Goal: Information Seeking & Learning: Compare options

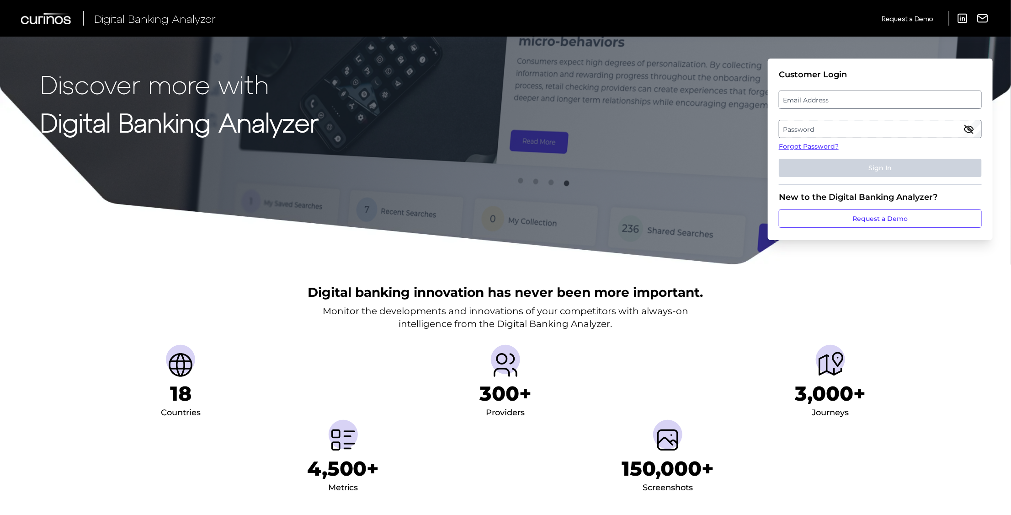
click at [843, 104] on label "Email Address" at bounding box center [880, 99] width 202 height 16
click at [843, 104] on input "email" at bounding box center [880, 100] width 203 height 18
type input "b"
type input "michael.brown2@ally.com"
click at [815, 124] on label "Password" at bounding box center [880, 129] width 202 height 16
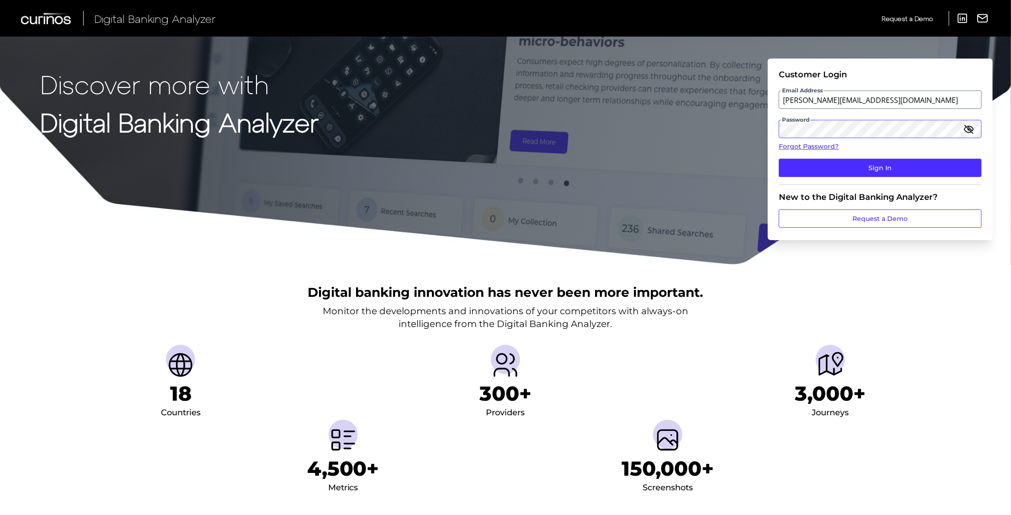
click at [779, 159] on button "Sign In" at bounding box center [880, 168] width 203 height 18
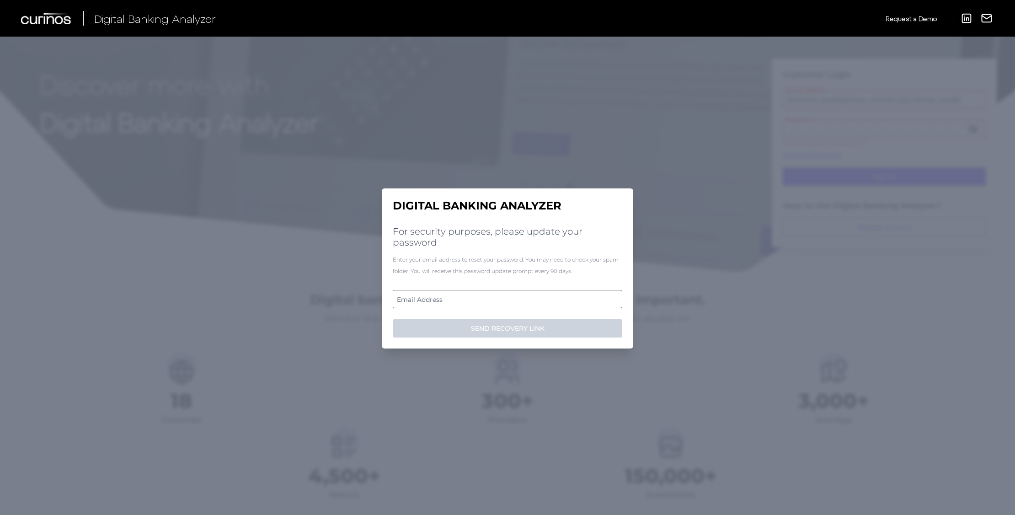
click at [442, 300] on label "Email Address" at bounding box center [507, 299] width 228 height 16
click at [442, 300] on input "email" at bounding box center [507, 299] width 229 height 18
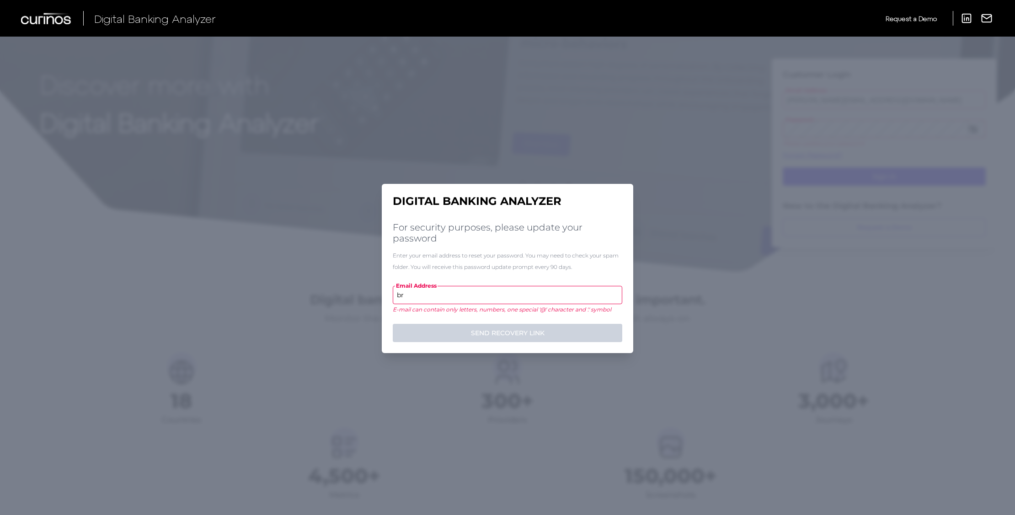
type input "b"
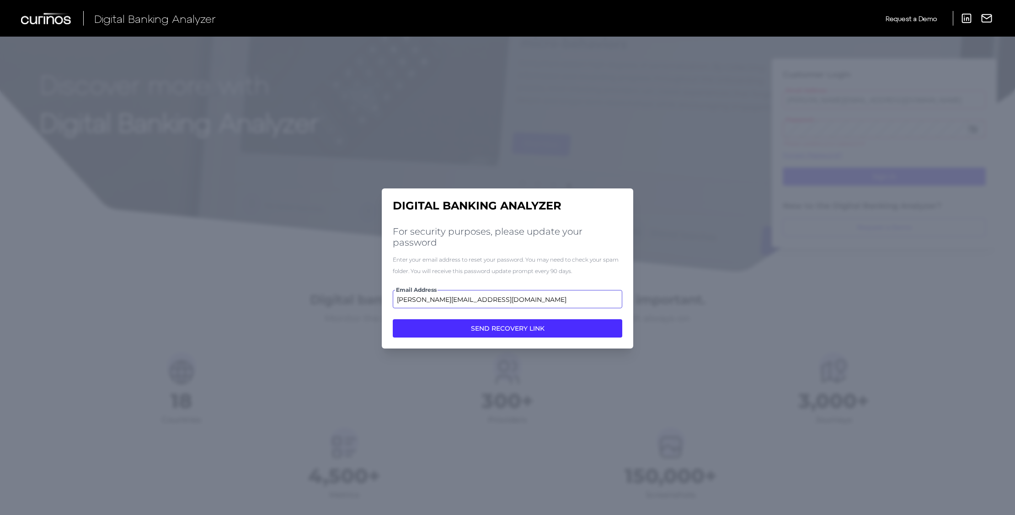
type input "[PERSON_NAME][EMAIL_ADDRESS][DOMAIN_NAME]"
click at [520, 331] on button "SEND RECOVERY LINK" at bounding box center [507, 328] width 229 height 18
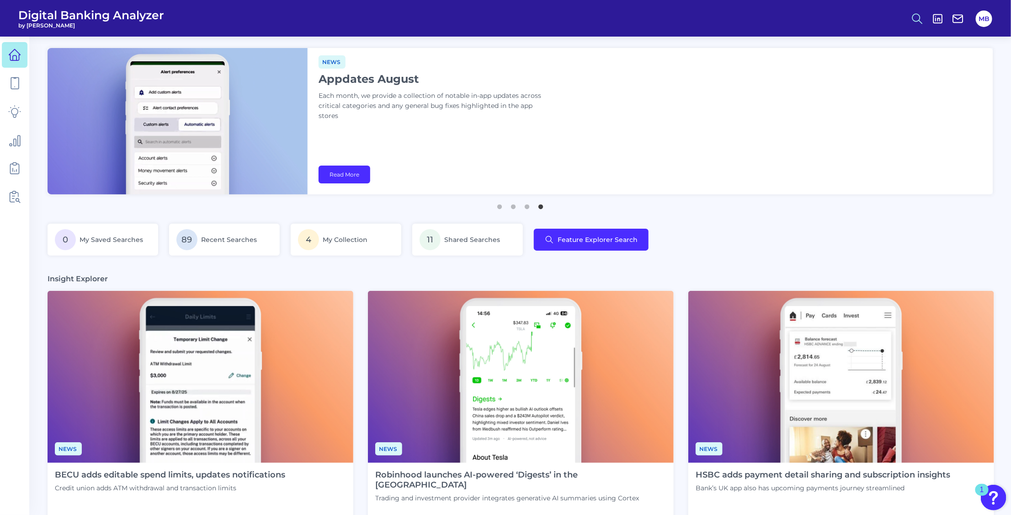
click at [918, 12] on icon at bounding box center [917, 18] width 13 height 13
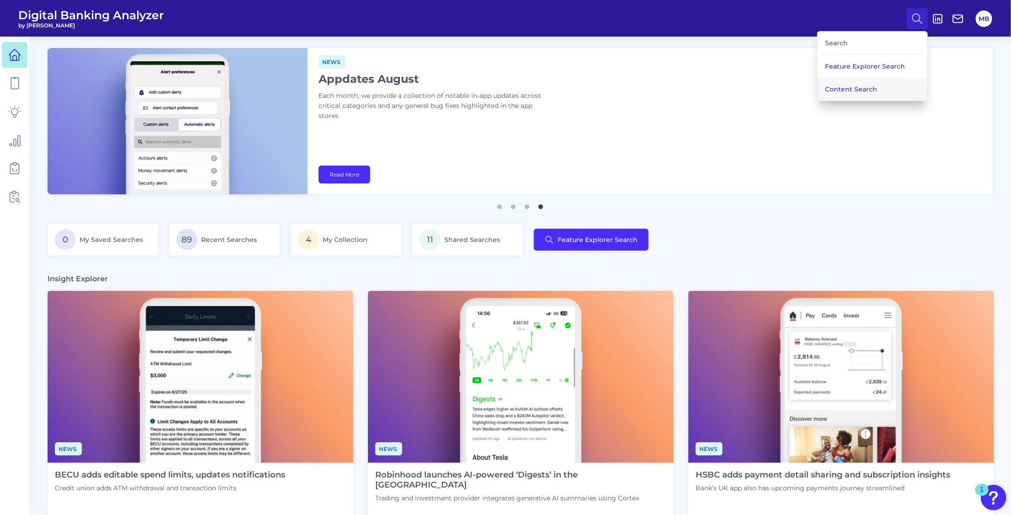
click at [830, 91] on button "Content Search" at bounding box center [873, 89] width 110 height 23
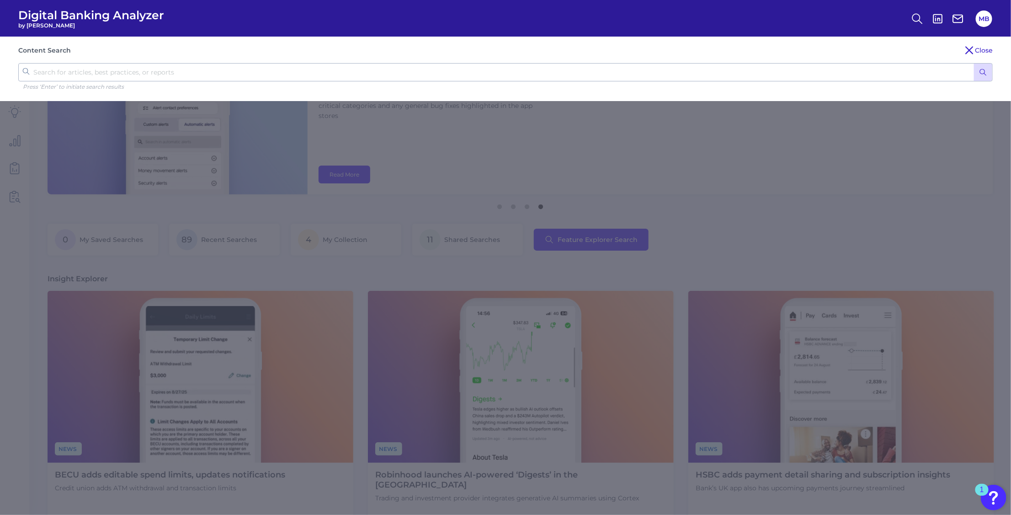
click at [588, 75] on input "text" at bounding box center [505, 72] width 975 height 18
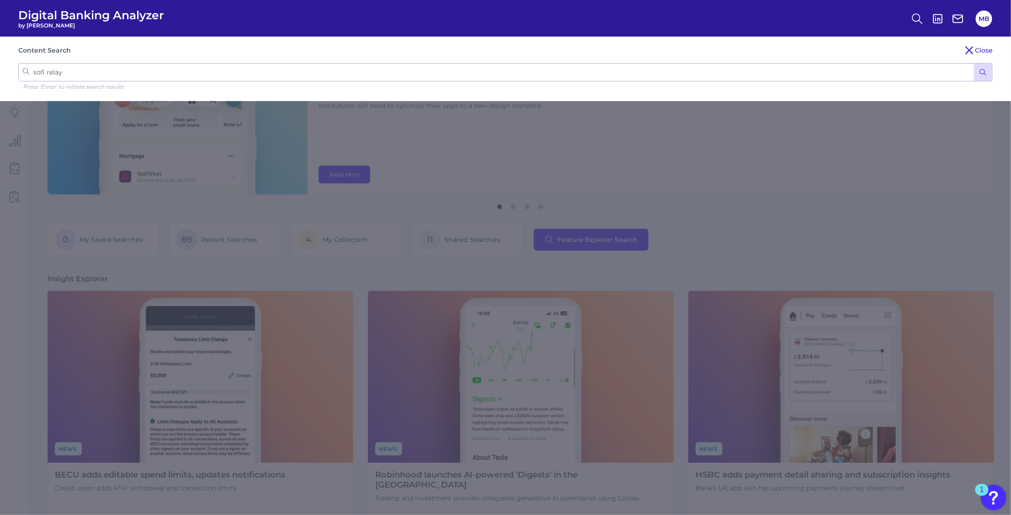
type input "sofi relay"
click at [986, 72] on icon "submit" at bounding box center [983, 72] width 8 height 8
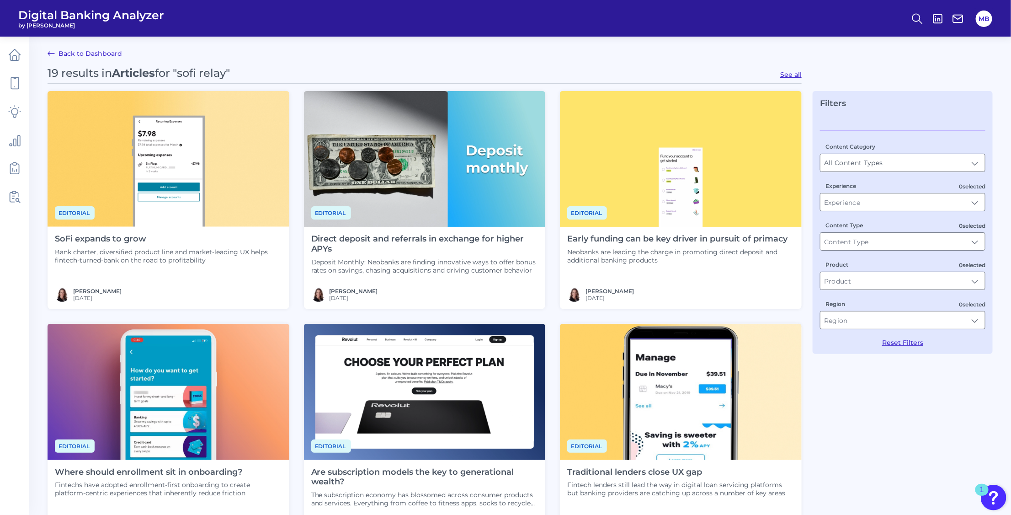
drag, startPoint x: 108, startPoint y: 239, endPoint x: 88, endPoint y: 248, distance: 22.3
click at [88, 248] on p "Bank charter, diversified product line and market-leading UX helps fintech-turn…" at bounding box center [168, 256] width 227 height 16
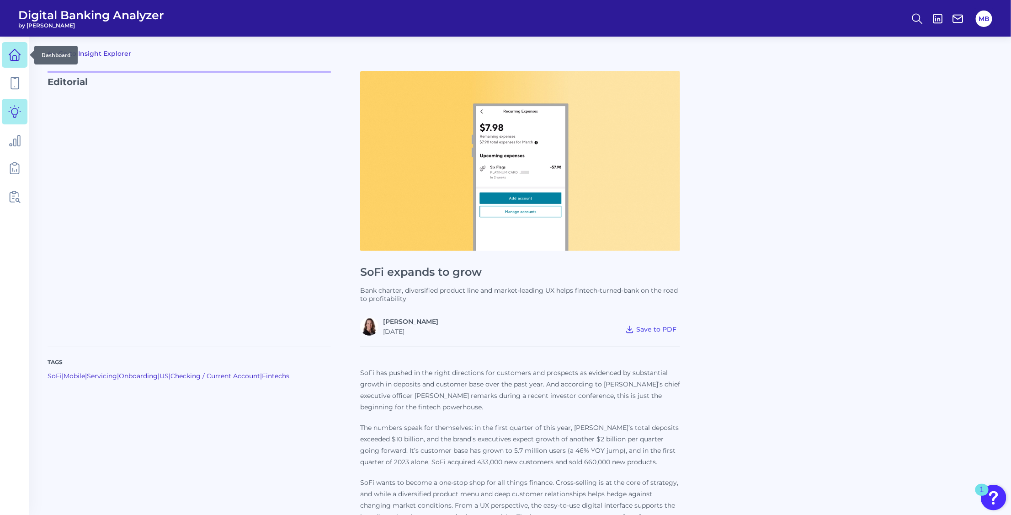
click at [12, 51] on icon at bounding box center [14, 54] width 13 height 13
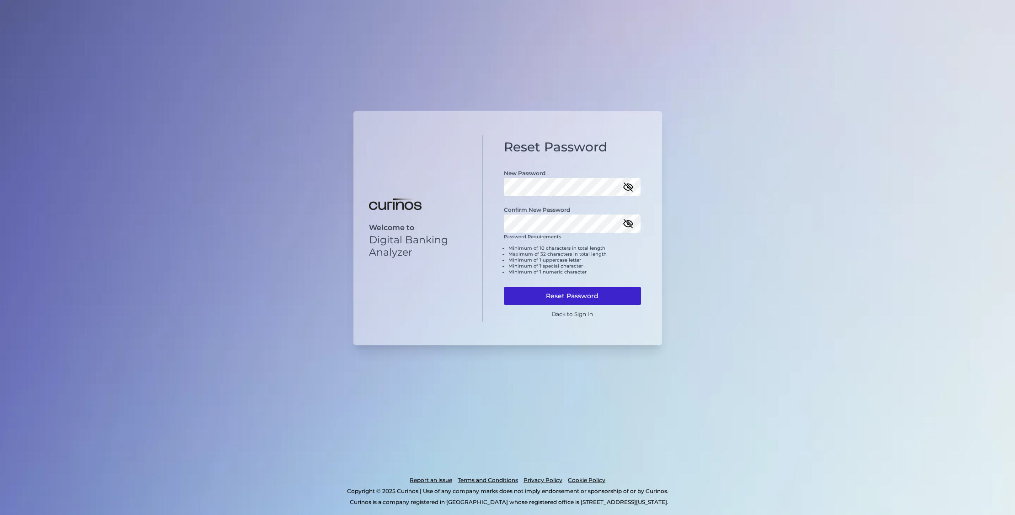
click at [588, 295] on button "Reset Password" at bounding box center [572, 296] width 137 height 18
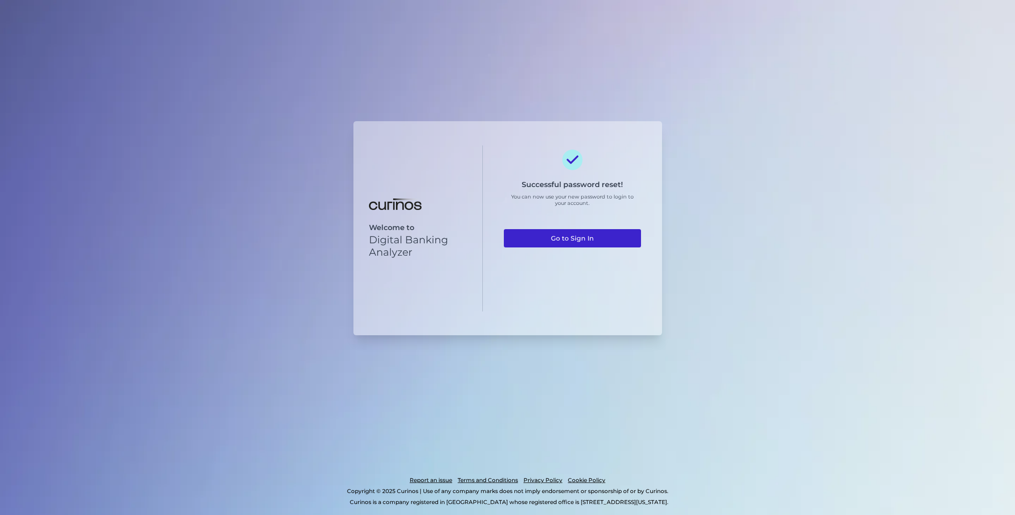
click at [570, 237] on link "Go to Sign In" at bounding box center [572, 238] width 137 height 18
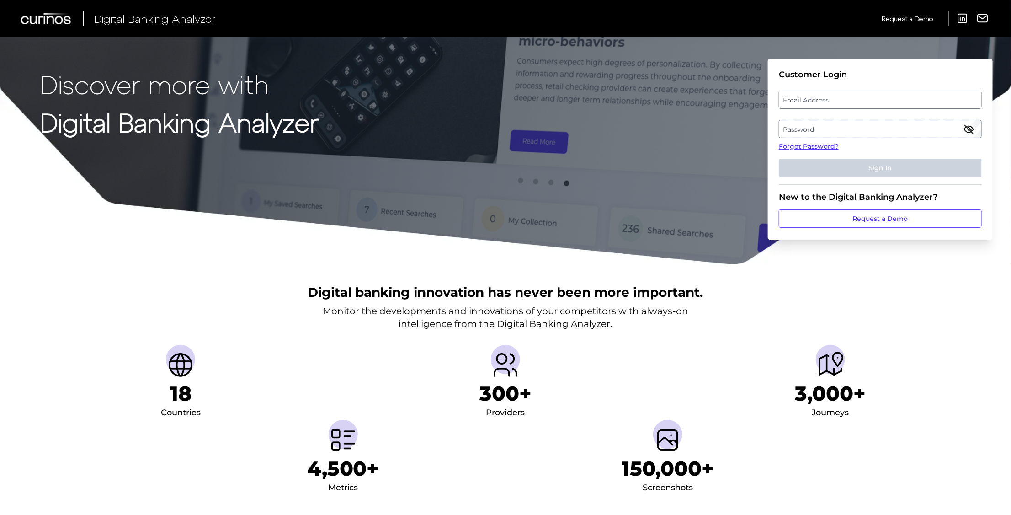
click at [838, 106] on label "Email Address" at bounding box center [880, 99] width 202 height 16
click at [838, 106] on input "email" at bounding box center [880, 100] width 203 height 18
type input "michael.brown2@ally.com"
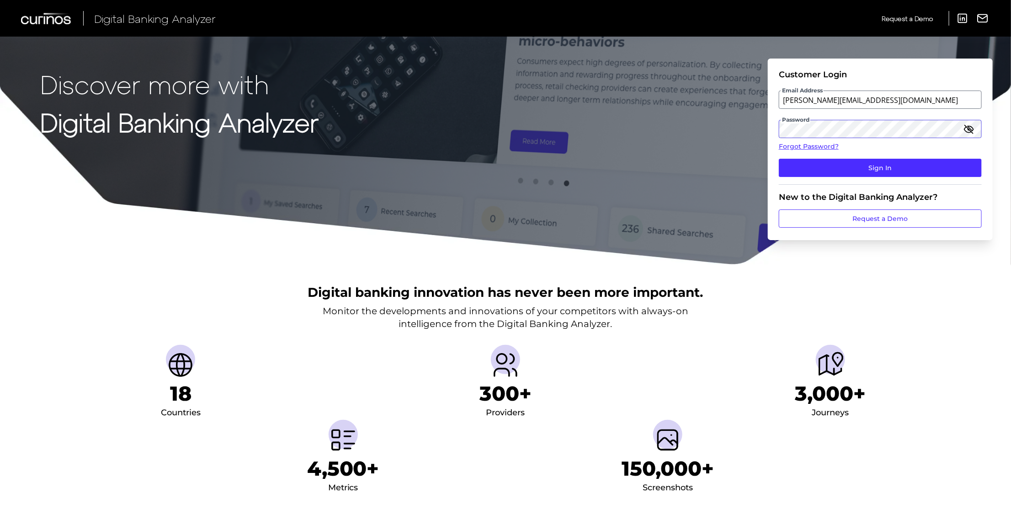
click at [779, 159] on button "Sign In" at bounding box center [880, 168] width 203 height 18
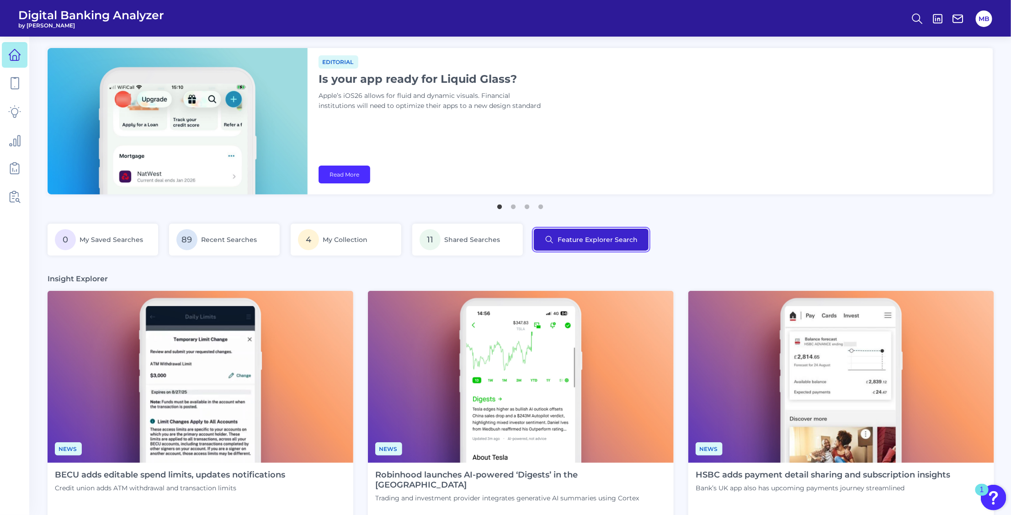
click at [599, 238] on button "Feature Explorer Search" at bounding box center [591, 240] width 115 height 22
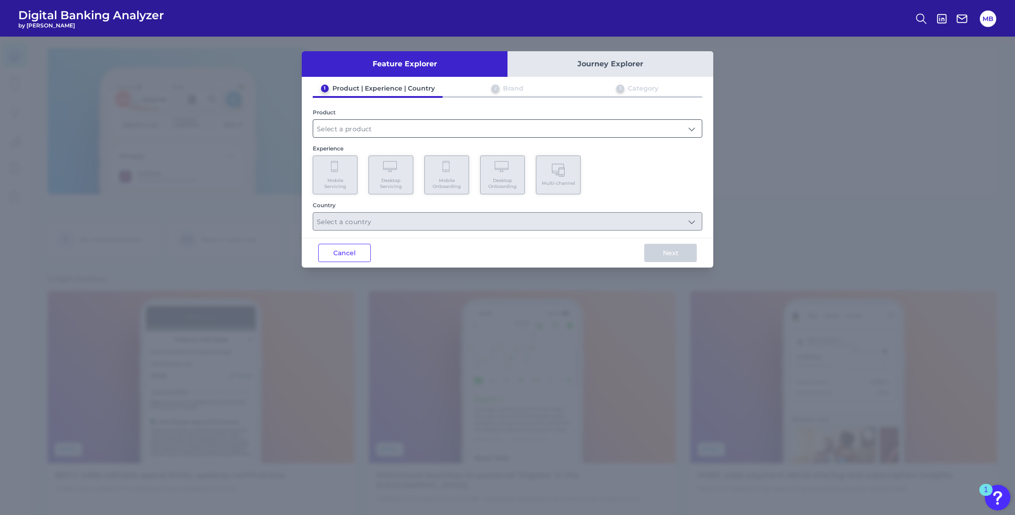
click at [463, 128] on input "text" at bounding box center [507, 128] width 389 height 17
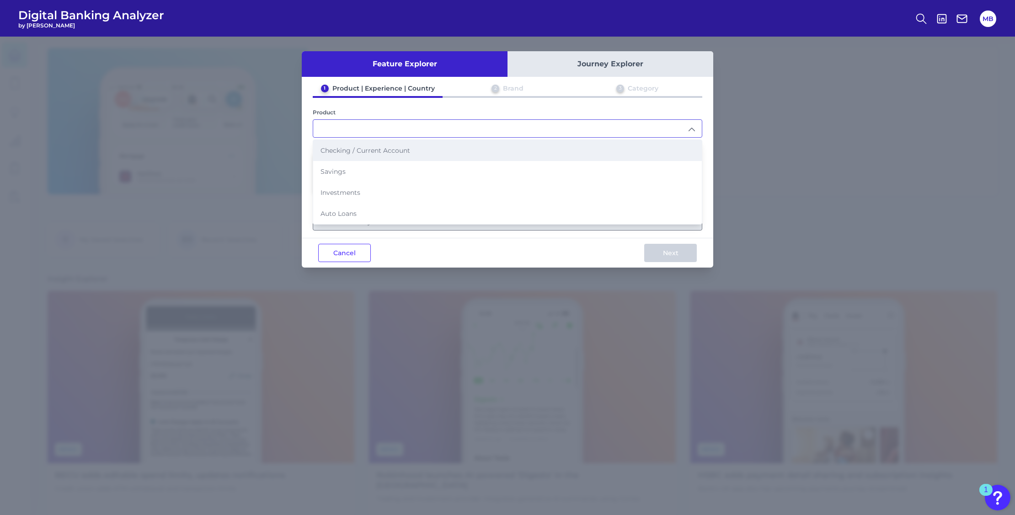
click at [363, 149] on span "Checking / Current Account" at bounding box center [365, 150] width 90 height 8
type input "Checking / Current Account"
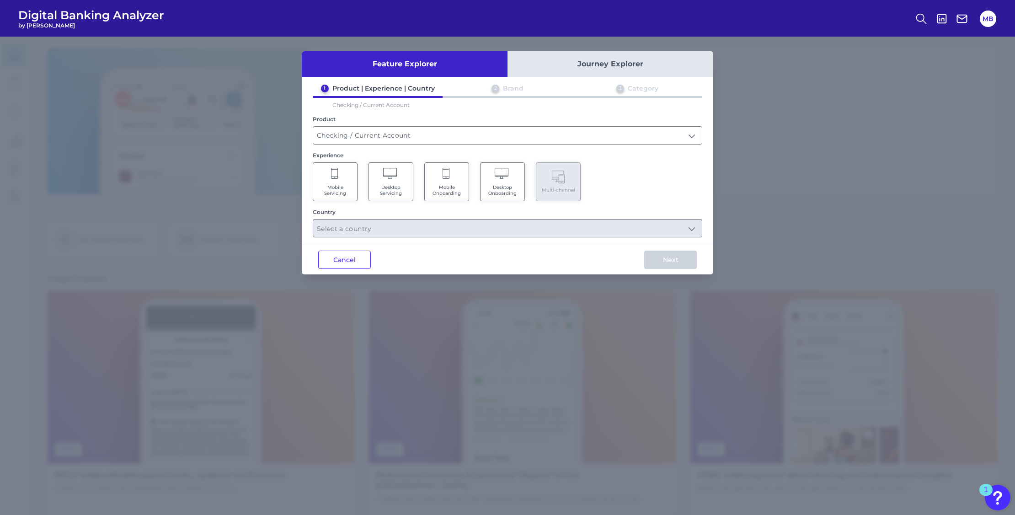
click at [336, 179] on Servicing "Mobile Servicing" at bounding box center [335, 181] width 45 height 39
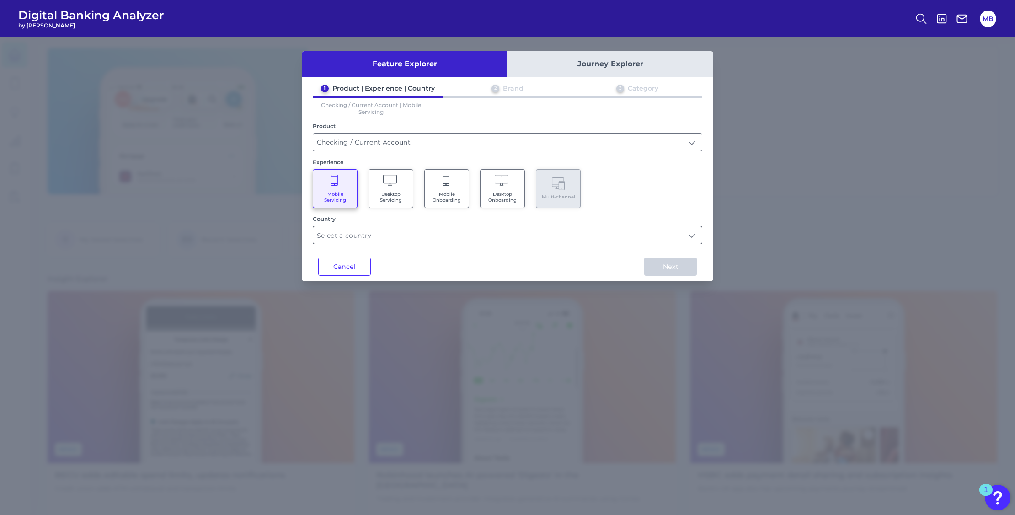
click at [381, 238] on input "text" at bounding box center [507, 234] width 389 height 17
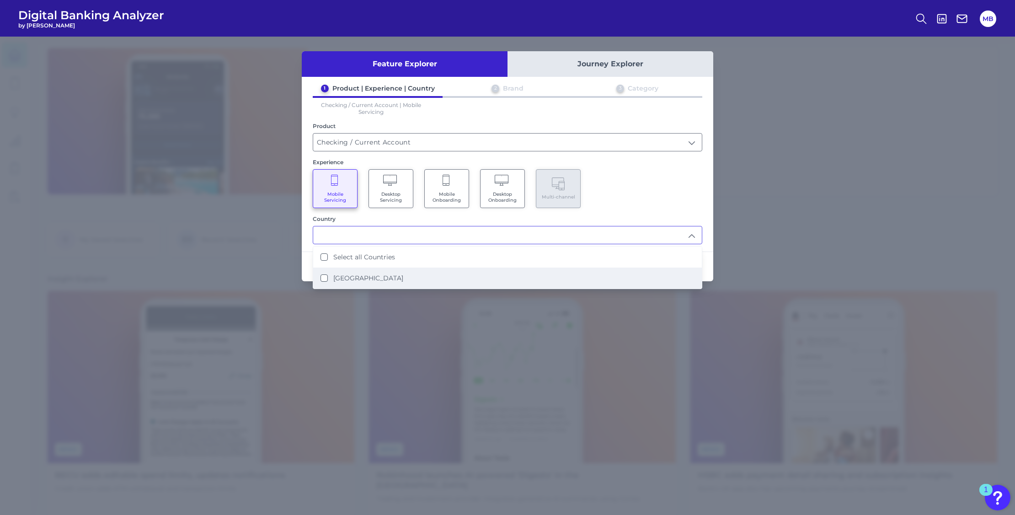
click at [350, 269] on li "United States" at bounding box center [507, 277] width 389 height 21
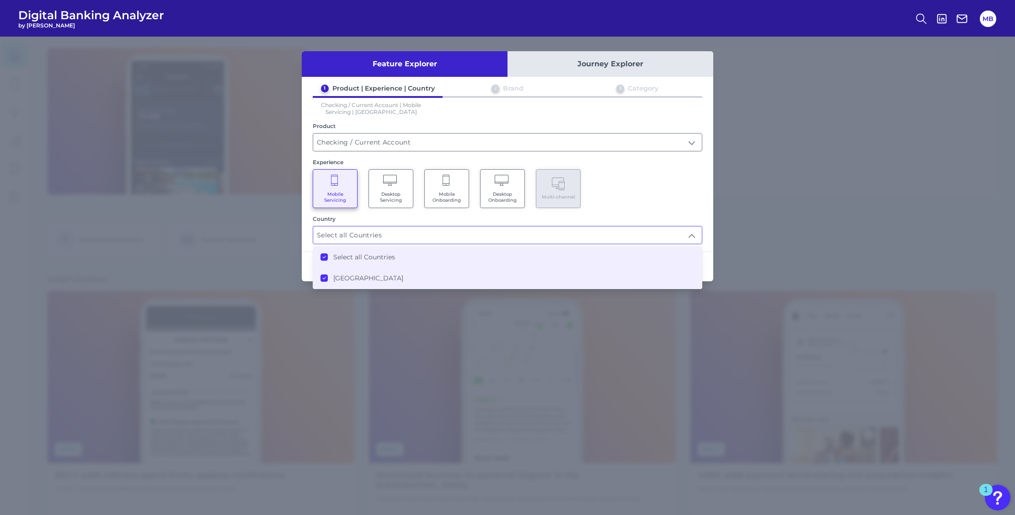
type input "Select all Countries"
click at [622, 191] on div "Mobile Servicing Desktop Servicing Mobile Onboarding Desktop Onboarding Multi-c…" at bounding box center [507, 188] width 389 height 39
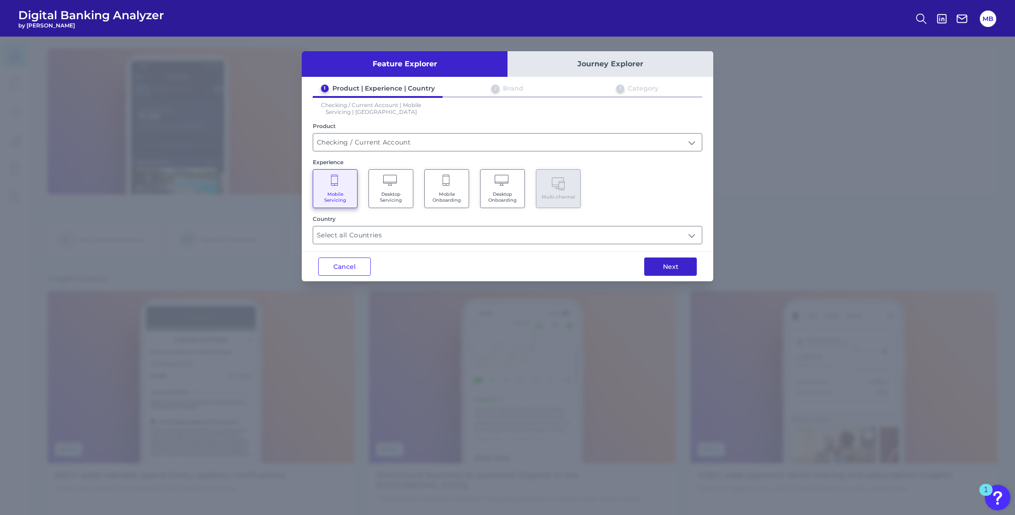
click at [672, 265] on button "Next" at bounding box center [670, 266] width 53 height 18
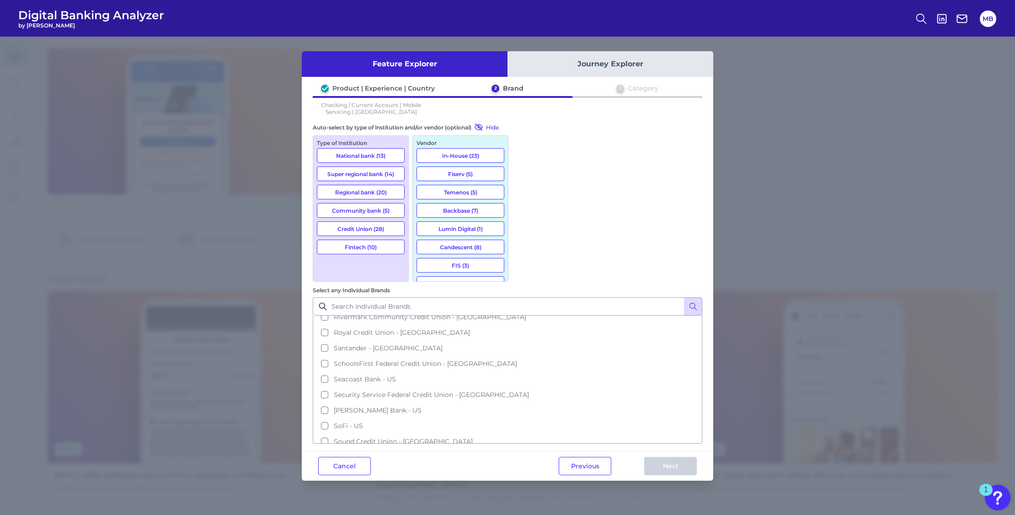
scroll to position [1028, 0]
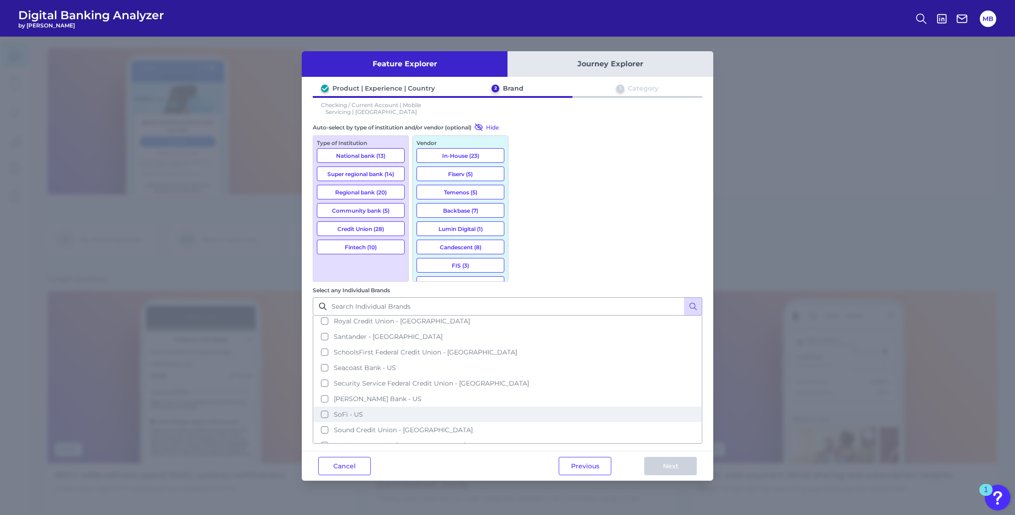
click at [567, 406] on button "SoFi - US" at bounding box center [508, 414] width 388 height 16
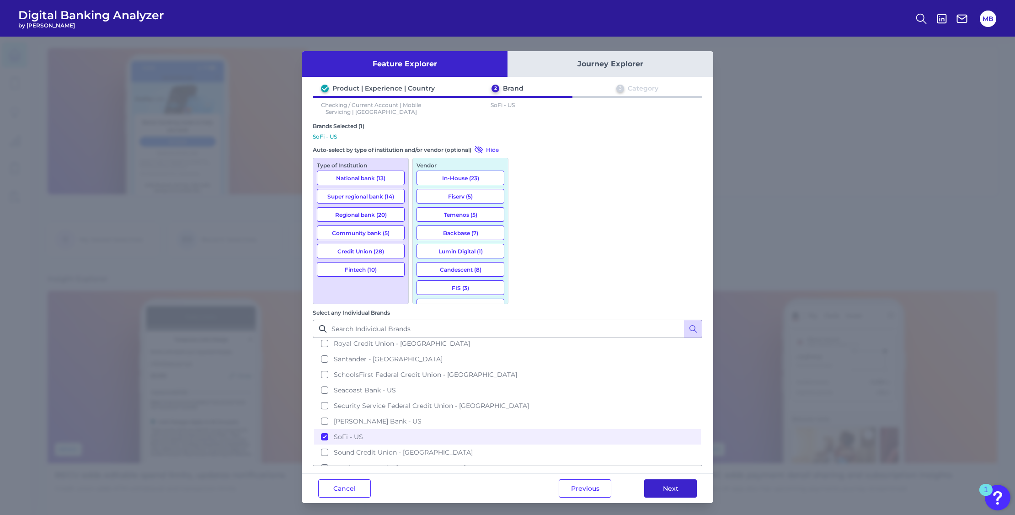
click at [684, 479] on button "Next" at bounding box center [670, 488] width 53 height 18
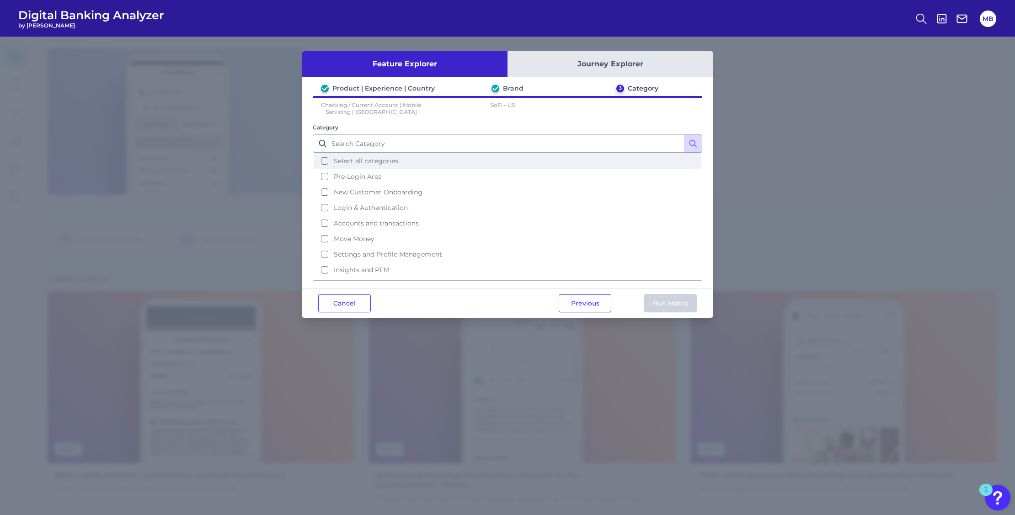
click at [326, 163] on button "Select all categories" at bounding box center [508, 161] width 388 height 16
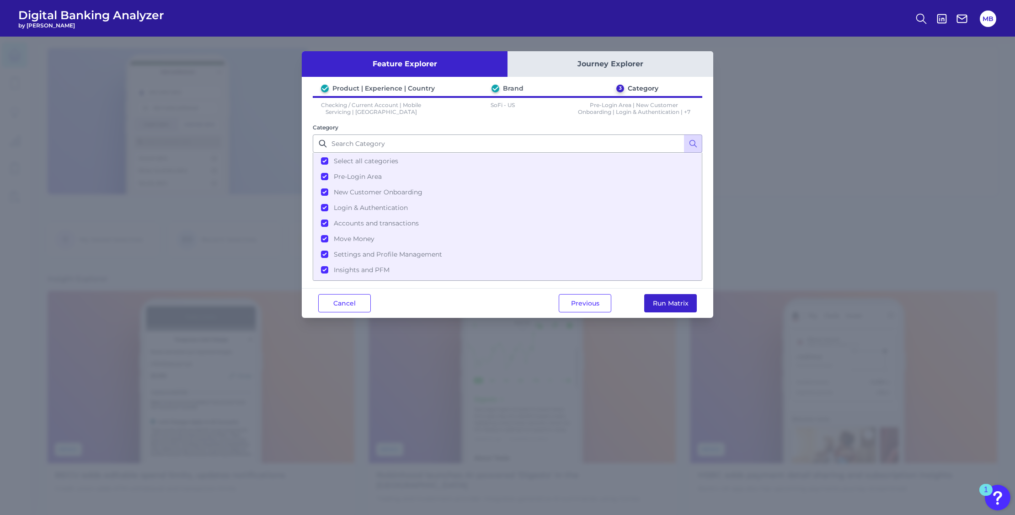
click at [674, 301] on button "Run Matrix" at bounding box center [670, 303] width 53 height 18
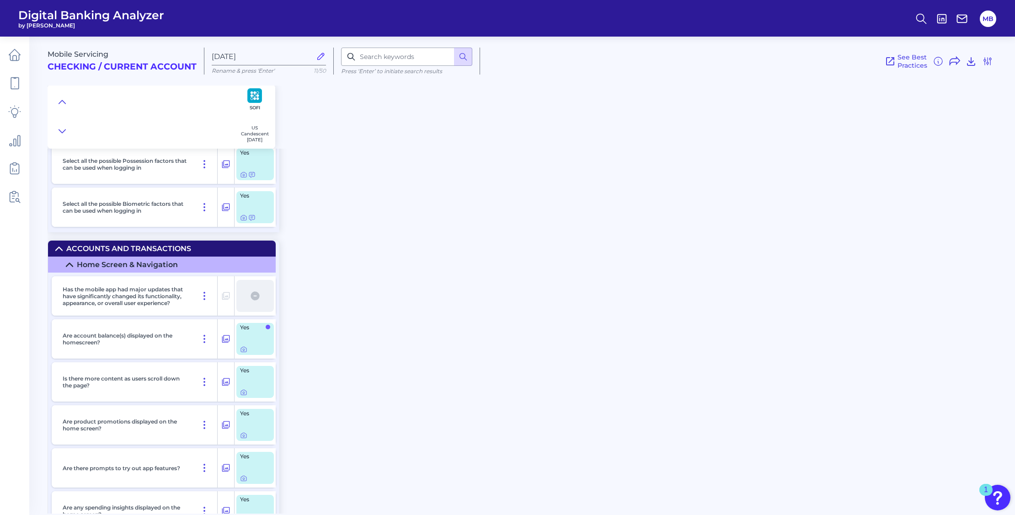
scroll to position [1600, 0]
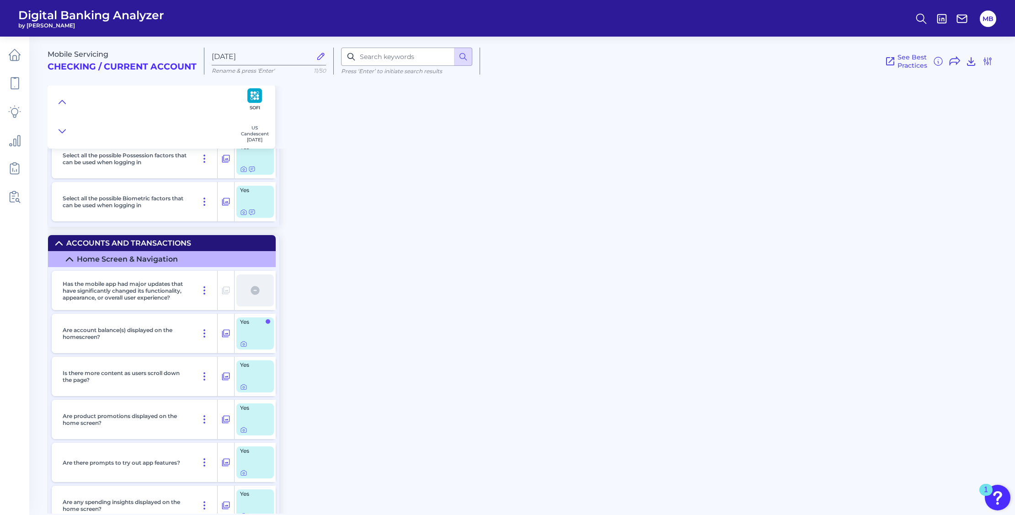
click at [348, 344] on div "Mobile Servicing Checking / Current Account Sep 23 2025 Rename & press 'Enter' …" at bounding box center [531, 272] width 967 height 484
click at [243, 343] on icon at bounding box center [243, 343] width 7 height 7
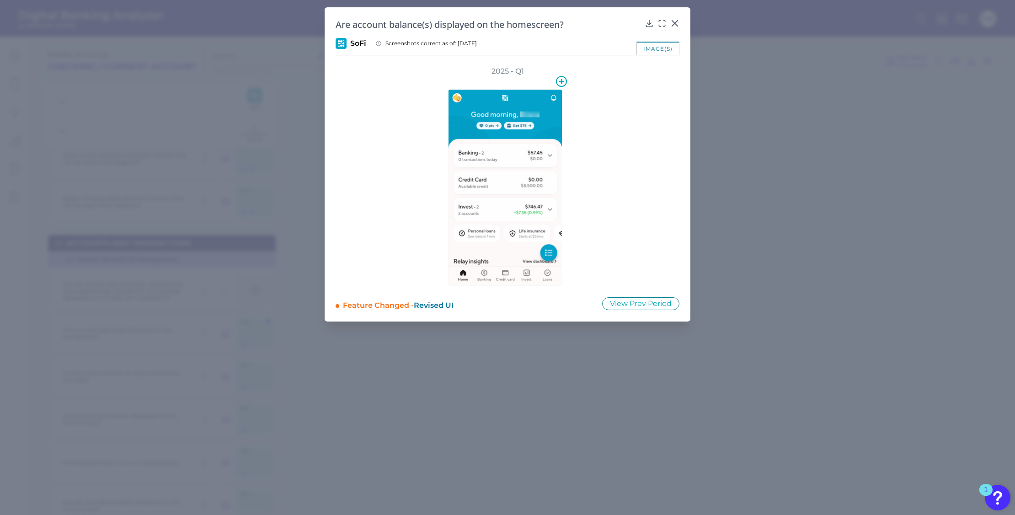
click at [510, 264] on img at bounding box center [505, 187] width 114 height 197
click at [510, 218] on img at bounding box center [505, 187] width 114 height 197
click at [676, 22] on icon at bounding box center [674, 23] width 5 height 5
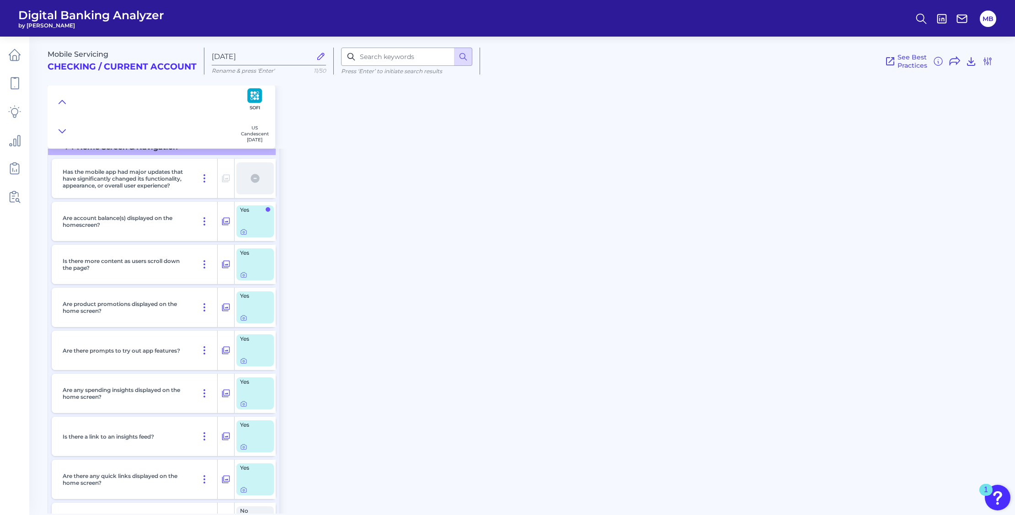
scroll to position [1771, 0]
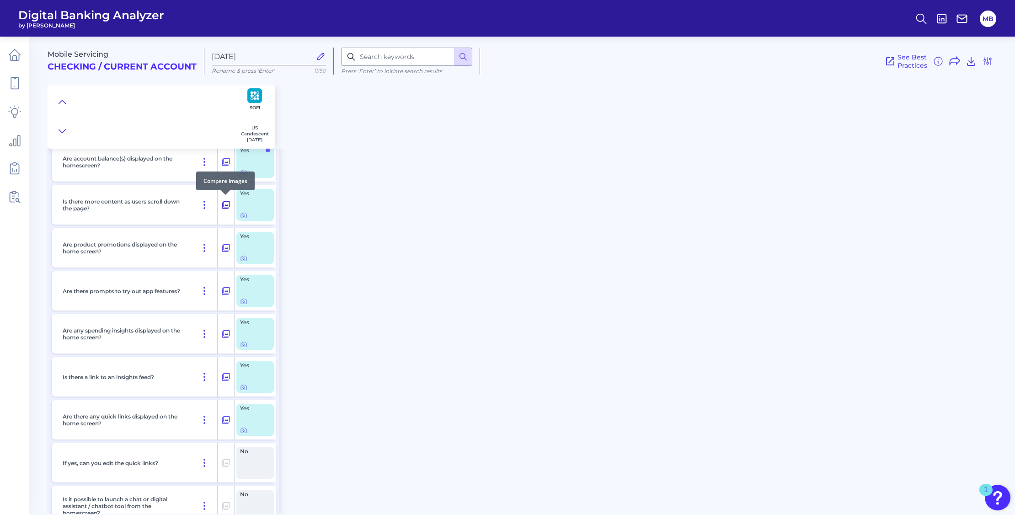
click at [224, 206] on icon at bounding box center [225, 204] width 9 height 11
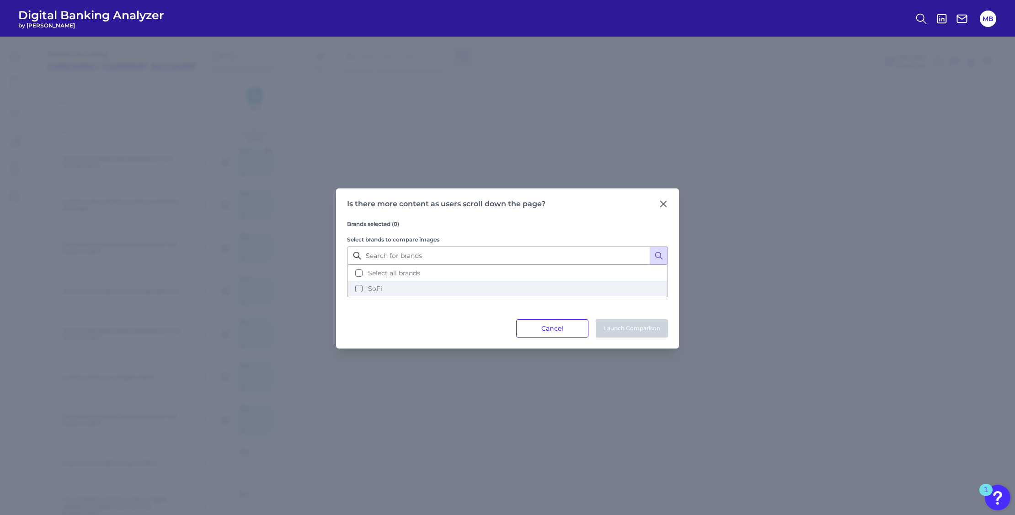
click at [357, 292] on button "SoFi" at bounding box center [507, 289] width 319 height 16
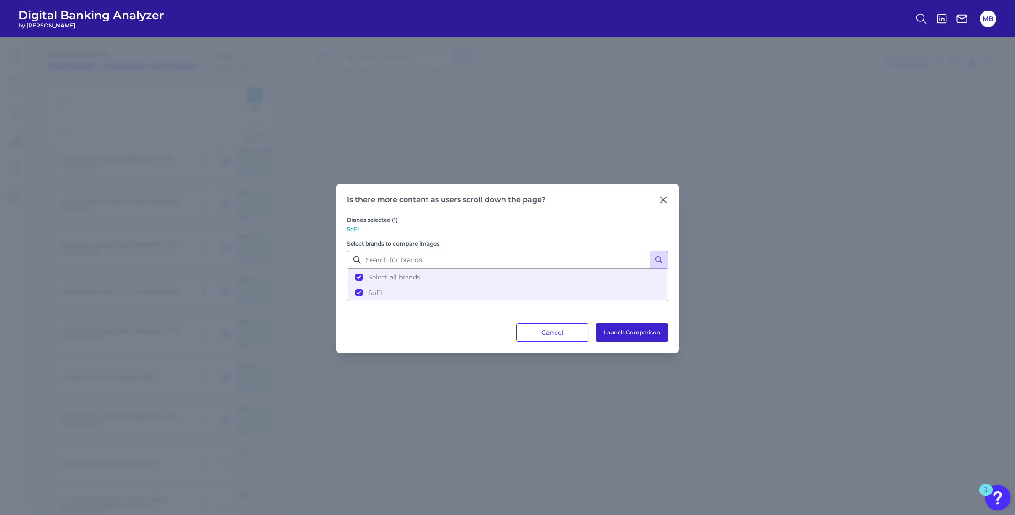
click at [634, 329] on button "Launch Comparison" at bounding box center [632, 332] width 72 height 18
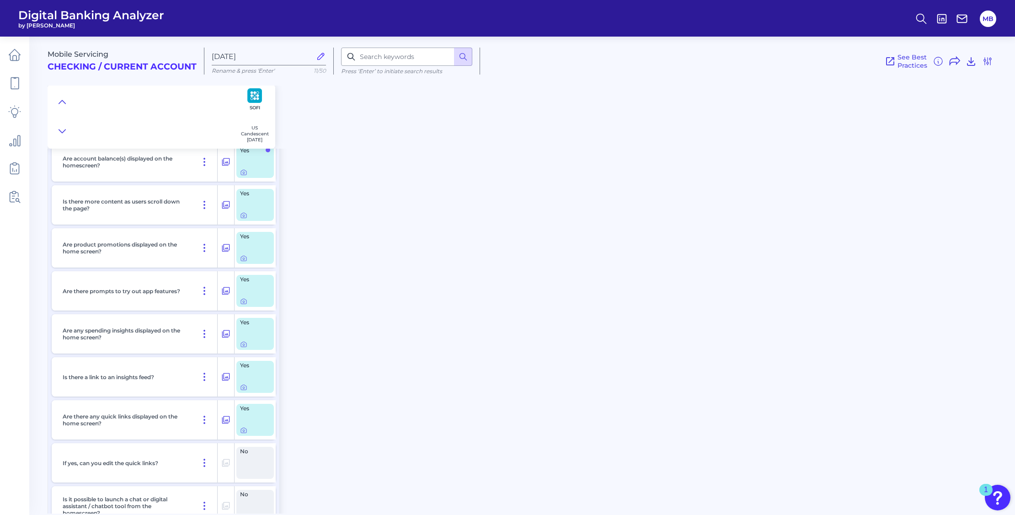
scroll to position [1714, 0]
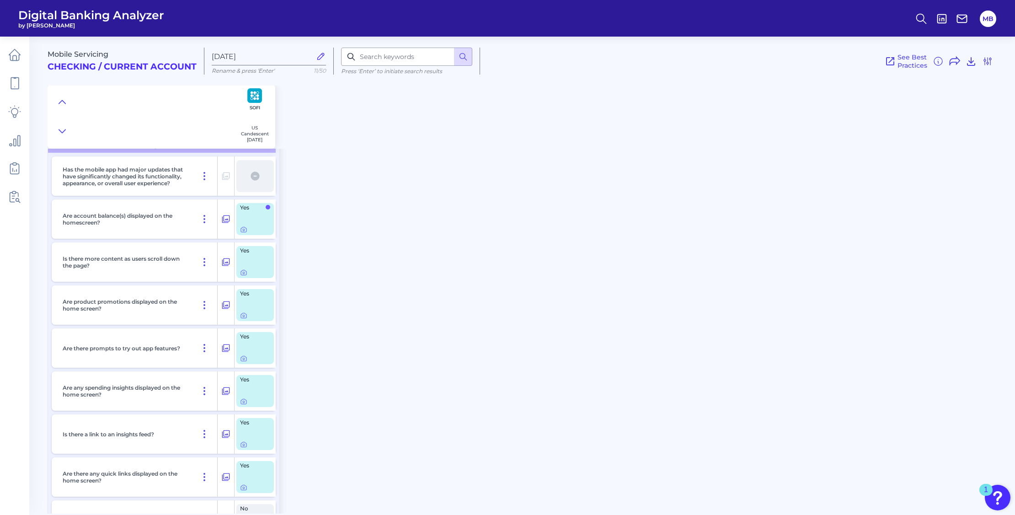
click at [369, 327] on div "Mobile Servicing Checking / Current Account Sep 23 2025 Rename & press 'Enter' …" at bounding box center [531, 272] width 967 height 484
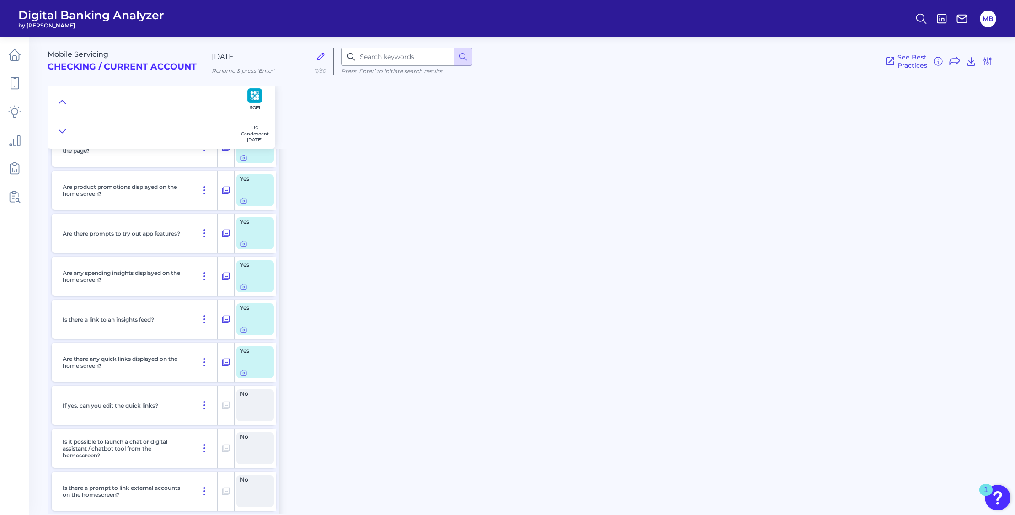
scroll to position [1886, 0]
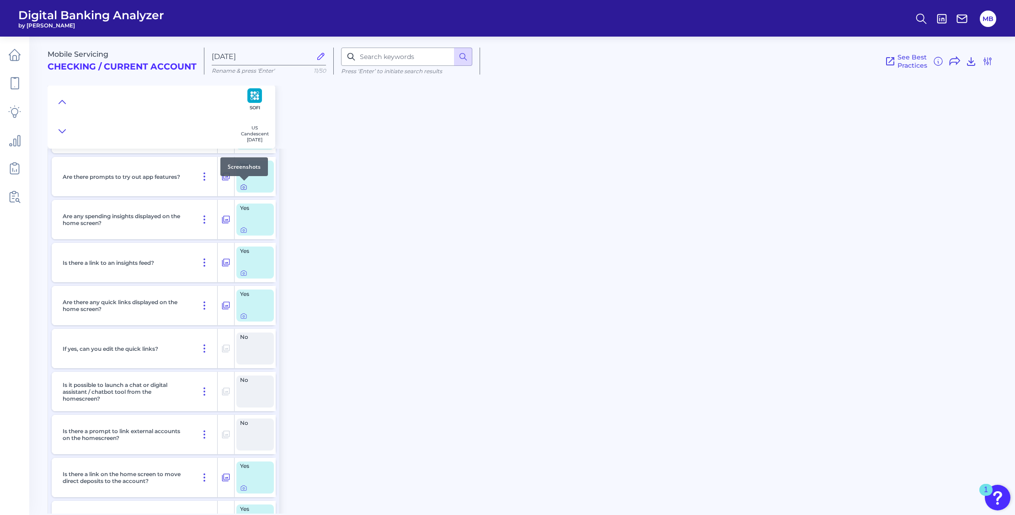
click at [245, 185] on icon at bounding box center [243, 186] width 7 height 7
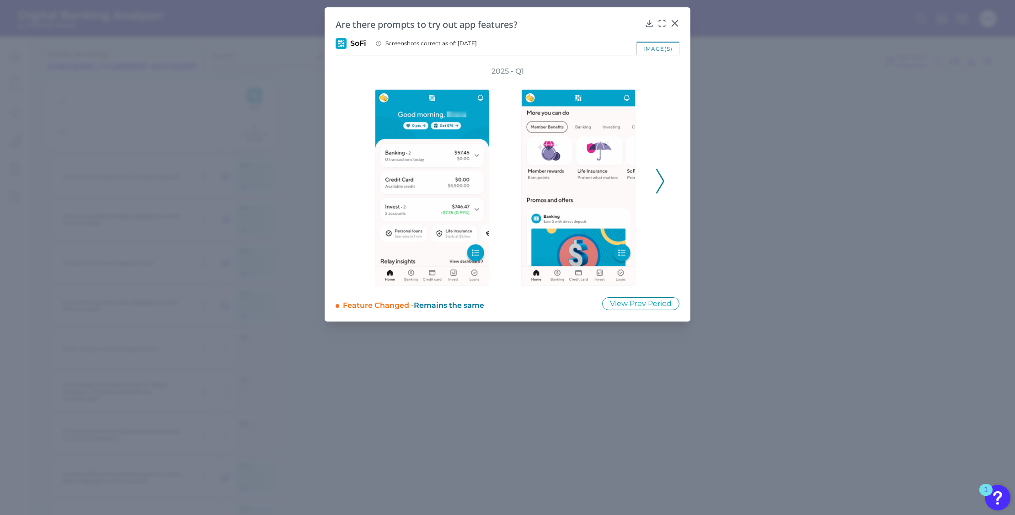
click at [661, 180] on icon at bounding box center [660, 181] width 8 height 25
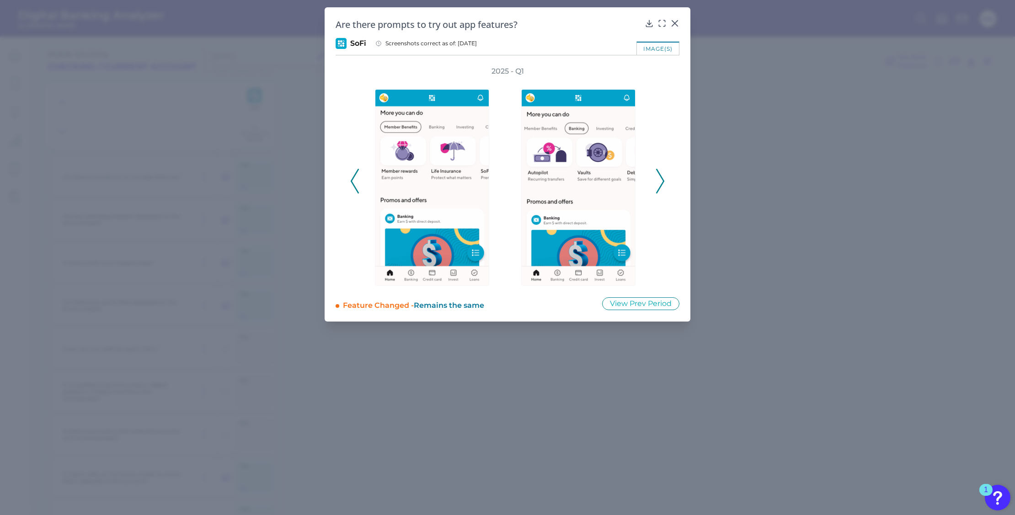
click at [661, 180] on icon at bounding box center [660, 181] width 8 height 25
click at [673, 22] on icon at bounding box center [674, 23] width 5 height 5
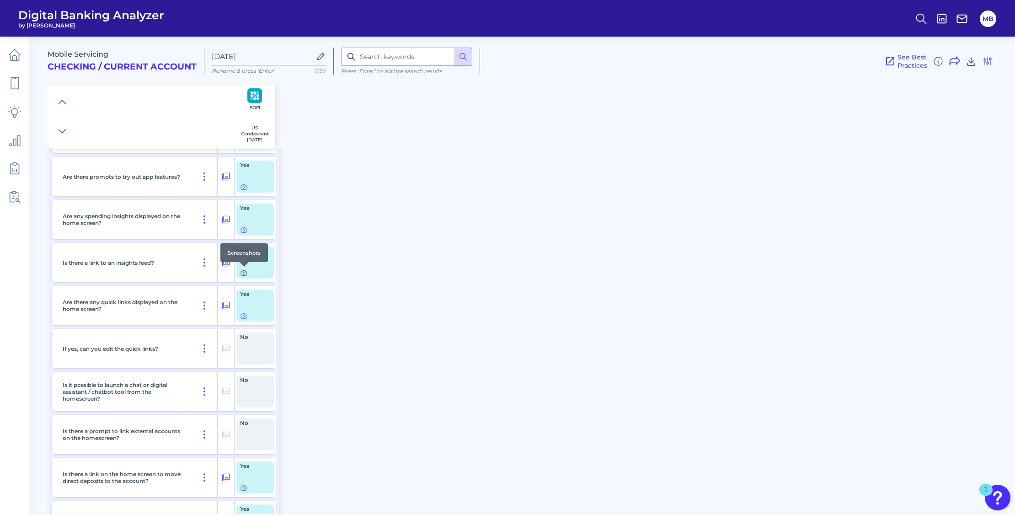
click at [243, 272] on icon at bounding box center [243, 272] width 7 height 7
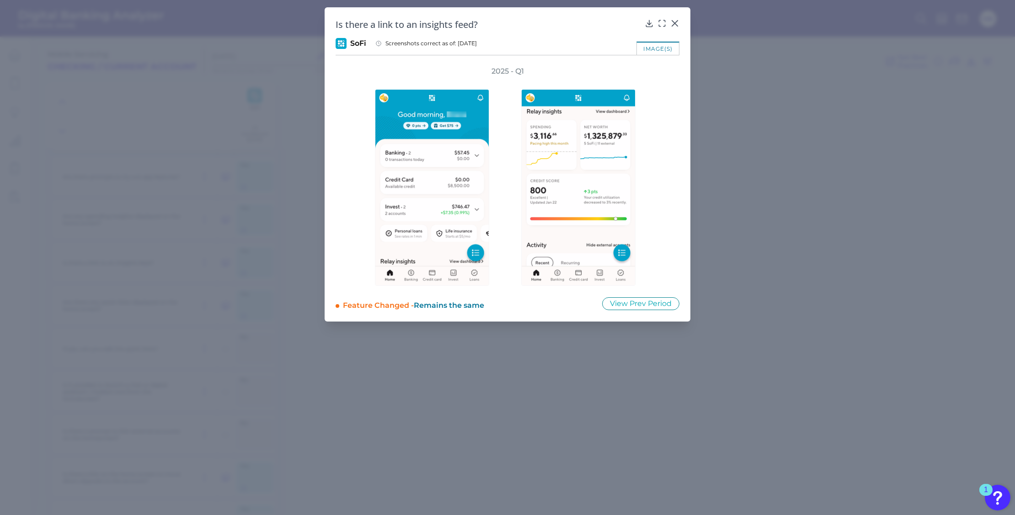
click at [657, 200] on div "2025 - Q1" at bounding box center [507, 175] width 314 height 219
click at [674, 23] on icon at bounding box center [674, 23] width 5 height 5
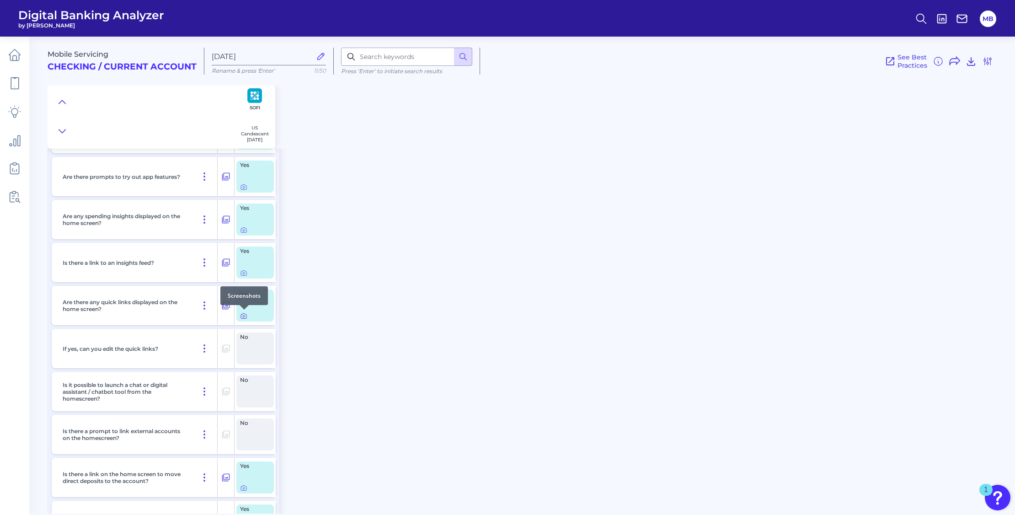
click at [243, 316] on icon at bounding box center [244, 316] width 2 height 2
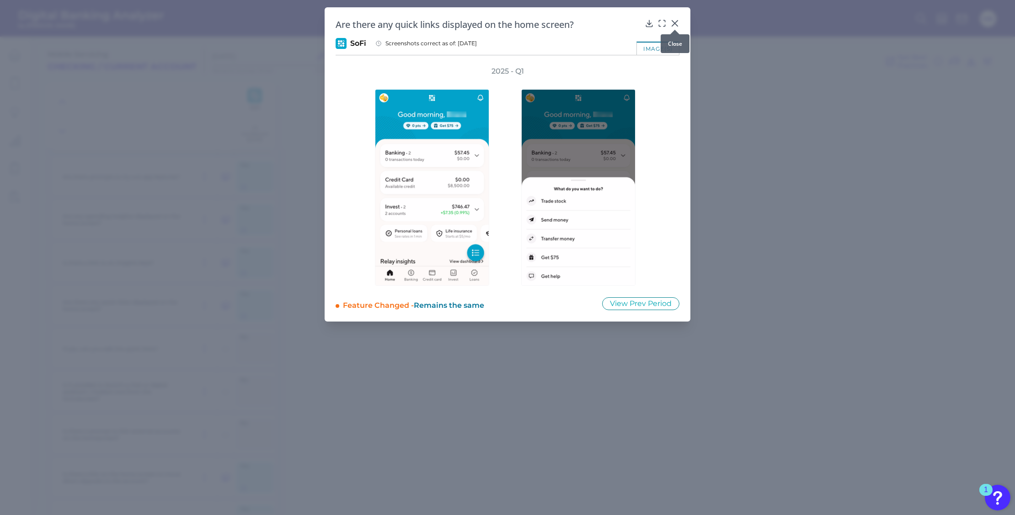
click at [673, 23] on icon at bounding box center [674, 23] width 9 height 9
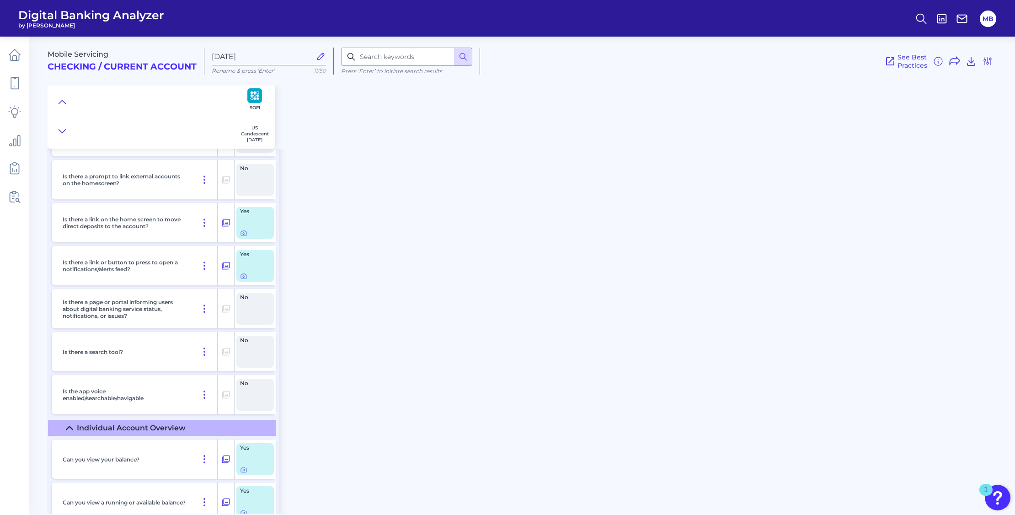
scroll to position [2171, 0]
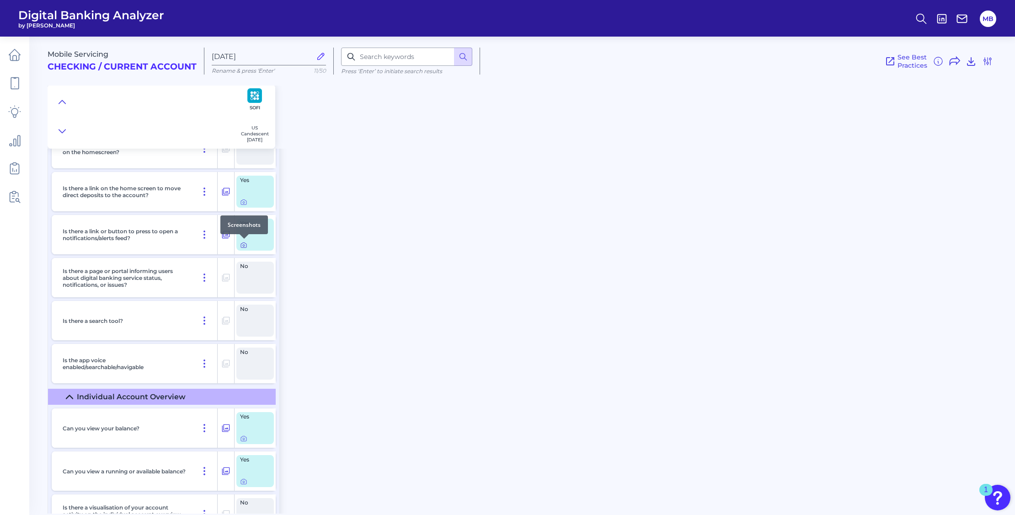
click at [242, 244] on icon at bounding box center [243, 244] width 7 height 7
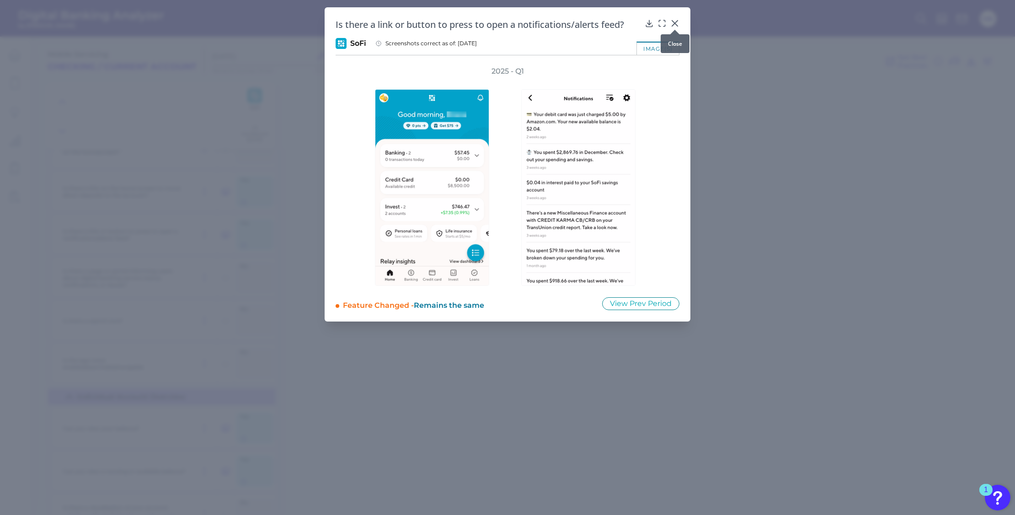
click at [676, 21] on icon at bounding box center [674, 23] width 5 height 5
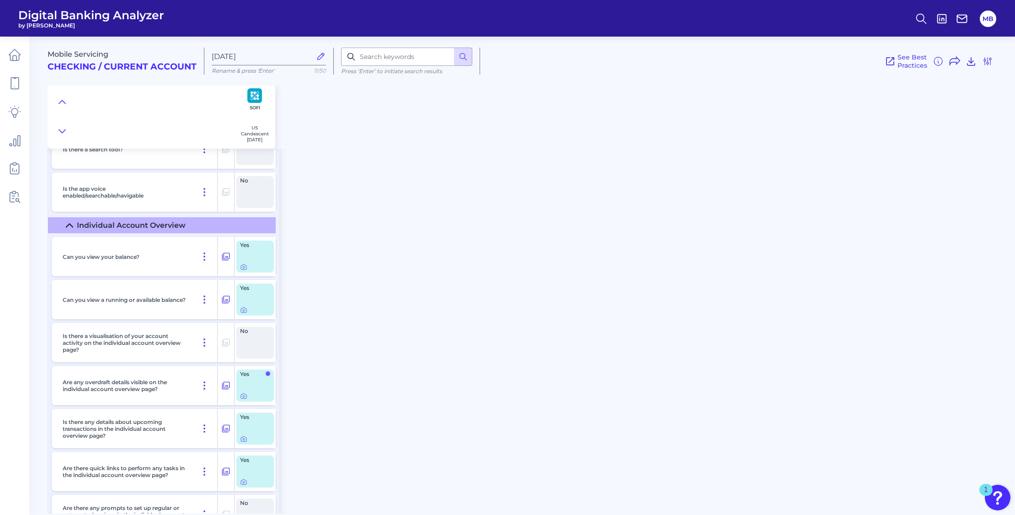
scroll to position [2400, 0]
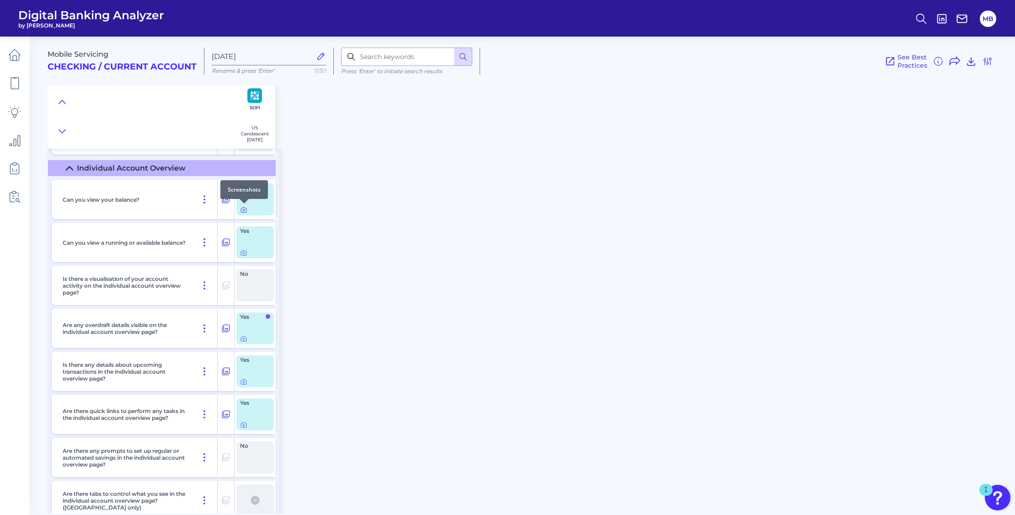
click at [245, 210] on icon at bounding box center [243, 209] width 7 height 7
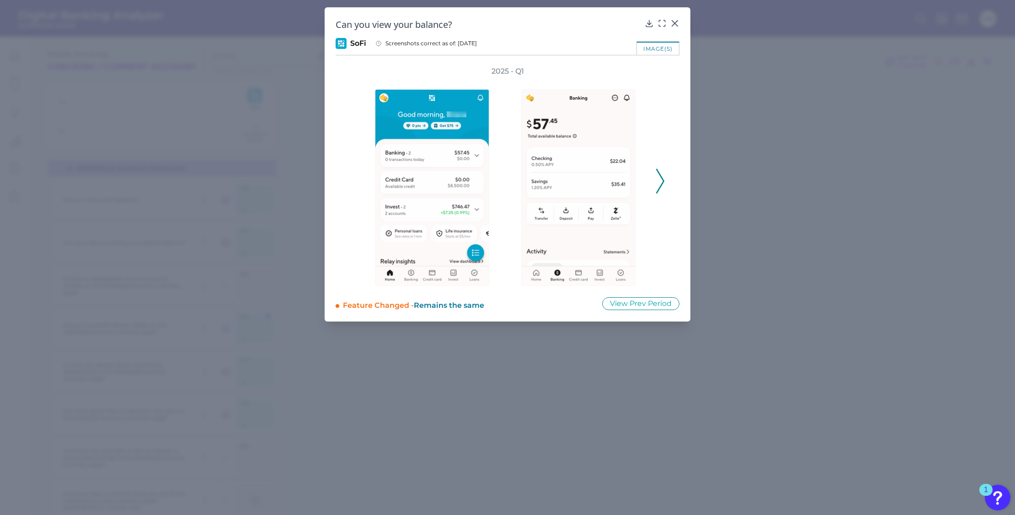
click at [652, 180] on div at bounding box center [580, 180] width 146 height 209
click at [655, 181] on div "2025 - Q1" at bounding box center [507, 175] width 314 height 219
click at [659, 178] on icon at bounding box center [660, 181] width 8 height 25
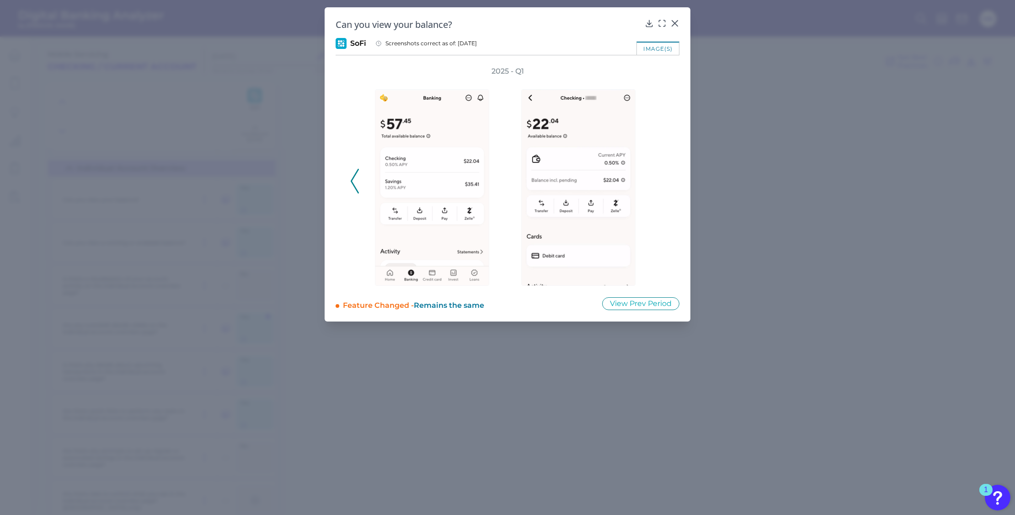
click at [677, 21] on icon at bounding box center [674, 23] width 5 height 5
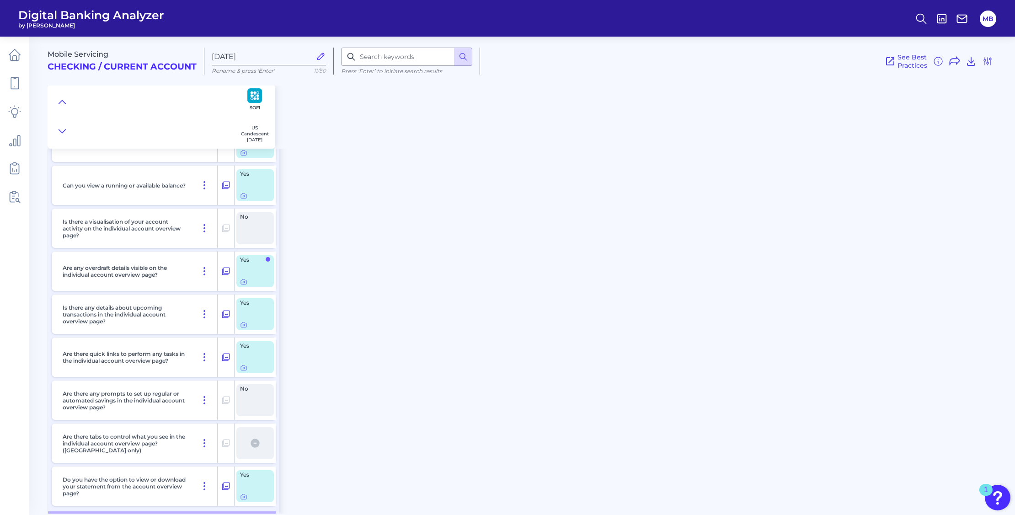
scroll to position [2514, 0]
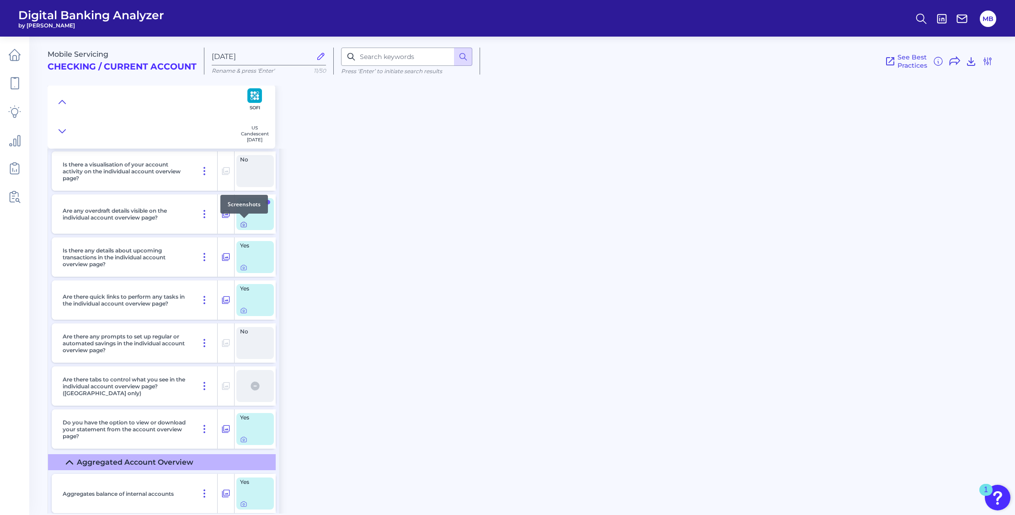
click at [242, 225] on icon at bounding box center [243, 224] width 7 height 7
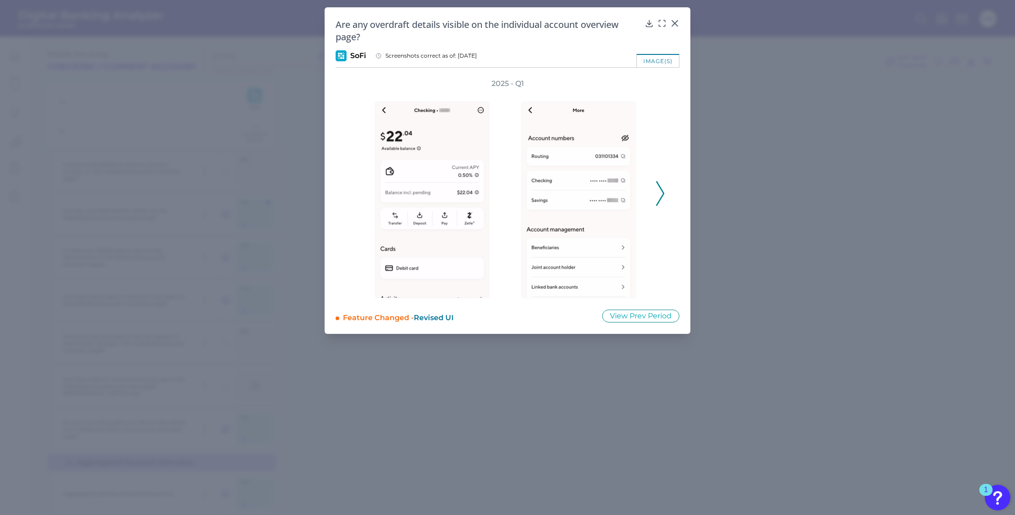
click at [657, 184] on icon at bounding box center [660, 193] width 8 height 25
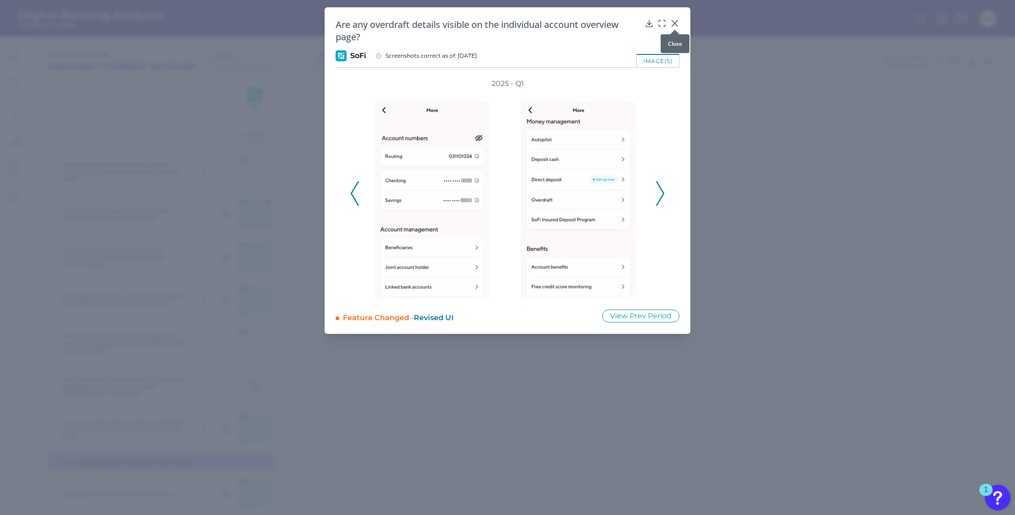
click at [674, 23] on icon at bounding box center [674, 23] width 5 height 5
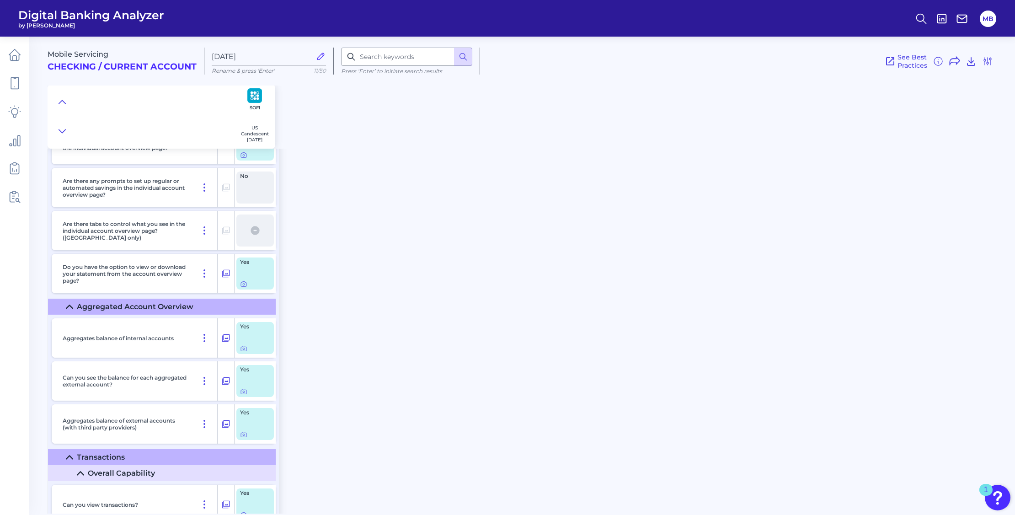
scroll to position [2685, 0]
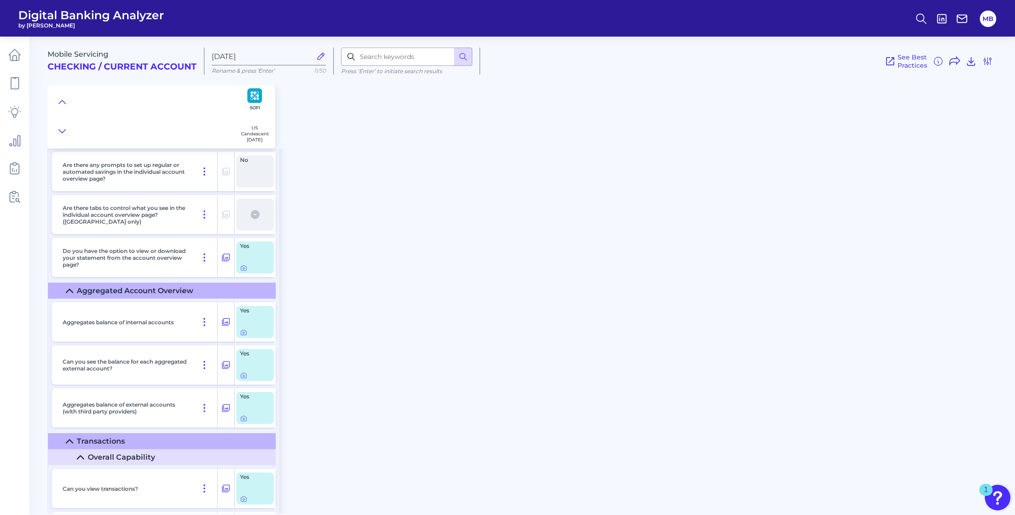
click at [391, 267] on div "Mobile Servicing Checking / Current Account Sep 23 2025 Rename & press 'Enter' …" at bounding box center [531, 272] width 967 height 484
click at [242, 329] on div at bounding box center [244, 325] width 9 height 9
click at [242, 330] on icon at bounding box center [243, 332] width 7 height 7
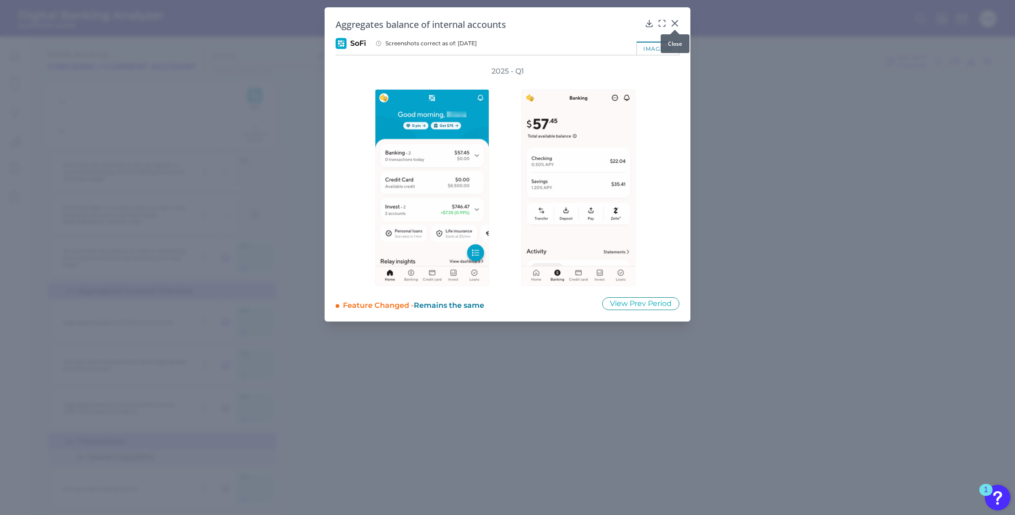
click at [675, 24] on icon at bounding box center [674, 23] width 9 height 9
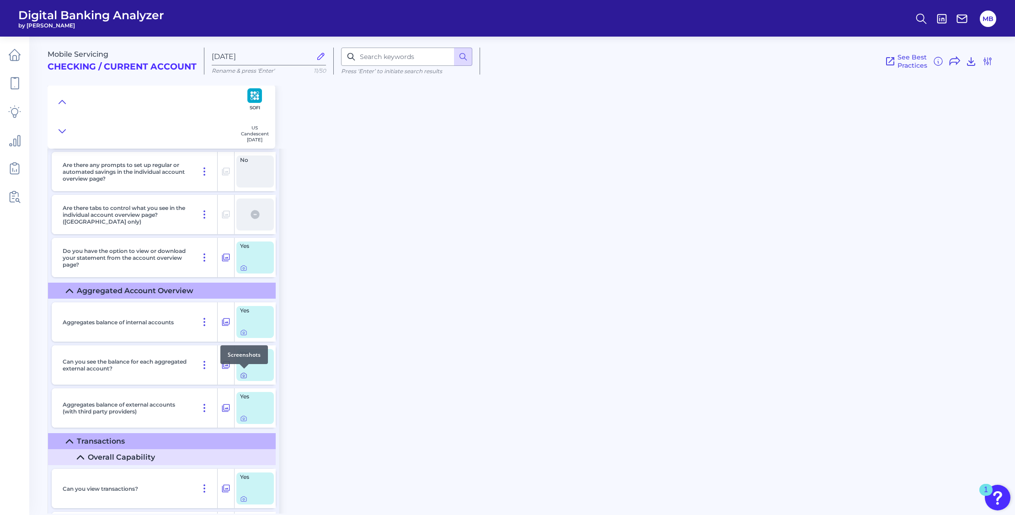
click at [243, 373] on icon at bounding box center [243, 375] width 7 height 7
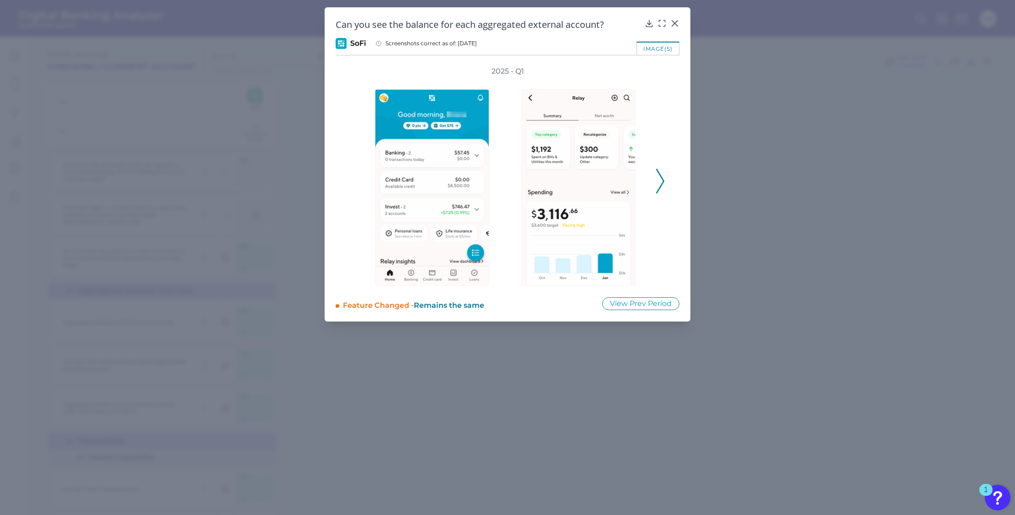
click at [662, 178] on polyline at bounding box center [659, 180] width 7 height 23
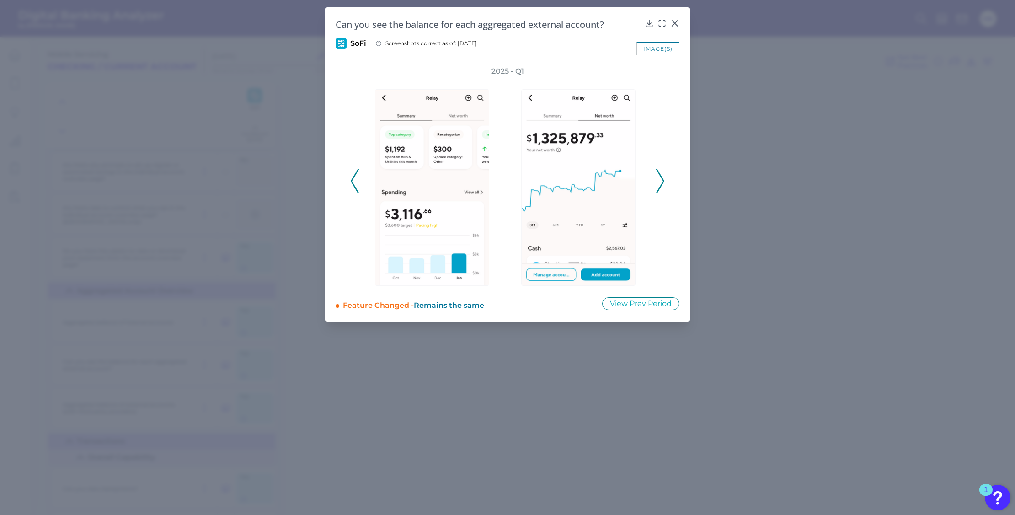
click at [663, 178] on polyline at bounding box center [659, 180] width 7 height 23
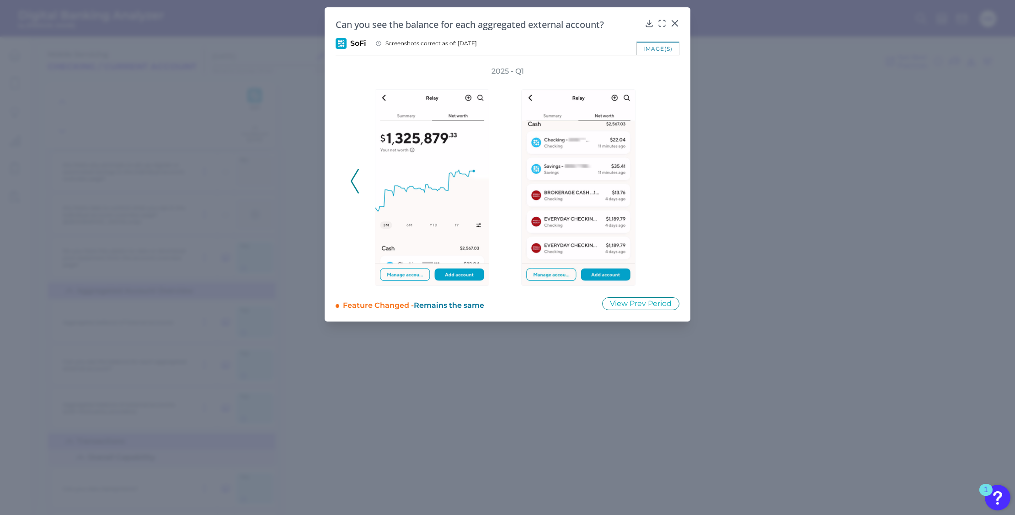
click at [663, 178] on div "2025 - Q1" at bounding box center [507, 175] width 314 height 219
click at [675, 23] on icon at bounding box center [674, 23] width 5 height 5
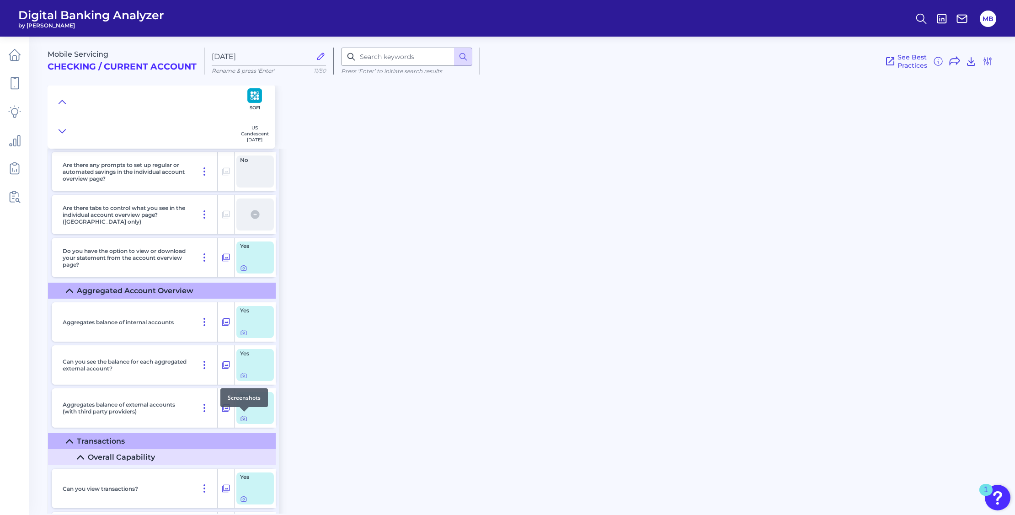
click at [242, 418] on icon at bounding box center [243, 418] width 7 height 7
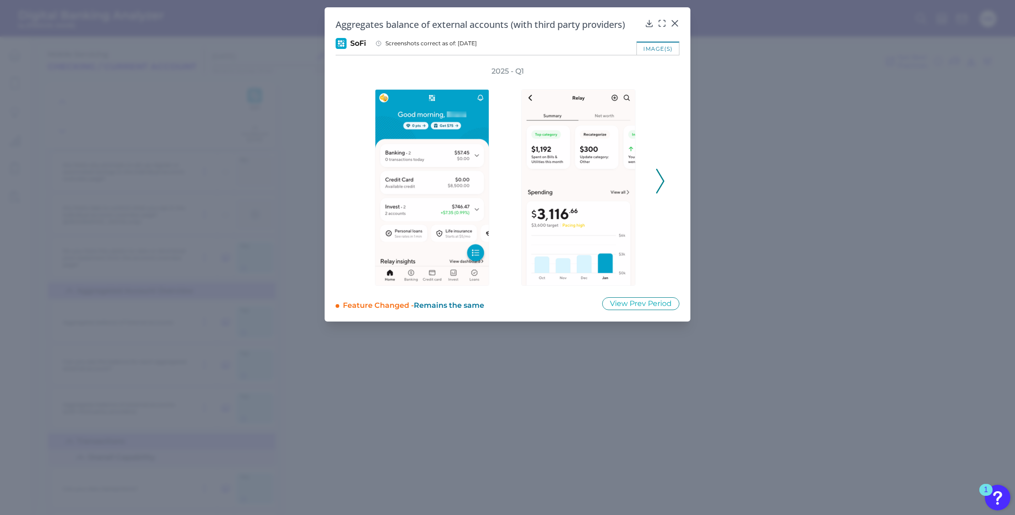
click at [656, 183] on icon at bounding box center [660, 181] width 8 height 25
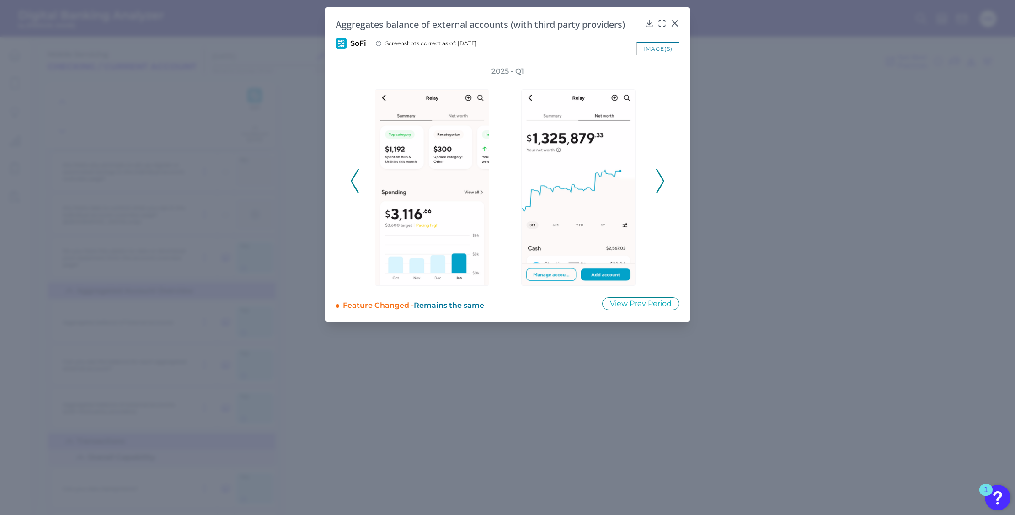
click at [656, 183] on icon at bounding box center [660, 181] width 8 height 25
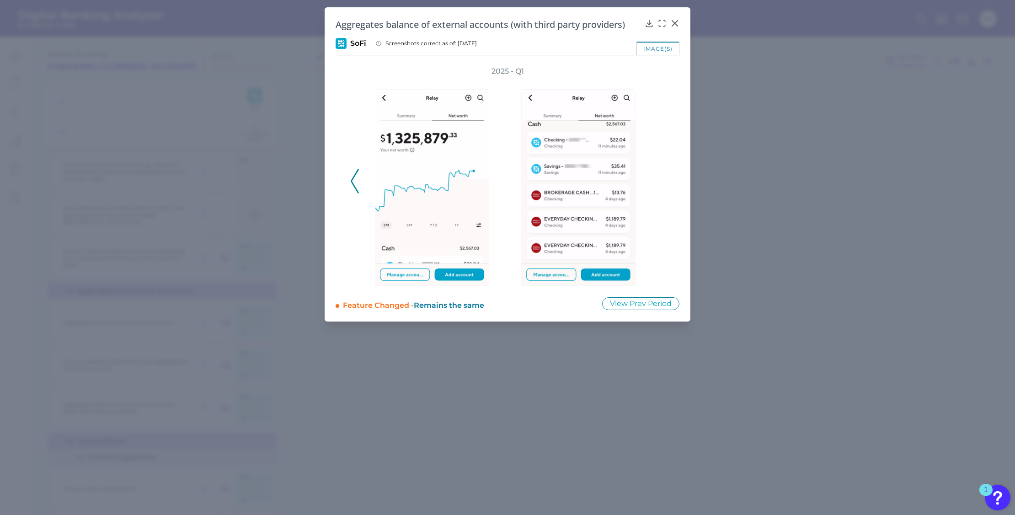
click at [656, 183] on div "2025 - Q1" at bounding box center [507, 175] width 314 height 219
click at [676, 21] on icon at bounding box center [674, 23] width 9 height 9
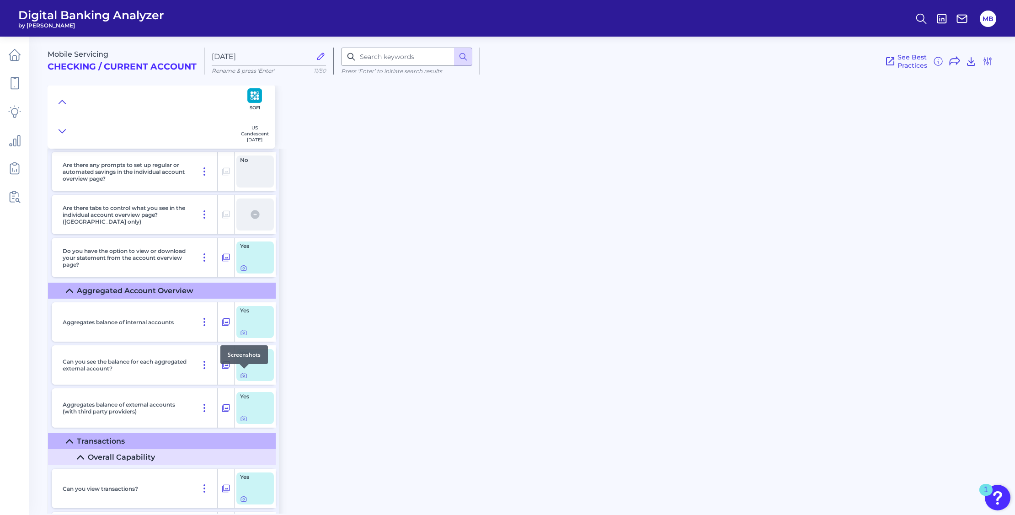
click at [246, 373] on icon at bounding box center [243, 375] width 7 height 7
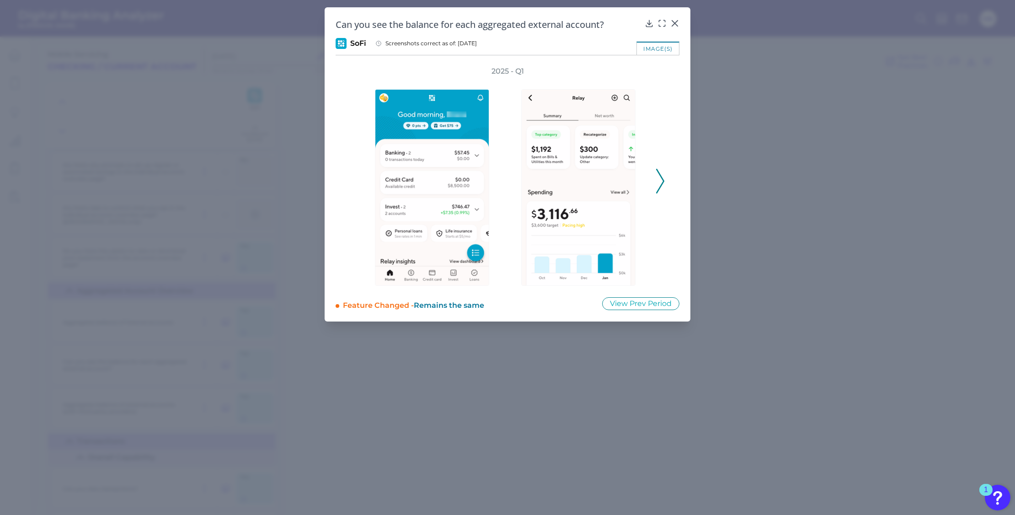
click at [656, 175] on icon at bounding box center [660, 181] width 8 height 25
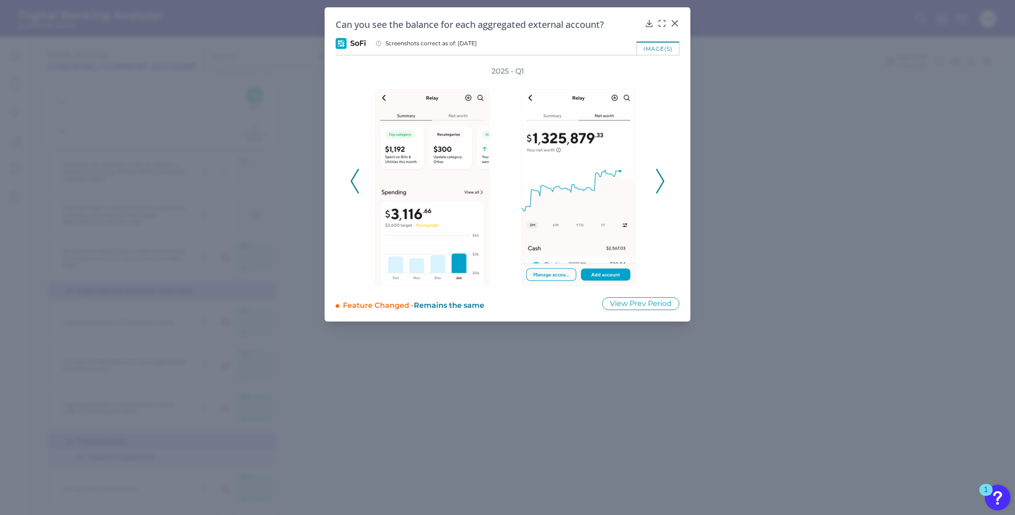
click at [658, 175] on icon at bounding box center [660, 181] width 8 height 25
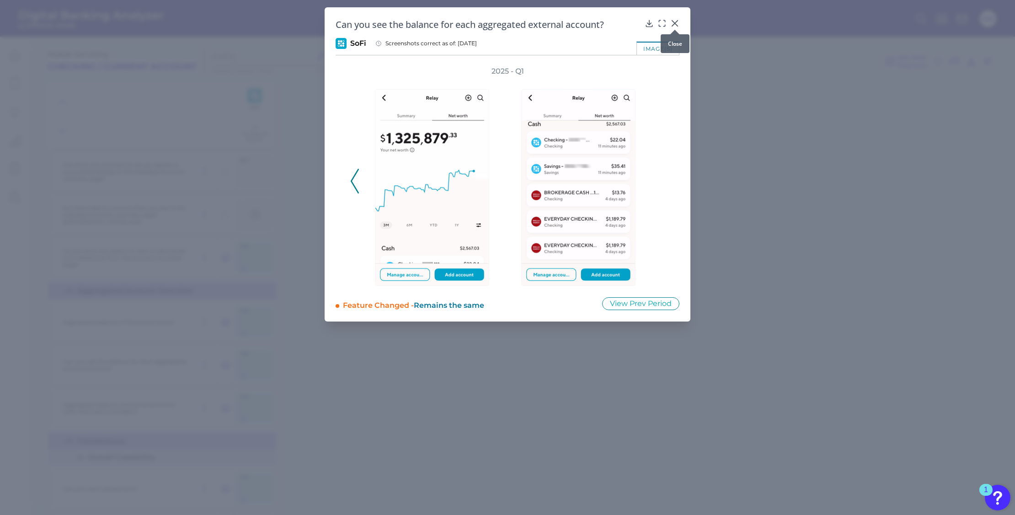
click at [675, 26] on div at bounding box center [674, 29] width 9 height 9
click at [672, 24] on icon at bounding box center [674, 23] width 9 height 9
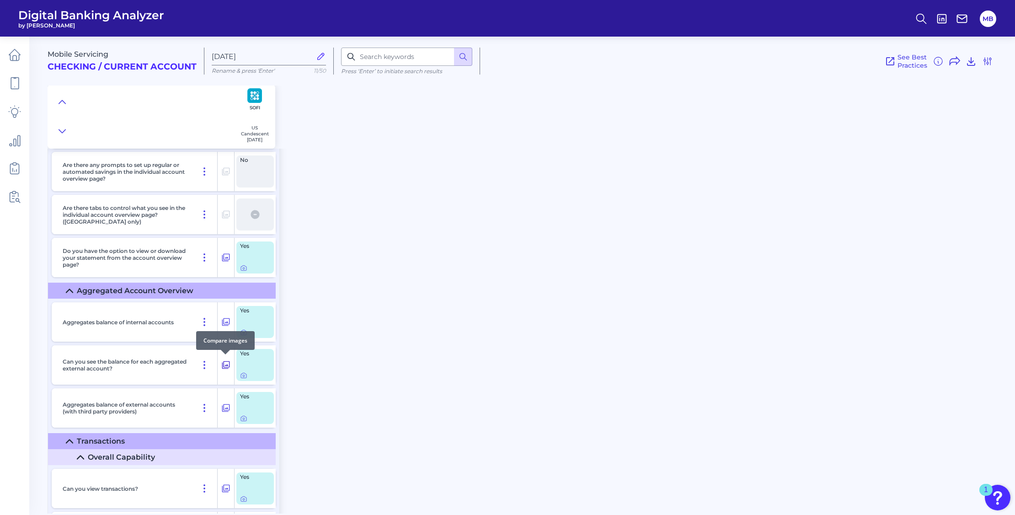
click at [224, 364] on icon at bounding box center [225, 364] width 9 height 11
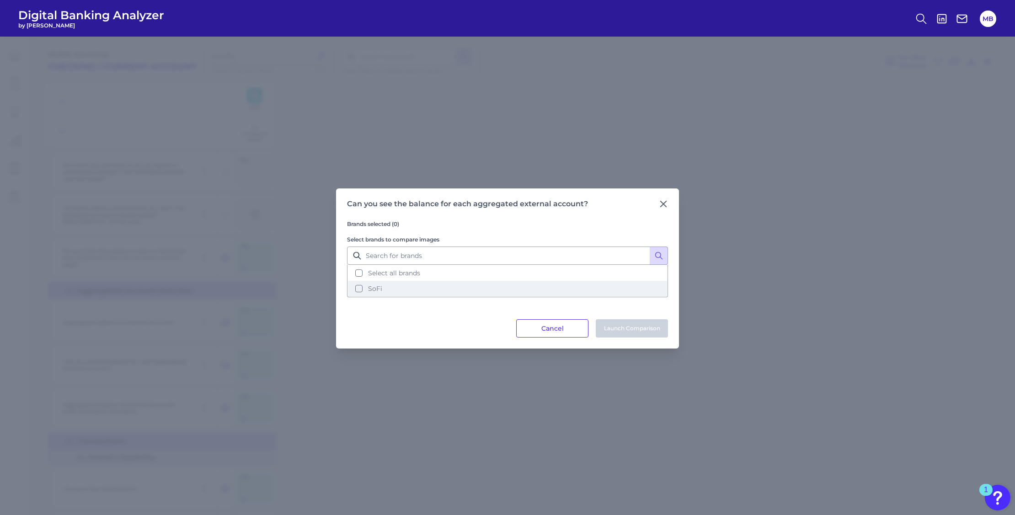
click at [376, 288] on span "SoFi" at bounding box center [375, 288] width 14 height 8
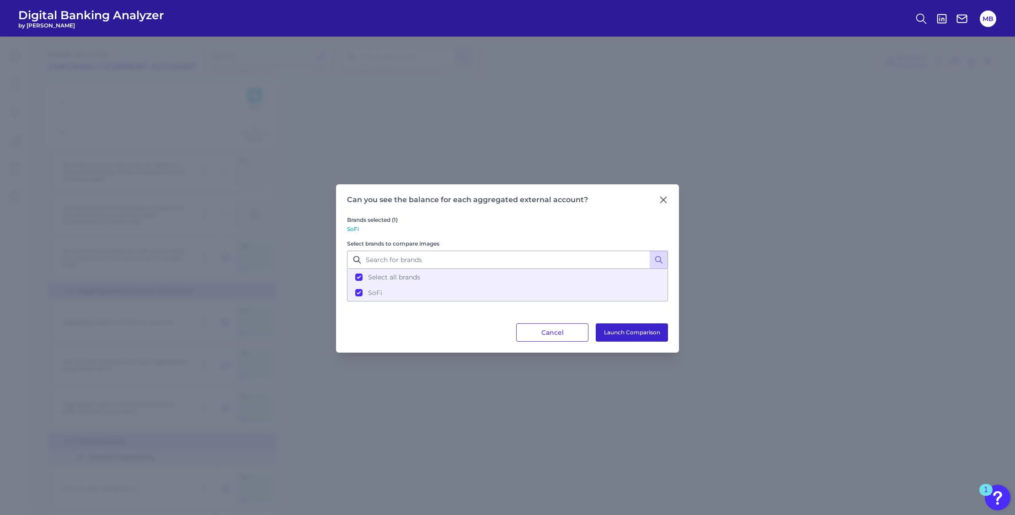
click at [620, 334] on button "Launch Comparison" at bounding box center [632, 332] width 72 height 18
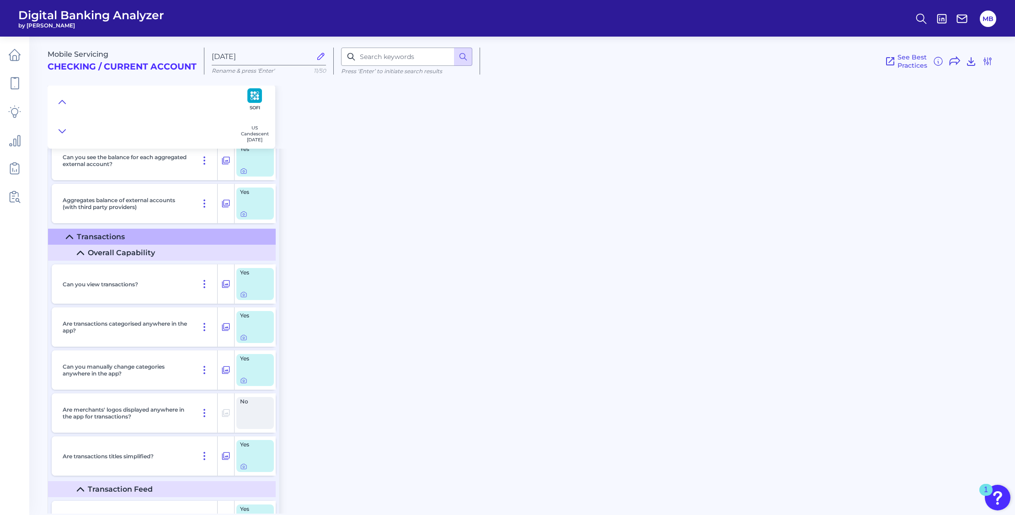
scroll to position [2914, 0]
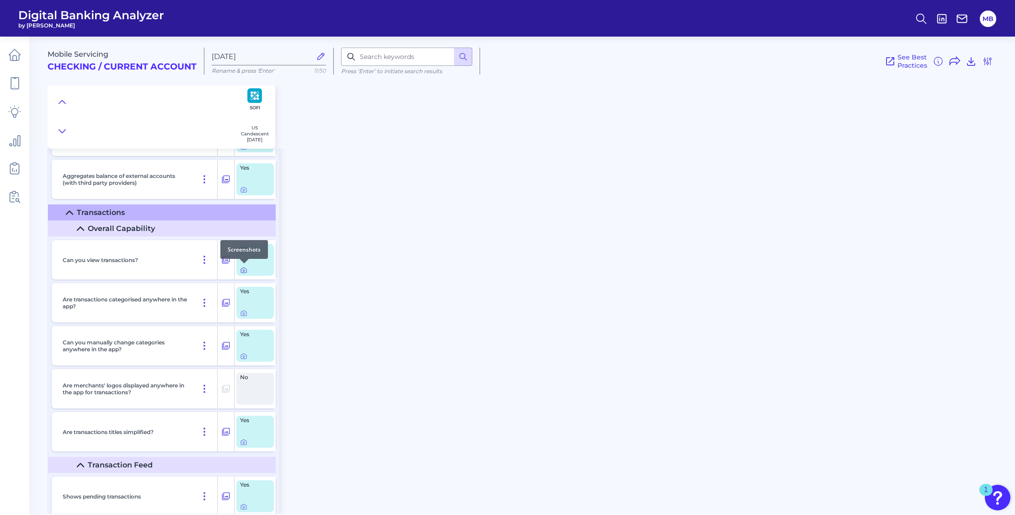
click at [244, 270] on icon at bounding box center [243, 269] width 7 height 7
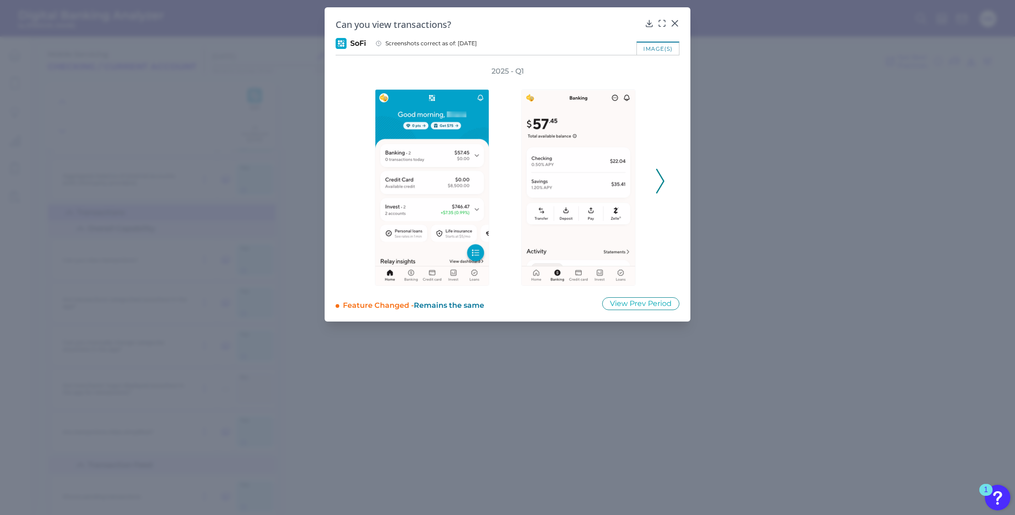
click at [655, 174] on div "2025 - Q1" at bounding box center [507, 175] width 314 height 219
click at [660, 176] on icon at bounding box center [660, 181] width 8 height 25
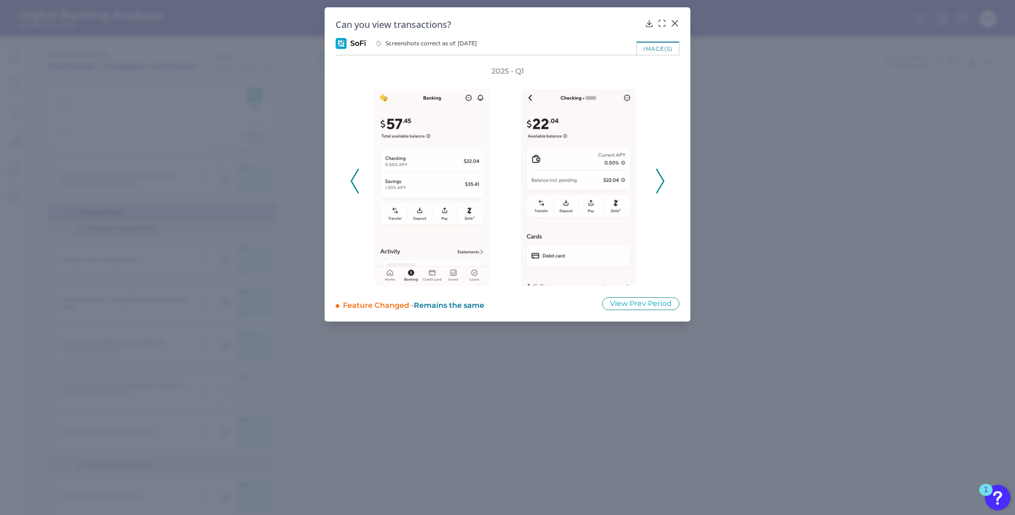
click at [661, 177] on icon at bounding box center [660, 181] width 8 height 25
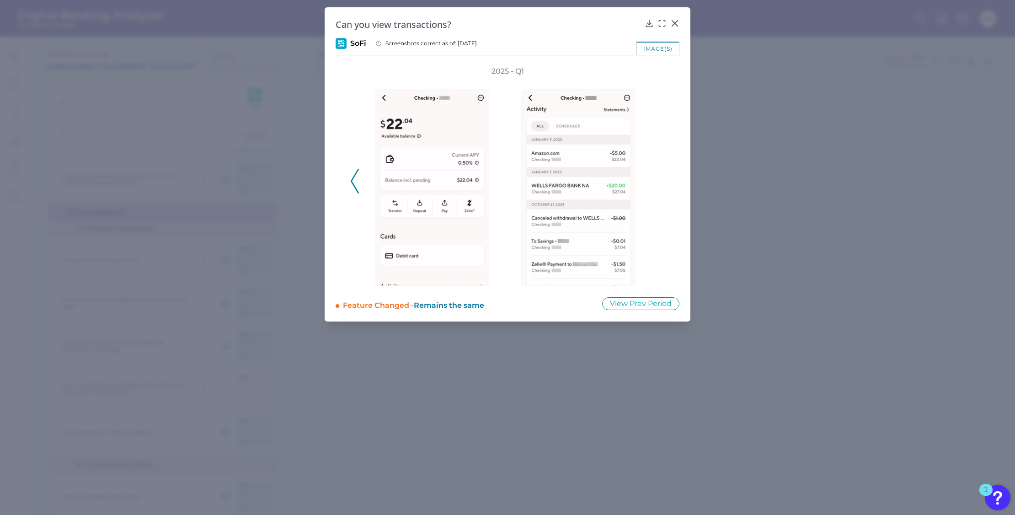
click at [661, 177] on div "2025 - Q1" at bounding box center [507, 175] width 314 height 219
click at [673, 23] on icon at bounding box center [674, 23] width 9 height 9
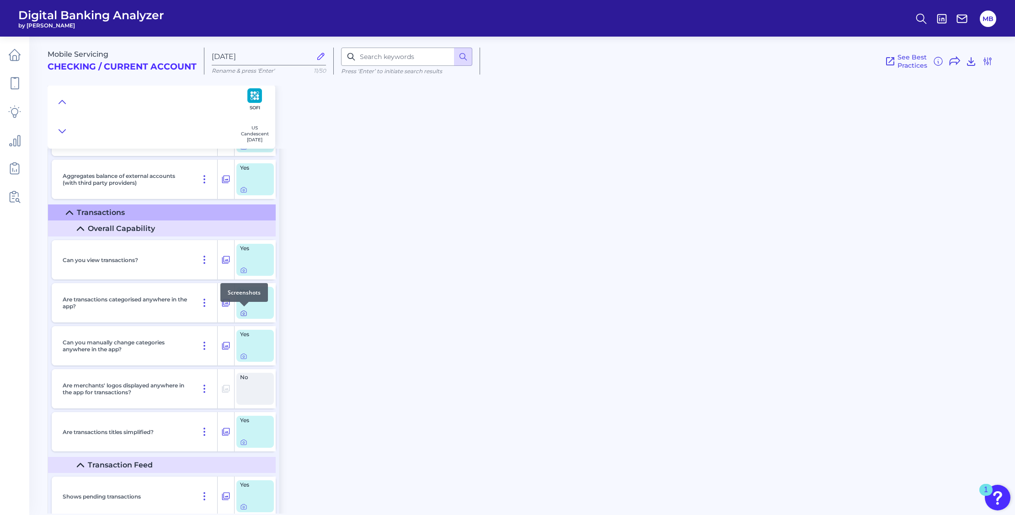
click at [240, 312] on icon at bounding box center [243, 312] width 7 height 7
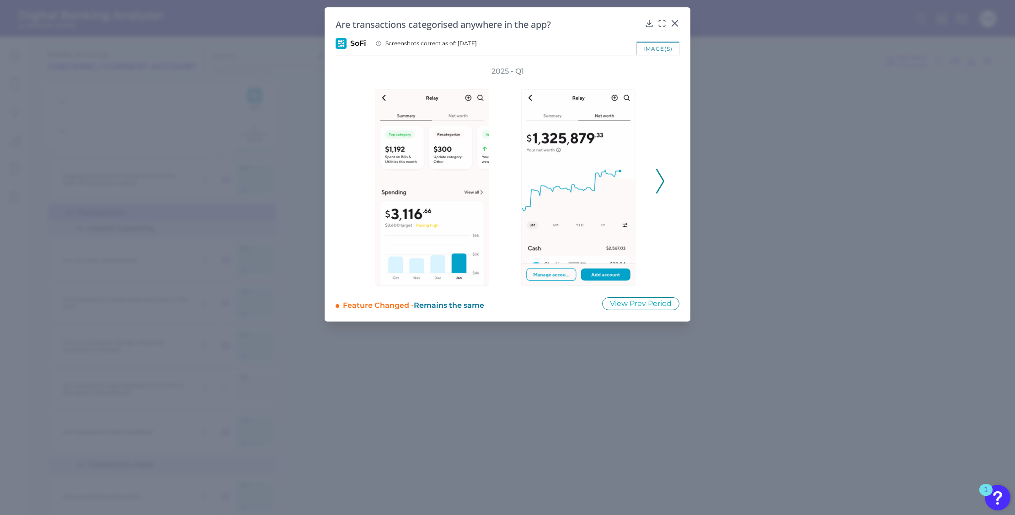
click at [657, 179] on icon at bounding box center [660, 181] width 8 height 25
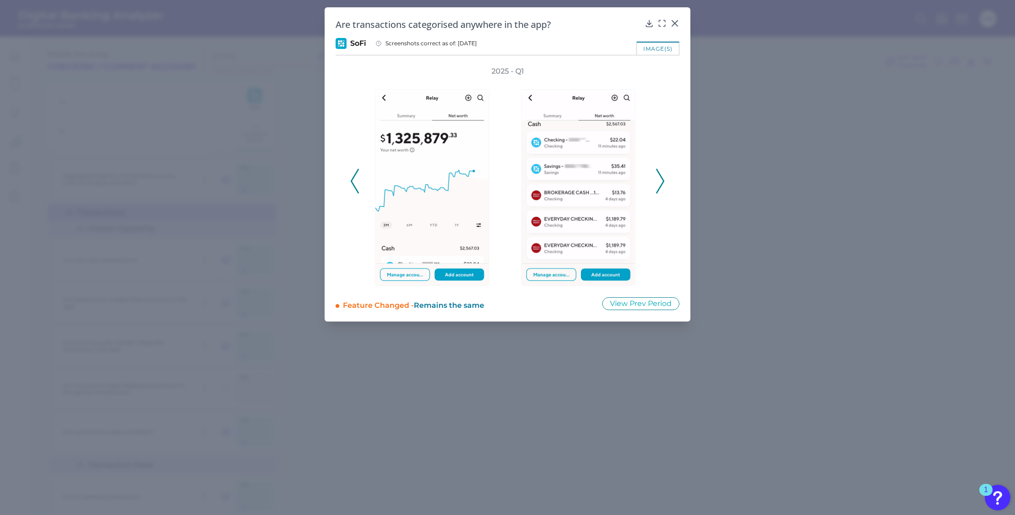
click at [657, 179] on icon at bounding box center [660, 181] width 8 height 25
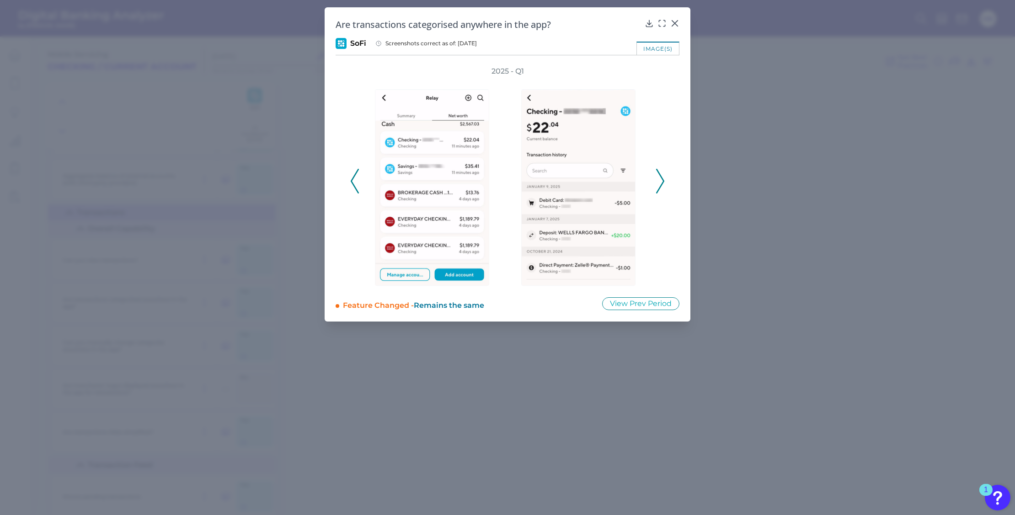
click at [659, 179] on icon at bounding box center [660, 181] width 8 height 25
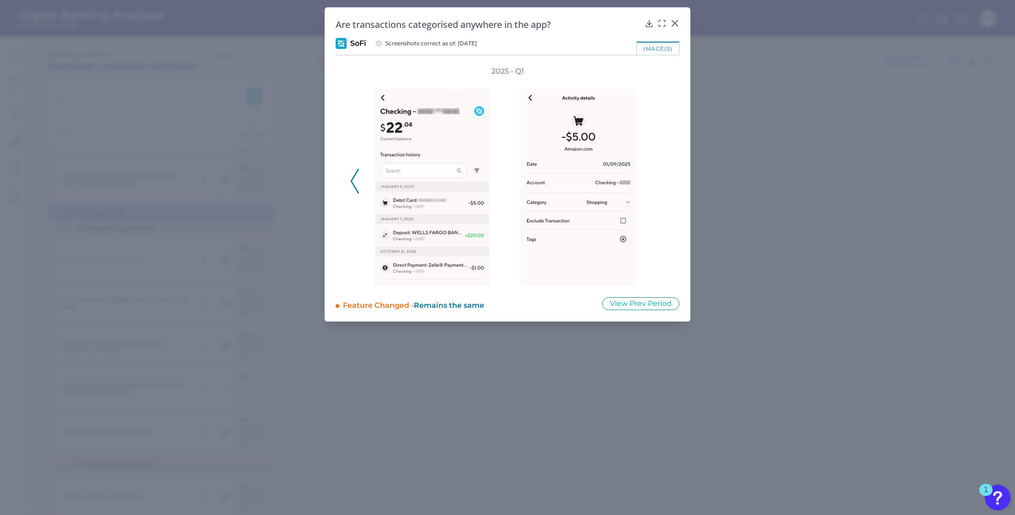
click at [659, 178] on div "2025 - Q1" at bounding box center [507, 175] width 314 height 219
click at [351, 181] on icon at bounding box center [355, 181] width 8 height 25
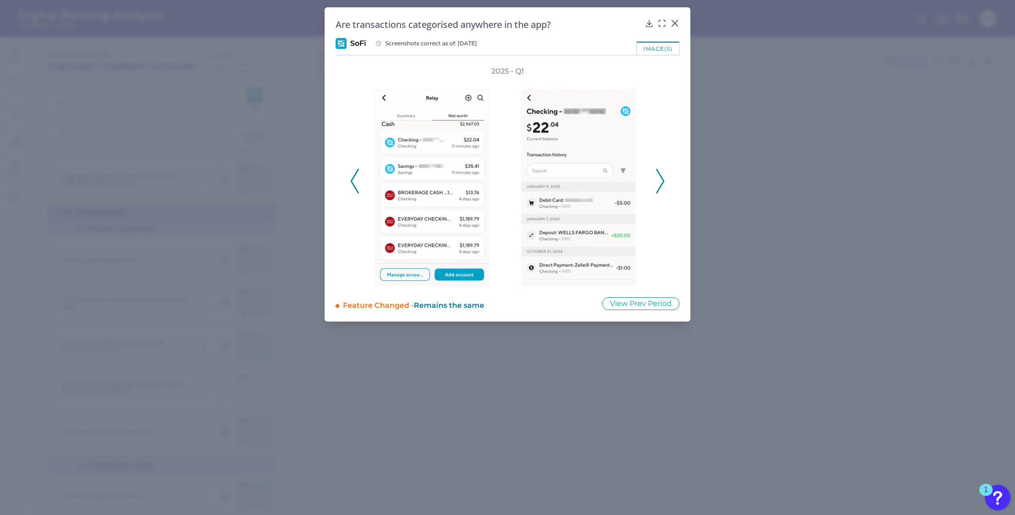
click at [661, 175] on icon at bounding box center [660, 181] width 8 height 25
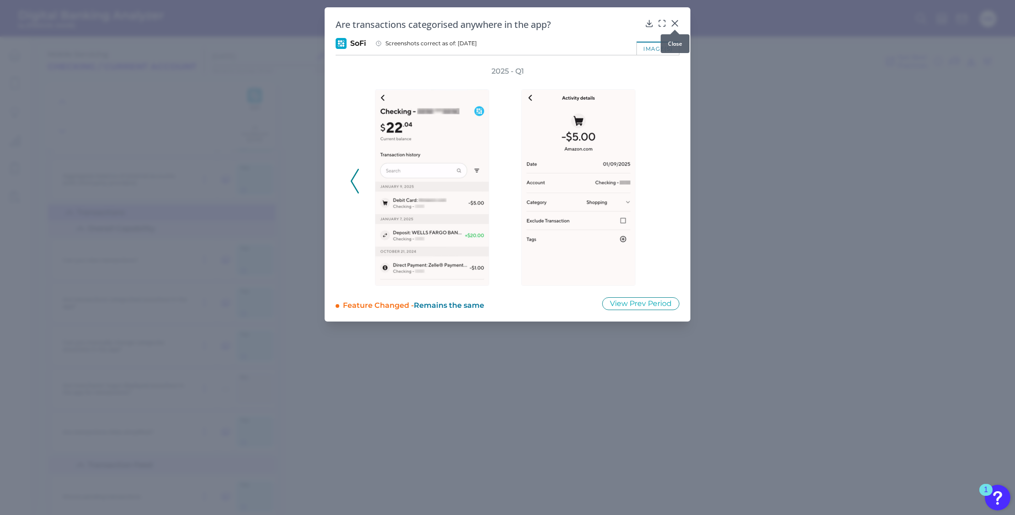
click at [677, 25] on div at bounding box center [674, 29] width 9 height 9
click at [673, 21] on icon at bounding box center [674, 23] width 5 height 5
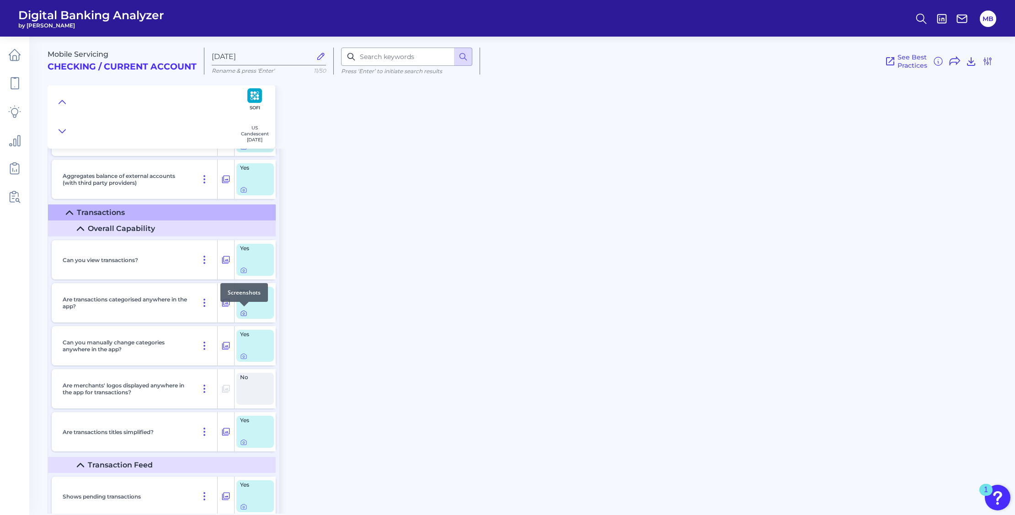
click at [245, 311] on icon at bounding box center [243, 312] width 7 height 7
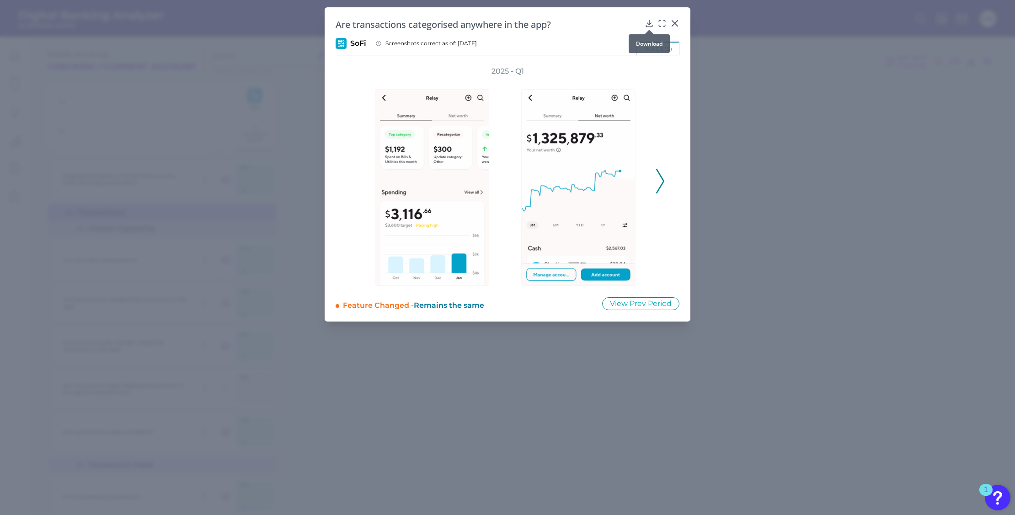
click at [651, 23] on icon at bounding box center [649, 23] width 9 height 9
click at [675, 23] on icon at bounding box center [674, 23] width 5 height 5
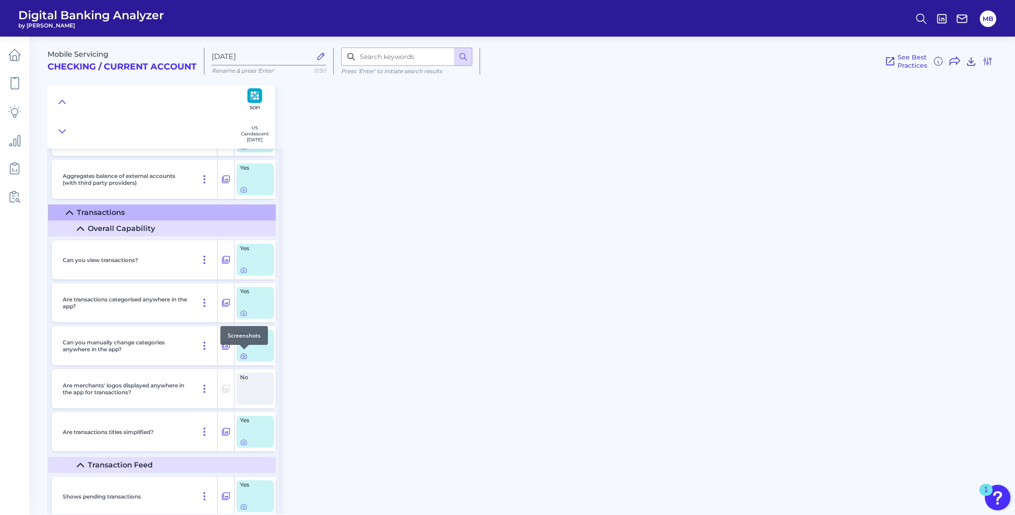
click at [243, 357] on icon at bounding box center [243, 355] width 7 height 7
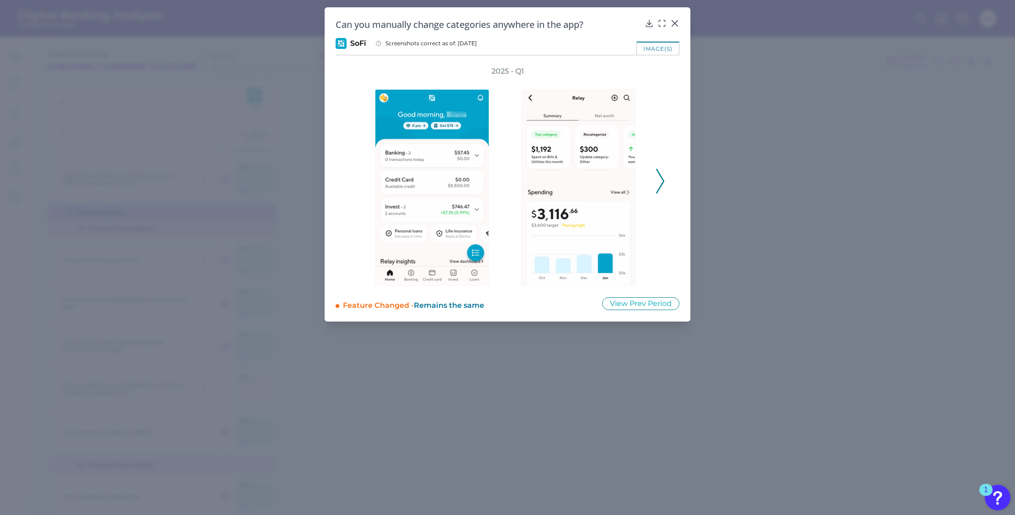
click at [654, 176] on div "2025 - Q1" at bounding box center [507, 175] width 314 height 219
click at [659, 181] on icon at bounding box center [660, 181] width 8 height 25
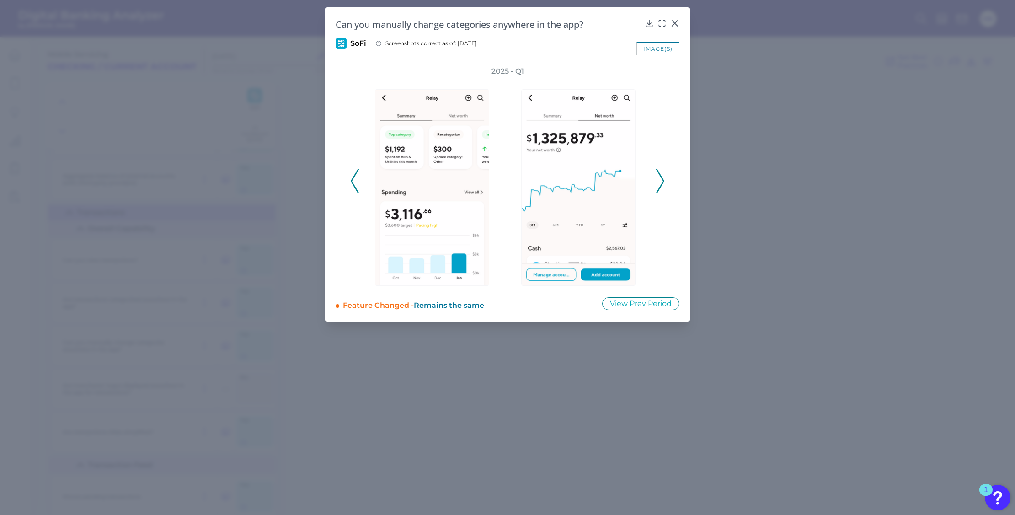
click at [661, 181] on icon at bounding box center [660, 181] width 8 height 25
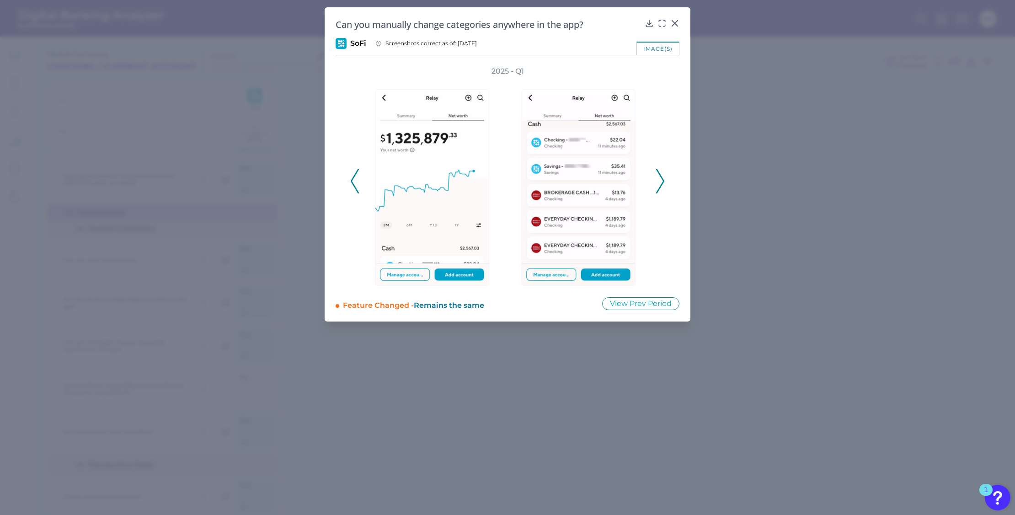
click at [661, 181] on icon at bounding box center [660, 181] width 8 height 25
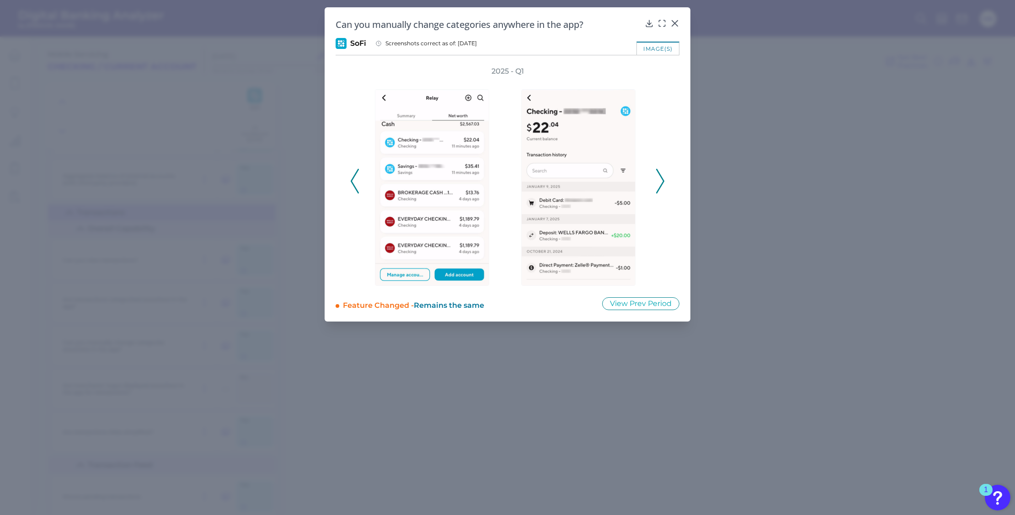
click at [661, 181] on icon at bounding box center [660, 181] width 8 height 25
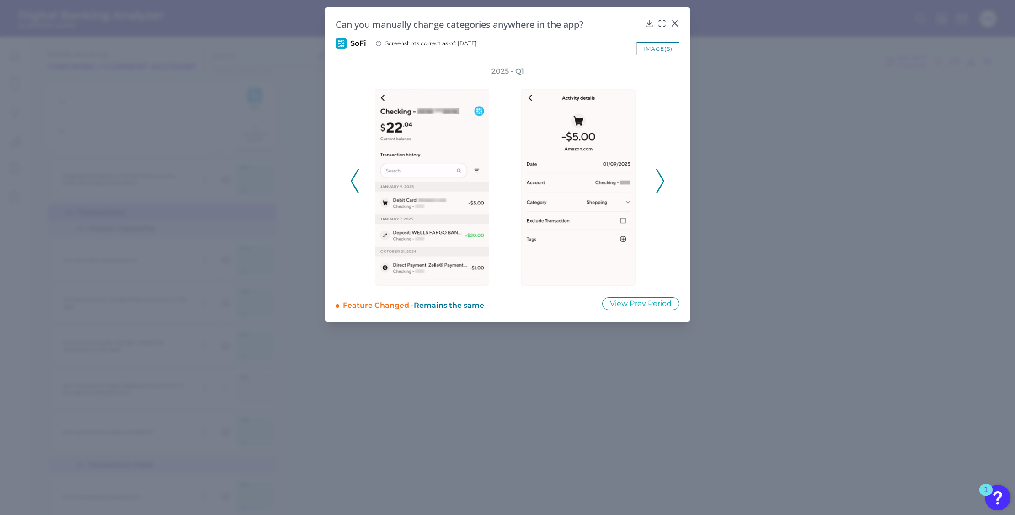
click at [661, 181] on icon at bounding box center [660, 181] width 8 height 25
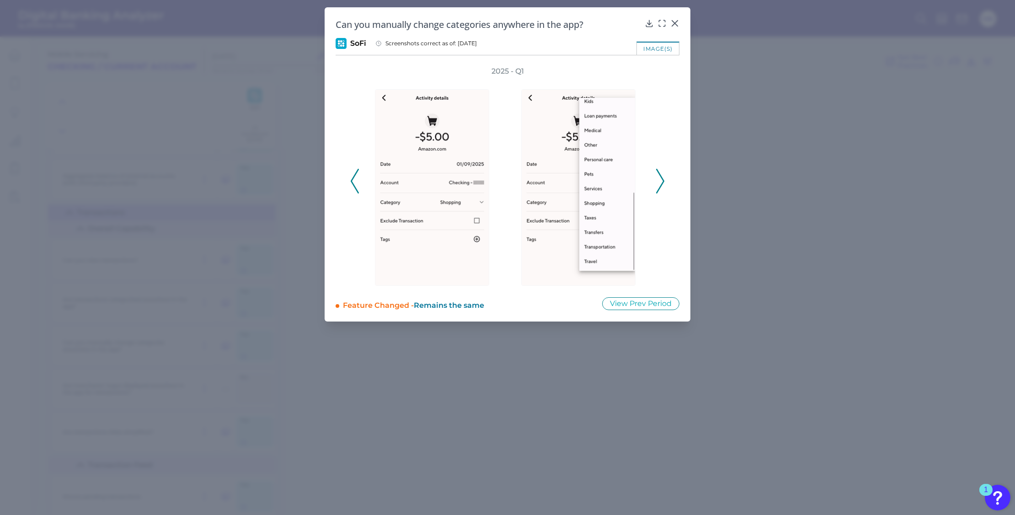
click at [661, 181] on icon at bounding box center [660, 181] width 8 height 25
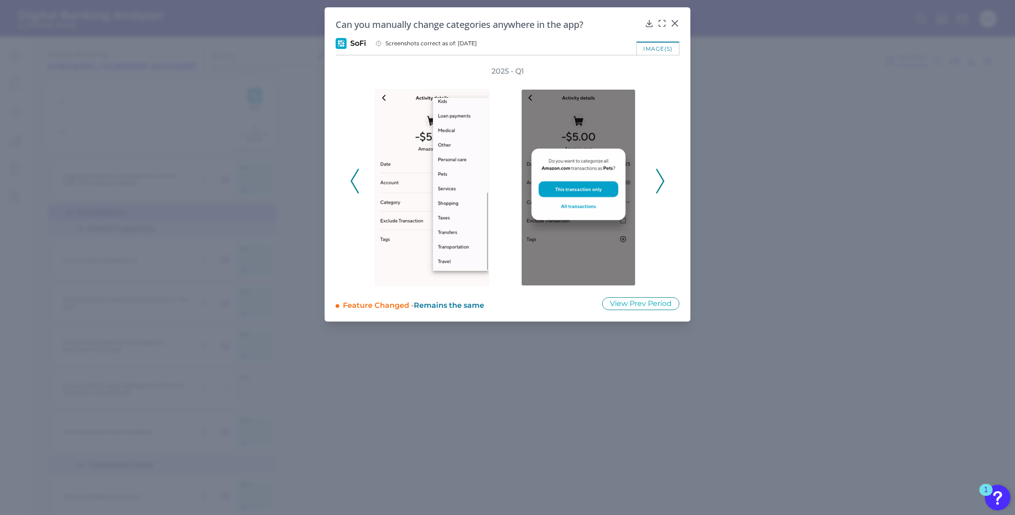
click at [661, 181] on icon at bounding box center [660, 181] width 8 height 25
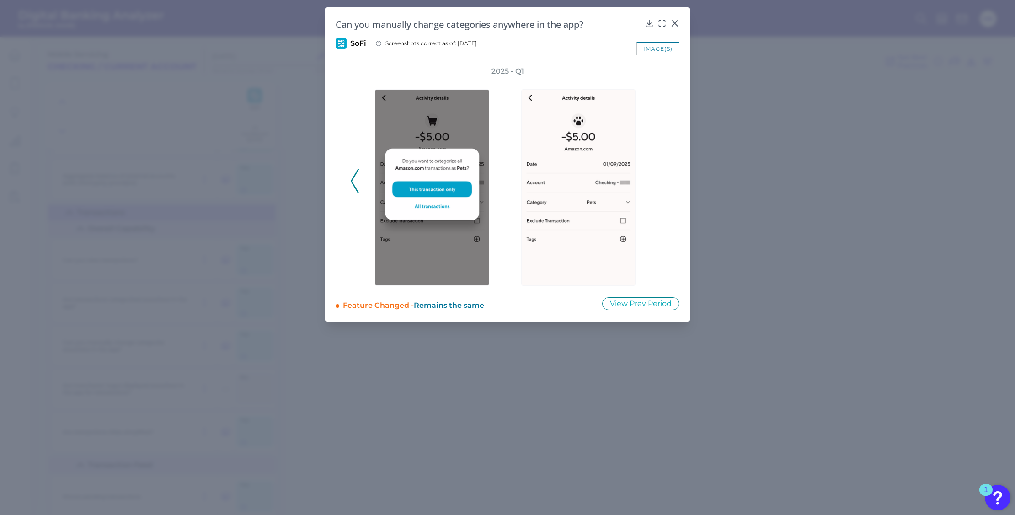
click at [661, 181] on div "2025 - Q1" at bounding box center [507, 175] width 314 height 219
click at [645, 23] on icon at bounding box center [649, 23] width 9 height 9
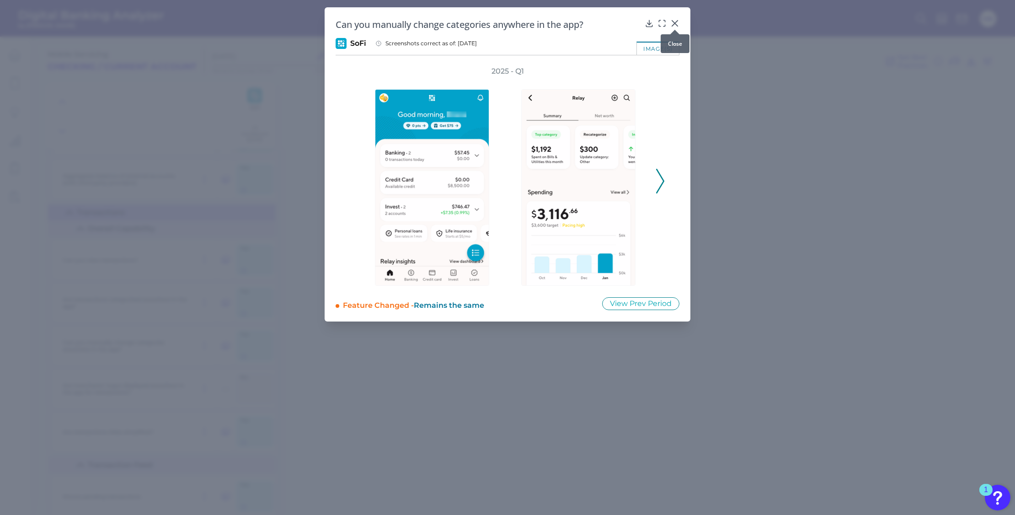
click at [673, 23] on icon at bounding box center [674, 23] width 9 height 9
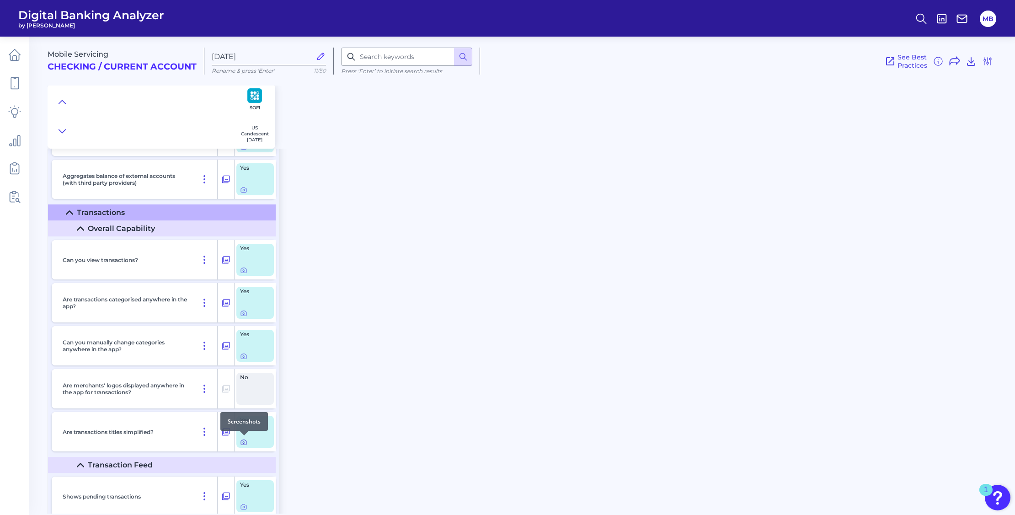
click at [241, 440] on icon at bounding box center [243, 442] width 5 height 5
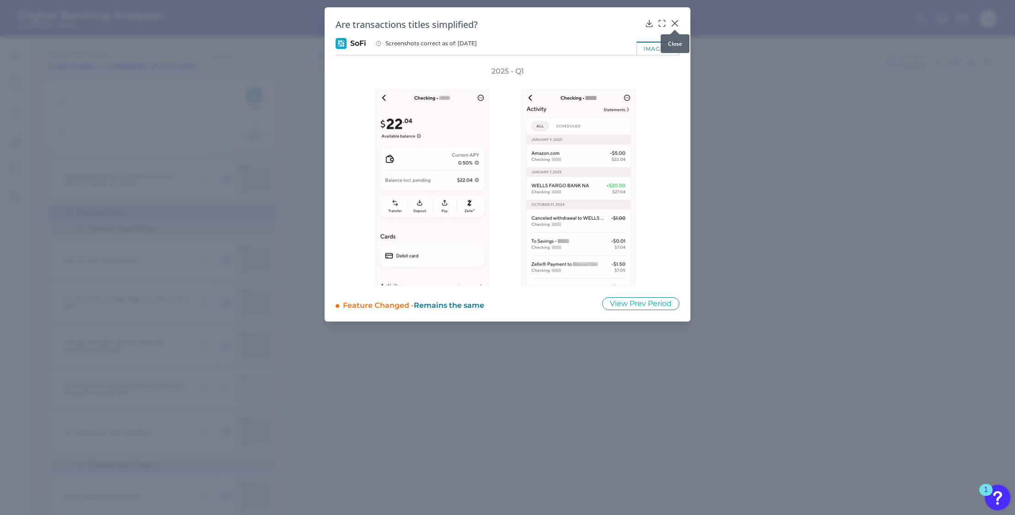
click at [679, 21] on icon at bounding box center [674, 23] width 9 height 9
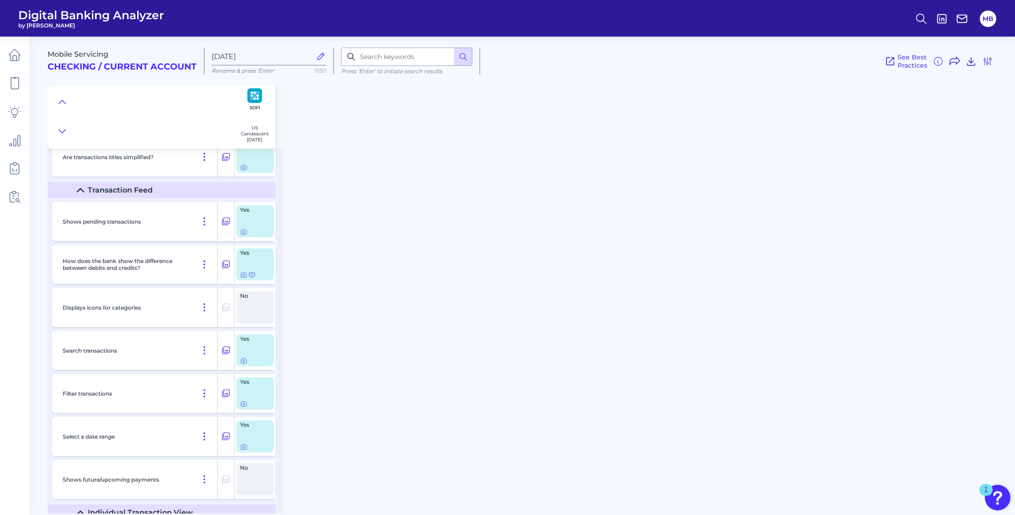
scroll to position [3200, 0]
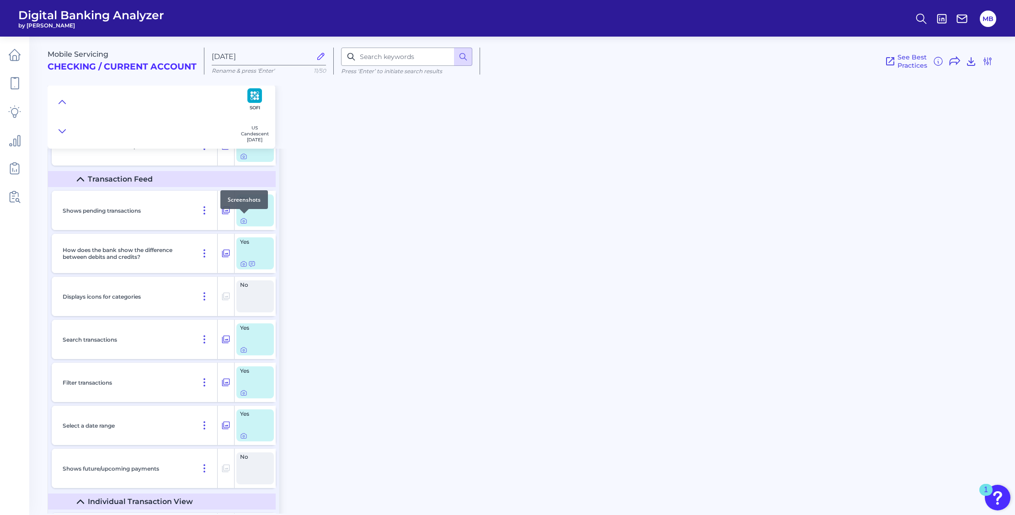
click at [243, 216] on div at bounding box center [244, 213] width 9 height 9
click at [244, 218] on icon at bounding box center [243, 220] width 7 height 7
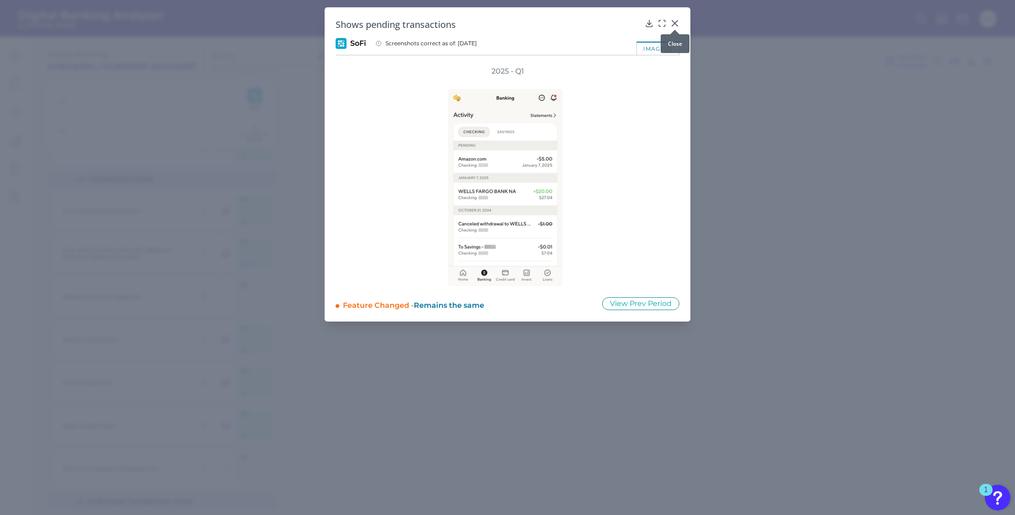
click at [675, 26] on div at bounding box center [674, 29] width 9 height 9
click at [673, 23] on icon at bounding box center [674, 23] width 9 height 9
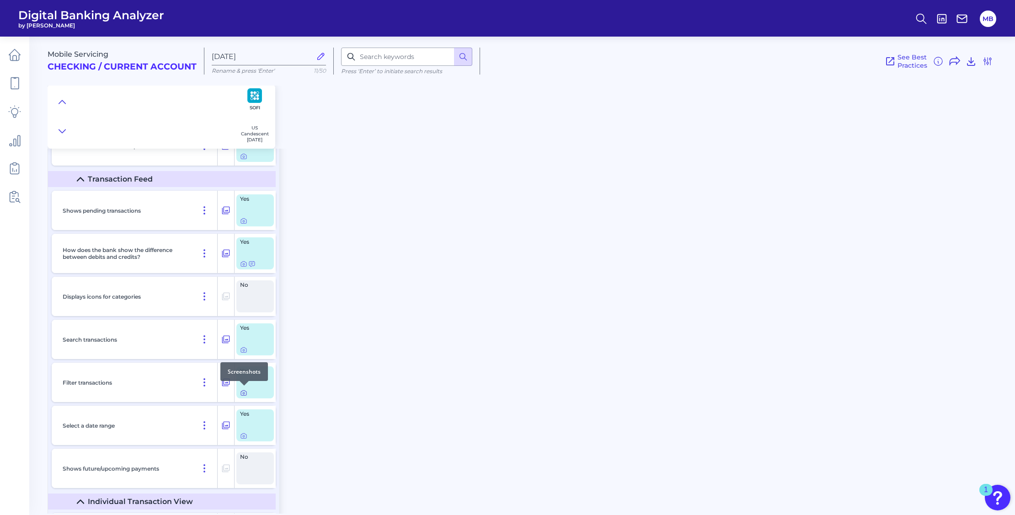
click at [244, 392] on icon at bounding box center [244, 393] width 2 height 2
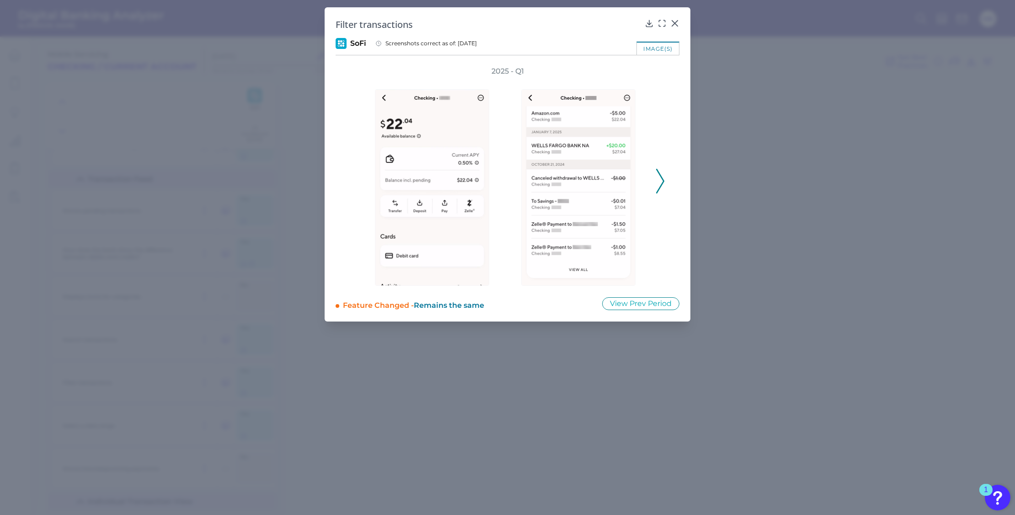
click at [661, 184] on polyline at bounding box center [659, 180] width 7 height 23
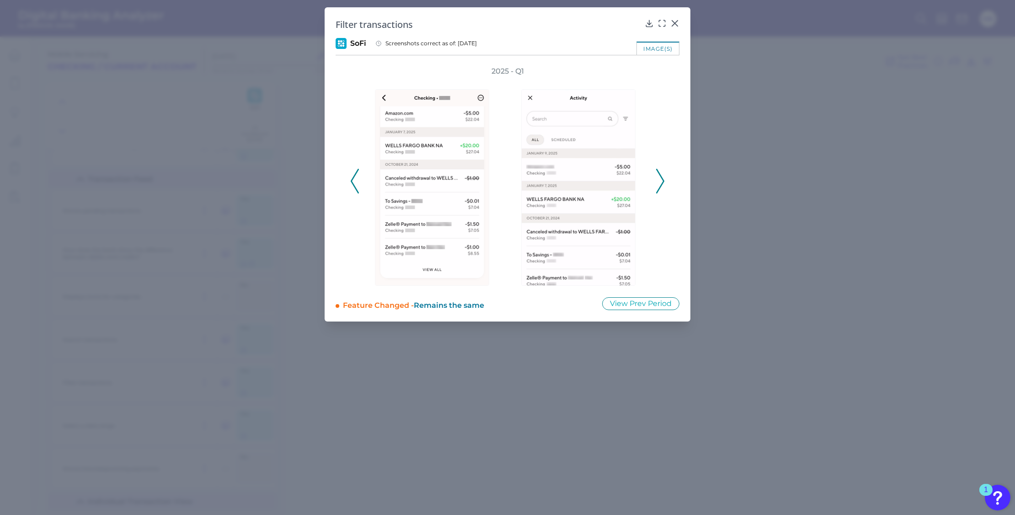
click at [660, 184] on icon at bounding box center [660, 181] width 8 height 25
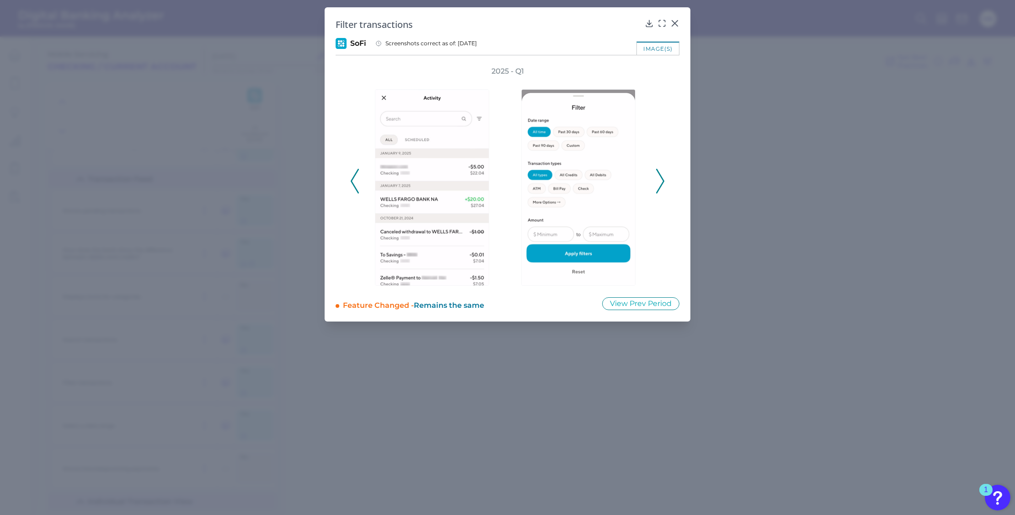
click at [660, 184] on icon at bounding box center [660, 181] width 8 height 25
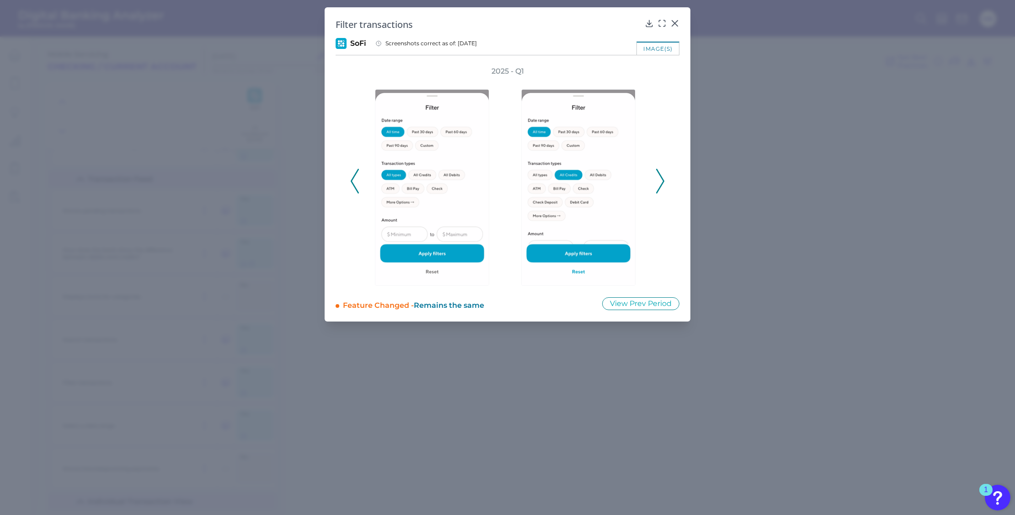
click at [660, 184] on icon at bounding box center [660, 181] width 8 height 25
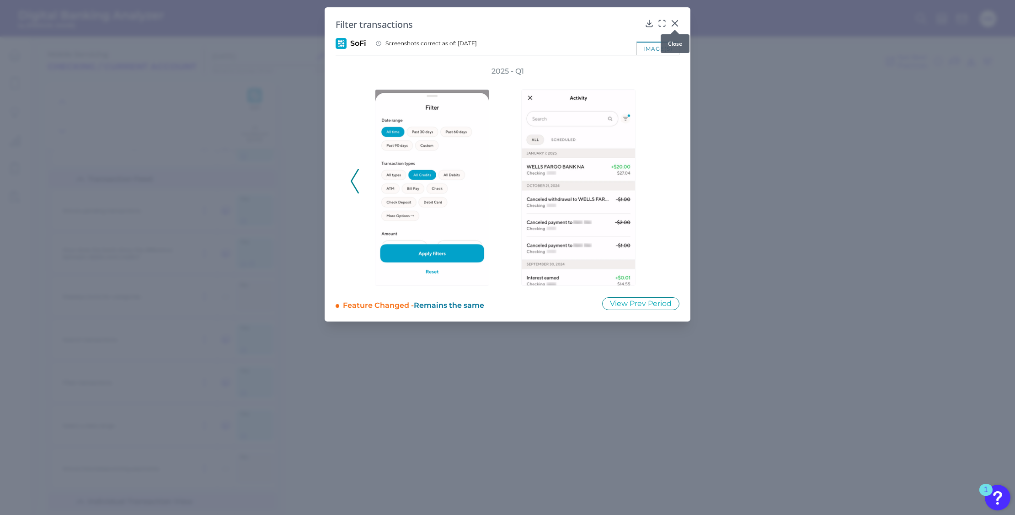
click at [673, 25] on div at bounding box center [674, 29] width 9 height 9
click at [676, 21] on icon at bounding box center [674, 23] width 9 height 9
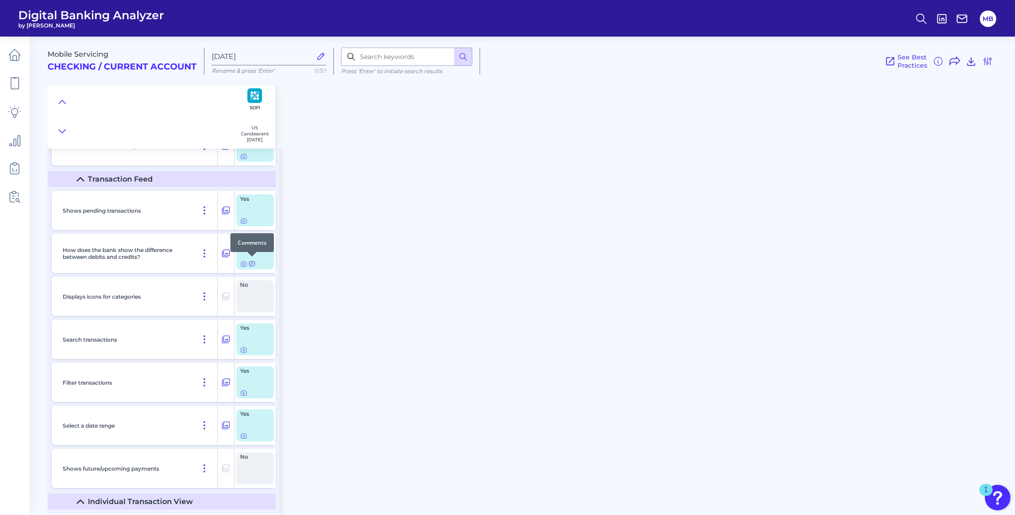
click at [252, 261] on icon at bounding box center [251, 263] width 5 height 5
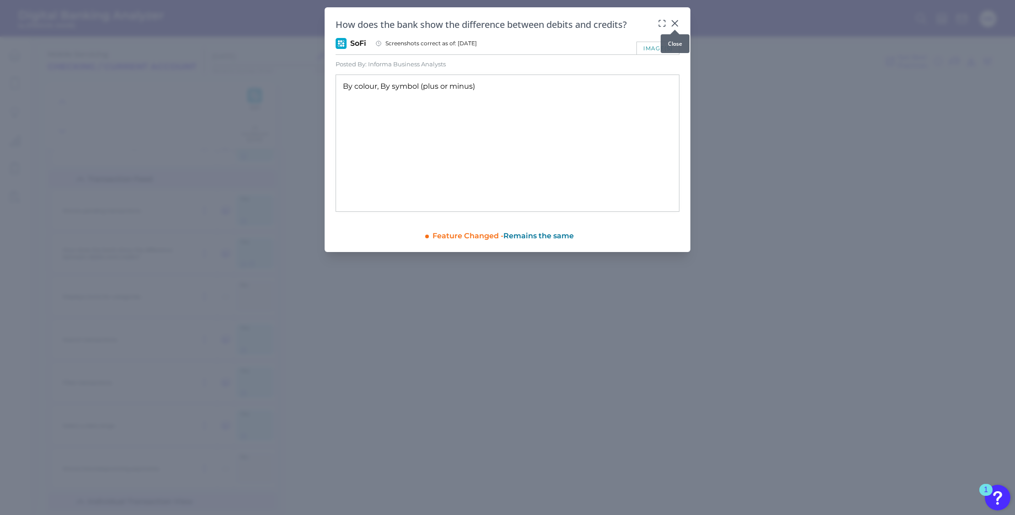
click at [676, 21] on icon at bounding box center [674, 23] width 9 height 9
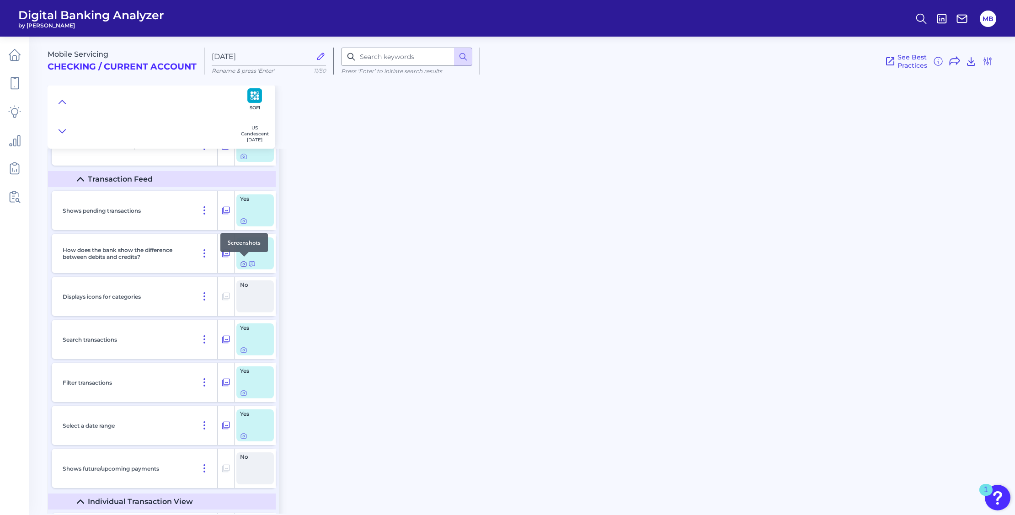
click at [241, 261] on icon at bounding box center [243, 263] width 7 height 7
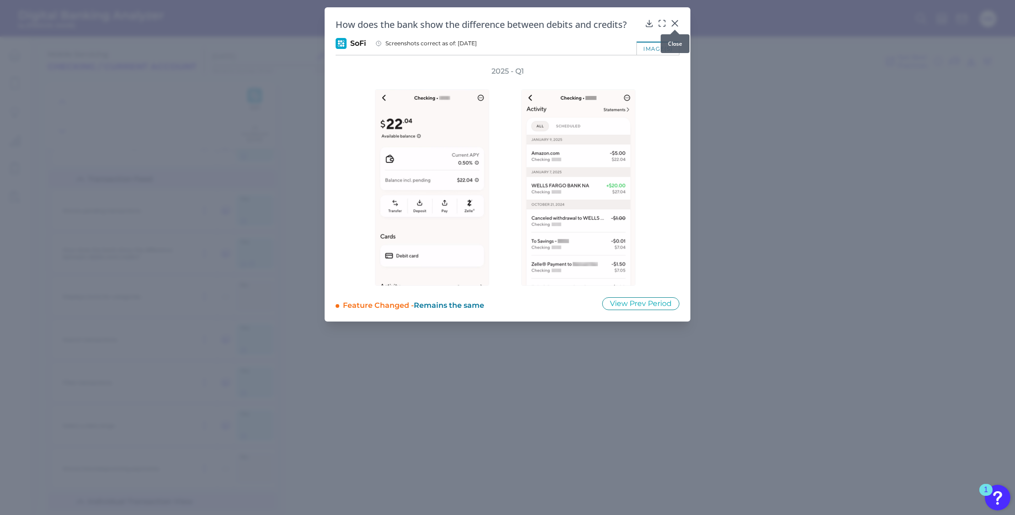
click at [673, 18] on button at bounding box center [674, 22] width 9 height 9
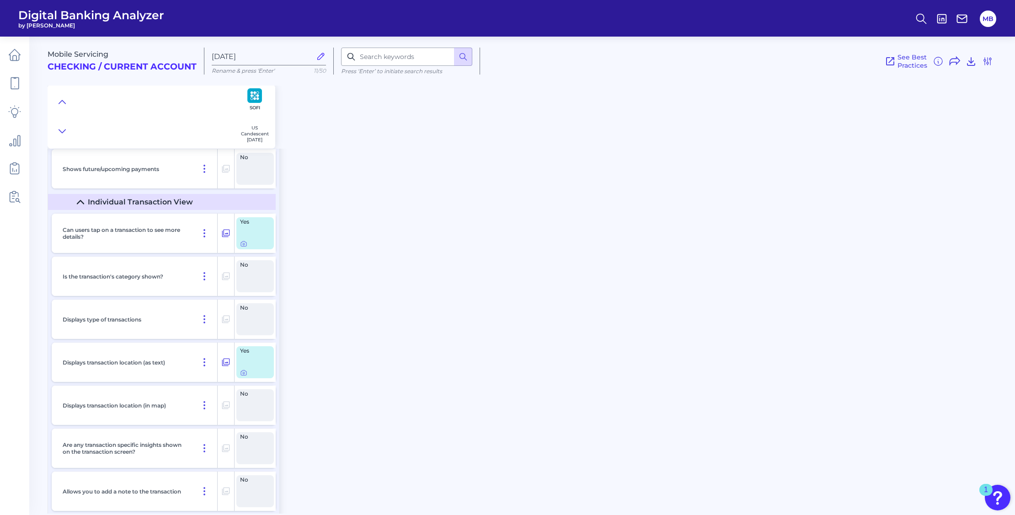
scroll to position [3485, 0]
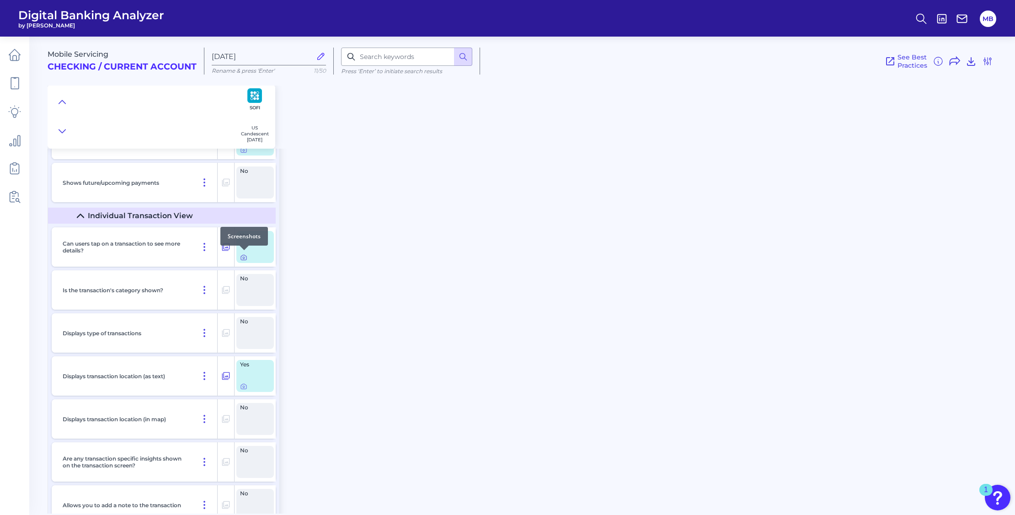
click at [245, 254] on icon at bounding box center [243, 257] width 7 height 7
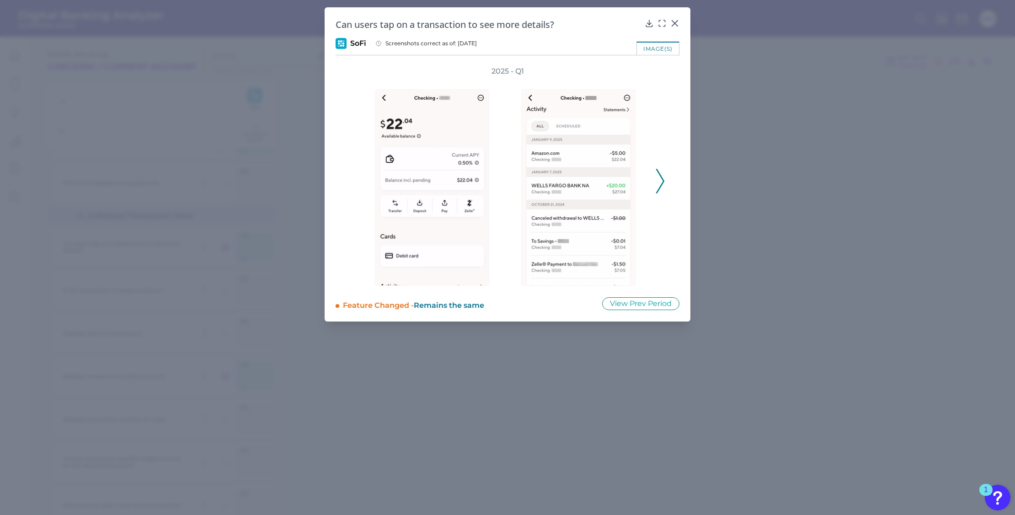
click at [661, 181] on icon at bounding box center [660, 181] width 8 height 25
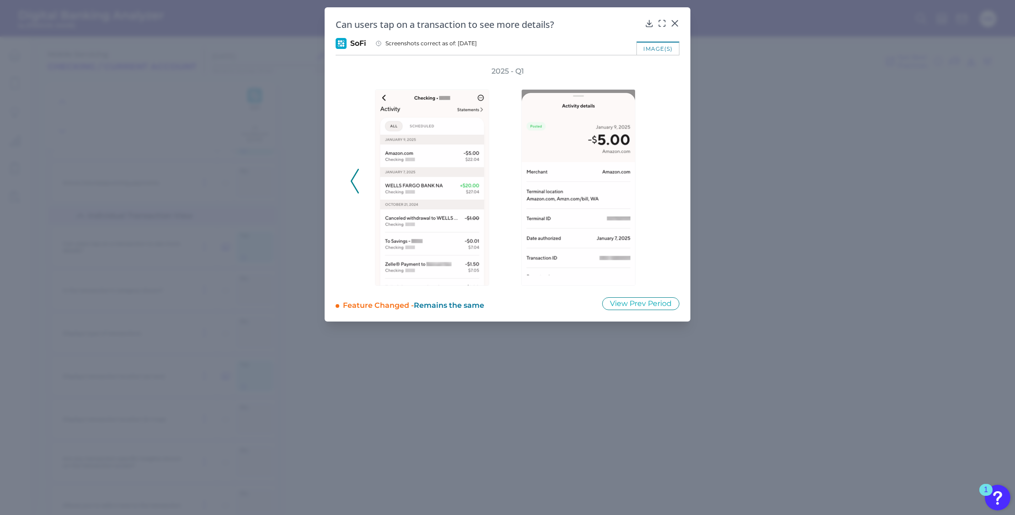
click at [662, 181] on div "2025 - Q1" at bounding box center [507, 175] width 314 height 219
click at [674, 20] on icon at bounding box center [674, 23] width 9 height 9
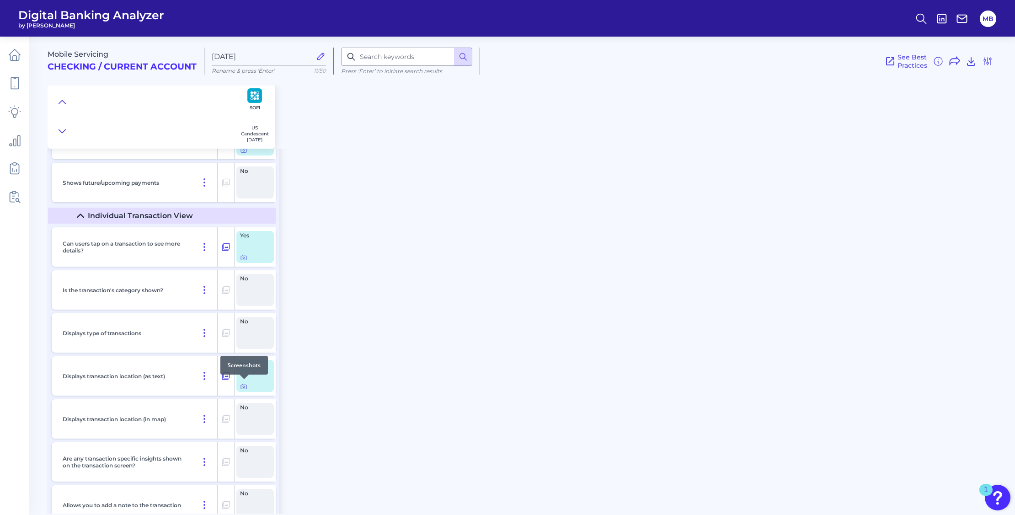
click at [245, 386] on icon at bounding box center [243, 386] width 7 height 7
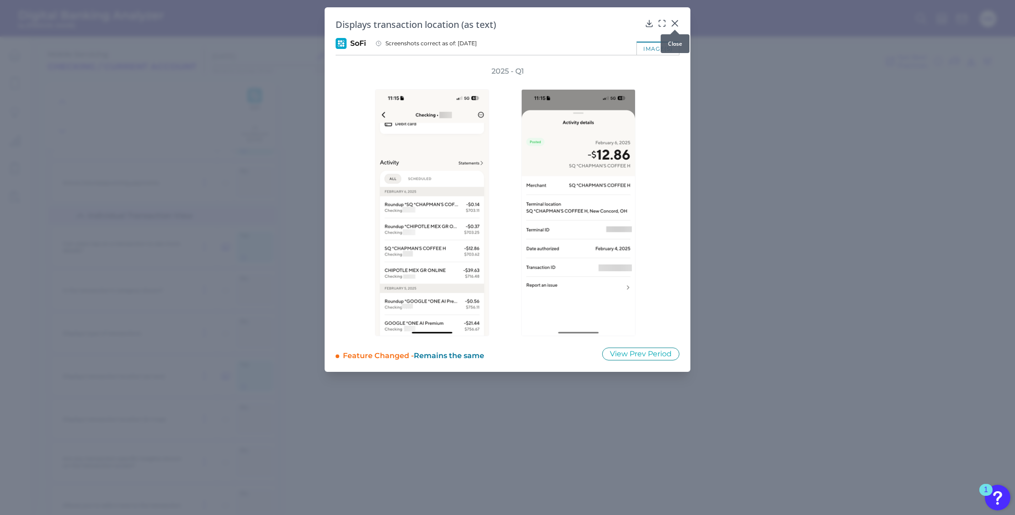
click at [674, 25] on div at bounding box center [674, 29] width 9 height 9
click at [677, 21] on icon at bounding box center [674, 23] width 5 height 5
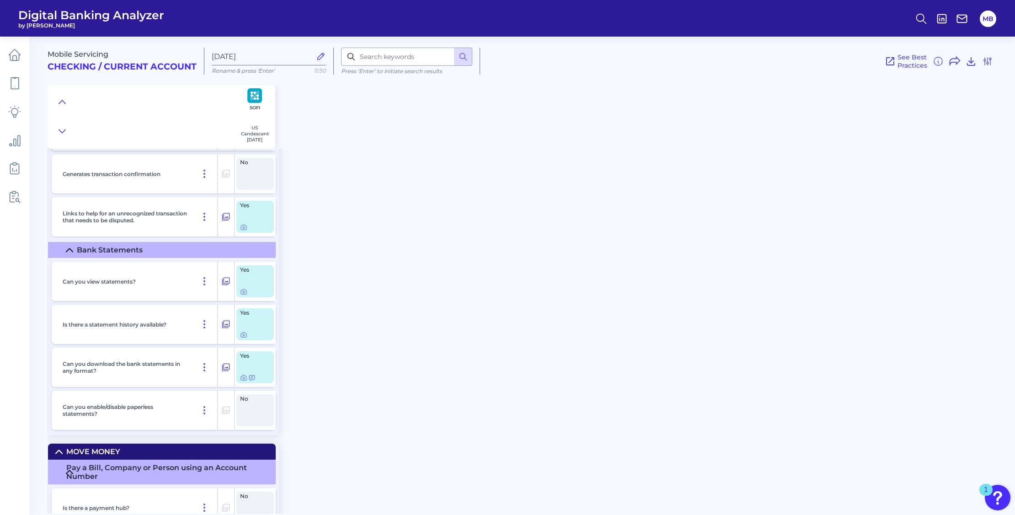
scroll to position [3943, 0]
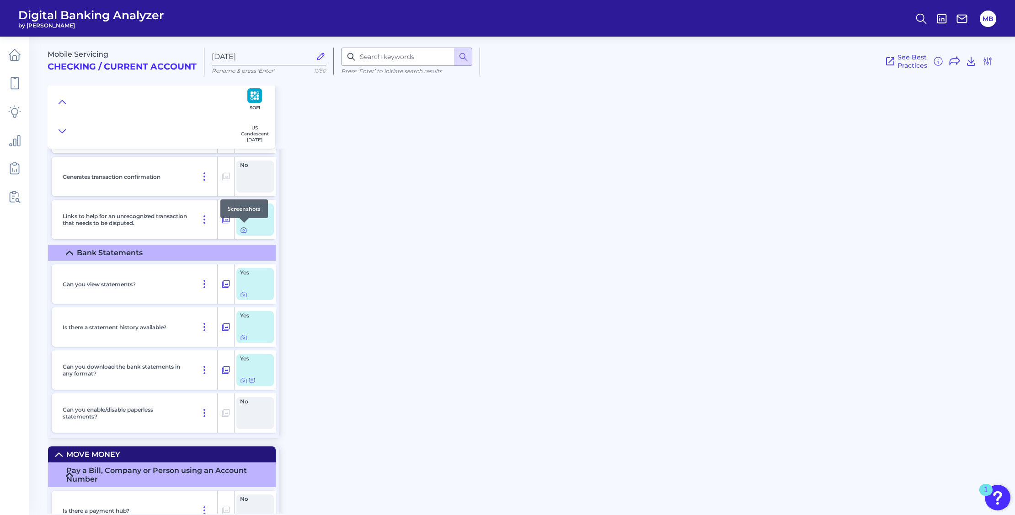
click at [242, 226] on div at bounding box center [244, 222] width 9 height 9
click at [241, 229] on icon at bounding box center [243, 229] width 7 height 7
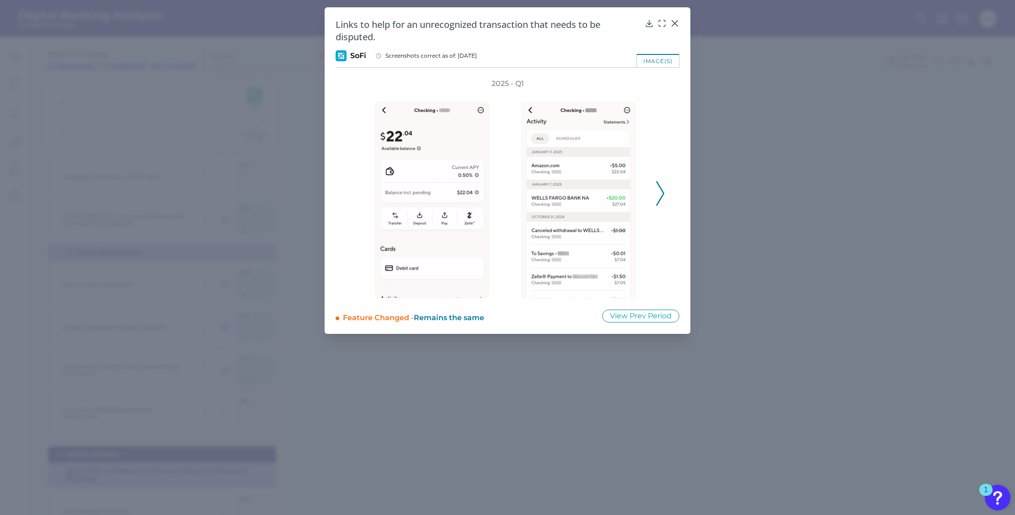
click at [661, 194] on icon at bounding box center [660, 193] width 8 height 25
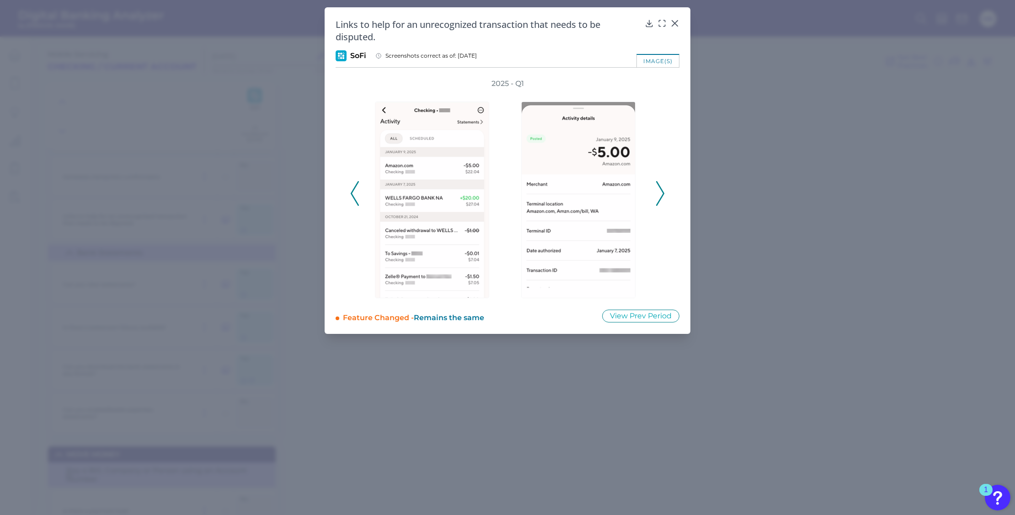
click at [658, 191] on icon at bounding box center [660, 193] width 8 height 25
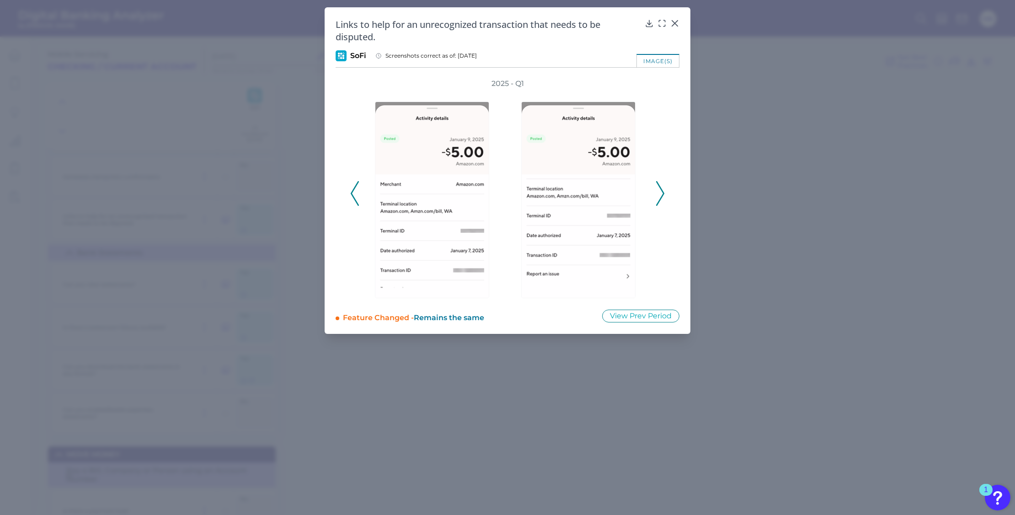
click at [658, 191] on icon at bounding box center [660, 193] width 8 height 25
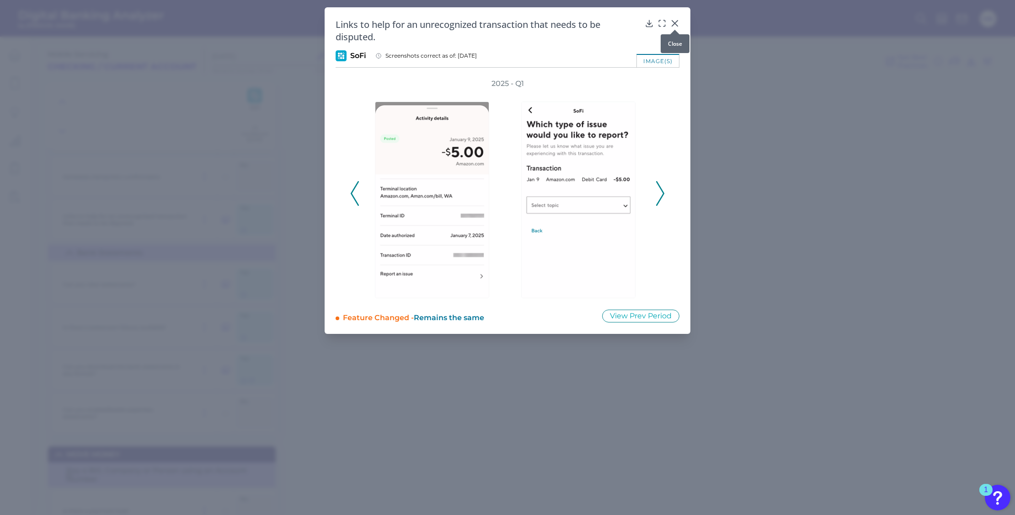
click at [676, 21] on icon at bounding box center [674, 23] width 9 height 9
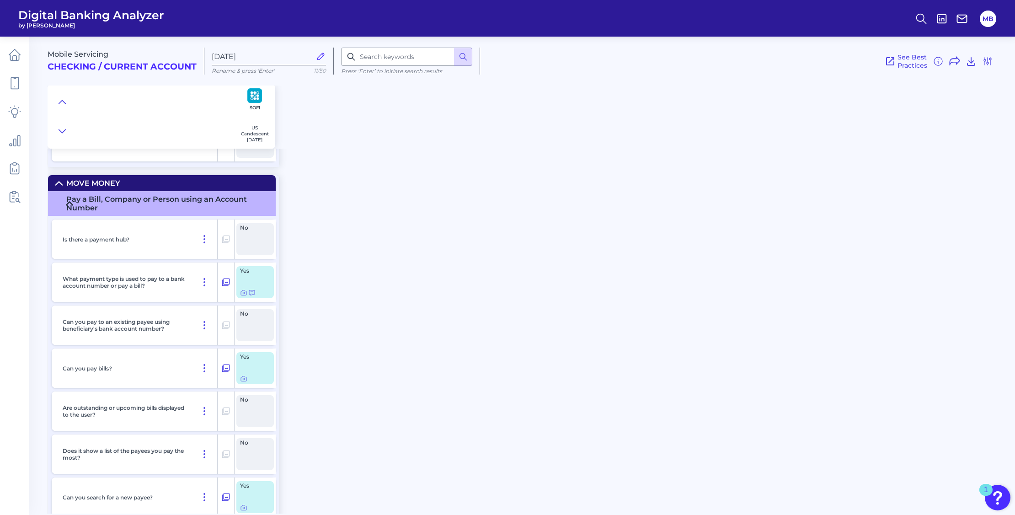
scroll to position [4171, 0]
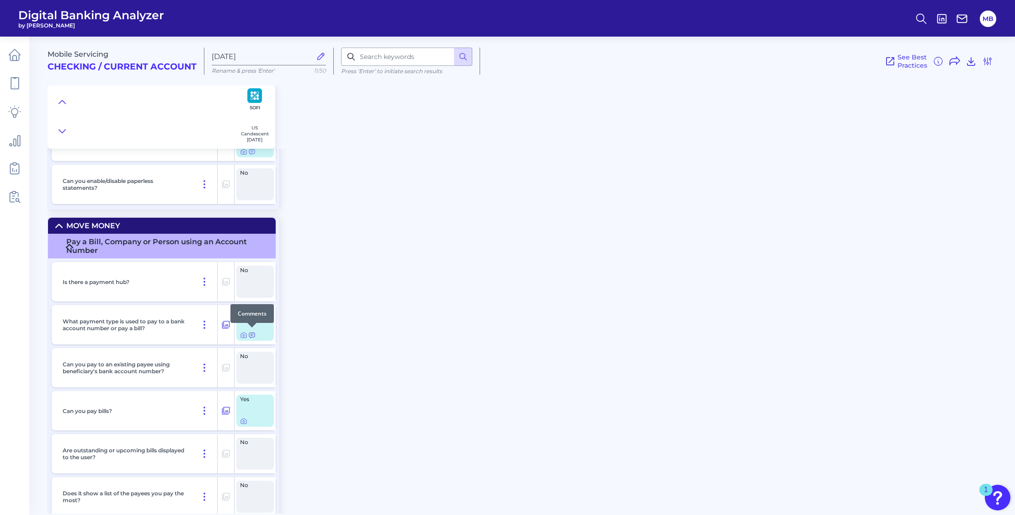
click at [252, 332] on icon at bounding box center [251, 334] width 7 height 7
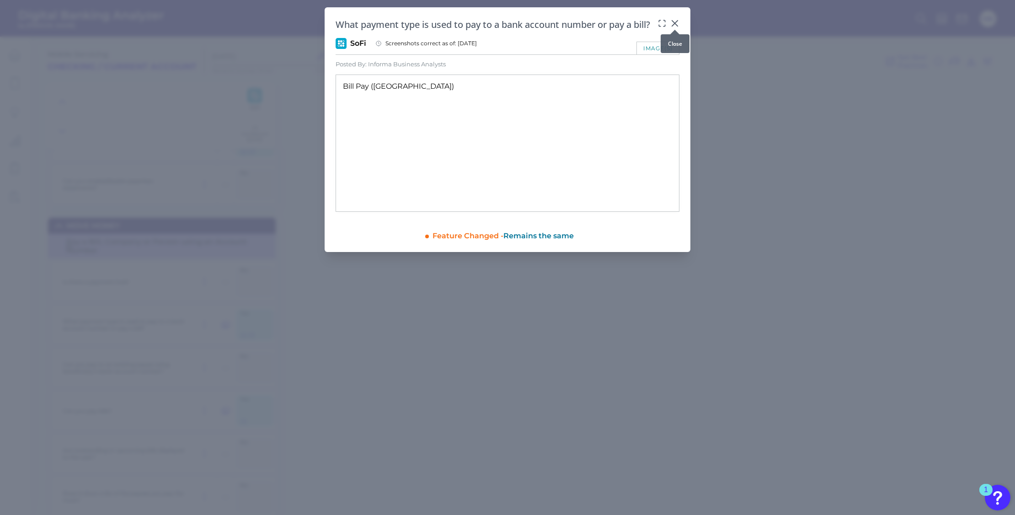
click at [677, 22] on icon at bounding box center [674, 23] width 9 height 9
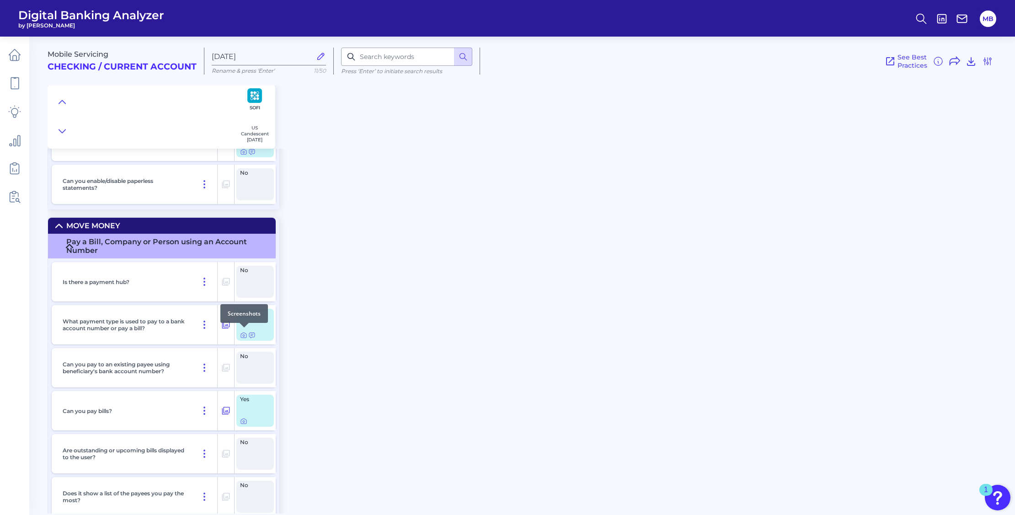
click at [240, 327] on div at bounding box center [244, 327] width 9 height 9
click at [243, 335] on icon at bounding box center [244, 336] width 2 height 2
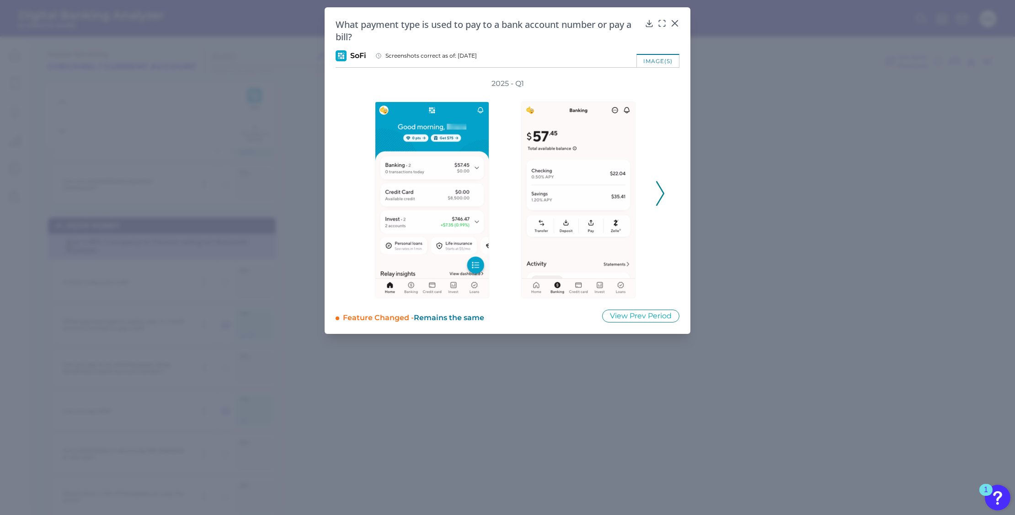
click at [662, 192] on icon at bounding box center [660, 193] width 8 height 25
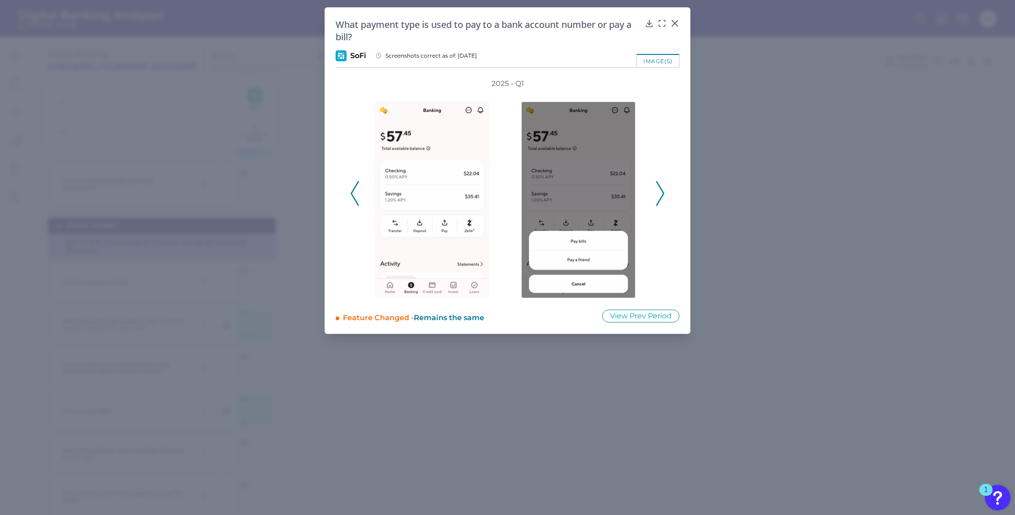
click at [662, 192] on icon at bounding box center [660, 193] width 8 height 25
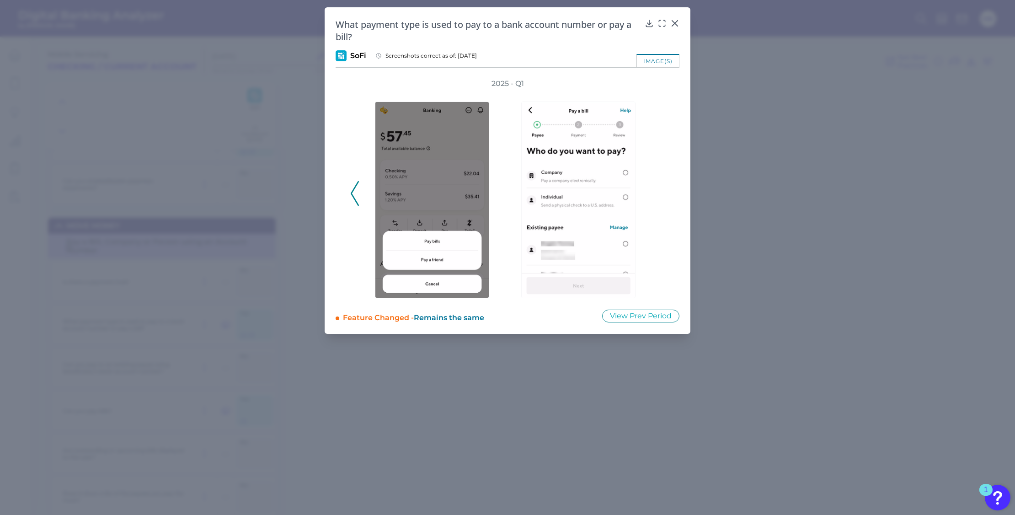
click at [659, 194] on div "2025 - Q1" at bounding box center [507, 188] width 314 height 219
click at [674, 21] on icon at bounding box center [674, 23] width 9 height 9
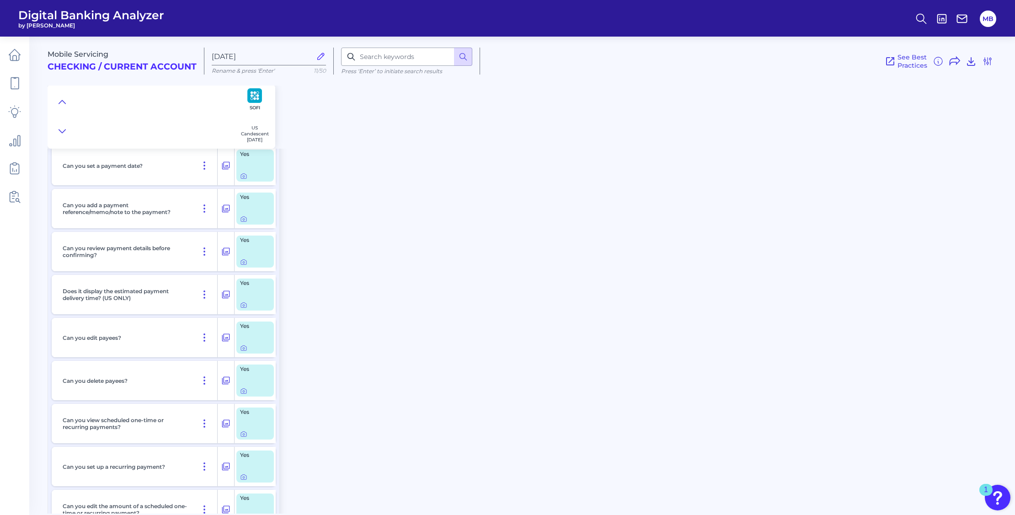
scroll to position [4857, 0]
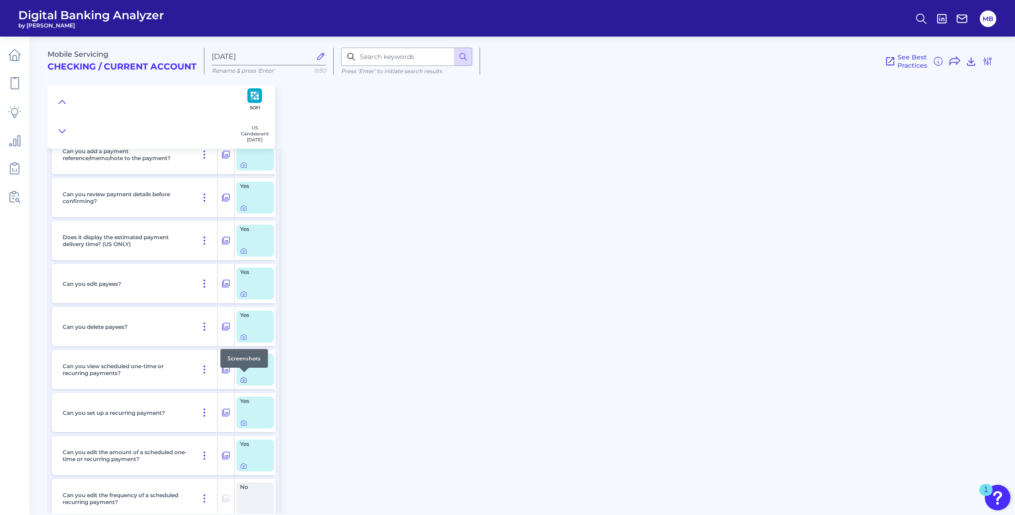
click at [245, 375] on div at bounding box center [244, 372] width 9 height 9
click at [244, 376] on body "Digital Banking Analyzer by Curinos MB Mobile Servicing Checking / Current Acco…" at bounding box center [507, 257] width 1015 height 515
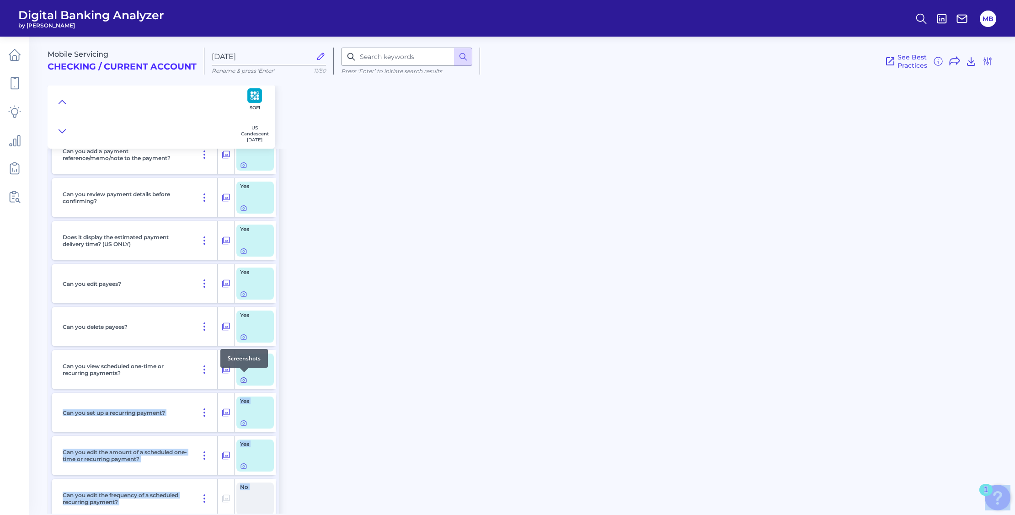
click at [243, 378] on icon at bounding box center [243, 379] width 7 height 7
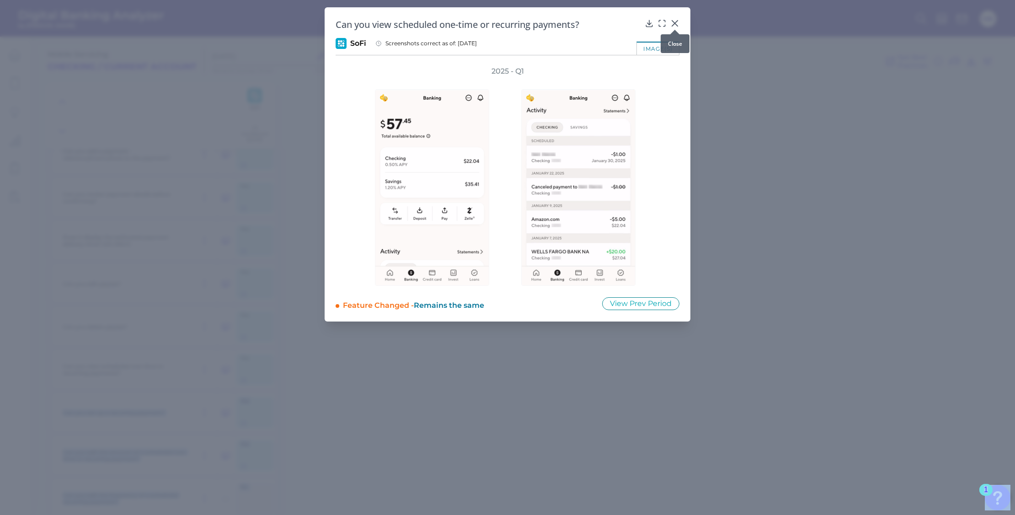
click at [675, 22] on icon at bounding box center [674, 23] width 9 height 9
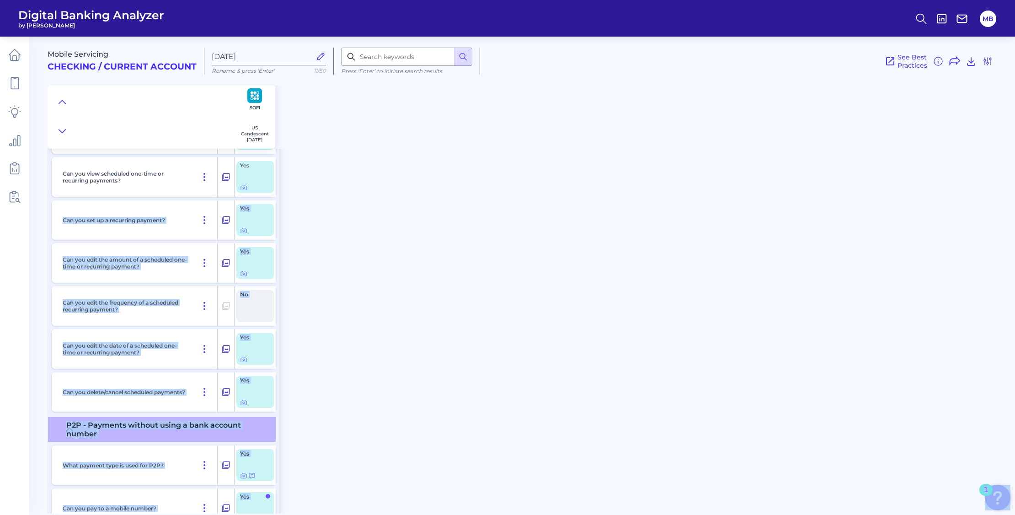
scroll to position [5085, 0]
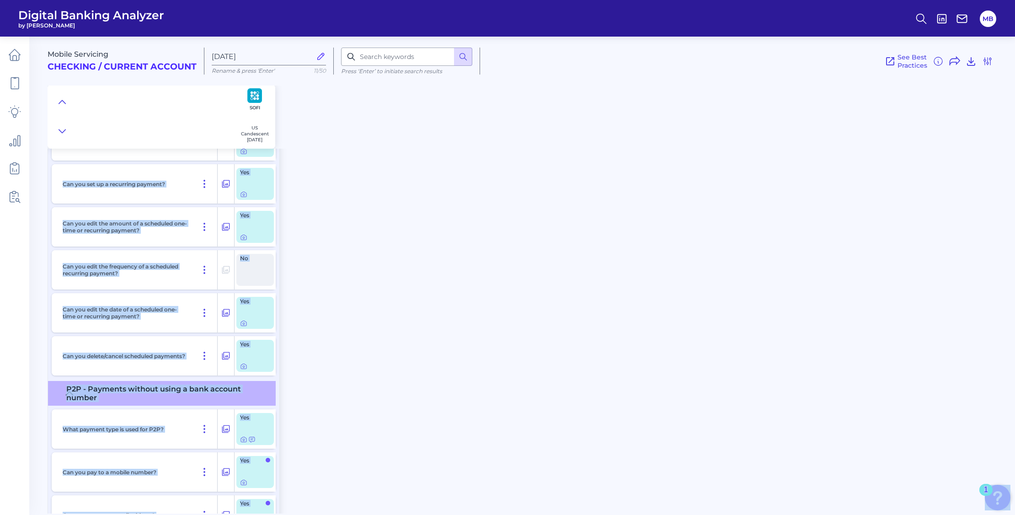
click at [332, 310] on div "Mobile Servicing Checking / Current Account Sep 23 2025 Rename & press 'Enter' …" at bounding box center [531, 272] width 967 height 484
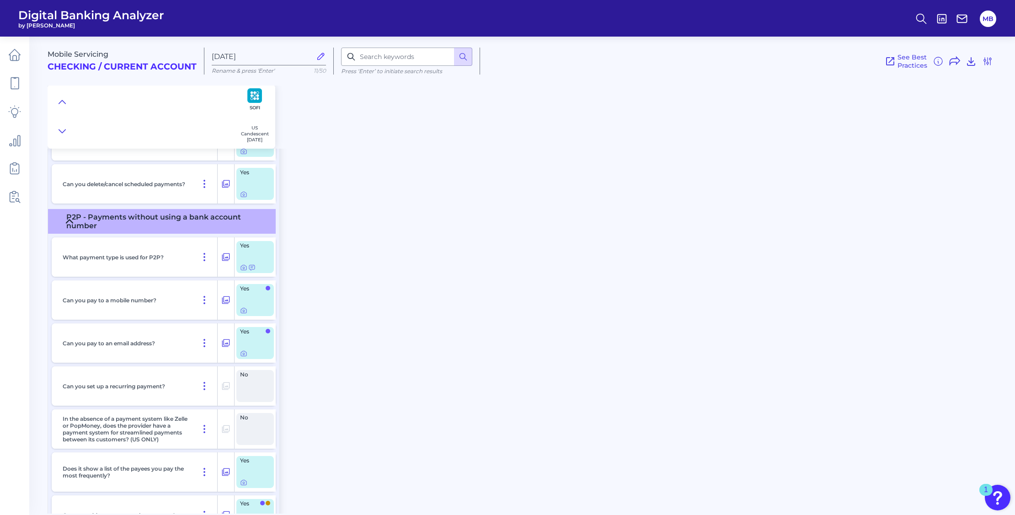
scroll to position [5314, 0]
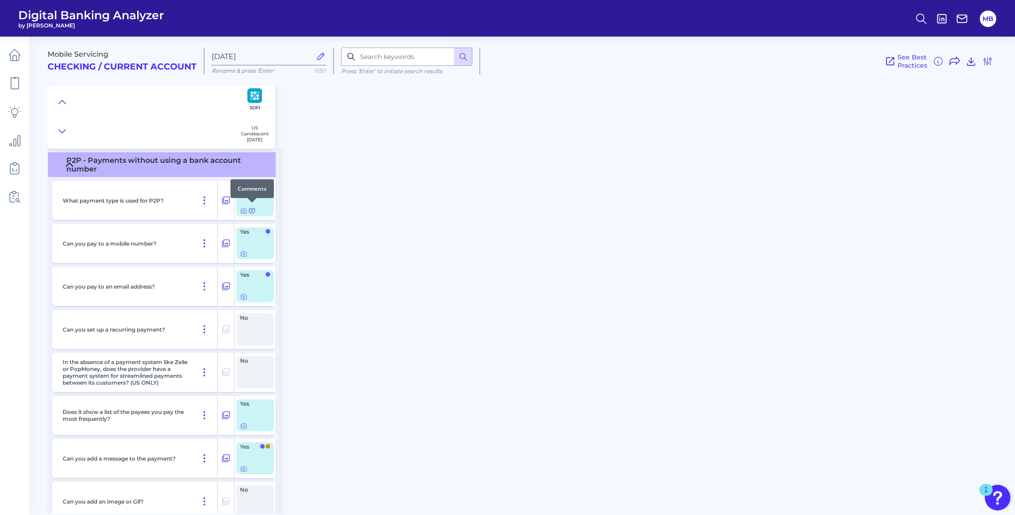
click at [252, 208] on icon at bounding box center [251, 210] width 7 height 7
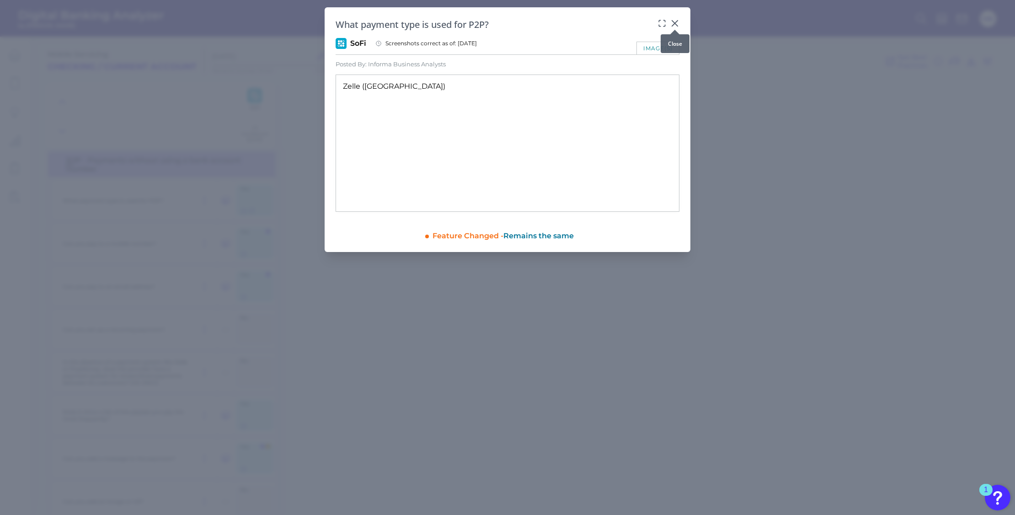
click at [674, 23] on icon at bounding box center [674, 23] width 5 height 5
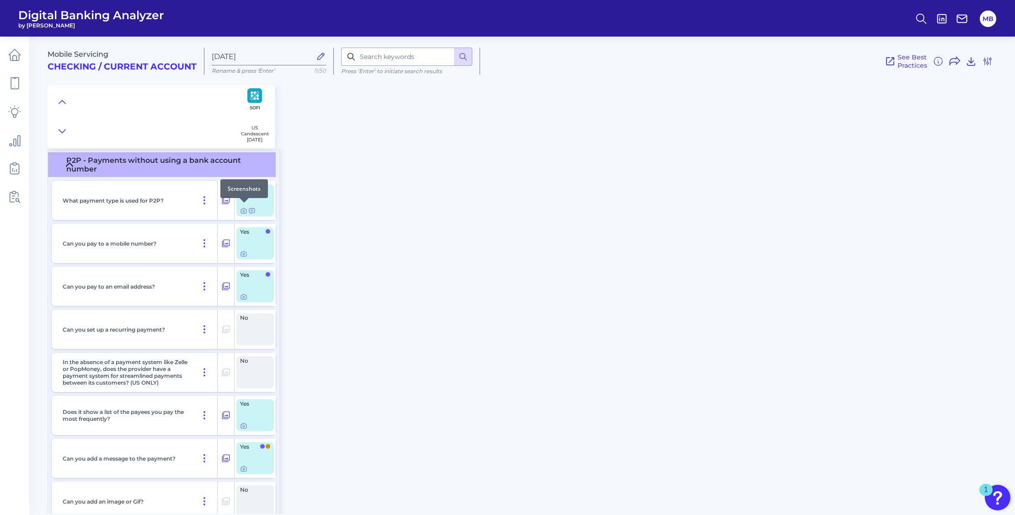
click at [244, 206] on div at bounding box center [244, 202] width 9 height 9
click at [244, 210] on icon at bounding box center [244, 211] width 2 height 2
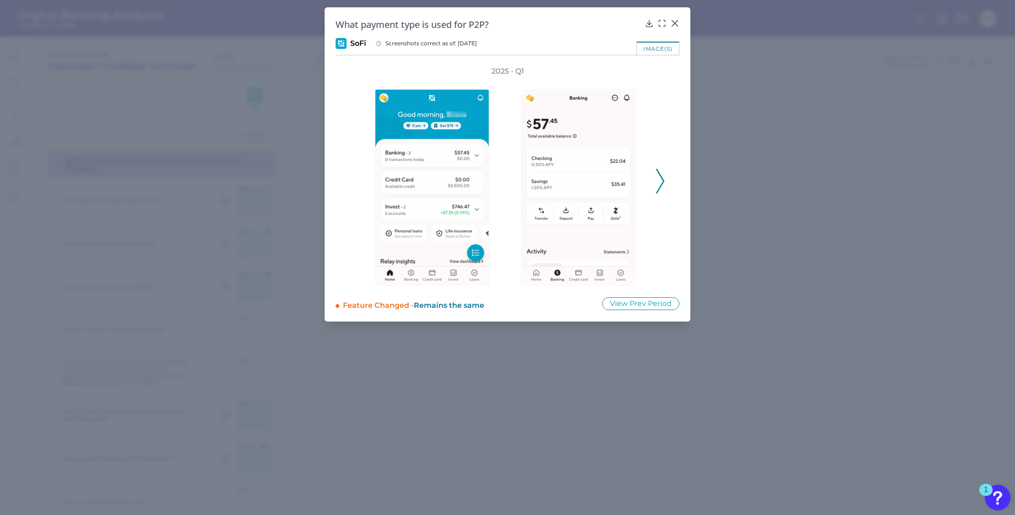
click at [659, 181] on icon at bounding box center [660, 181] width 8 height 25
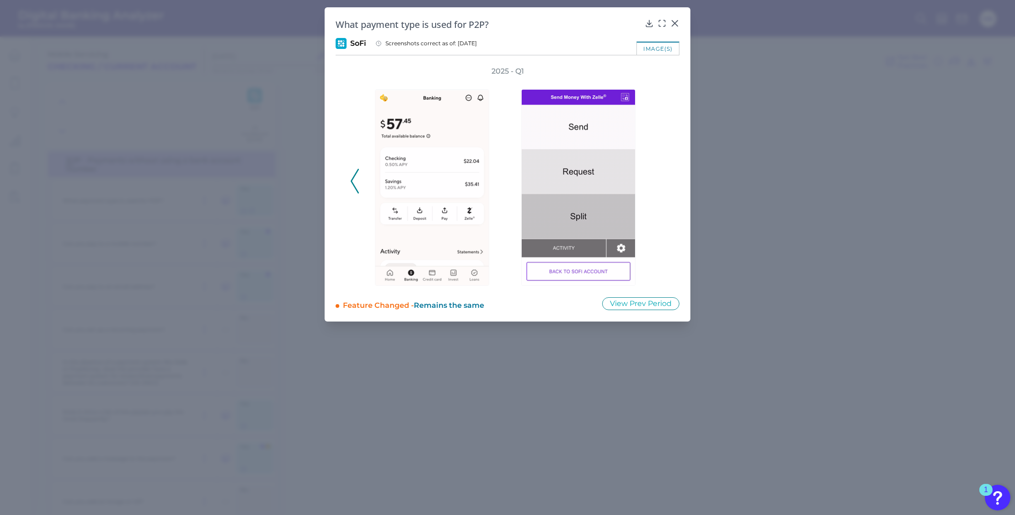
click at [661, 181] on div "2025 - Q1" at bounding box center [507, 175] width 314 height 219
click at [672, 24] on icon at bounding box center [674, 23] width 9 height 9
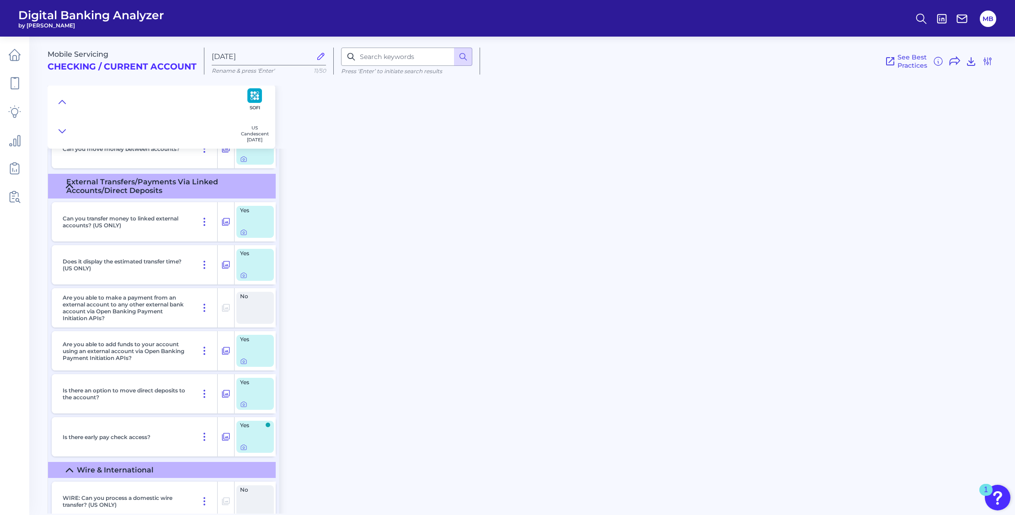
scroll to position [6685, 0]
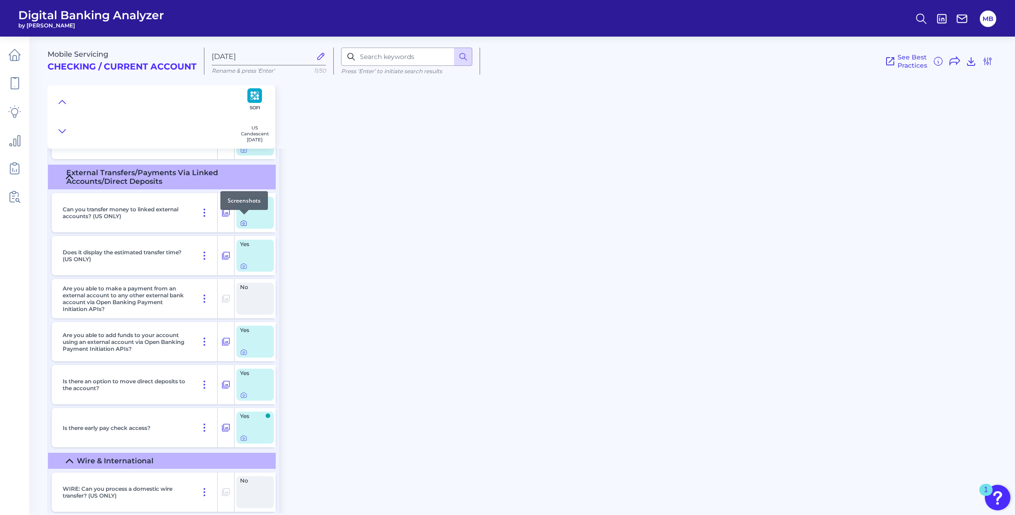
click at [242, 222] on icon at bounding box center [243, 222] width 7 height 7
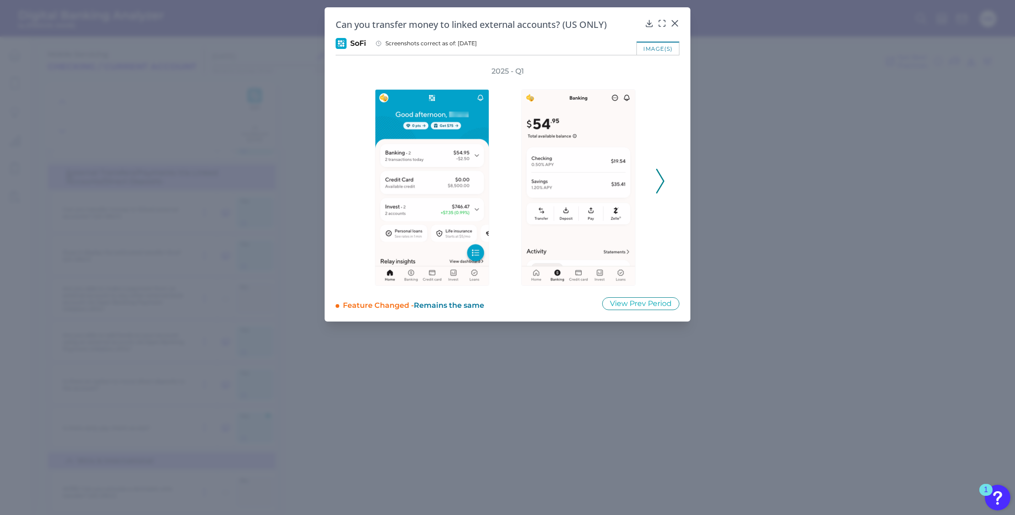
click at [660, 179] on icon at bounding box center [660, 181] width 8 height 25
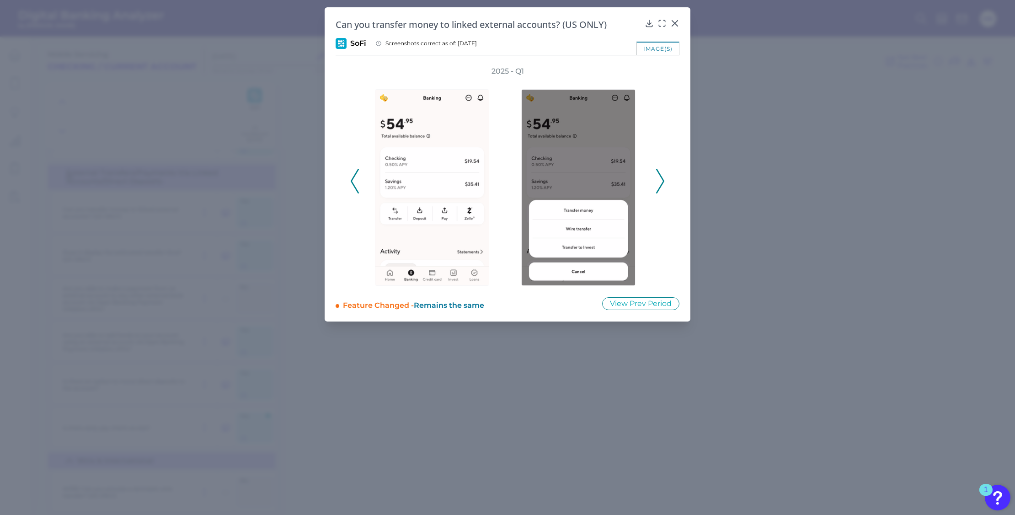
click at [662, 179] on icon at bounding box center [660, 181] width 8 height 25
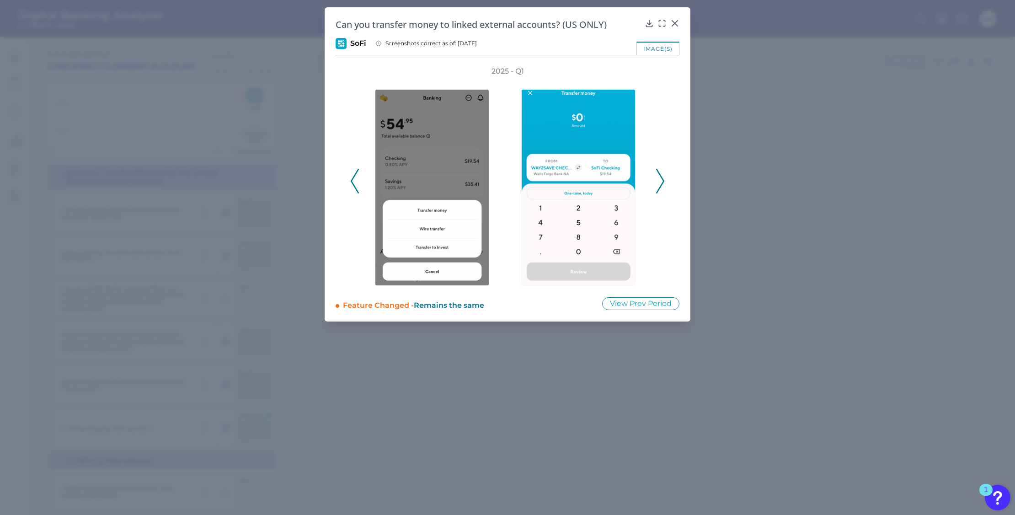
click at [662, 179] on polyline at bounding box center [659, 180] width 7 height 23
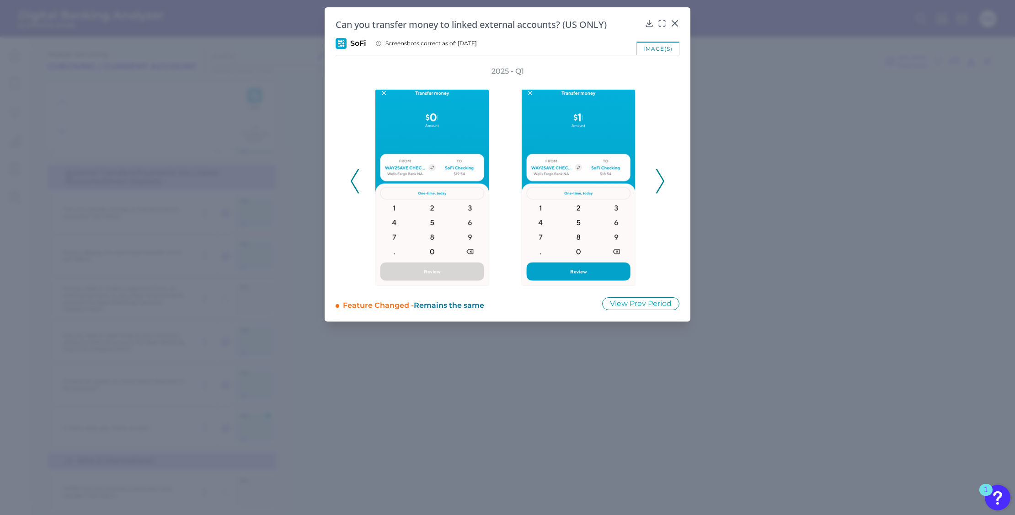
click at [662, 179] on polyline at bounding box center [659, 180] width 7 height 23
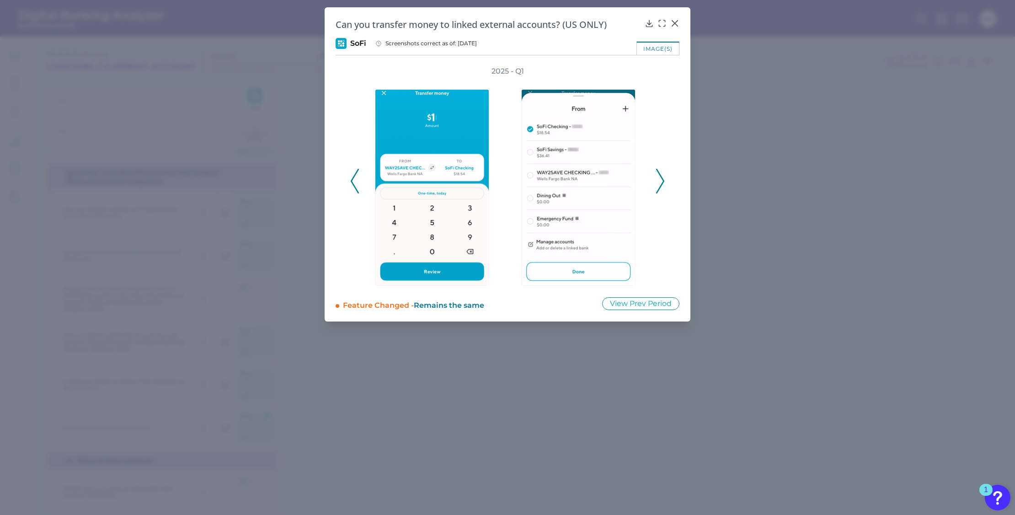
click at [662, 179] on polyline at bounding box center [659, 180] width 7 height 23
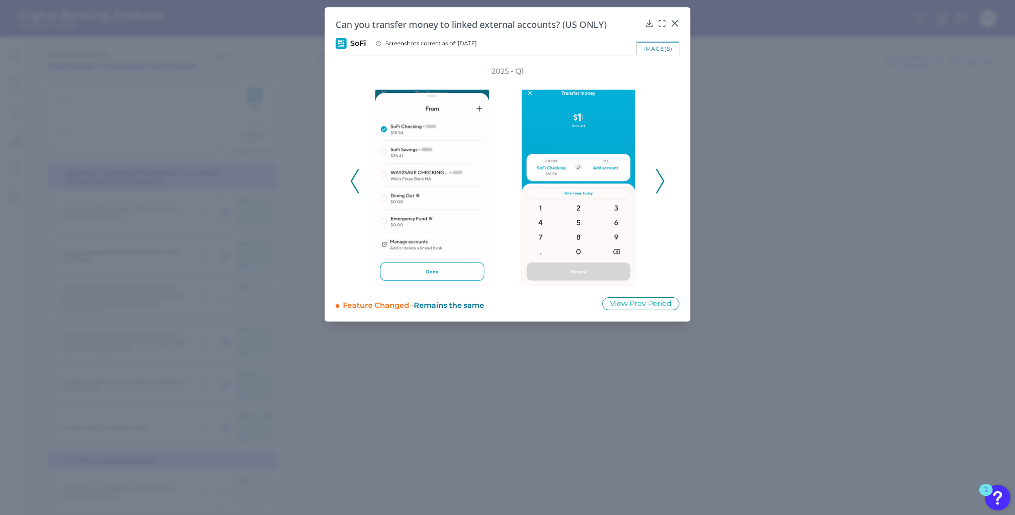
click at [662, 179] on polyline at bounding box center [659, 180] width 7 height 23
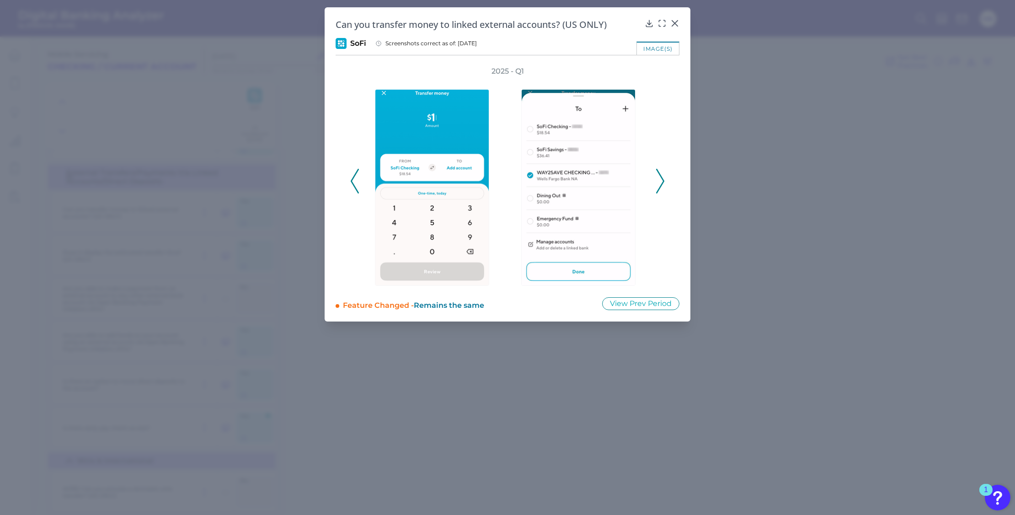
click at [659, 179] on icon at bounding box center [660, 181] width 8 height 25
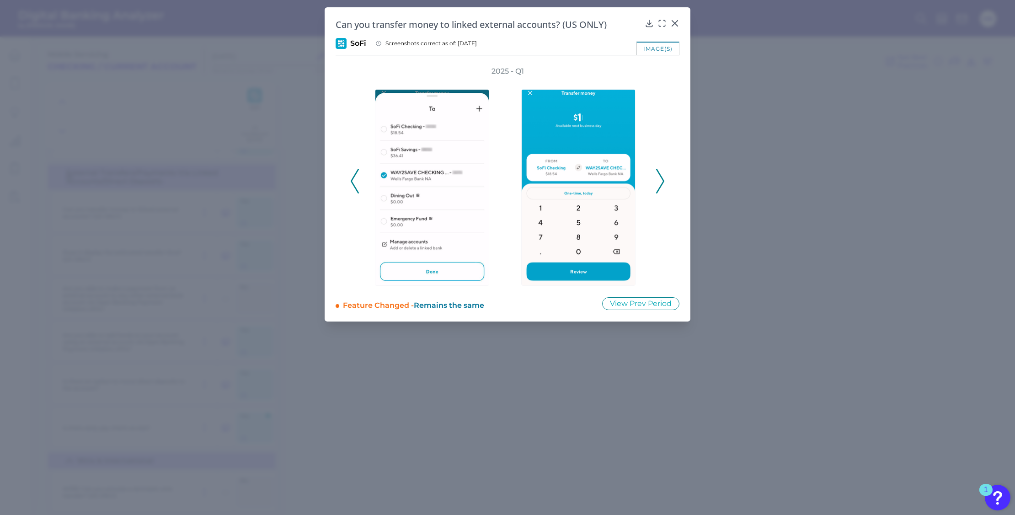
click at [659, 179] on icon at bounding box center [660, 181] width 8 height 25
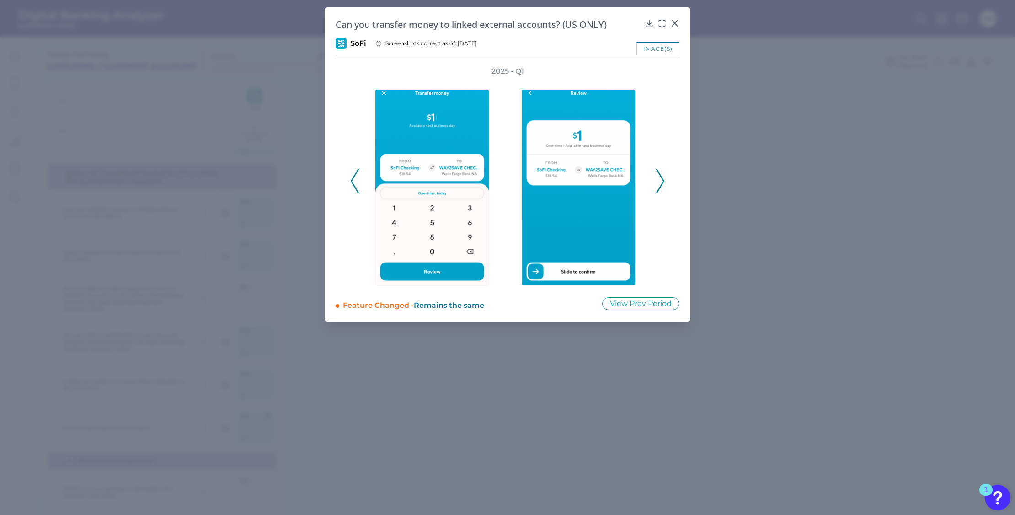
click at [659, 179] on icon at bounding box center [660, 181] width 8 height 25
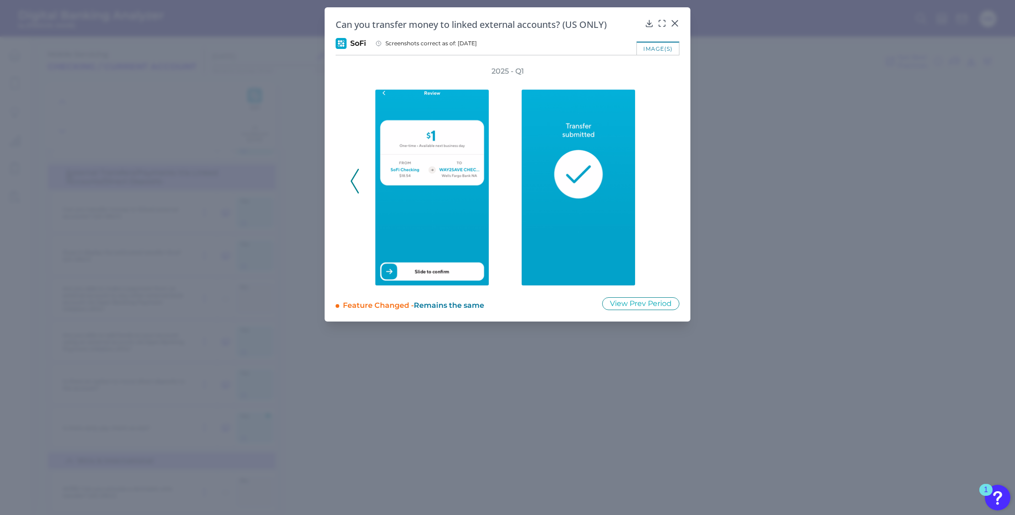
click at [659, 179] on div "2025 - Q1" at bounding box center [507, 175] width 314 height 219
click at [677, 24] on icon at bounding box center [674, 23] width 5 height 5
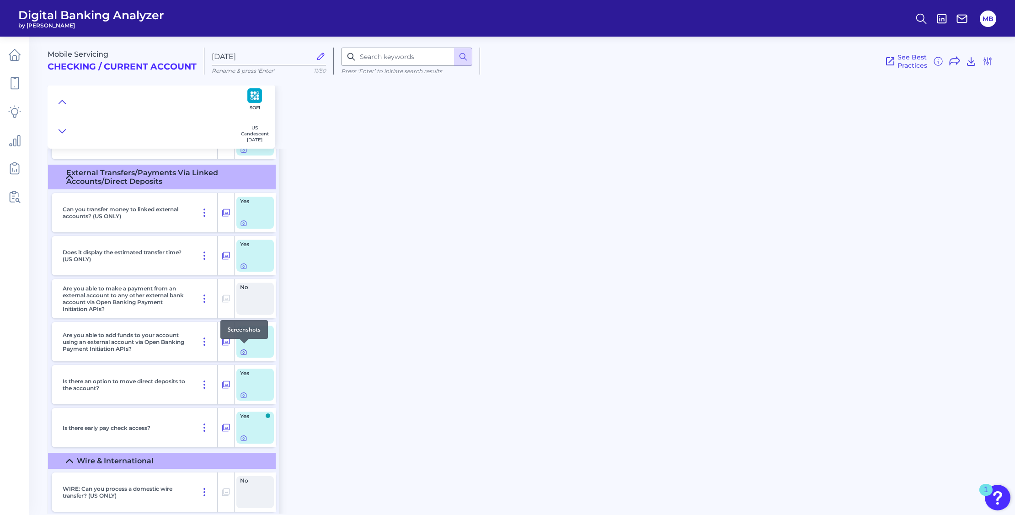
click at [245, 352] on icon at bounding box center [244, 353] width 2 height 2
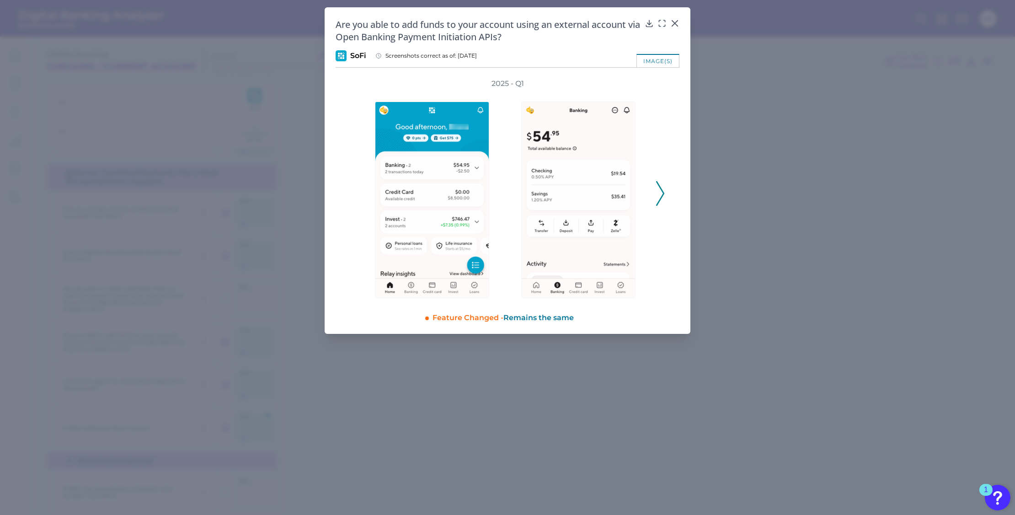
click at [659, 194] on icon at bounding box center [660, 193] width 8 height 25
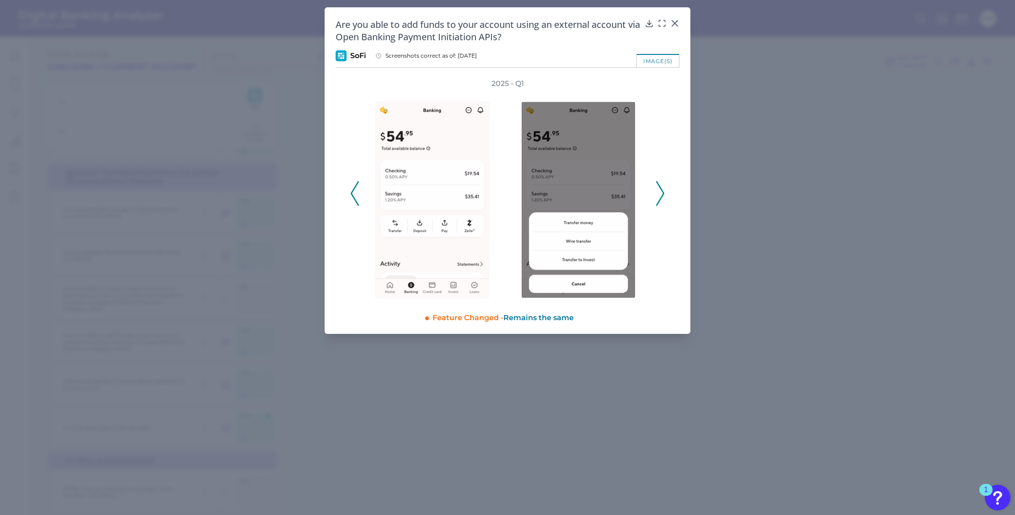
click at [658, 194] on icon at bounding box center [660, 193] width 8 height 25
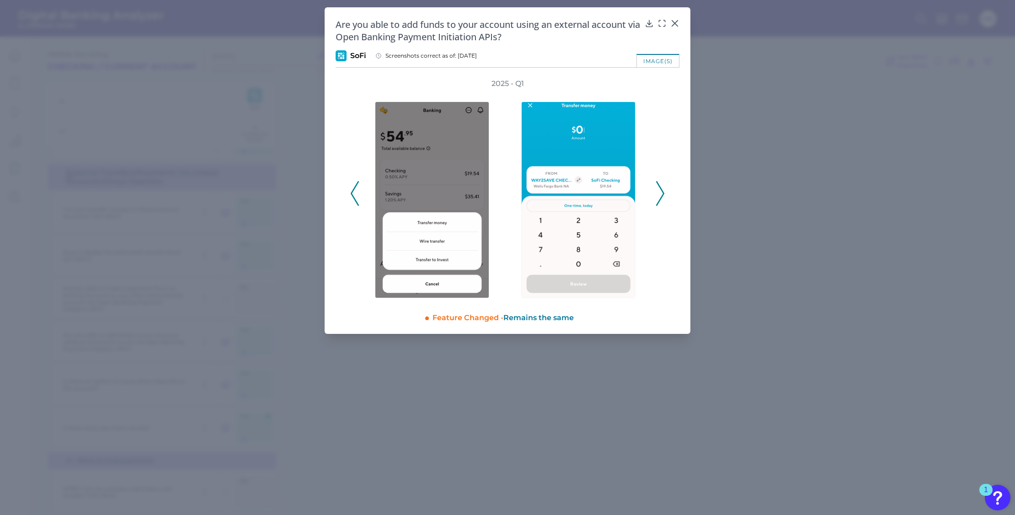
click at [658, 194] on icon at bounding box center [660, 193] width 8 height 25
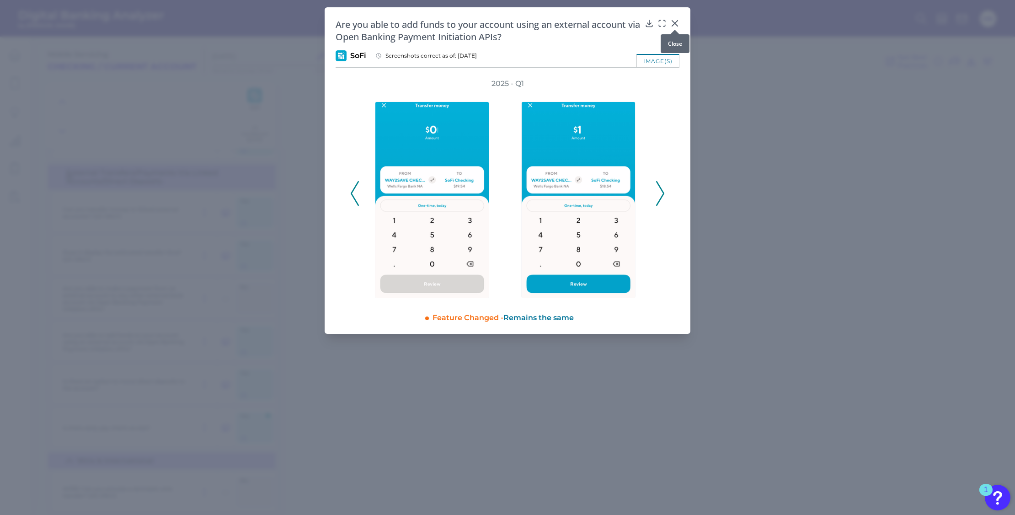
click at [673, 21] on icon at bounding box center [674, 23] width 9 height 9
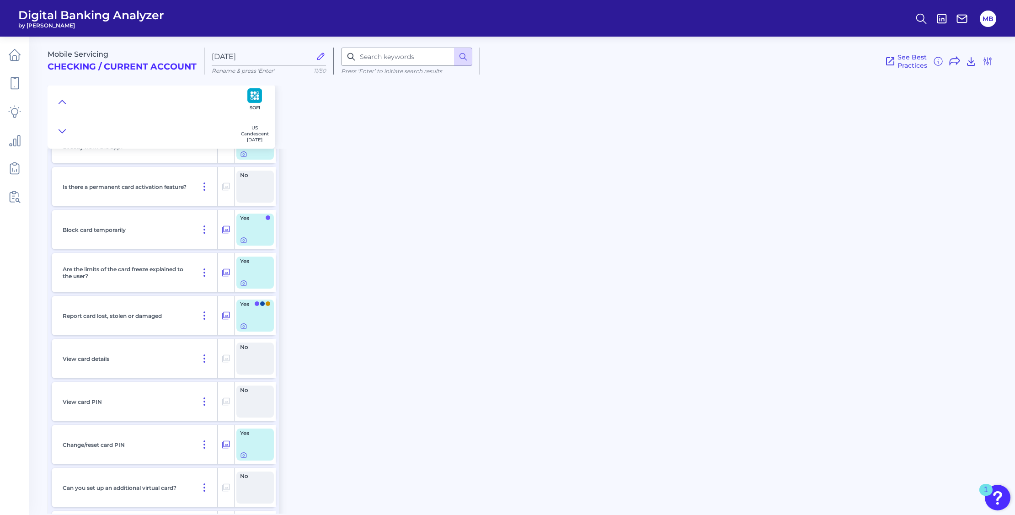
scroll to position [7542, 0]
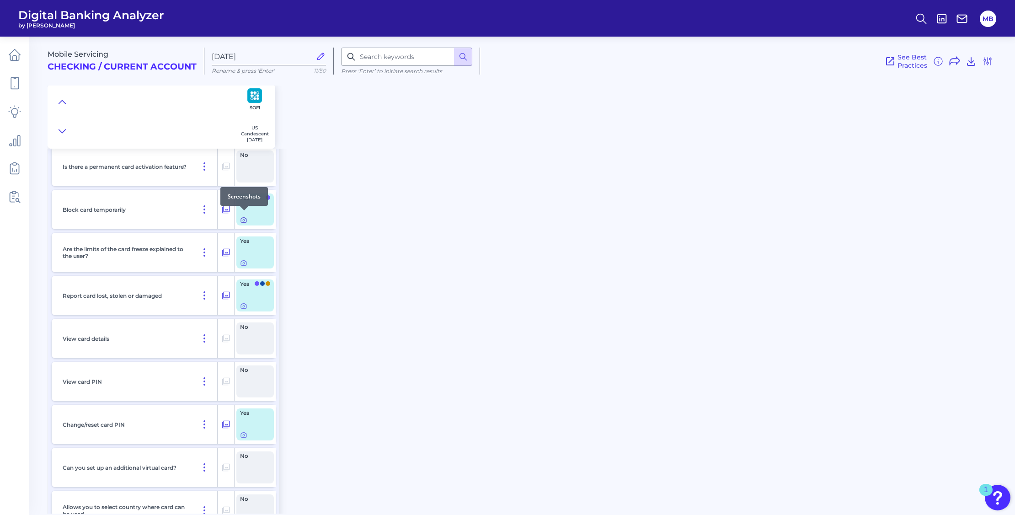
click at [242, 218] on icon at bounding box center [243, 220] width 5 height 5
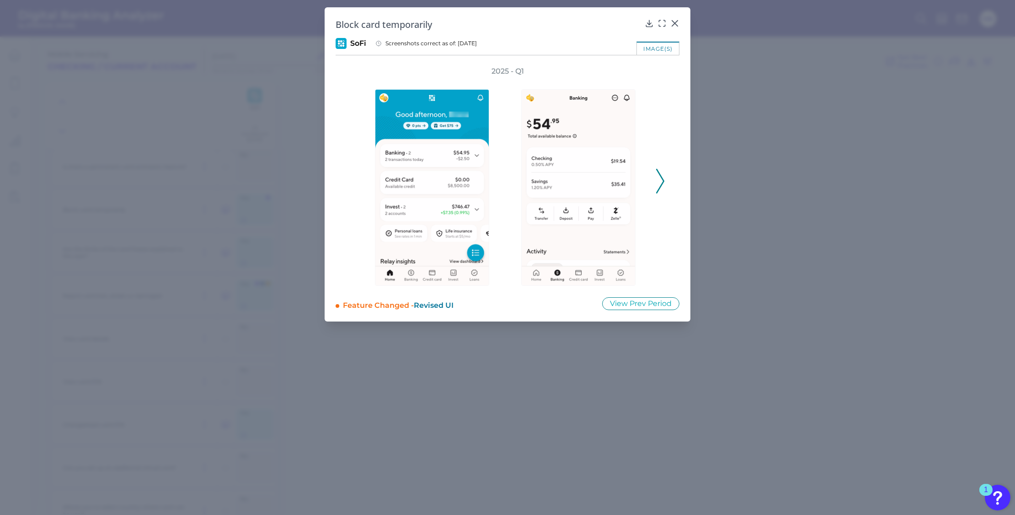
click at [660, 180] on icon at bounding box center [660, 181] width 8 height 25
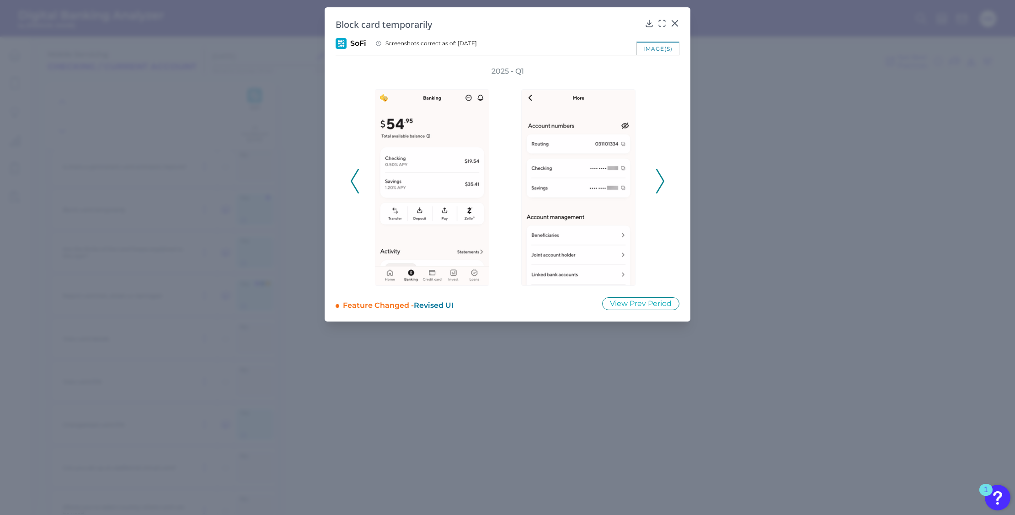
click at [660, 180] on icon at bounding box center [660, 181] width 8 height 25
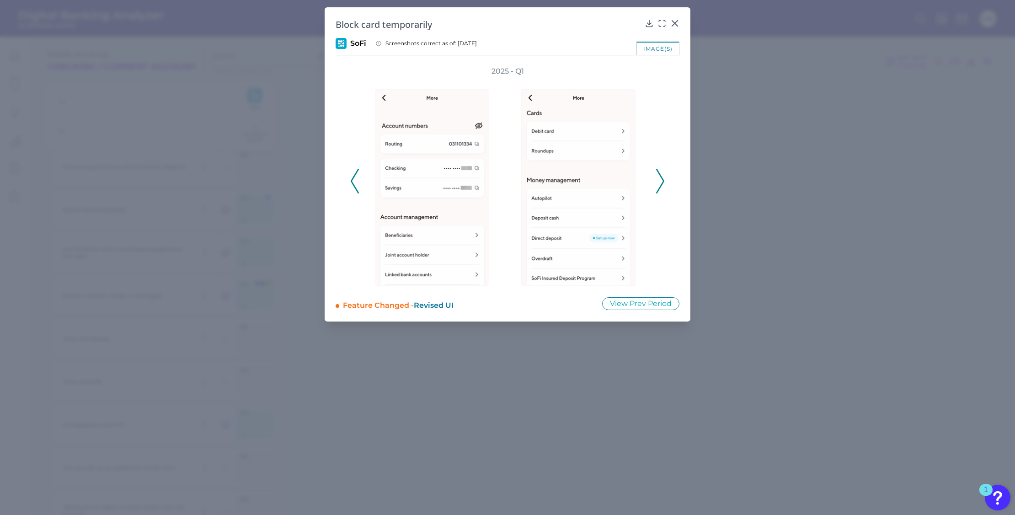
click at [660, 180] on icon at bounding box center [660, 181] width 8 height 25
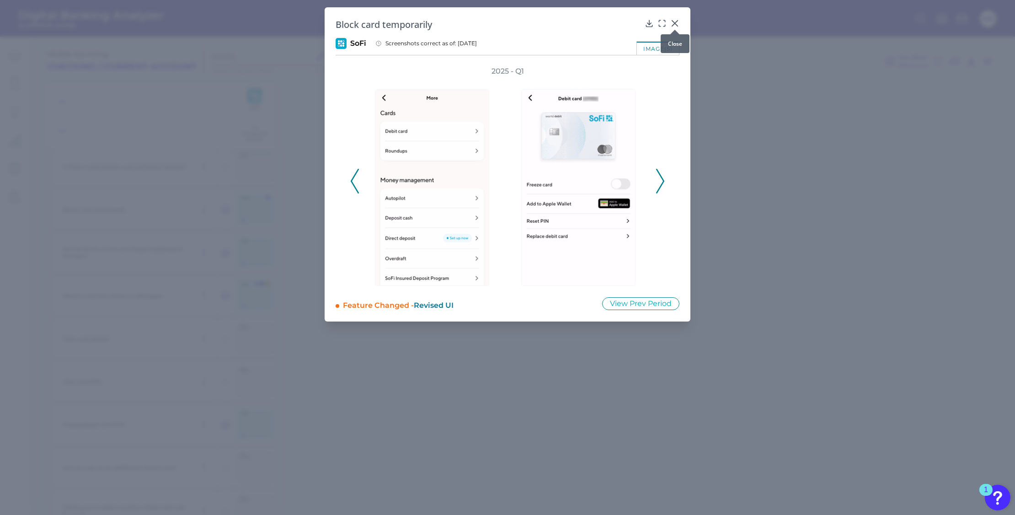
click at [673, 23] on icon at bounding box center [674, 23] width 9 height 9
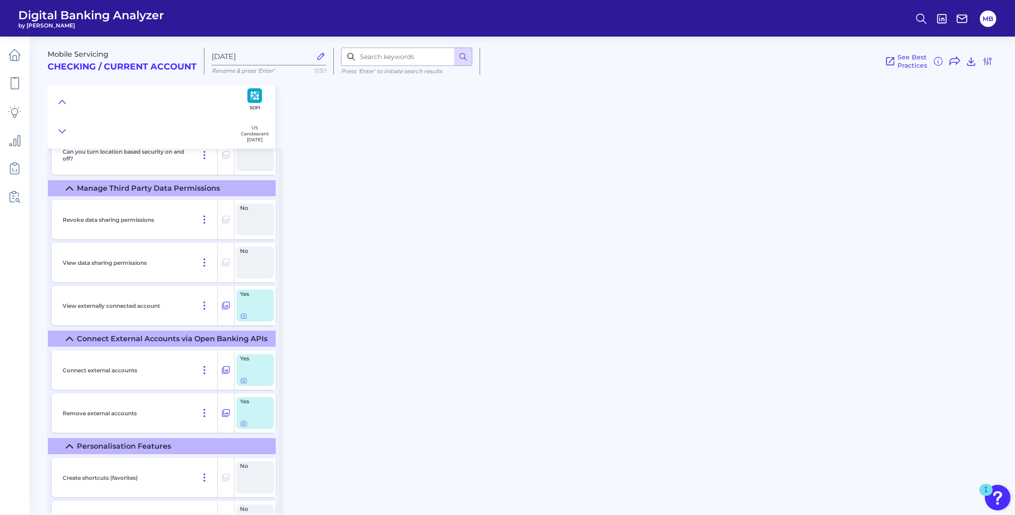
scroll to position [9599, 0]
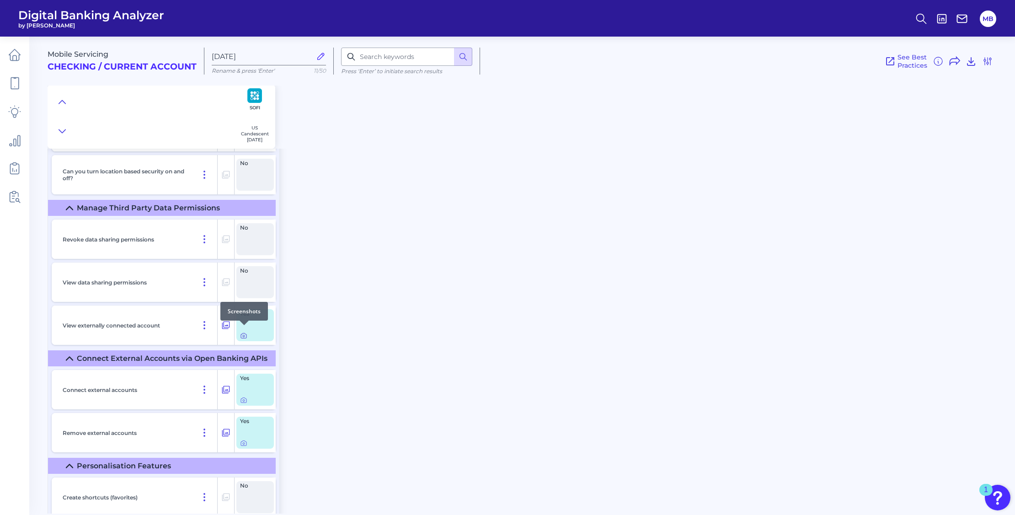
click at [242, 332] on icon at bounding box center [243, 335] width 7 height 7
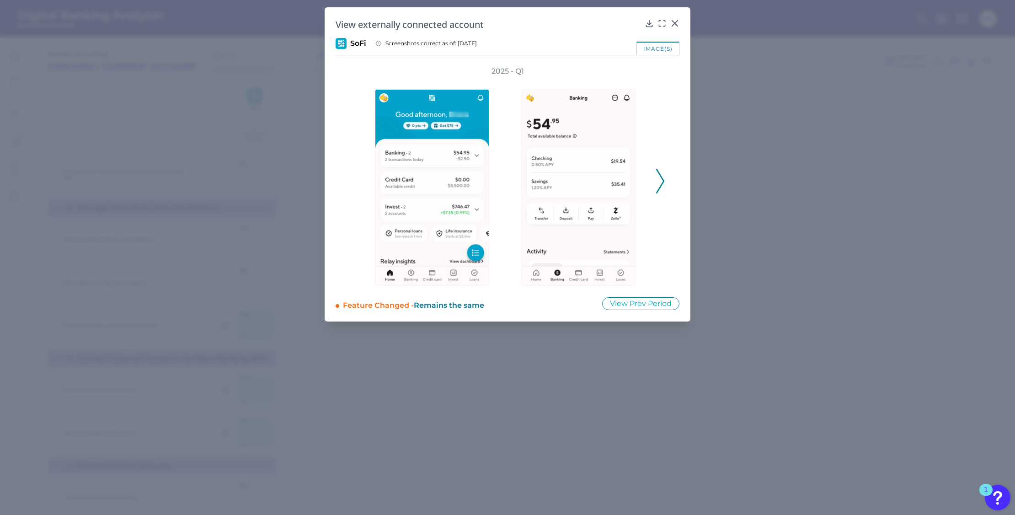
click at [661, 177] on polyline at bounding box center [659, 180] width 7 height 23
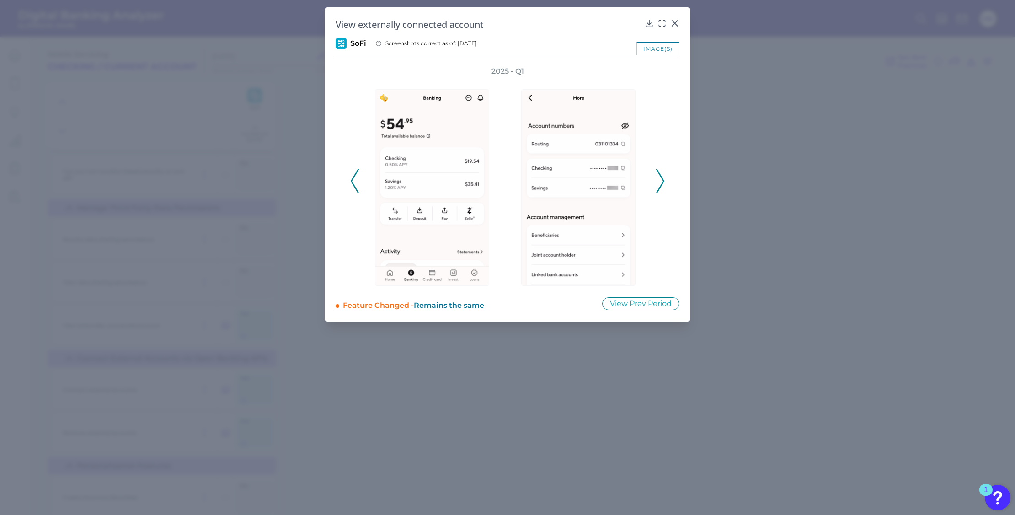
click at [661, 177] on polyline at bounding box center [659, 180] width 7 height 23
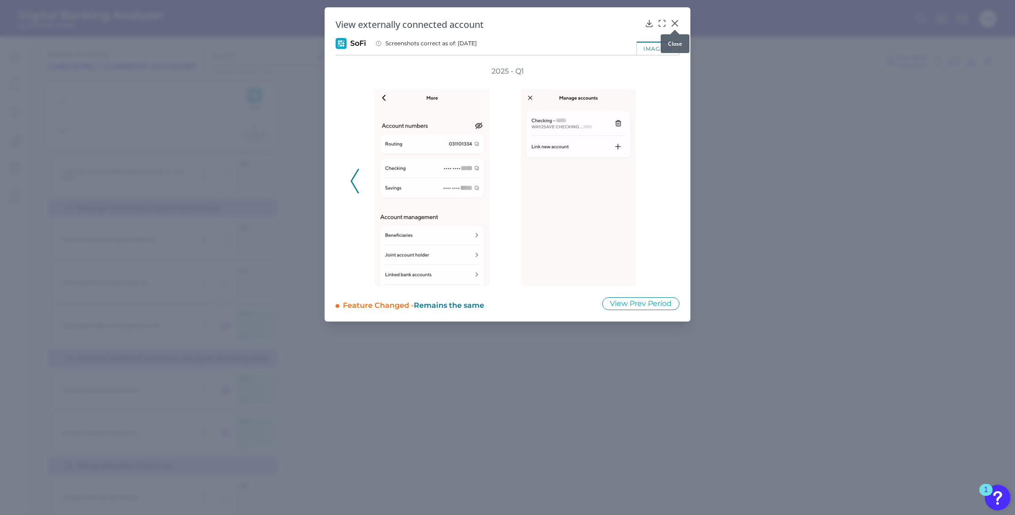
click at [672, 19] on icon at bounding box center [674, 23] width 9 height 9
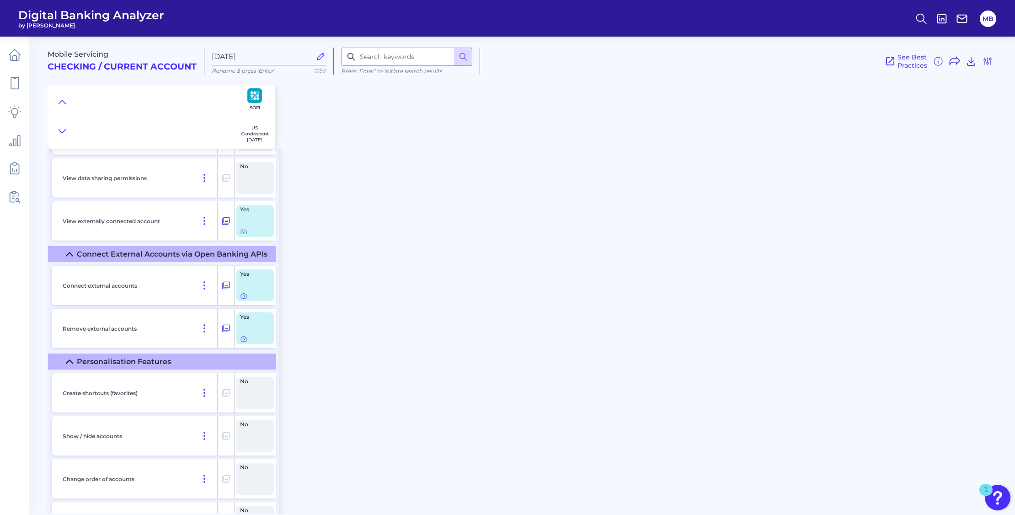
scroll to position [9713, 0]
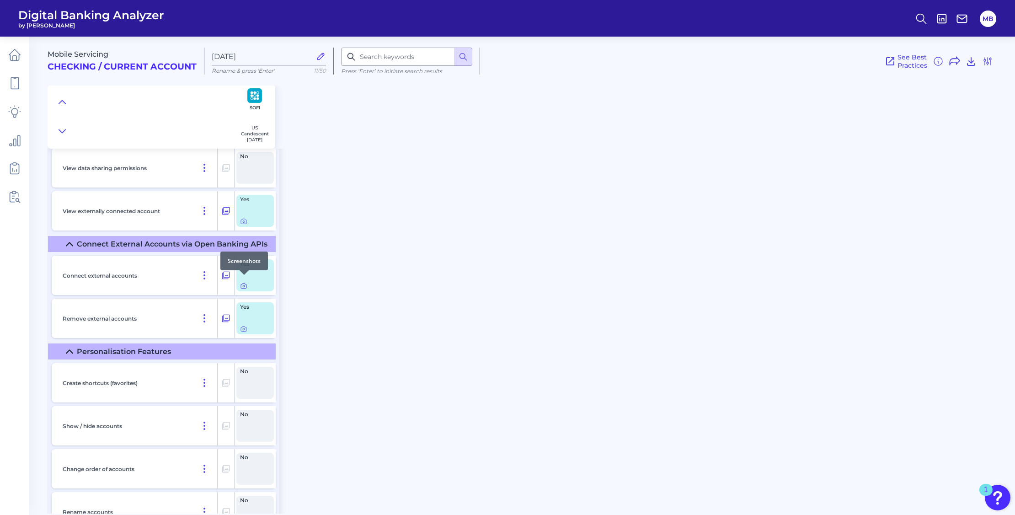
click at [247, 282] on icon at bounding box center [243, 285] width 7 height 7
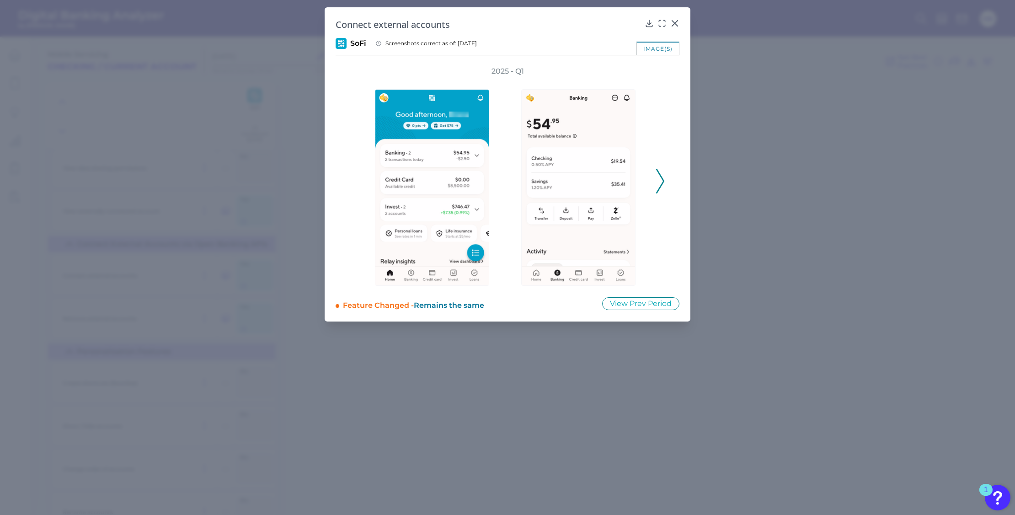
click at [660, 177] on icon at bounding box center [660, 181] width 8 height 25
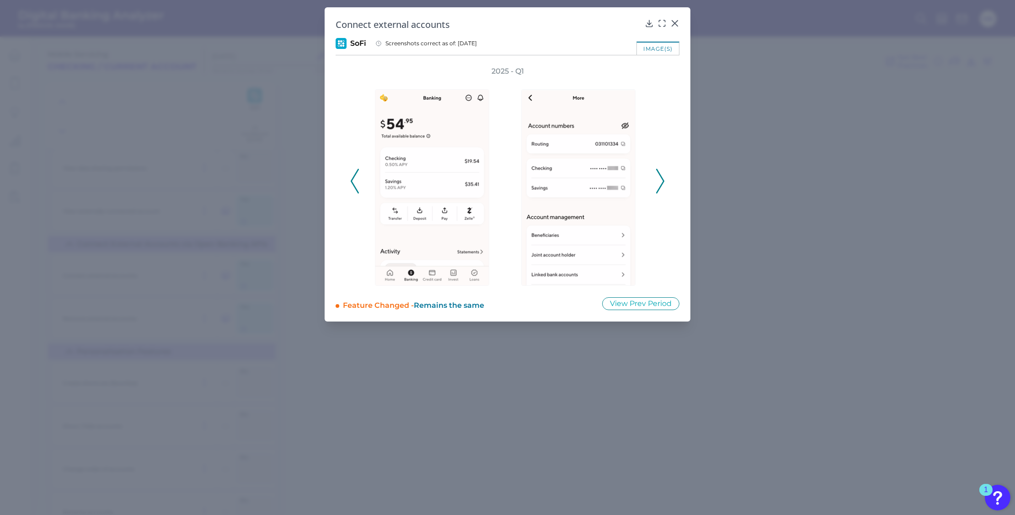
click at [661, 176] on icon at bounding box center [660, 181] width 8 height 25
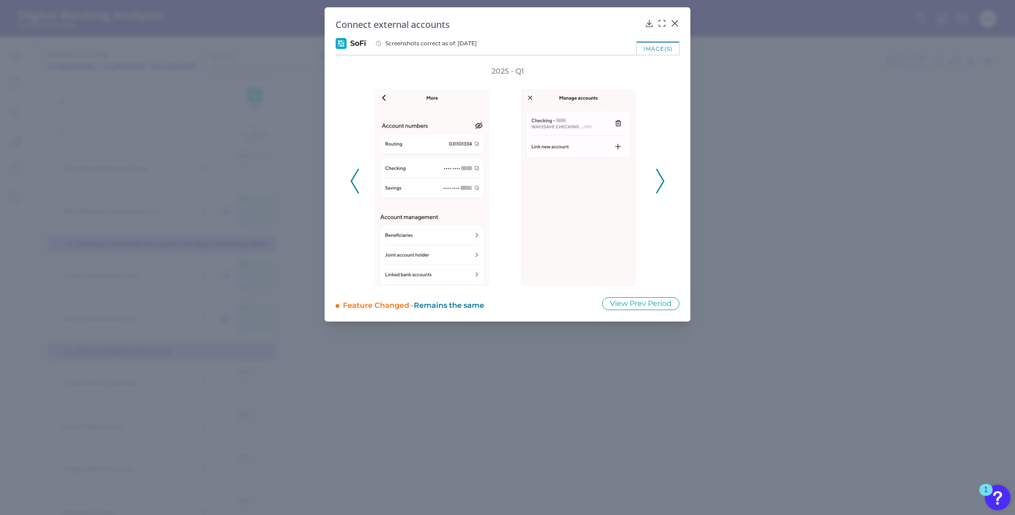
click at [661, 177] on icon at bounding box center [660, 181] width 8 height 25
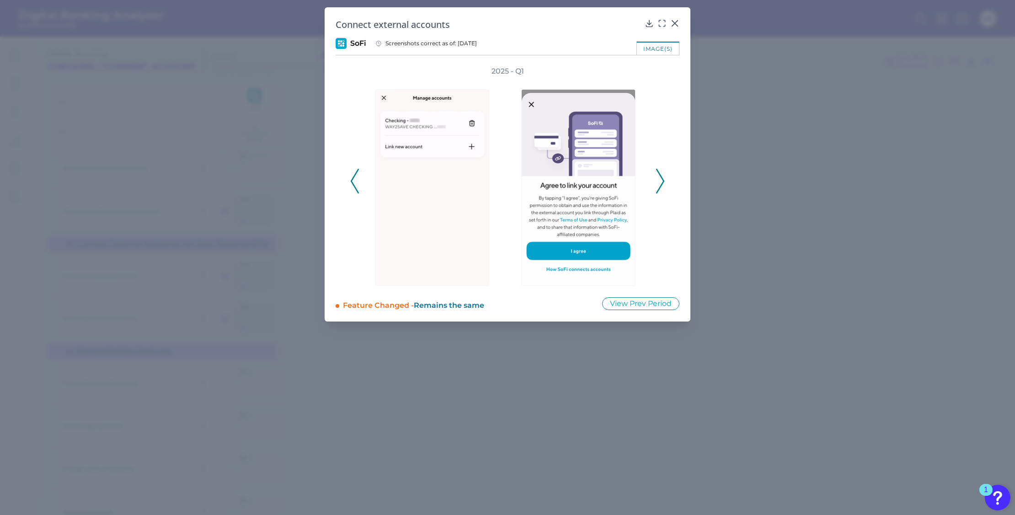
click at [661, 176] on polyline at bounding box center [659, 180] width 7 height 23
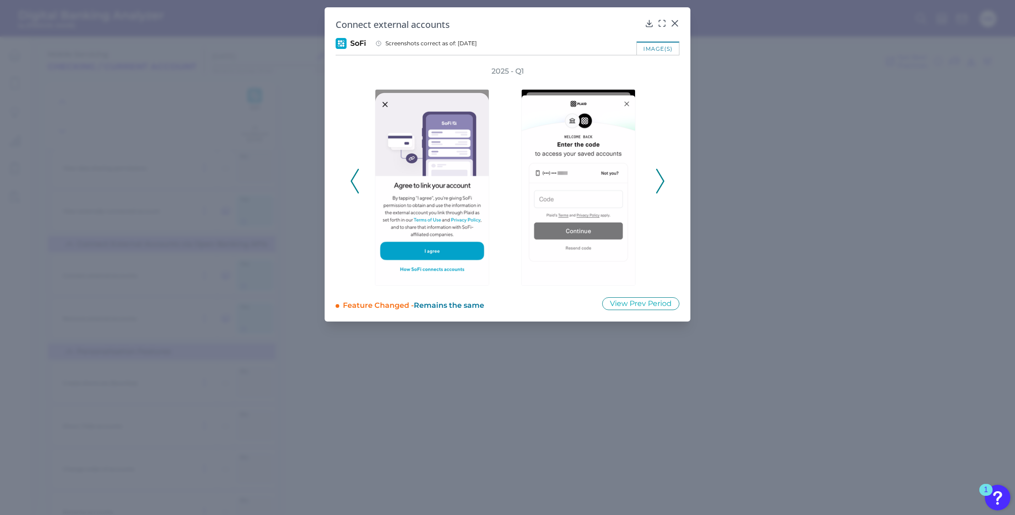
click at [661, 177] on polyline at bounding box center [659, 180] width 7 height 23
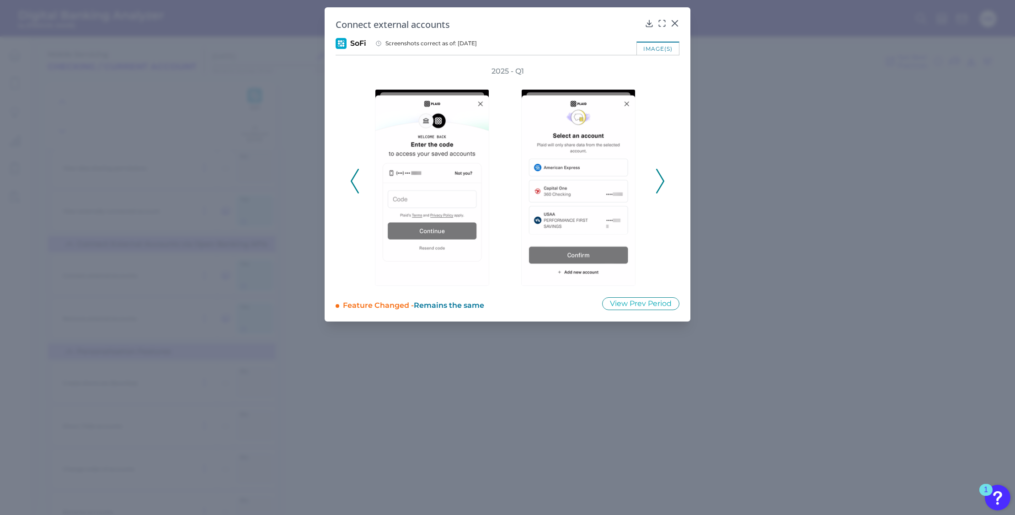
click at [661, 177] on polyline at bounding box center [659, 180] width 7 height 23
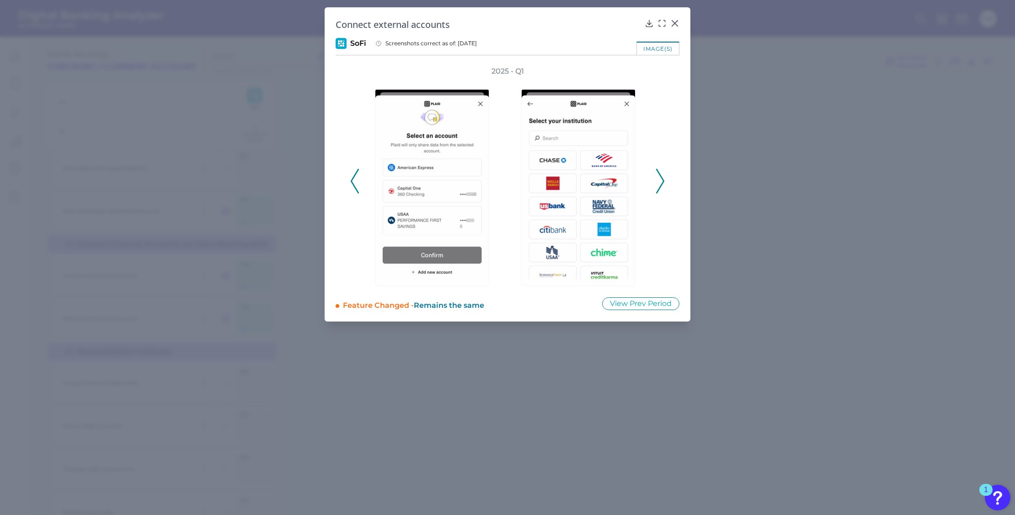
click at [661, 177] on polyline at bounding box center [659, 180] width 7 height 23
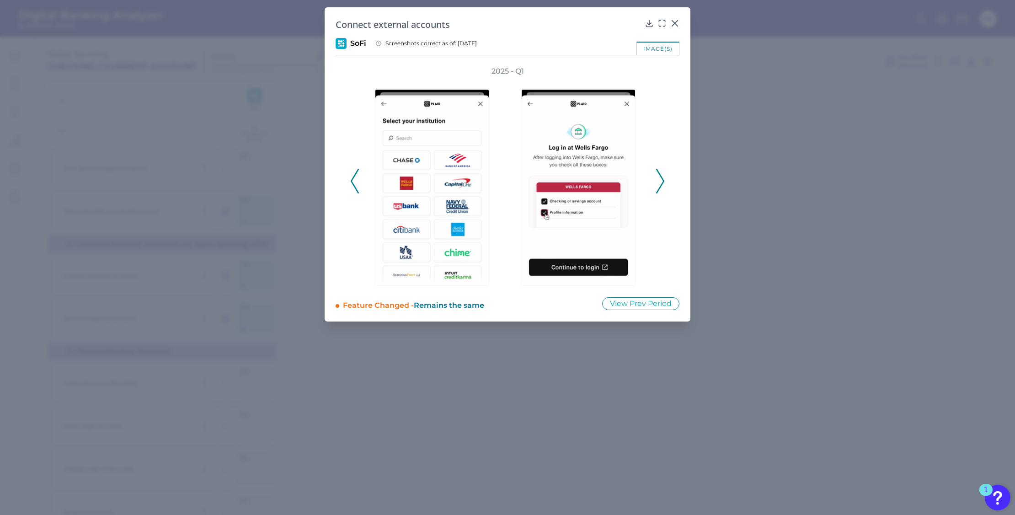
click at [661, 177] on polyline at bounding box center [659, 180] width 7 height 23
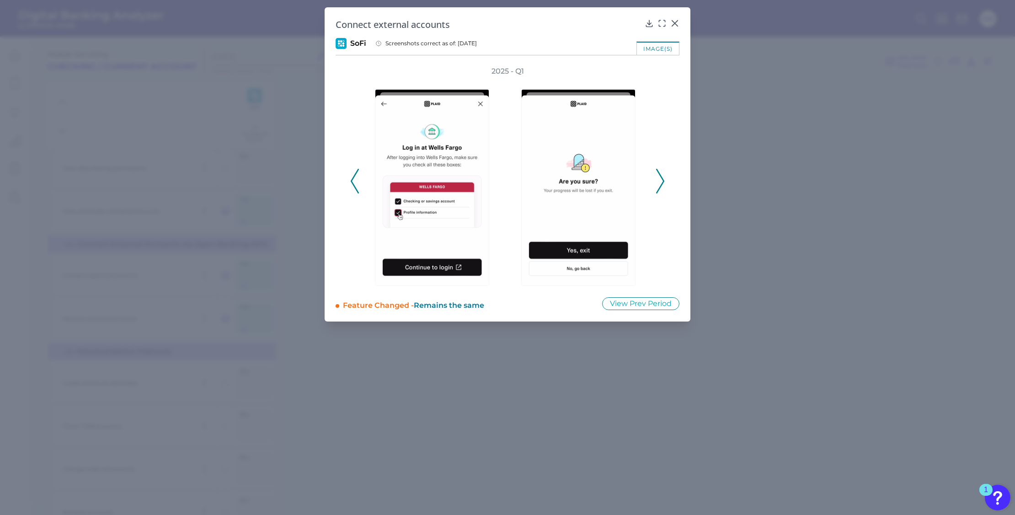
click at [661, 177] on polyline at bounding box center [659, 180] width 7 height 23
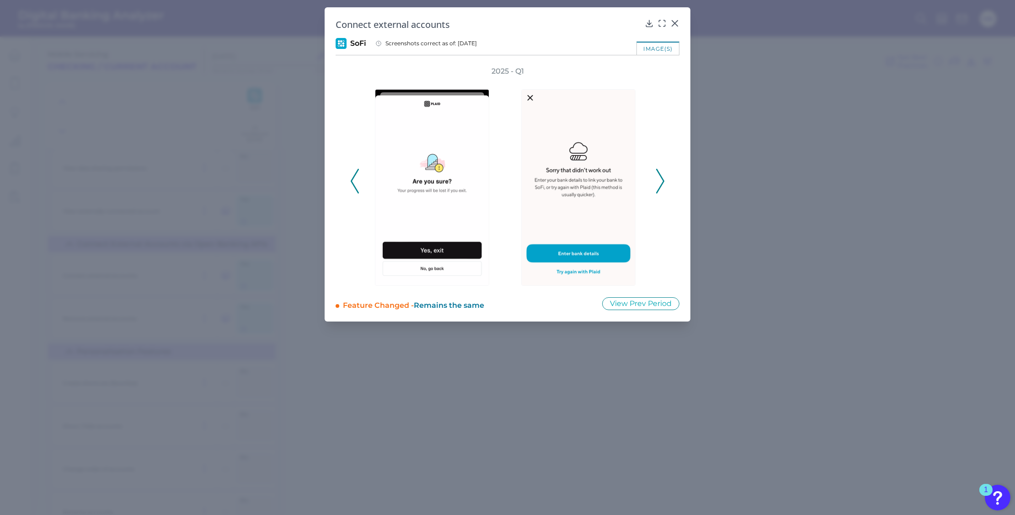
click at [661, 177] on polyline at bounding box center [659, 180] width 7 height 23
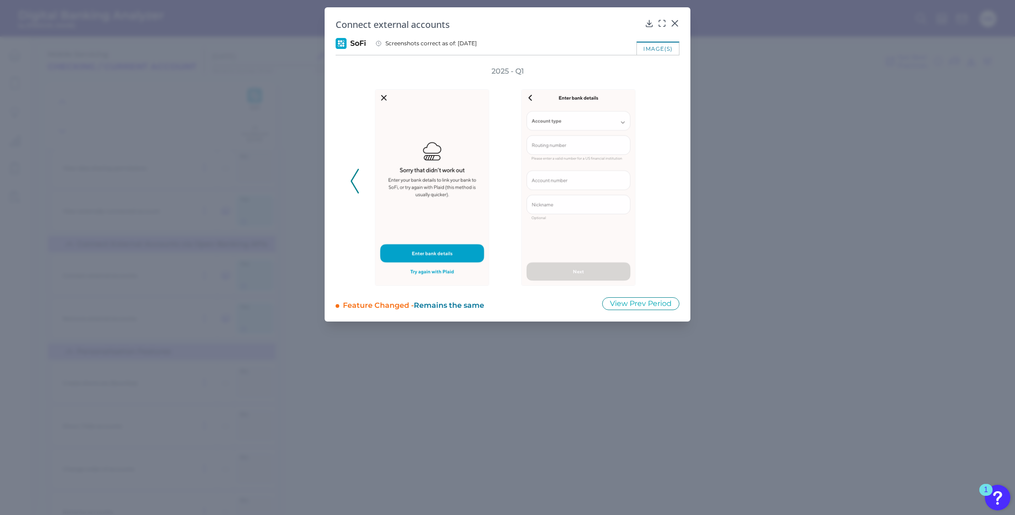
click at [661, 177] on div "2025 - Q1" at bounding box center [507, 175] width 314 height 219
click at [672, 26] on div at bounding box center [674, 29] width 9 height 9
click at [677, 18] on button at bounding box center [674, 22] width 9 height 9
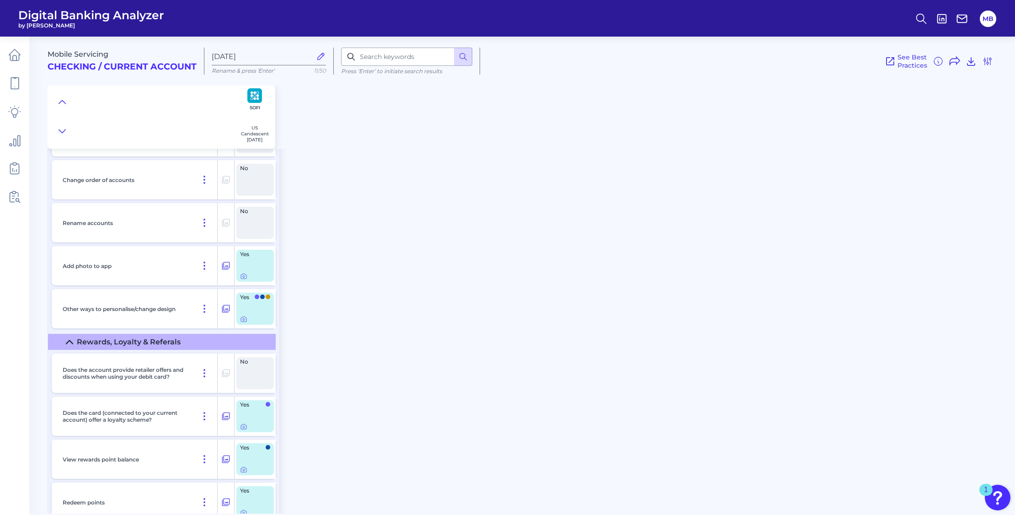
scroll to position [9999, 0]
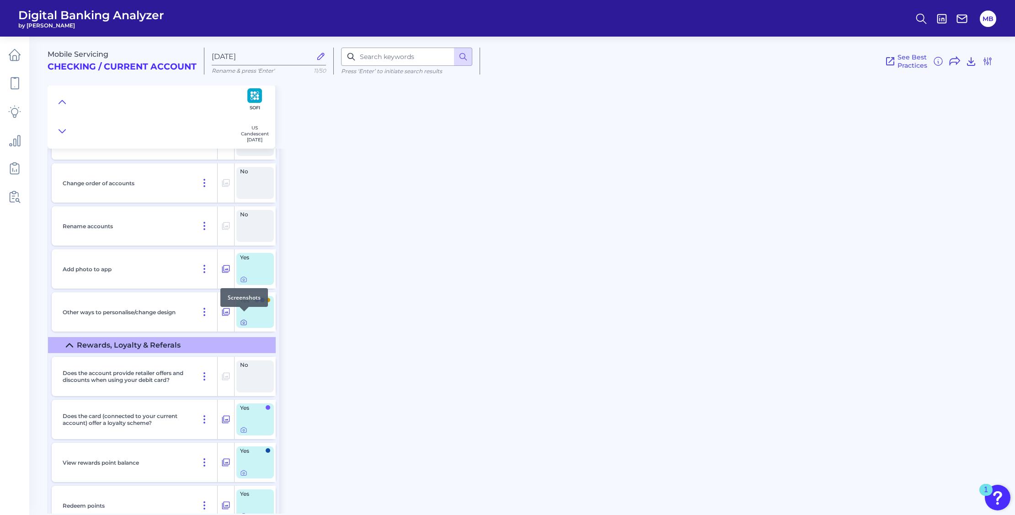
click at [245, 319] on icon at bounding box center [243, 322] width 7 height 7
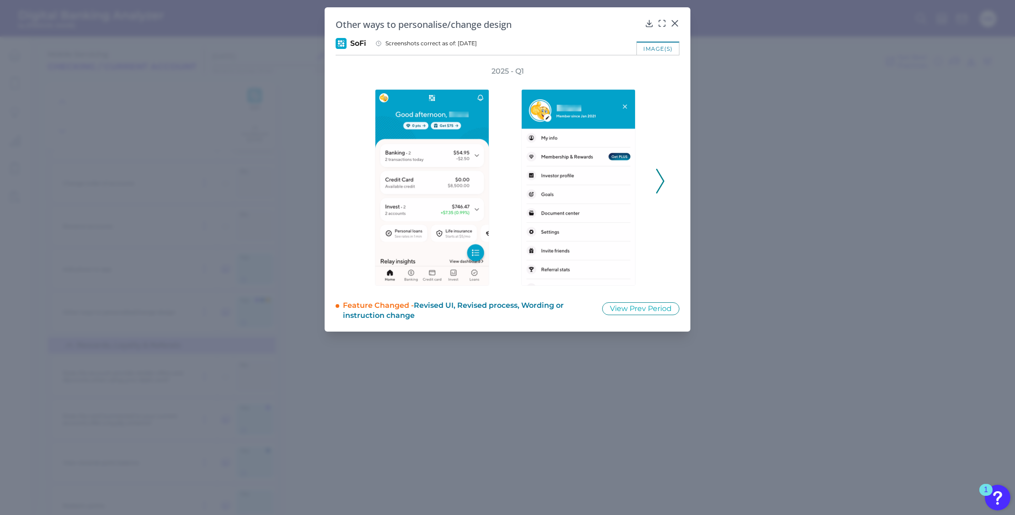
click at [657, 179] on icon at bounding box center [660, 181] width 8 height 25
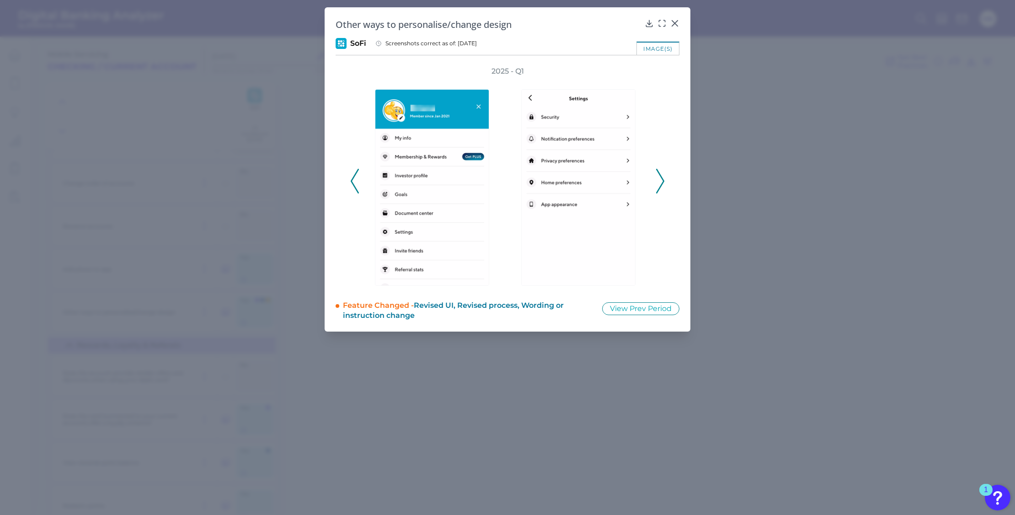
click at [657, 179] on icon at bounding box center [660, 181] width 8 height 25
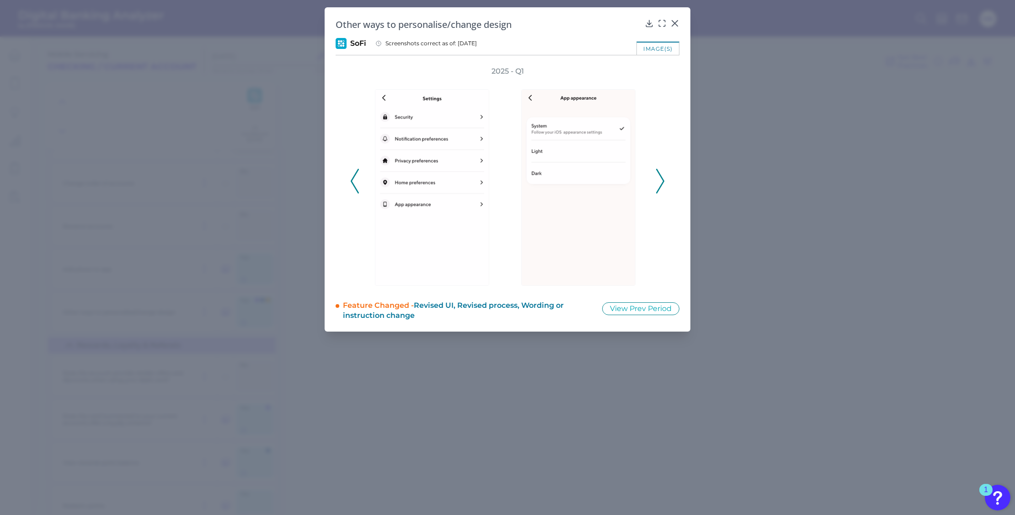
click at [659, 179] on icon at bounding box center [660, 181] width 8 height 25
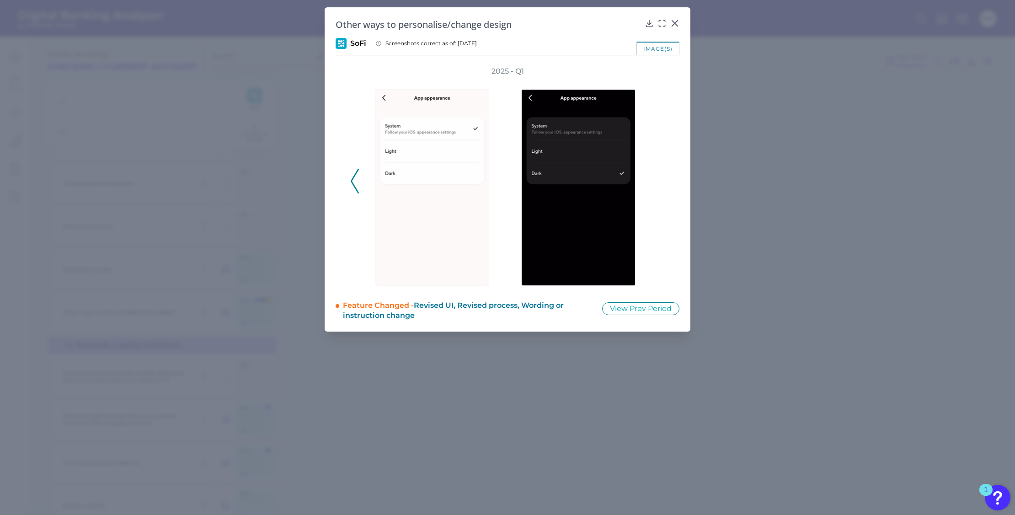
click at [659, 179] on div "2025 - Q1" at bounding box center [507, 175] width 314 height 219
click at [677, 24] on icon at bounding box center [674, 23] width 9 height 9
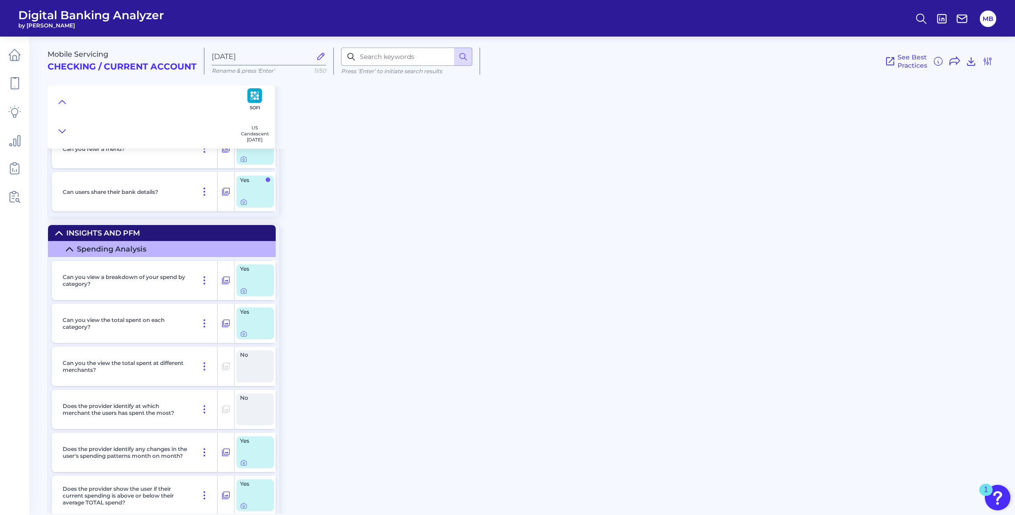
scroll to position [10628, 0]
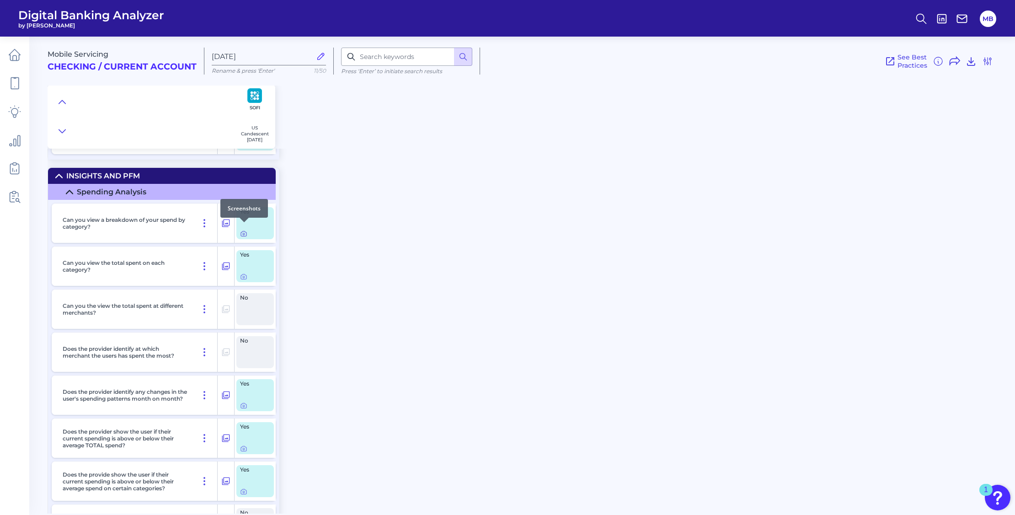
click at [243, 231] on icon at bounding box center [243, 233] width 7 height 7
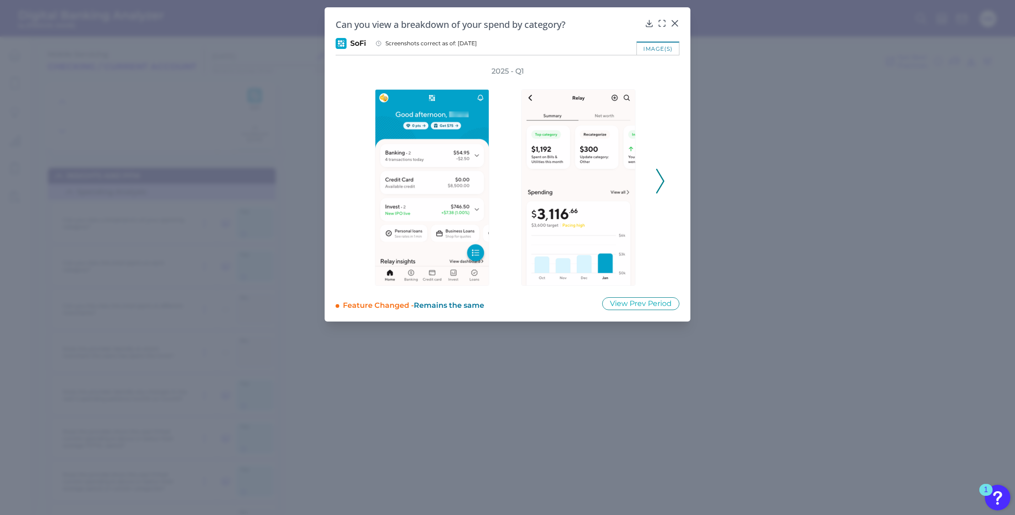
click at [657, 179] on icon at bounding box center [660, 181] width 8 height 25
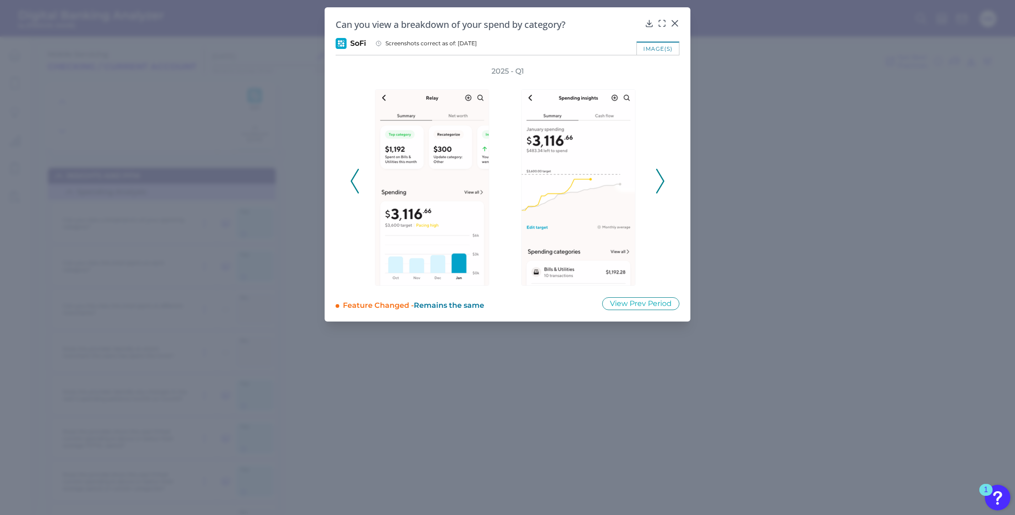
click at [658, 179] on icon at bounding box center [660, 181] width 8 height 25
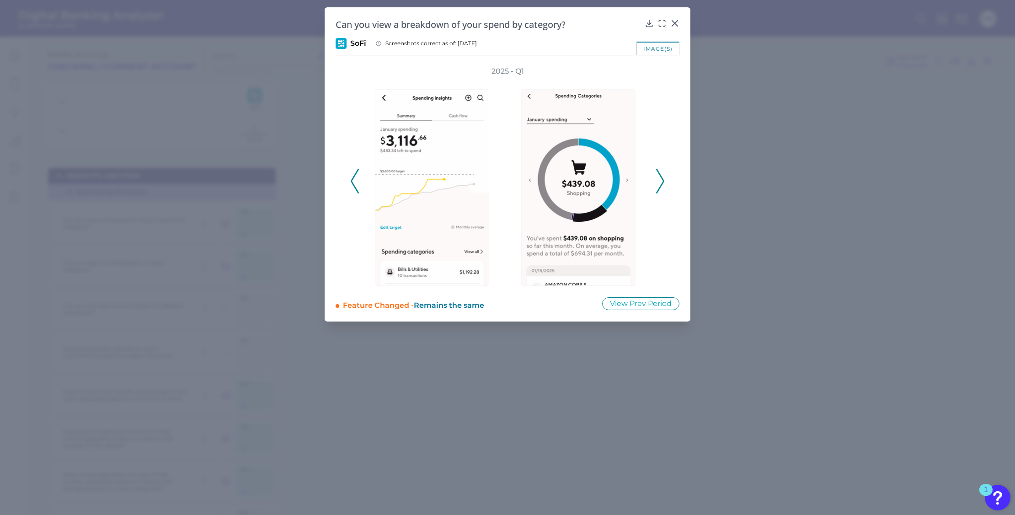
click at [658, 179] on icon at bounding box center [660, 181] width 8 height 25
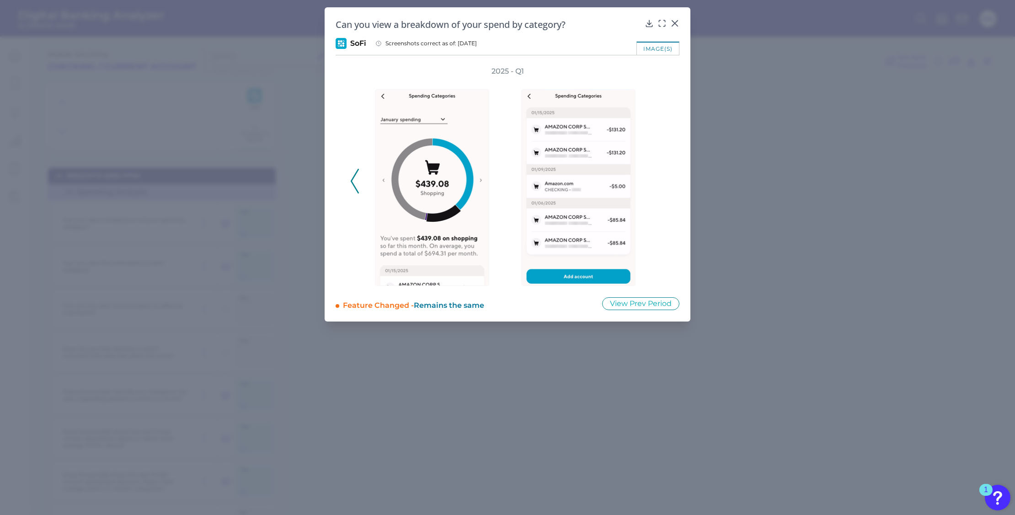
click at [658, 179] on div "2025 - Q1" at bounding box center [507, 175] width 314 height 219
click at [674, 24] on icon at bounding box center [674, 23] width 9 height 9
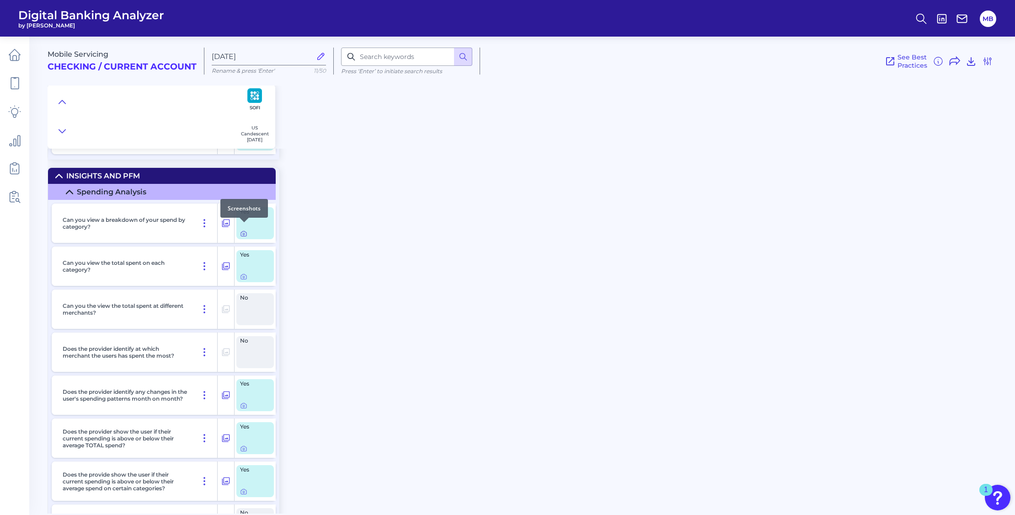
click at [244, 230] on icon at bounding box center [243, 233] width 7 height 7
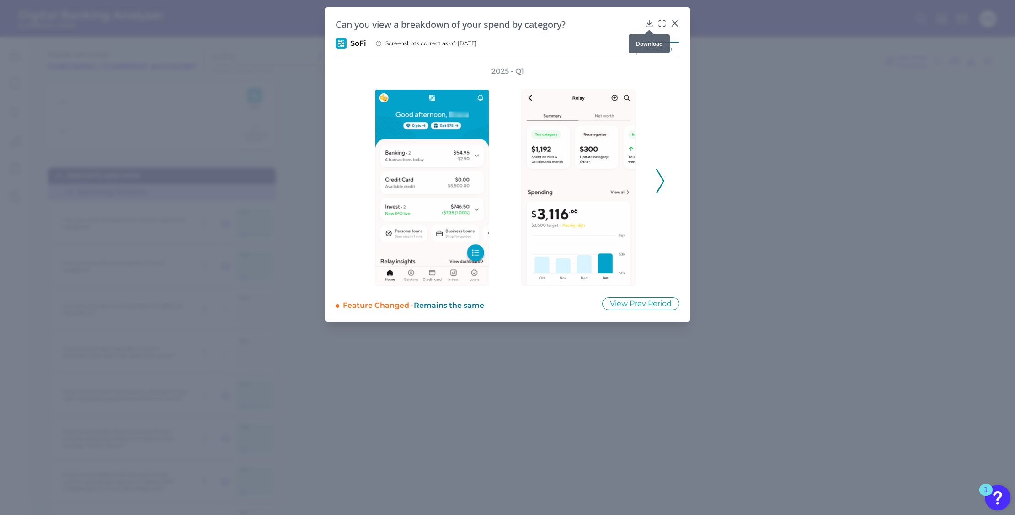
click at [648, 24] on icon at bounding box center [649, 23] width 6 height 6
click at [677, 20] on icon at bounding box center [674, 23] width 9 height 9
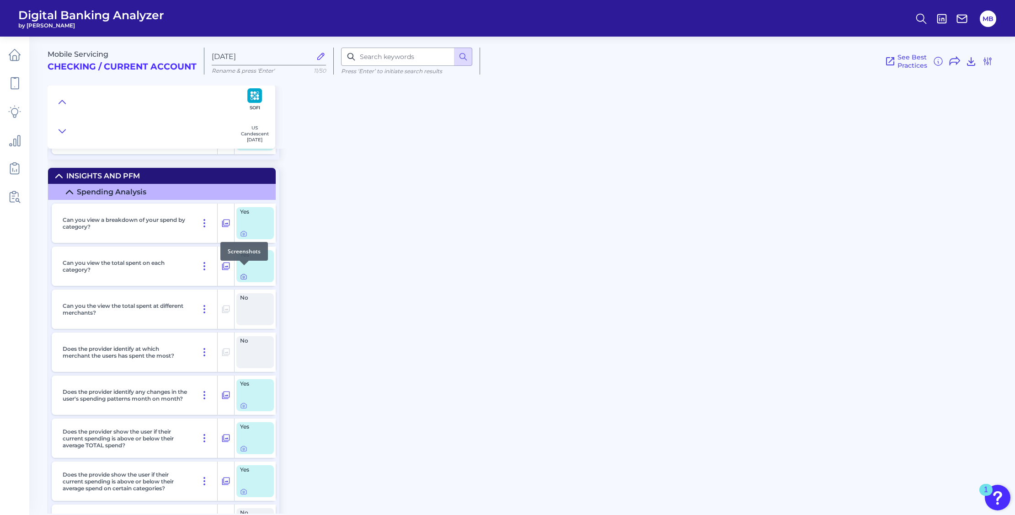
click at [242, 269] on div at bounding box center [244, 265] width 9 height 9
click at [242, 273] on icon at bounding box center [243, 276] width 7 height 7
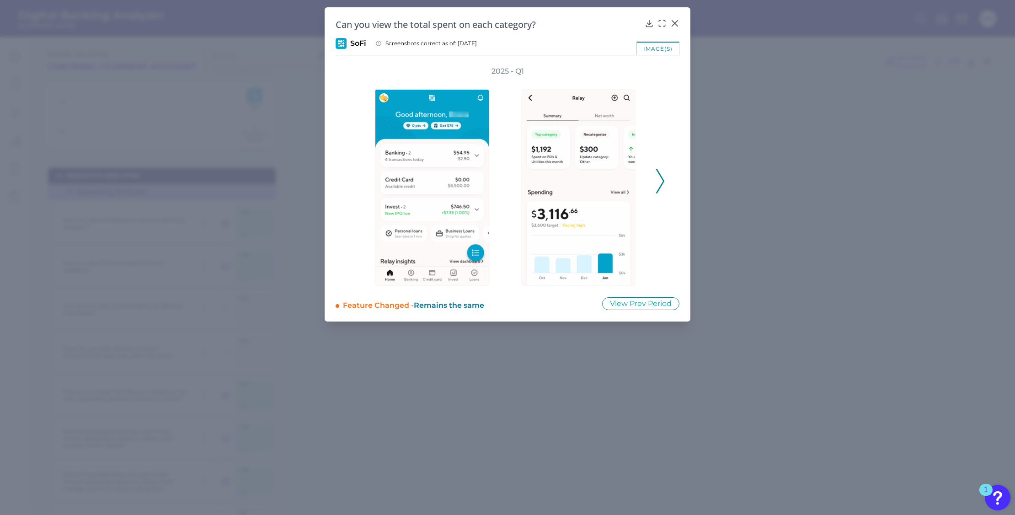
click at [661, 183] on icon at bounding box center [660, 181] width 8 height 25
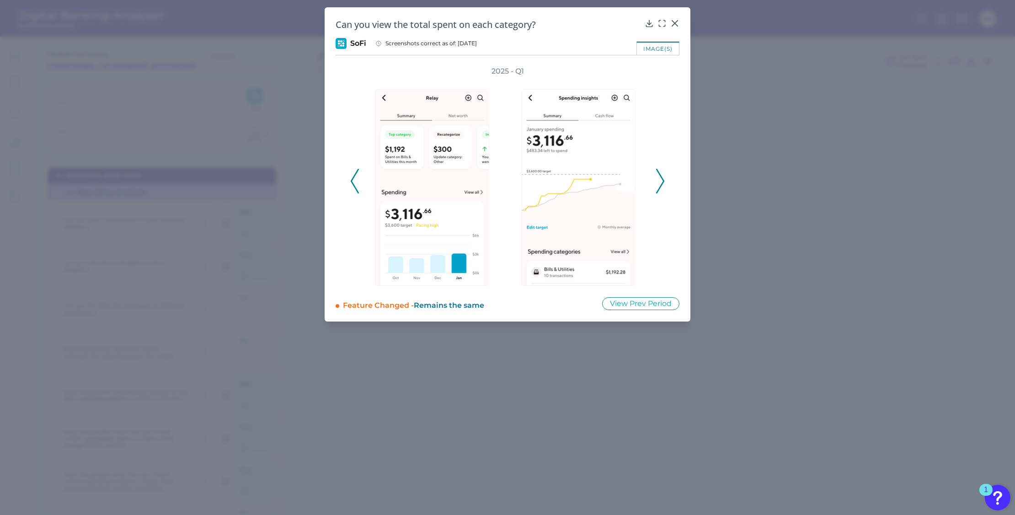
click at [661, 183] on icon at bounding box center [660, 181] width 8 height 25
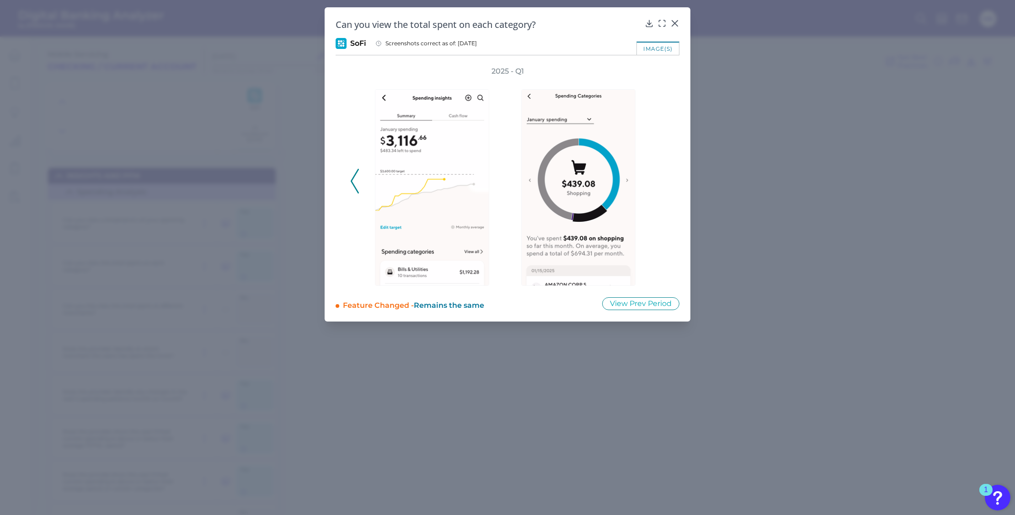
click at [663, 183] on div "2025 - Q1" at bounding box center [507, 175] width 314 height 219
click at [677, 25] on div at bounding box center [674, 29] width 9 height 9
click at [677, 21] on icon at bounding box center [674, 23] width 9 height 9
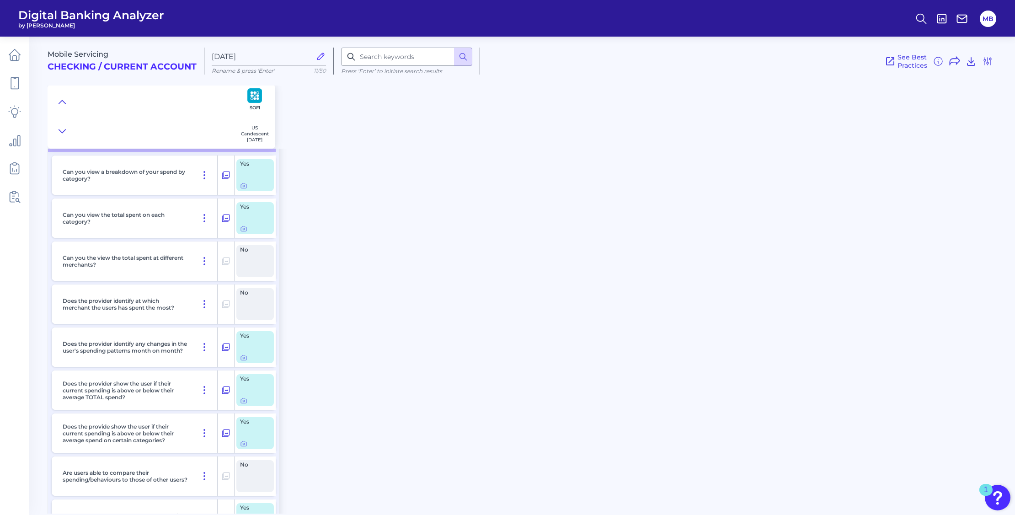
scroll to position [10742, 0]
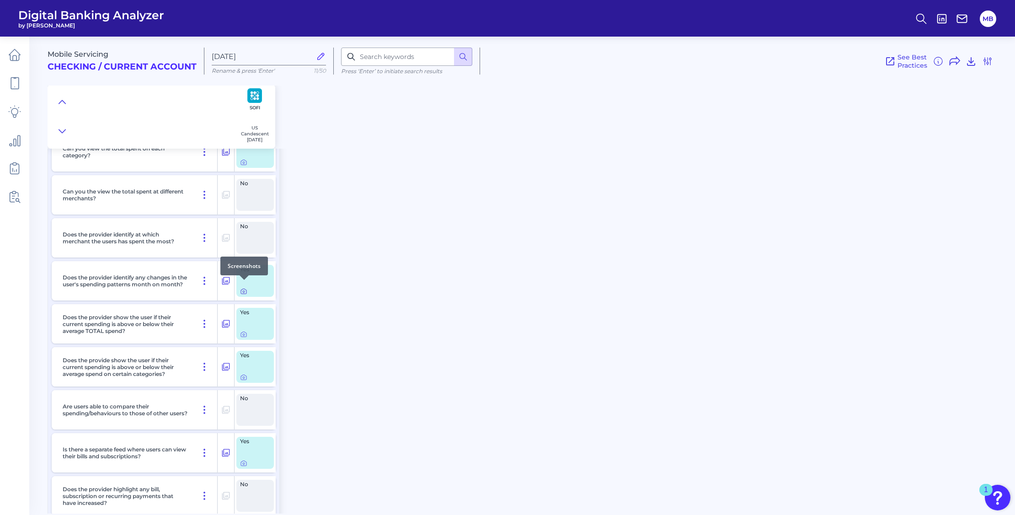
click at [245, 288] on icon at bounding box center [243, 291] width 7 height 7
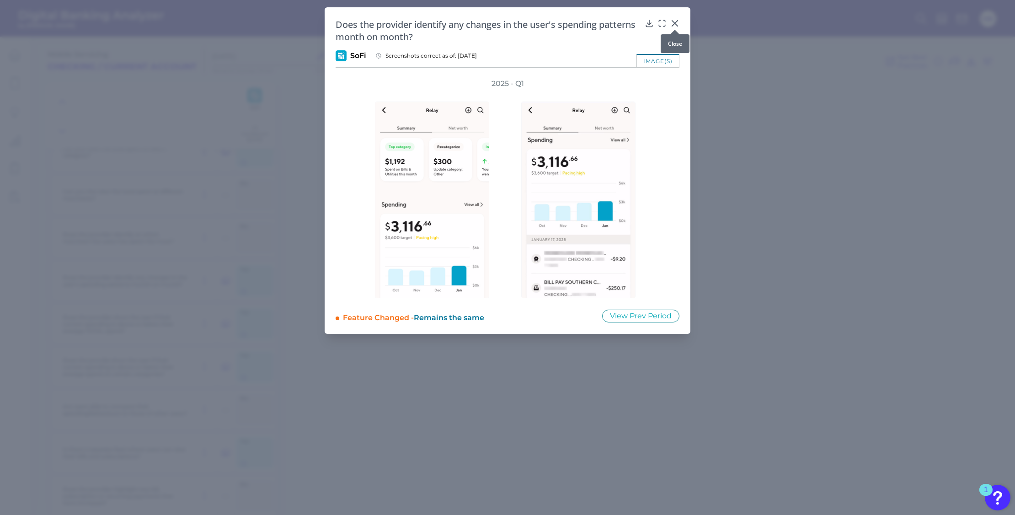
click at [676, 23] on icon at bounding box center [674, 23] width 9 height 9
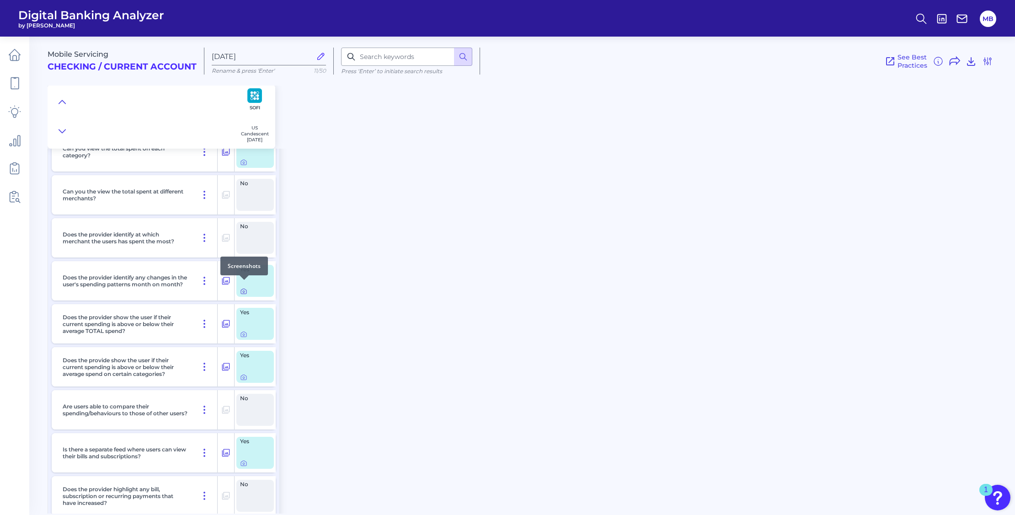
click at [245, 288] on icon at bounding box center [243, 291] width 7 height 7
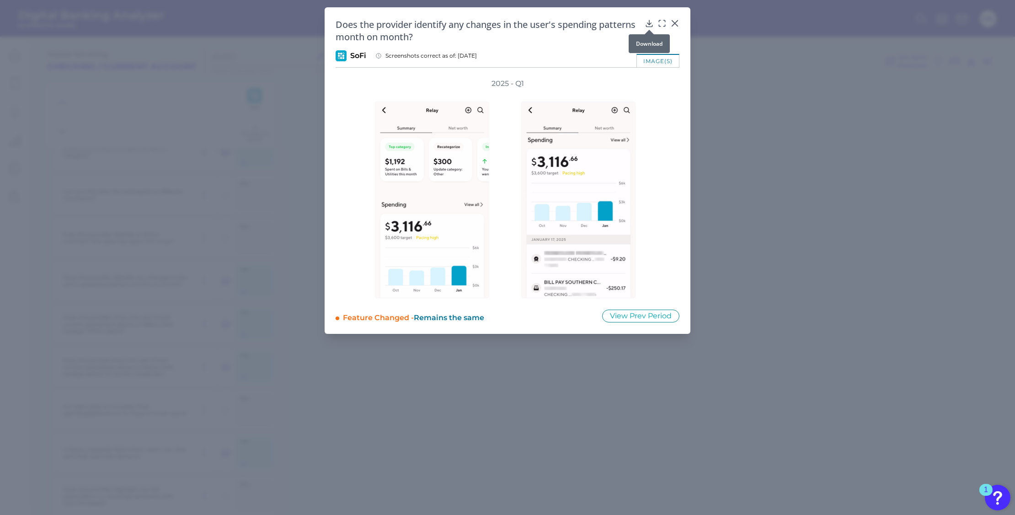
click at [650, 19] on icon at bounding box center [649, 23] width 9 height 9
click at [676, 22] on icon at bounding box center [674, 23] width 5 height 5
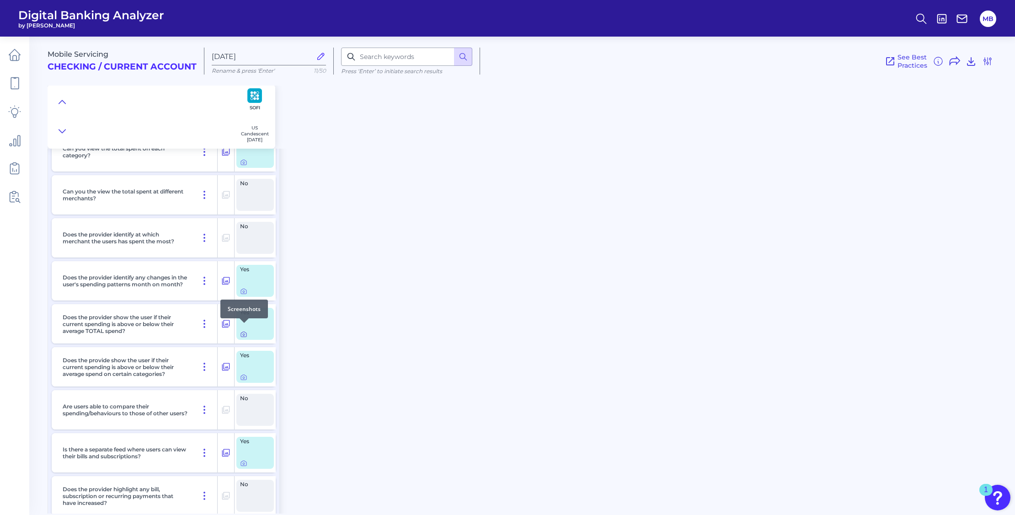
click at [245, 334] on icon at bounding box center [244, 335] width 2 height 2
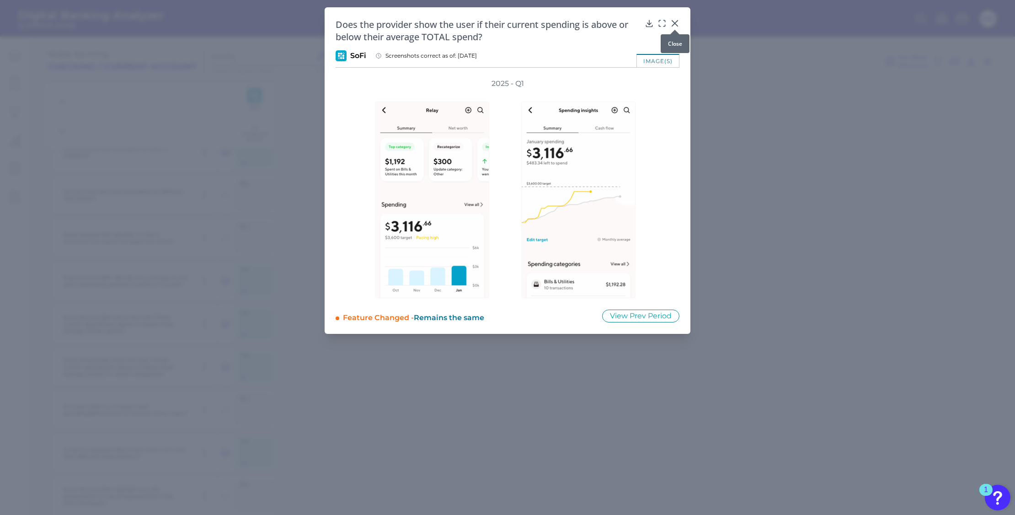
click at [675, 24] on icon at bounding box center [674, 23] width 9 height 9
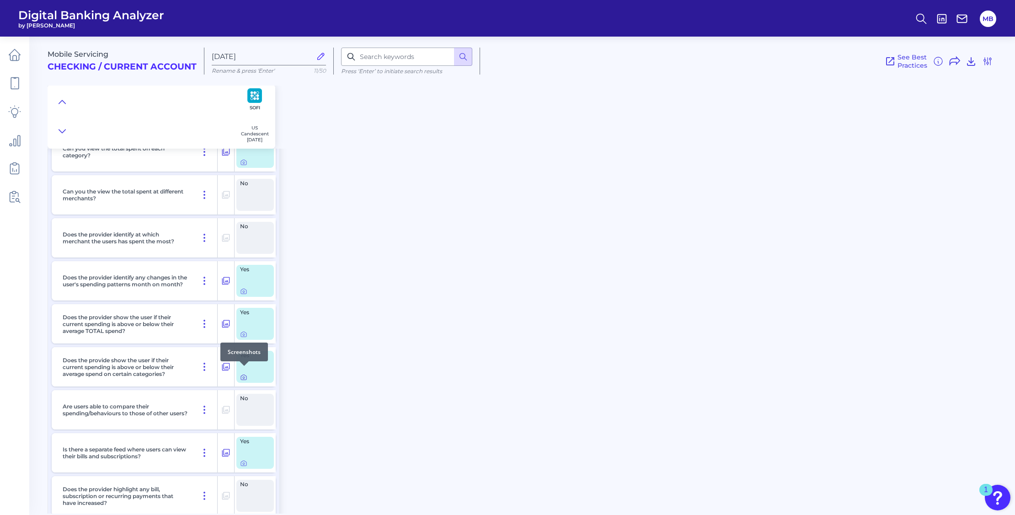
click at [243, 377] on icon at bounding box center [244, 378] width 2 height 2
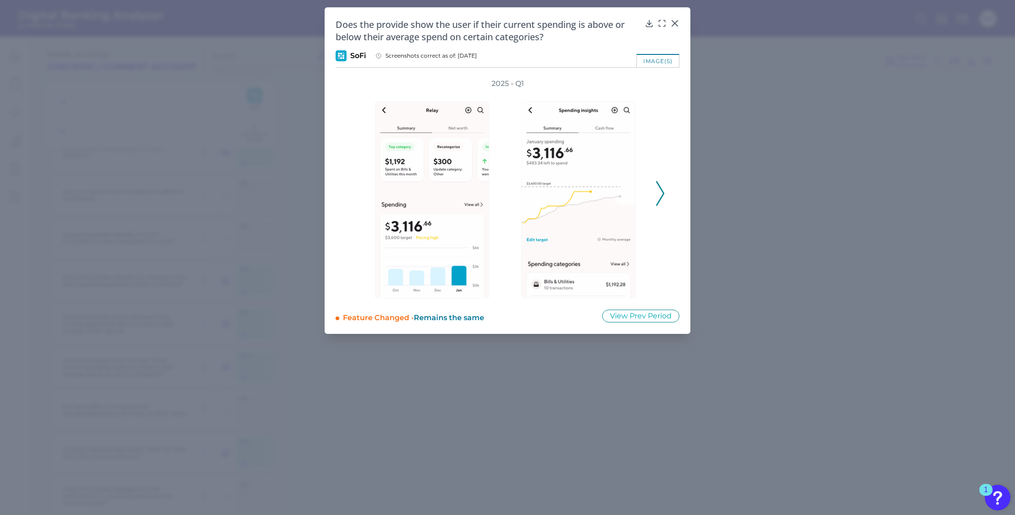
click at [661, 195] on icon at bounding box center [660, 193] width 8 height 25
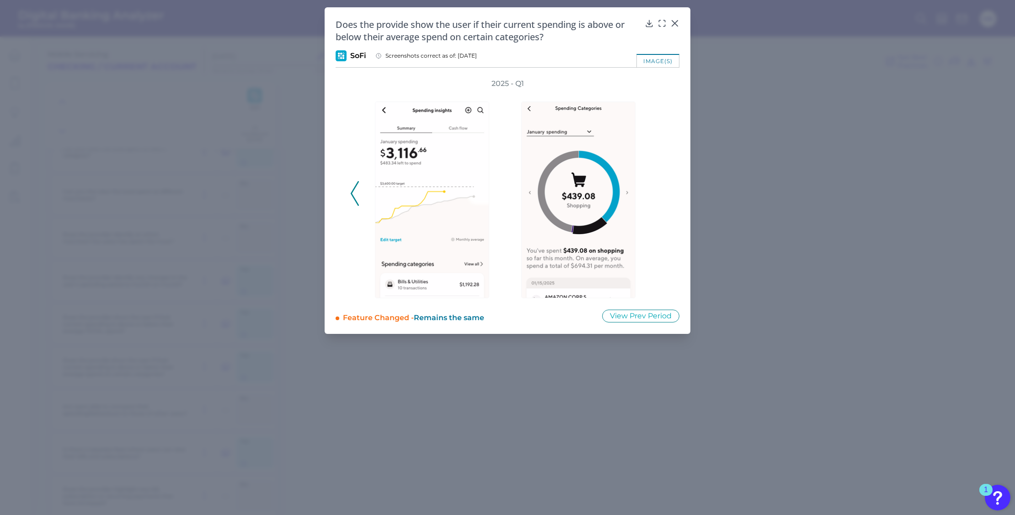
click at [662, 195] on div "2025 - Q1" at bounding box center [507, 188] width 314 height 219
click at [675, 24] on icon at bounding box center [674, 23] width 5 height 5
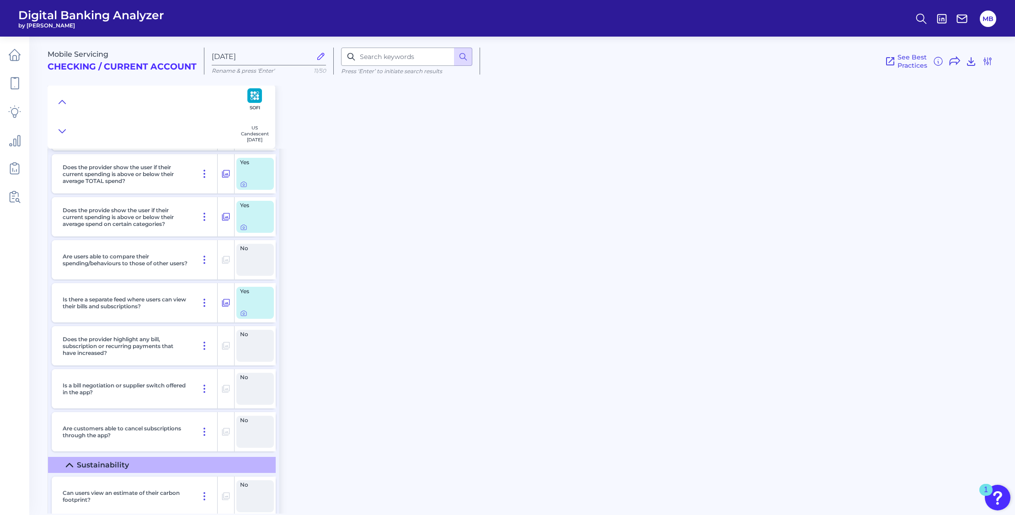
scroll to position [10913, 0]
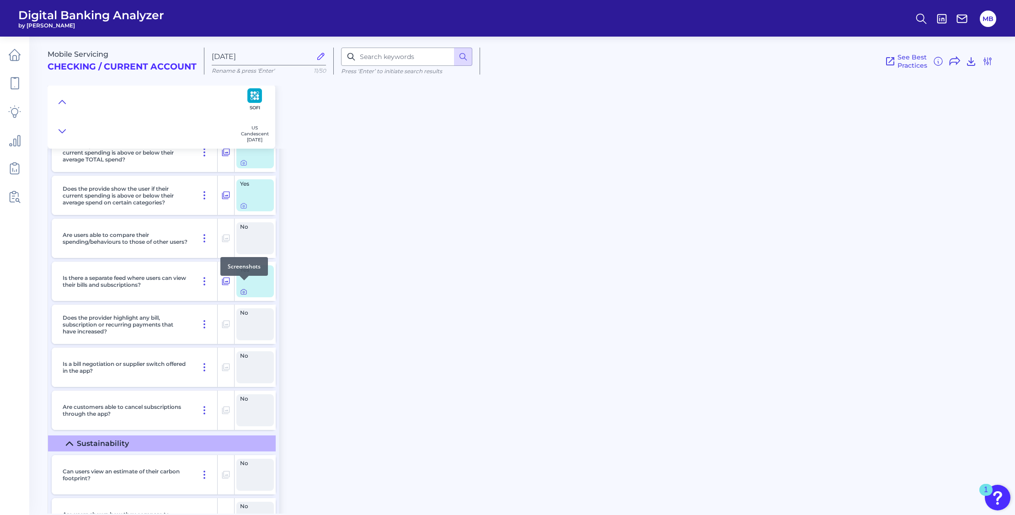
click at [241, 289] on icon at bounding box center [243, 291] width 5 height 5
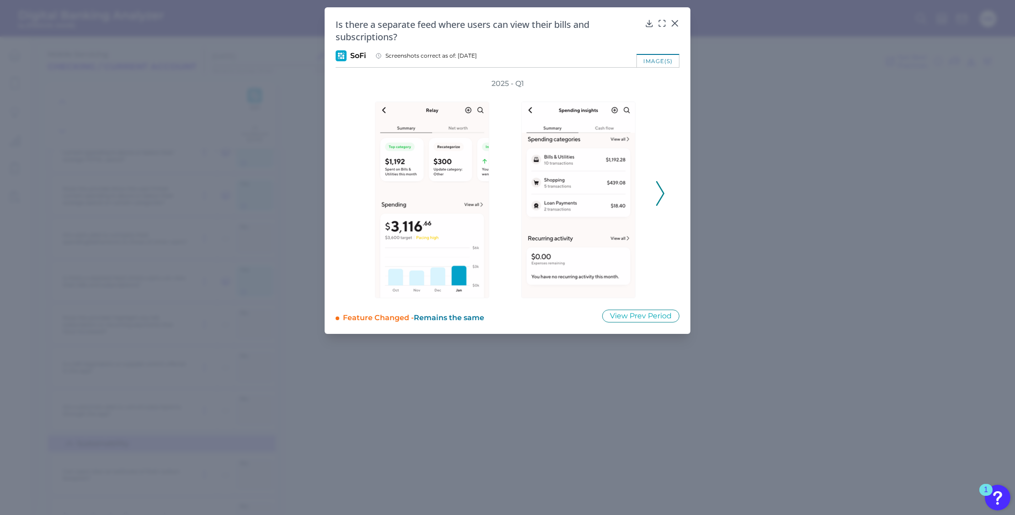
click at [664, 188] on icon at bounding box center [660, 193] width 8 height 25
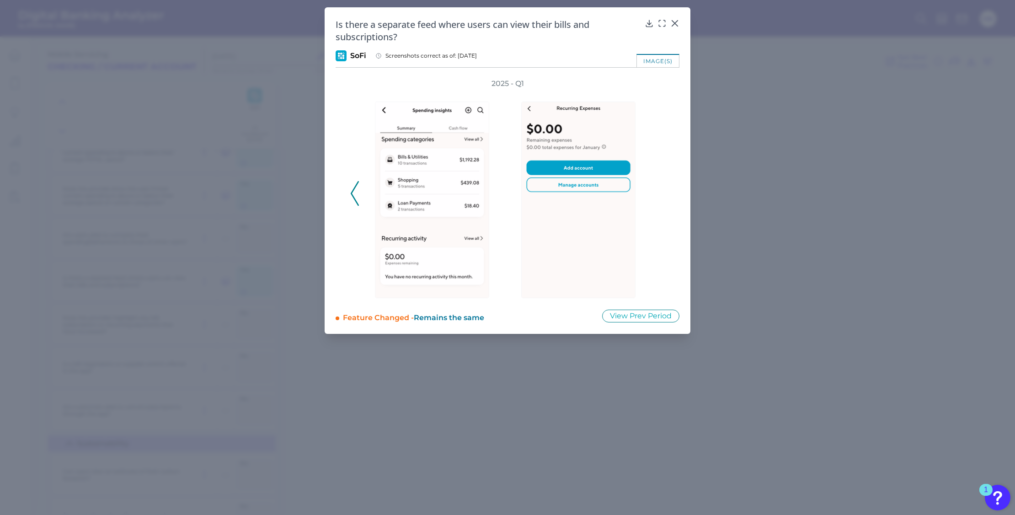
click at [355, 197] on icon at bounding box center [355, 193] width 8 height 25
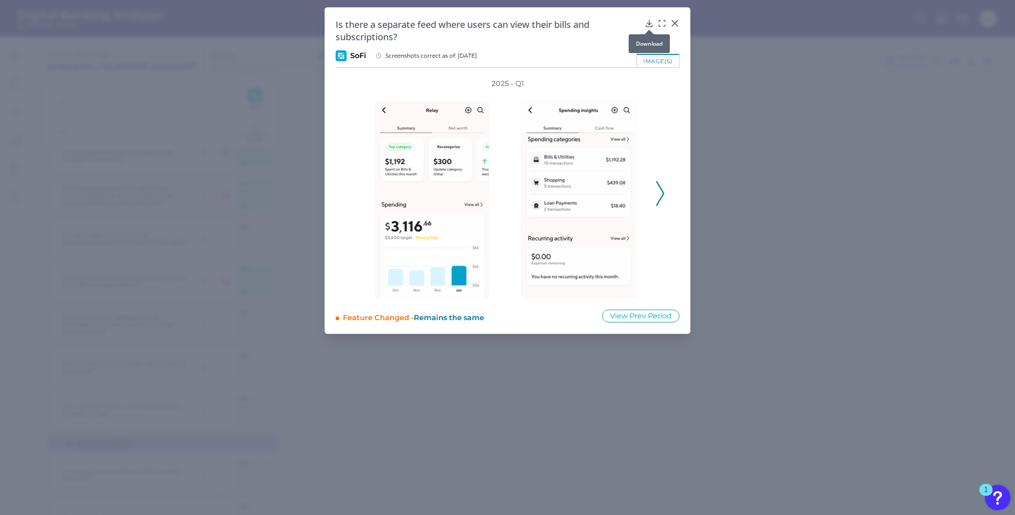
click at [649, 25] on div at bounding box center [649, 29] width 9 height 9
click at [650, 22] on icon at bounding box center [649, 23] width 9 height 9
click at [675, 21] on icon at bounding box center [674, 23] width 9 height 9
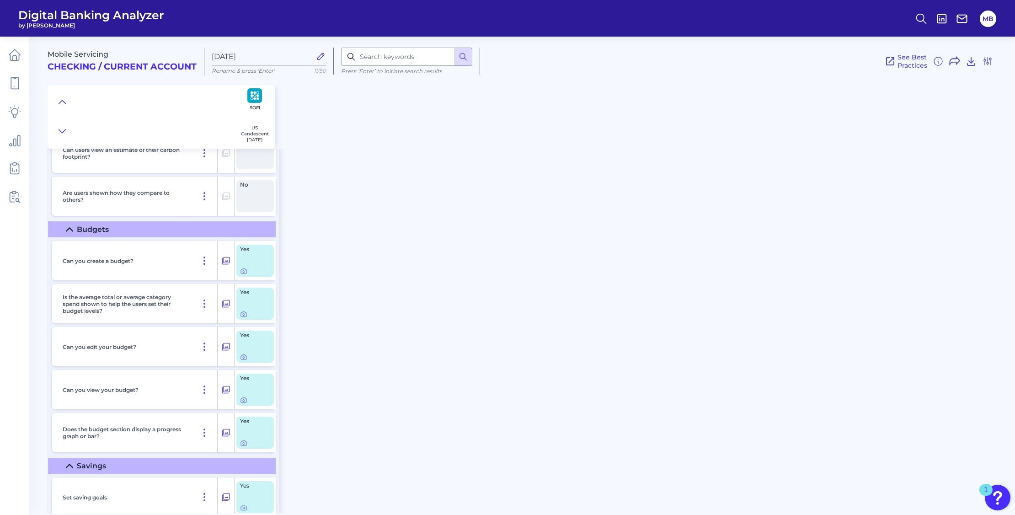
scroll to position [11256, 0]
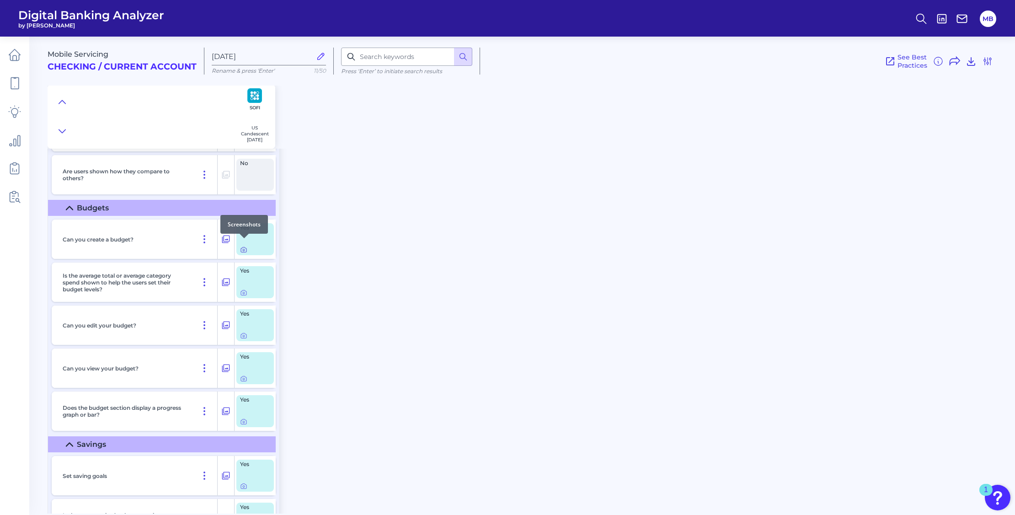
click at [245, 249] on icon at bounding box center [244, 250] width 2 height 2
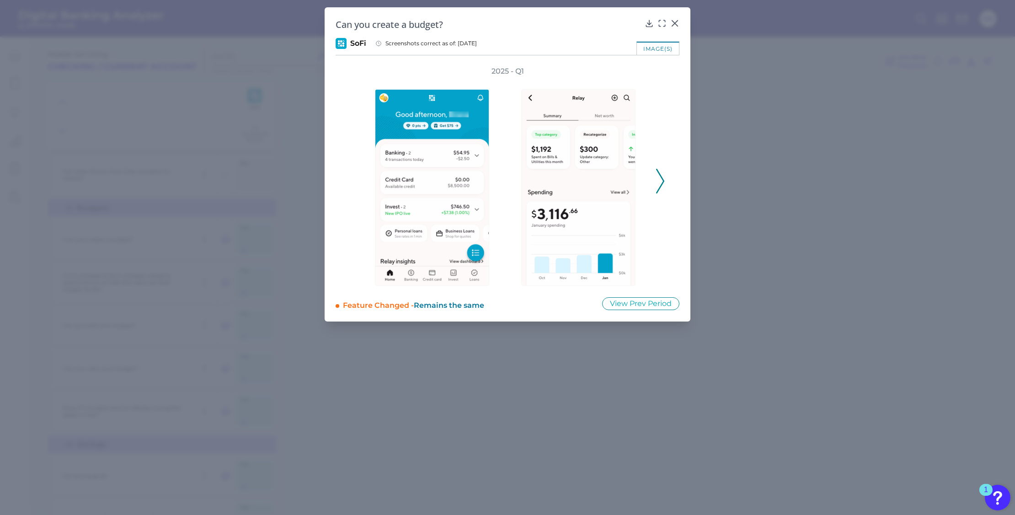
click at [661, 179] on icon at bounding box center [660, 181] width 8 height 25
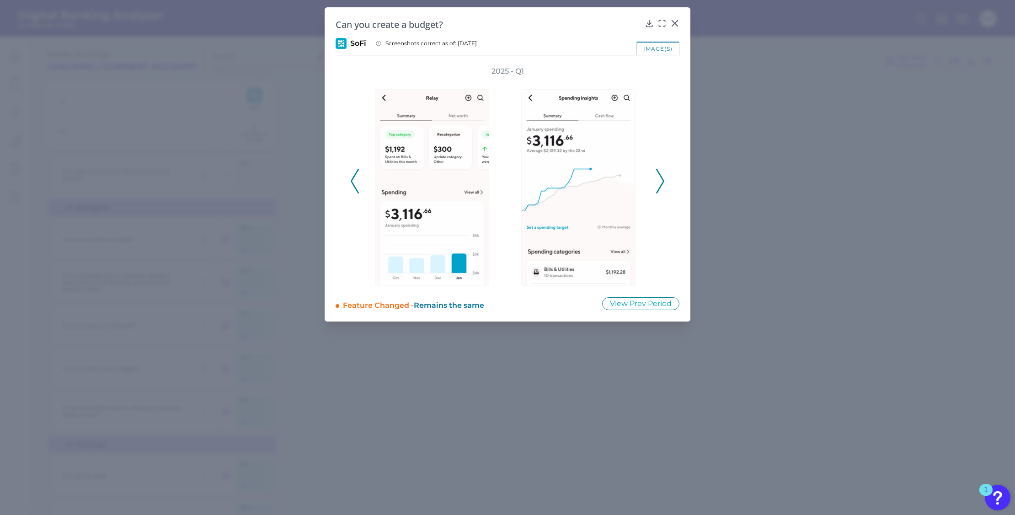
click at [661, 179] on icon at bounding box center [660, 181] width 8 height 25
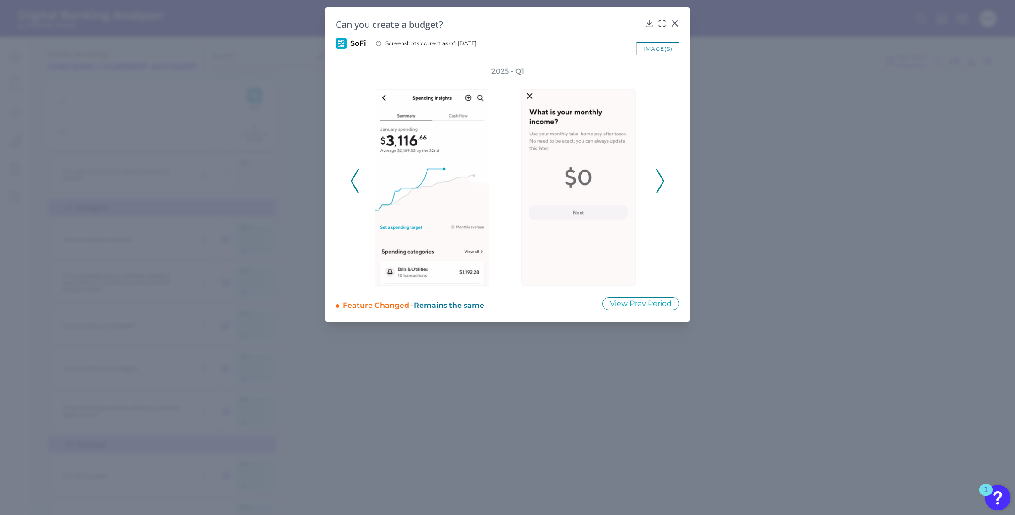
click at [659, 176] on icon at bounding box center [660, 181] width 8 height 25
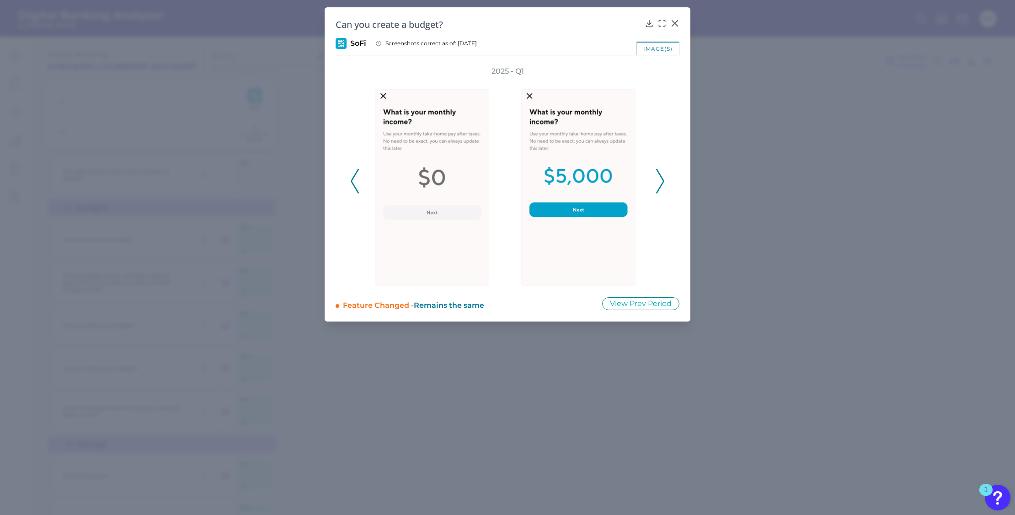
click at [661, 174] on icon at bounding box center [660, 181] width 8 height 25
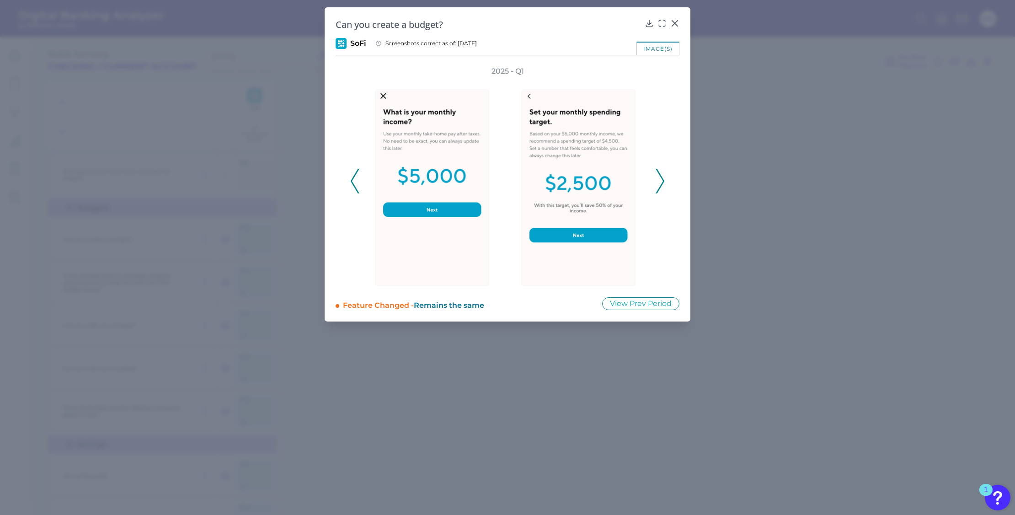
click at [661, 174] on icon at bounding box center [660, 181] width 8 height 25
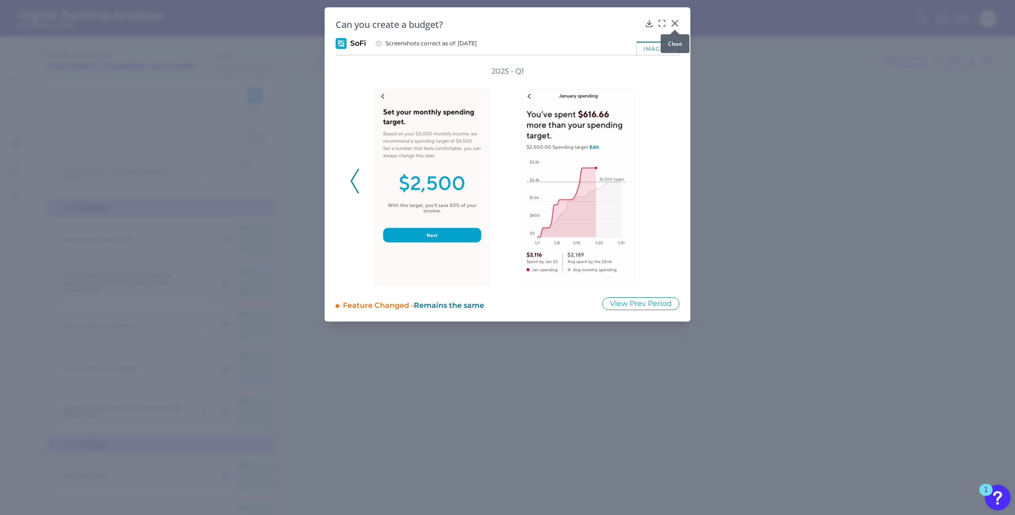
click at [676, 23] on icon at bounding box center [674, 23] width 9 height 9
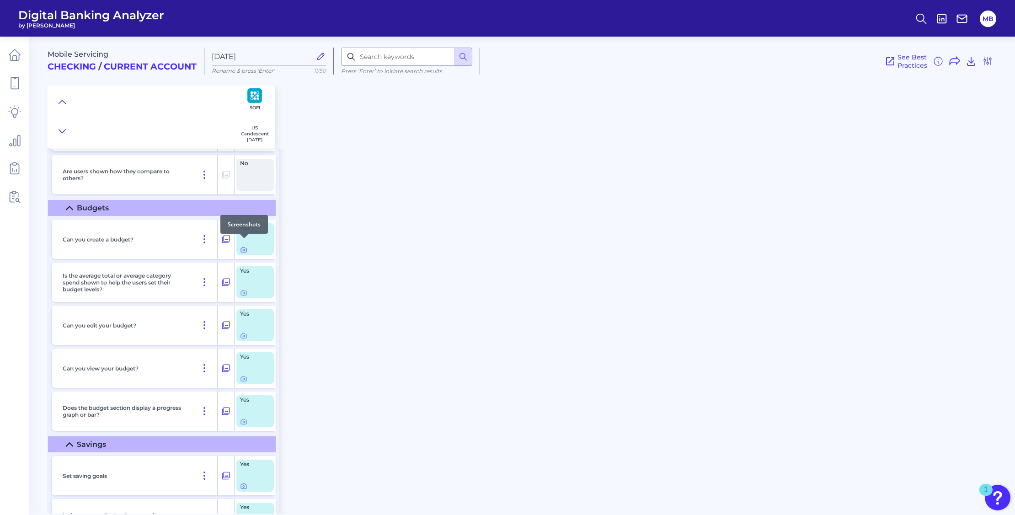
click at [243, 241] on div at bounding box center [244, 238] width 9 height 9
click at [242, 246] on icon at bounding box center [243, 249] width 7 height 7
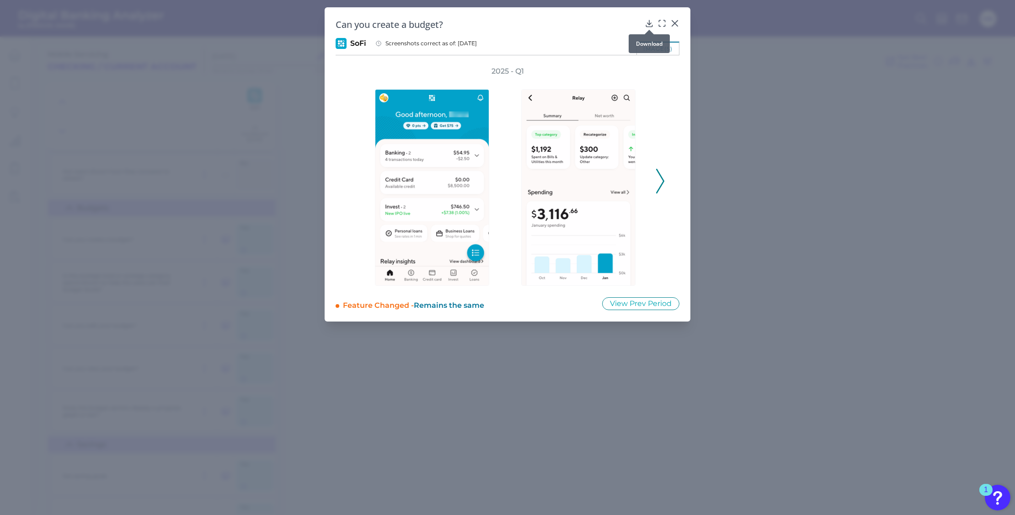
click at [650, 24] on icon at bounding box center [649, 23] width 6 height 6
click at [675, 25] on div at bounding box center [674, 29] width 9 height 9
click at [677, 23] on icon at bounding box center [674, 23] width 9 height 9
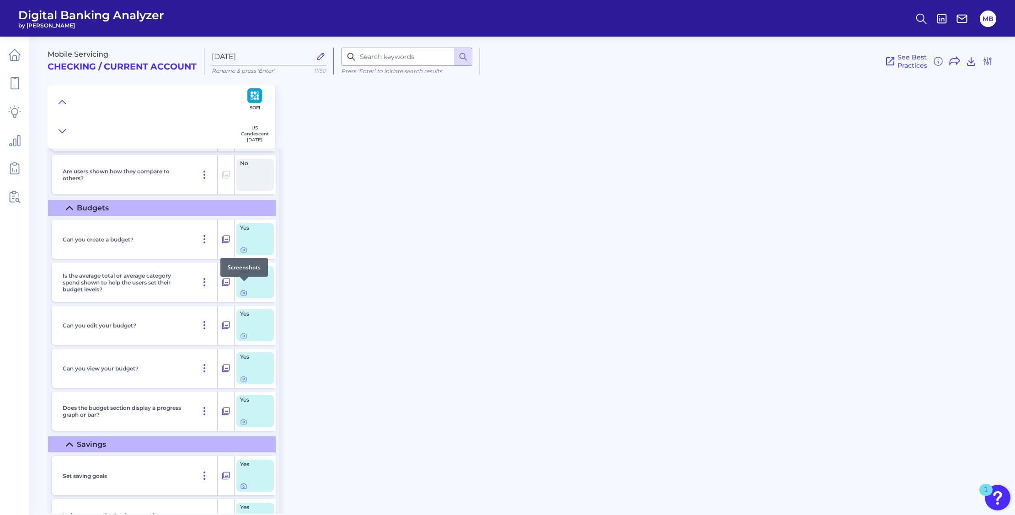
click at [244, 289] on icon at bounding box center [243, 292] width 7 height 7
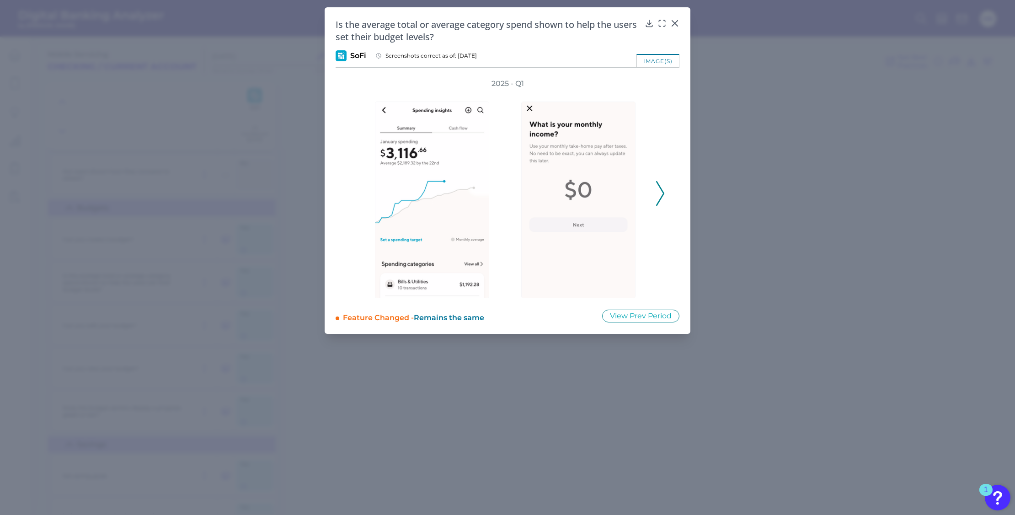
click at [665, 193] on div "2025 - Q1" at bounding box center [508, 188] width 344 height 219
click at [661, 193] on icon at bounding box center [660, 193] width 8 height 25
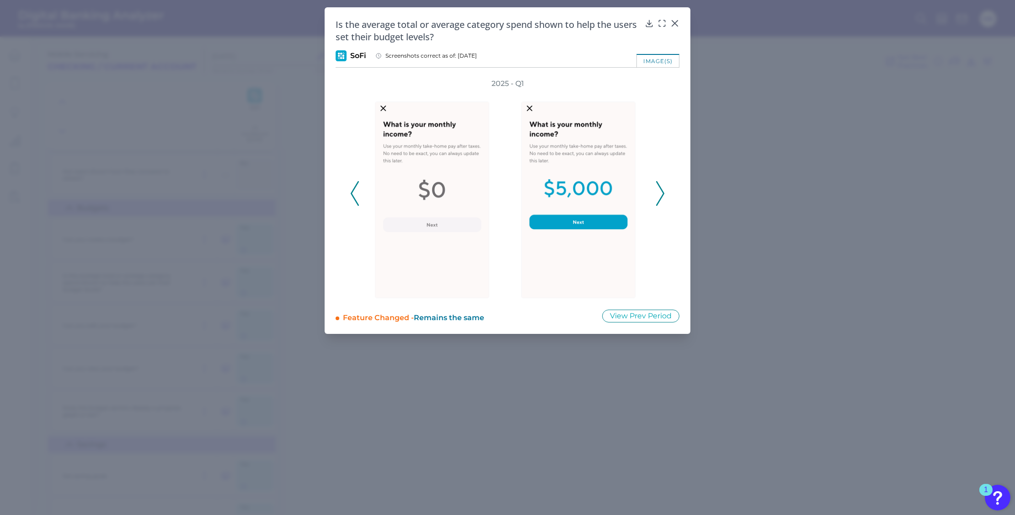
click at [659, 193] on icon at bounding box center [660, 193] width 8 height 25
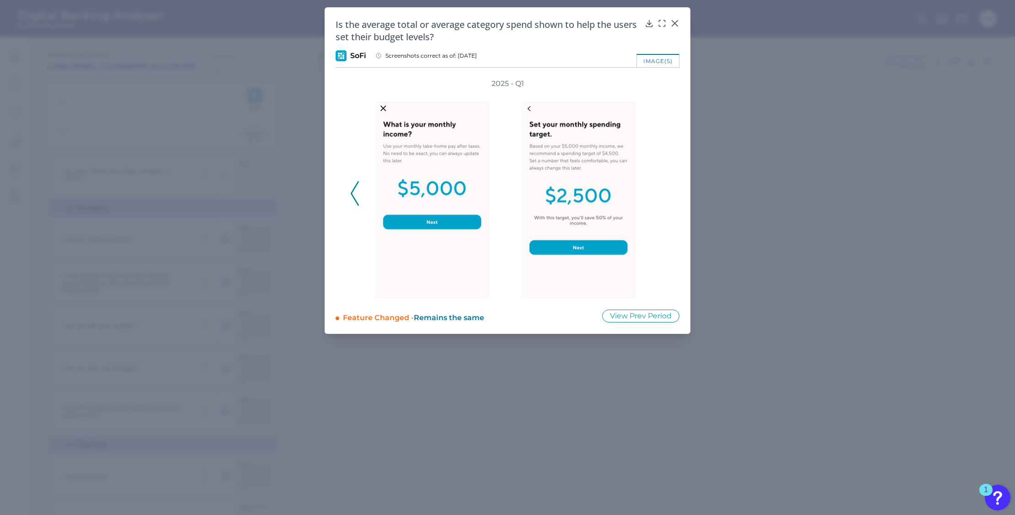
click at [659, 193] on div "2025 - Q1" at bounding box center [507, 188] width 314 height 219
click at [660, 197] on div "2025 - Q1" at bounding box center [507, 188] width 314 height 219
click at [671, 24] on icon at bounding box center [674, 23] width 9 height 9
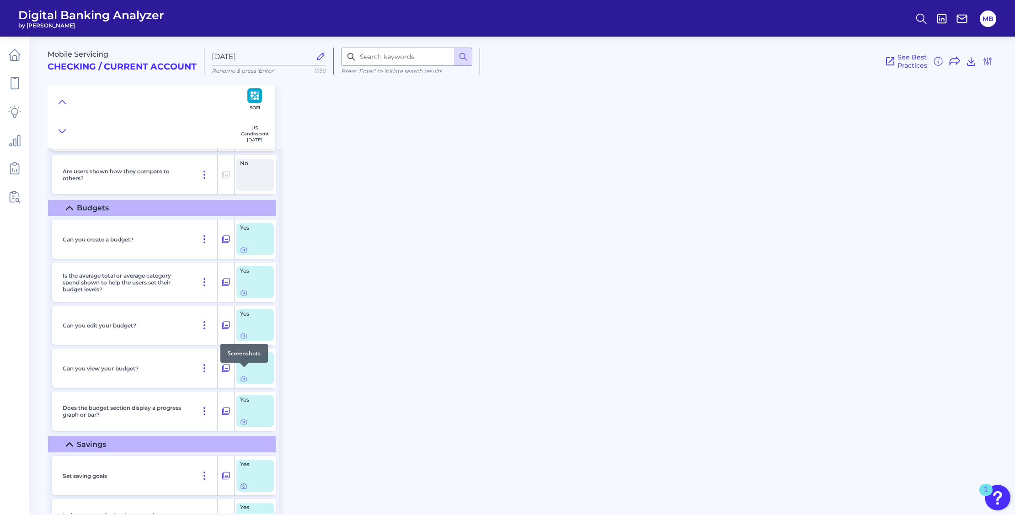
click at [243, 369] on div at bounding box center [244, 366] width 9 height 9
click at [243, 375] on icon at bounding box center [243, 378] width 7 height 7
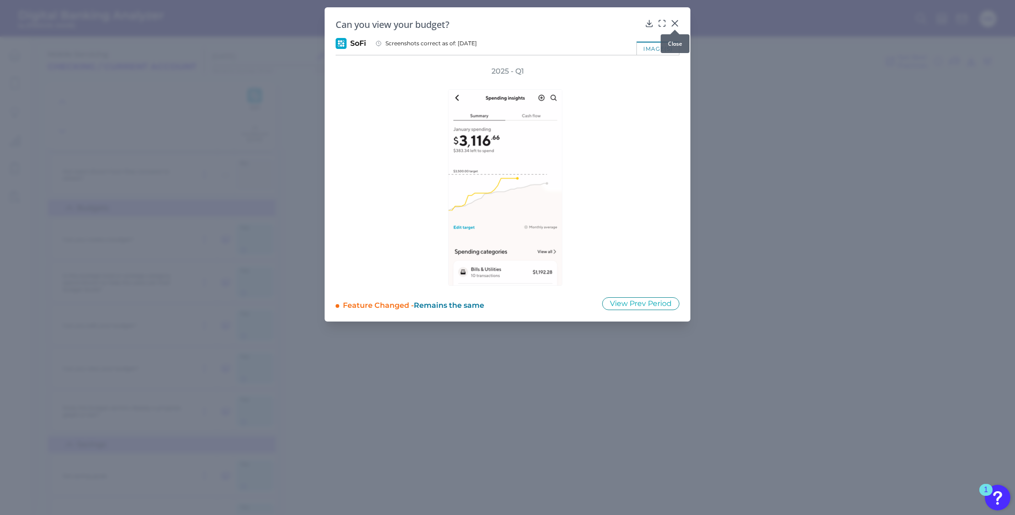
click at [674, 23] on icon at bounding box center [674, 23] width 5 height 5
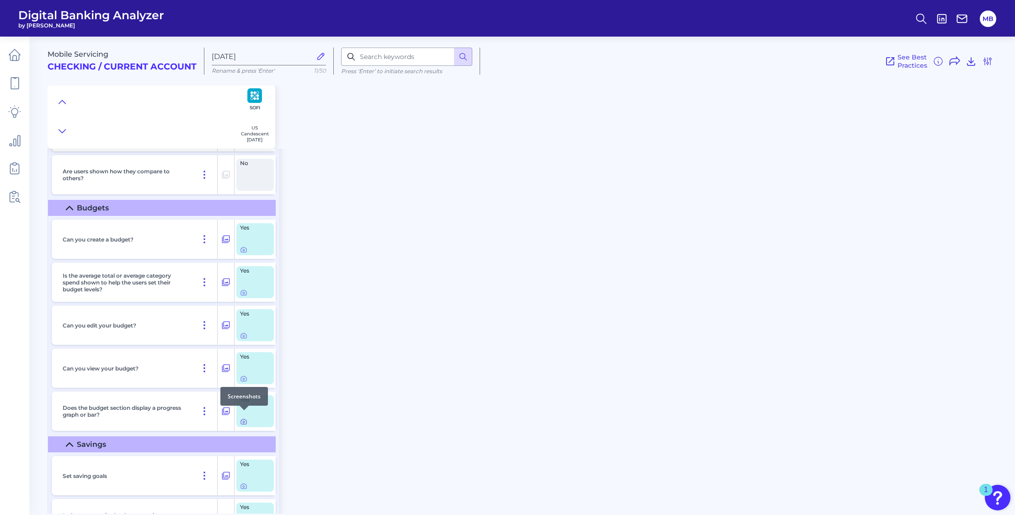
click at [244, 418] on icon at bounding box center [243, 421] width 7 height 7
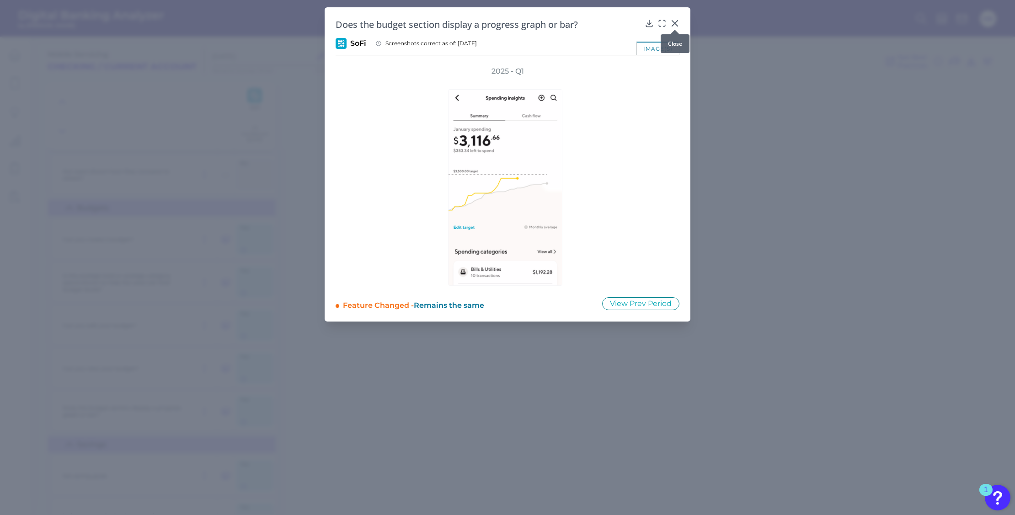
click at [675, 22] on icon at bounding box center [674, 23] width 9 height 9
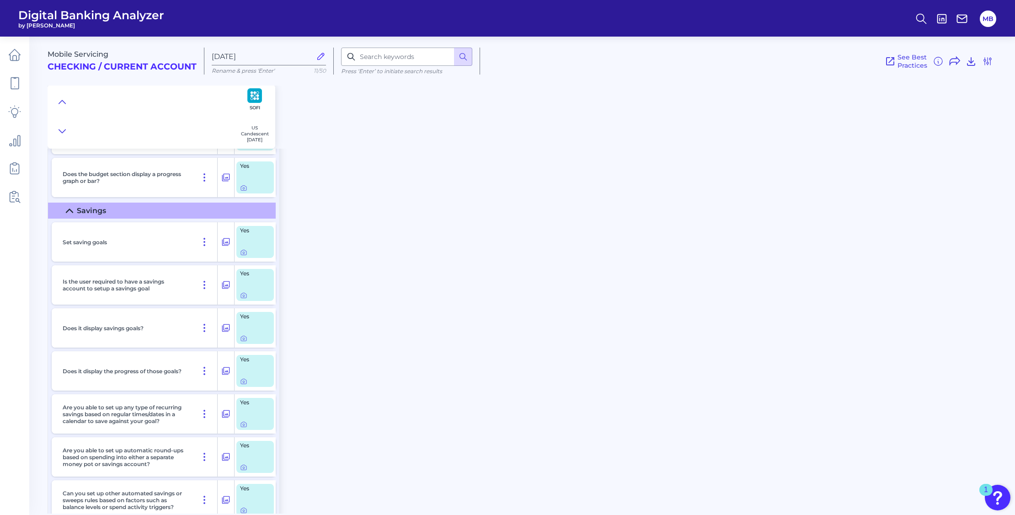
scroll to position [11485, 0]
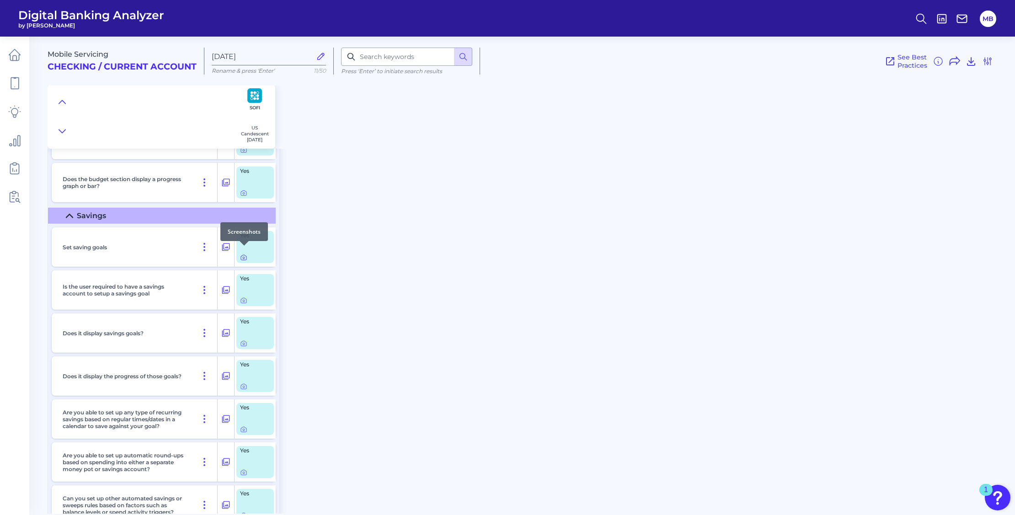
click at [243, 257] on icon at bounding box center [244, 258] width 2 height 2
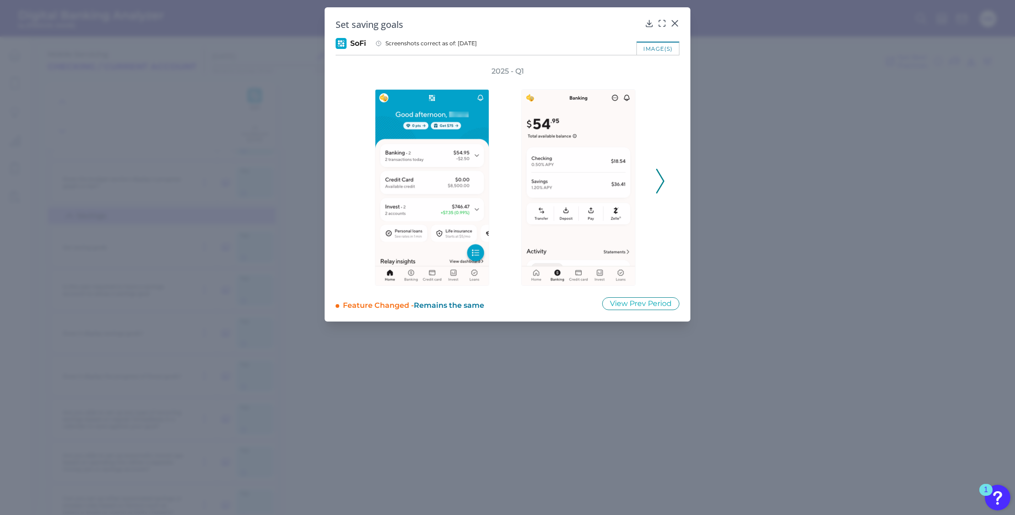
click at [662, 177] on polyline at bounding box center [659, 180] width 7 height 23
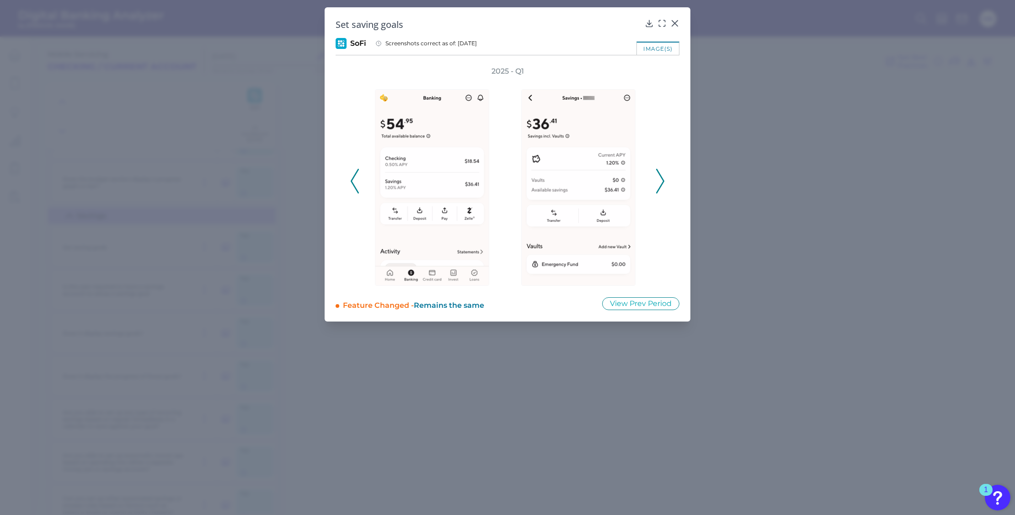
click at [663, 178] on polyline at bounding box center [659, 180] width 7 height 23
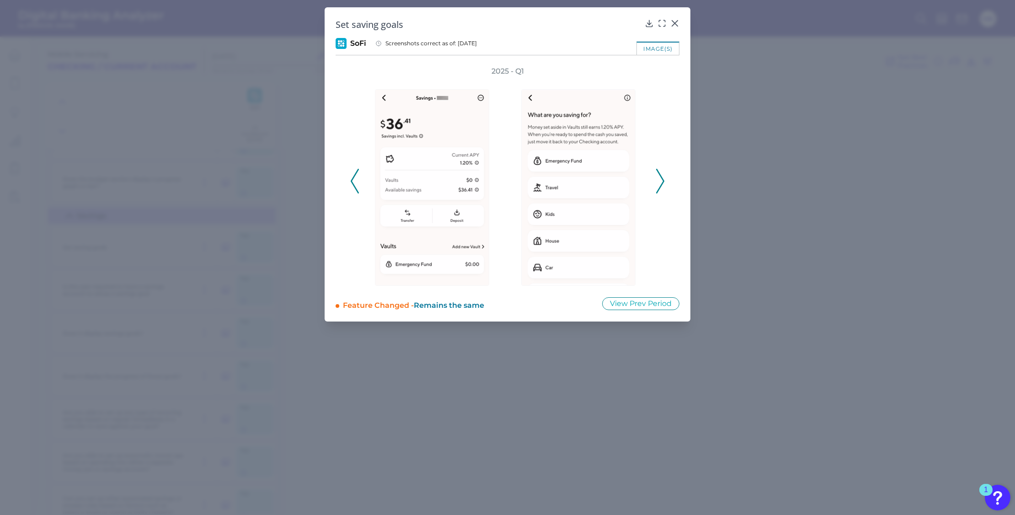
click at [353, 179] on icon at bounding box center [355, 181] width 8 height 25
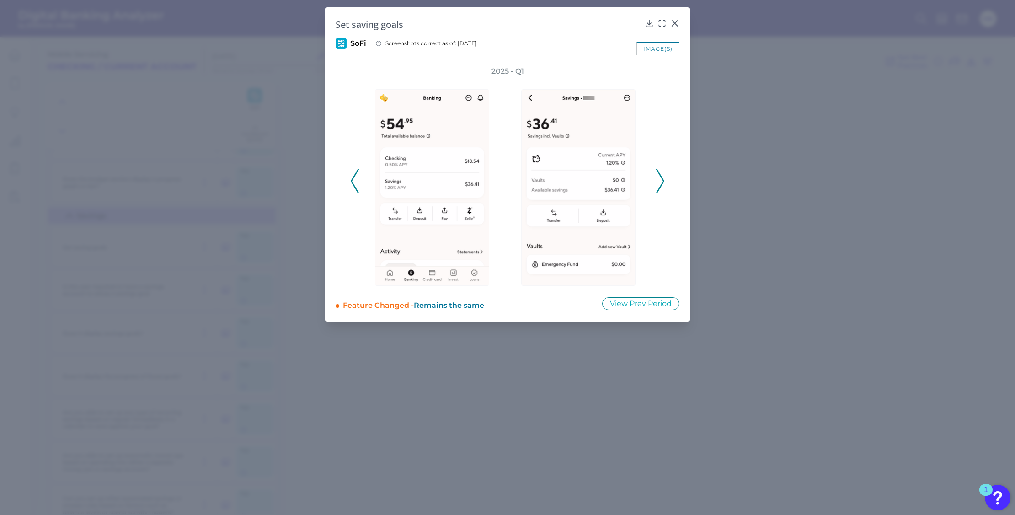
click at [355, 179] on icon at bounding box center [355, 181] width 8 height 25
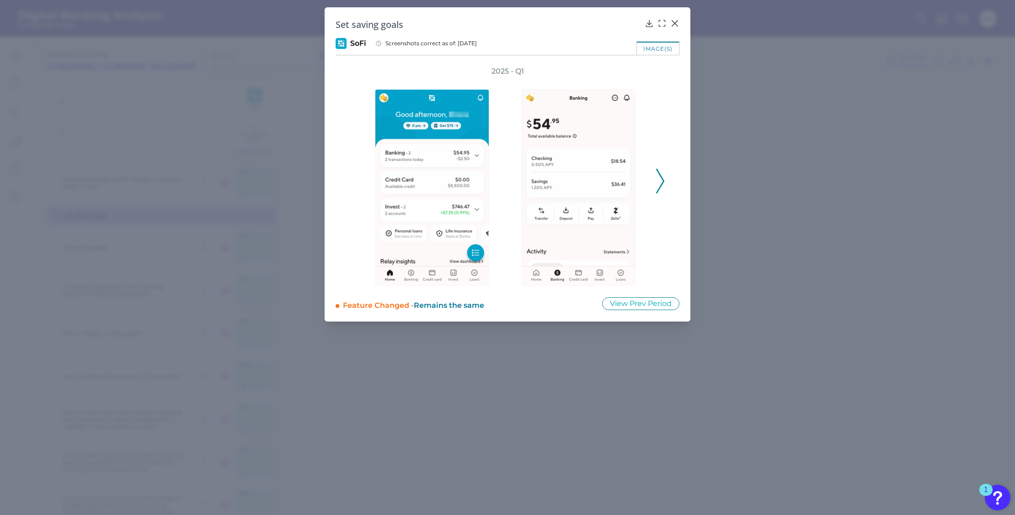
click at [659, 175] on icon at bounding box center [660, 181] width 8 height 25
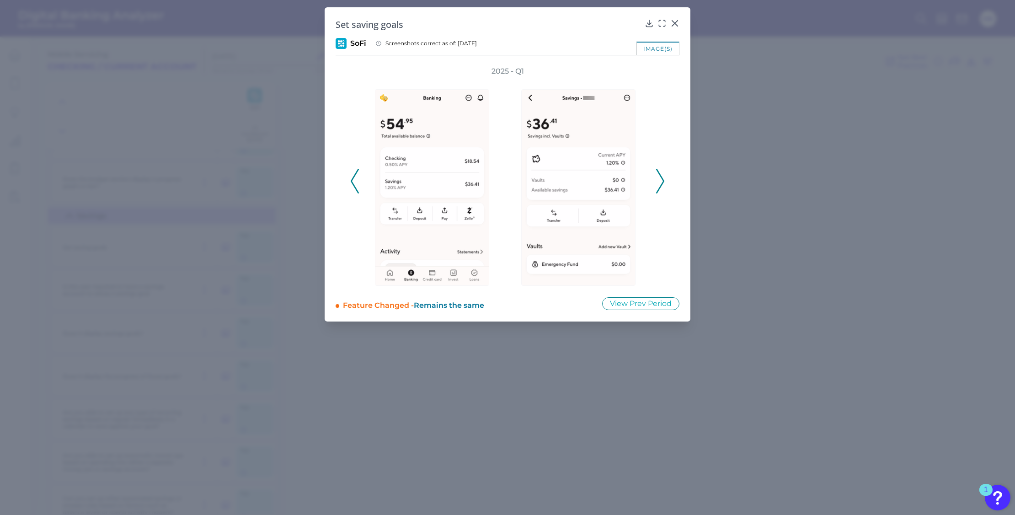
click at [659, 175] on icon at bounding box center [660, 181] width 8 height 25
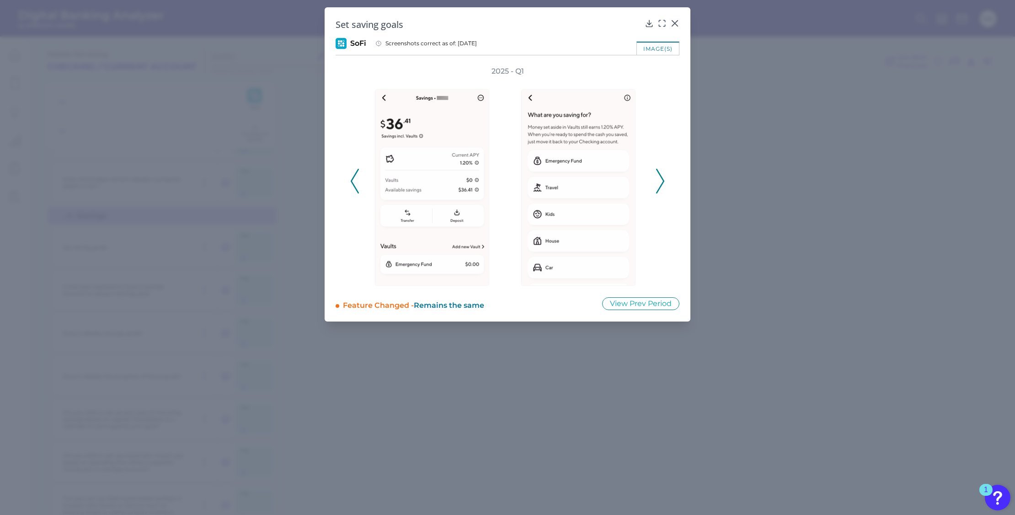
click at [661, 179] on icon at bounding box center [660, 181] width 8 height 25
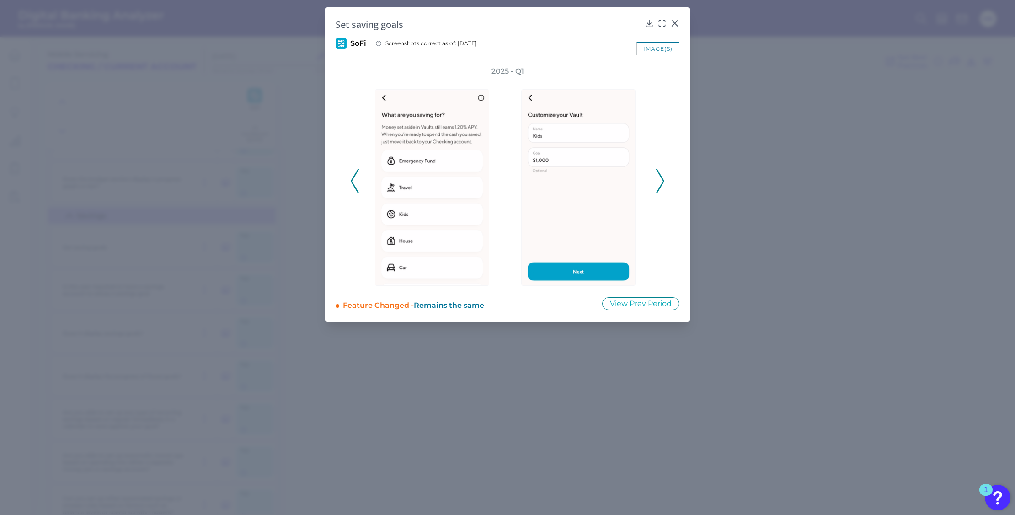
click at [661, 179] on icon at bounding box center [660, 181] width 8 height 25
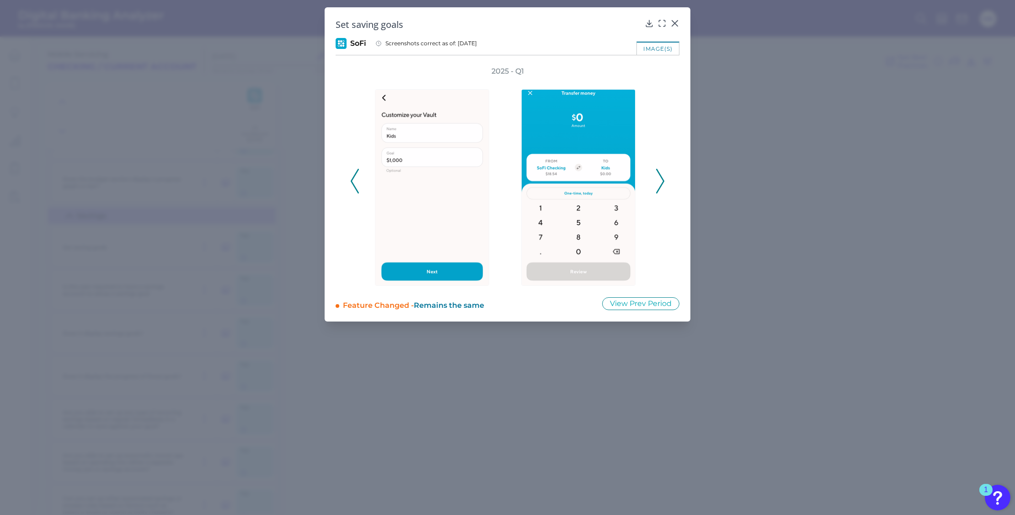
click at [661, 179] on icon at bounding box center [660, 181] width 8 height 25
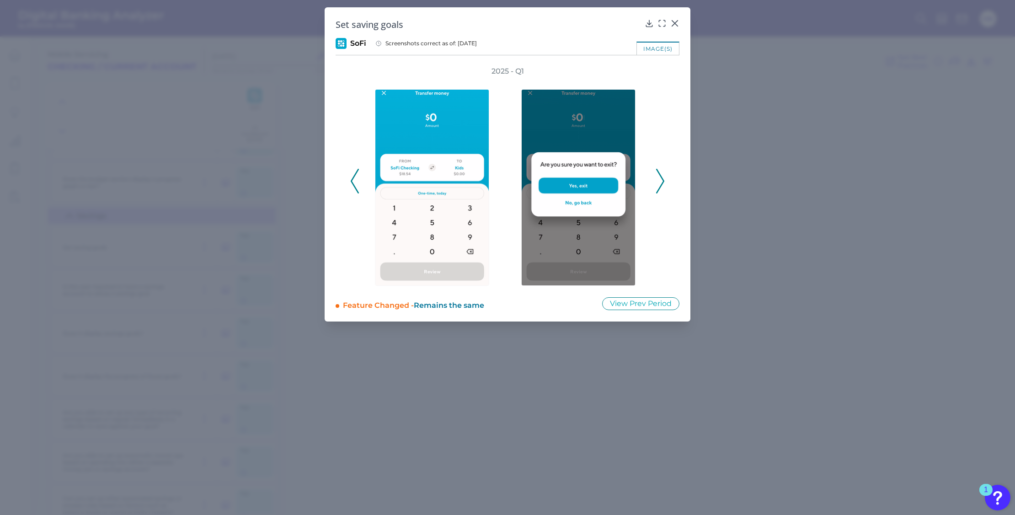
click at [661, 179] on icon at bounding box center [660, 181] width 8 height 25
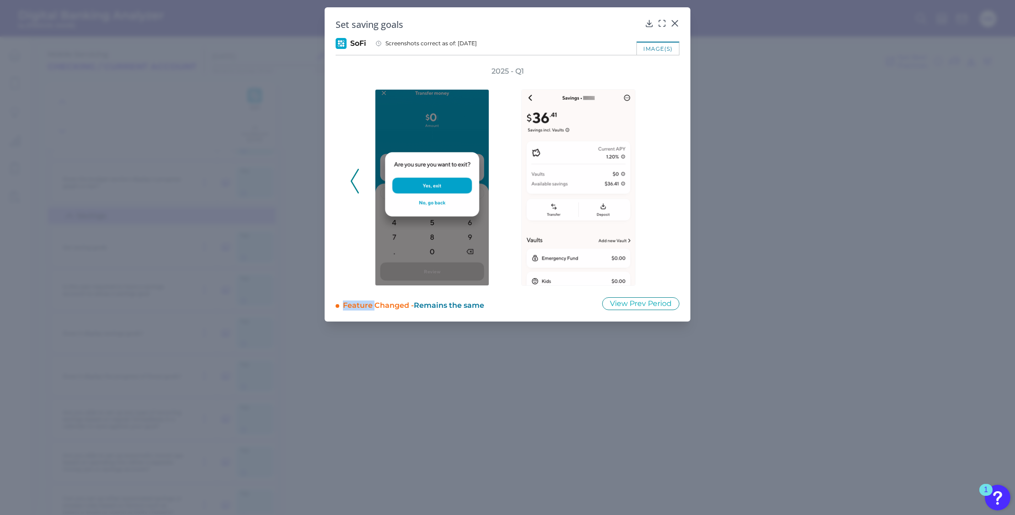
click at [661, 179] on div "2025 - Q1" at bounding box center [507, 175] width 314 height 219
drag, startPoint x: 661, startPoint y: 179, endPoint x: 657, endPoint y: 213, distance: 34.0
click at [657, 213] on div "2025 - Q1" at bounding box center [507, 175] width 314 height 219
click at [677, 25] on div at bounding box center [674, 29] width 9 height 9
click at [675, 21] on icon at bounding box center [674, 23] width 9 height 9
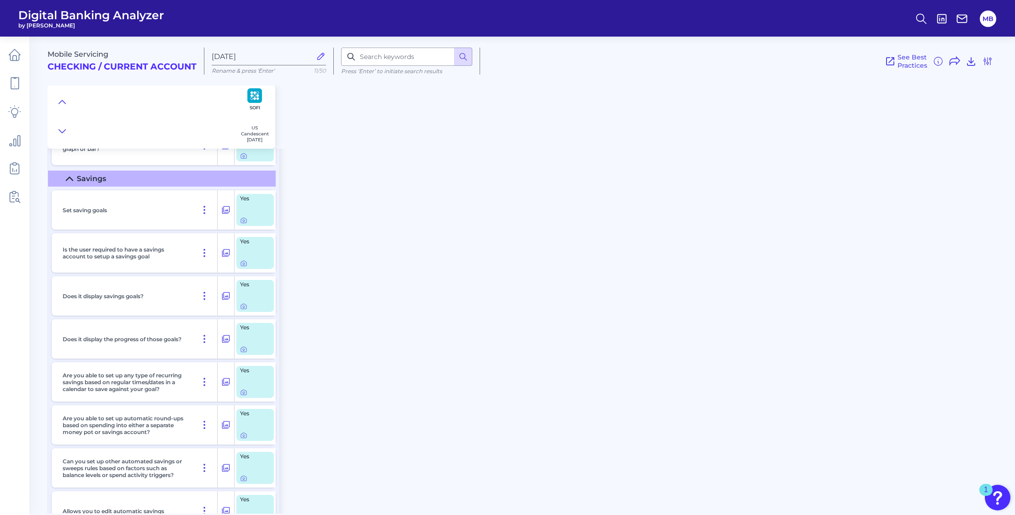
scroll to position [11542, 0]
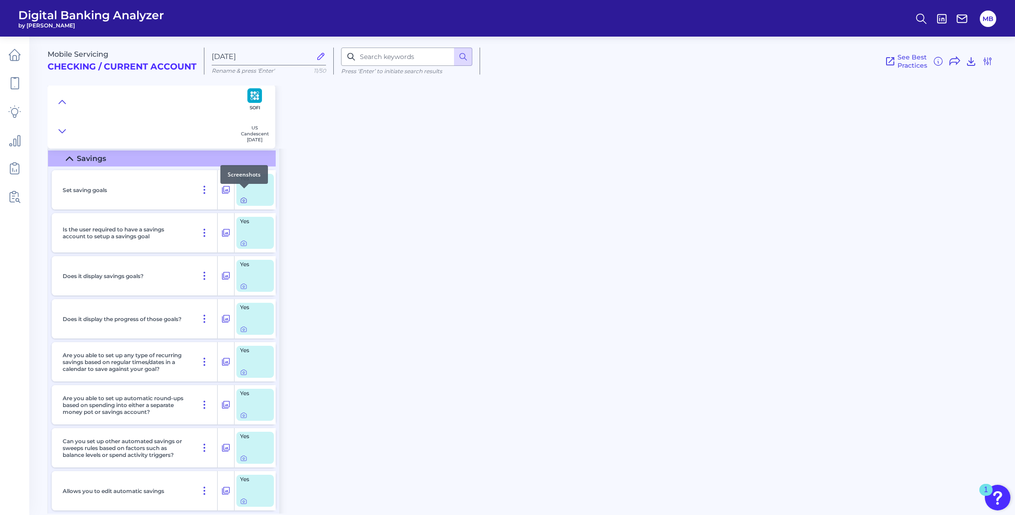
click at [240, 197] on icon at bounding box center [243, 200] width 7 height 7
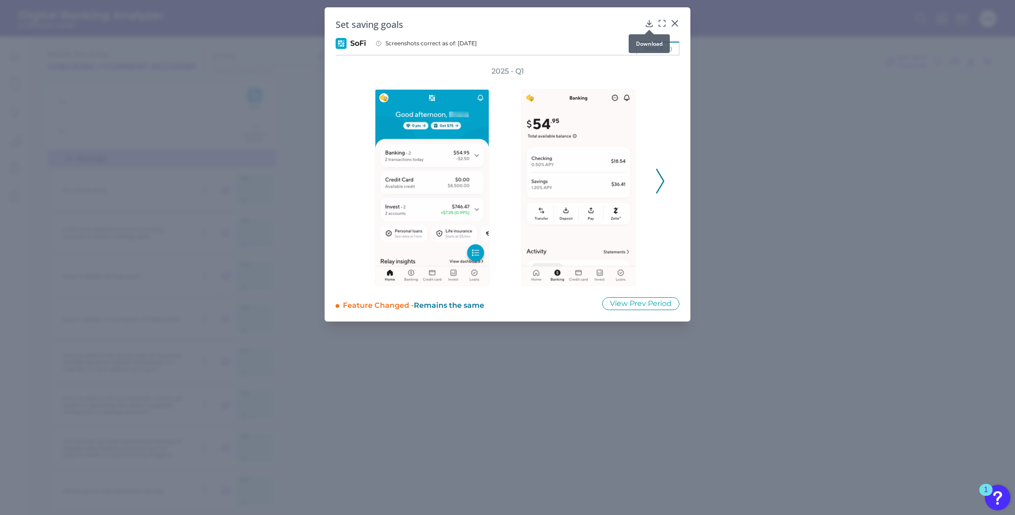
click at [647, 25] on div at bounding box center [649, 29] width 9 height 9
click at [650, 24] on icon at bounding box center [649, 23] width 6 height 6
click at [675, 22] on icon at bounding box center [674, 23] width 9 height 9
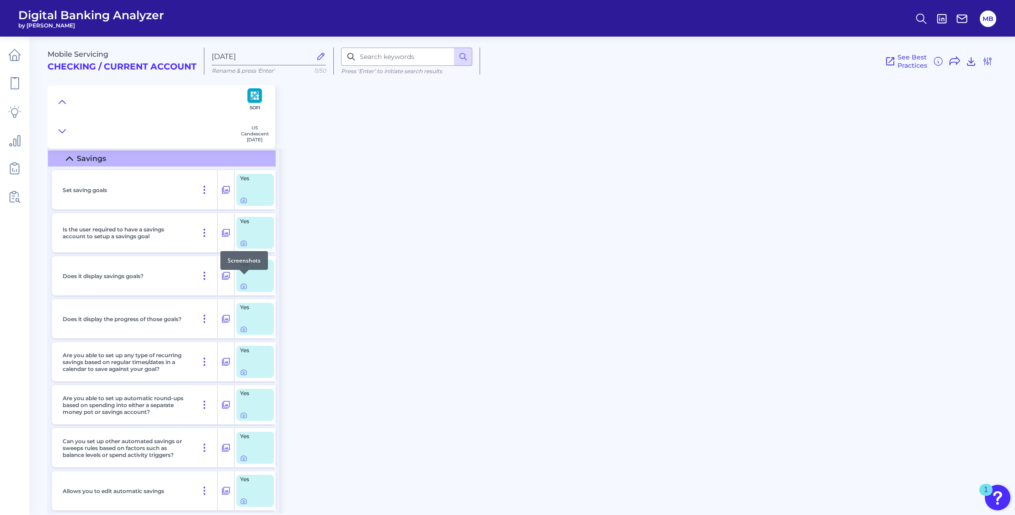
click at [242, 278] on div at bounding box center [244, 274] width 9 height 9
click at [241, 282] on icon at bounding box center [243, 285] width 7 height 7
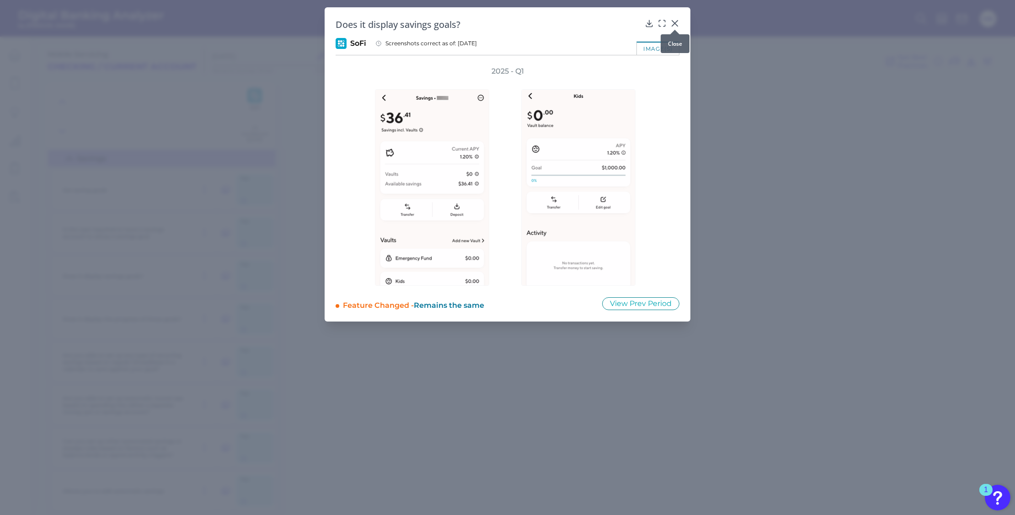
click at [674, 24] on icon at bounding box center [674, 23] width 9 height 9
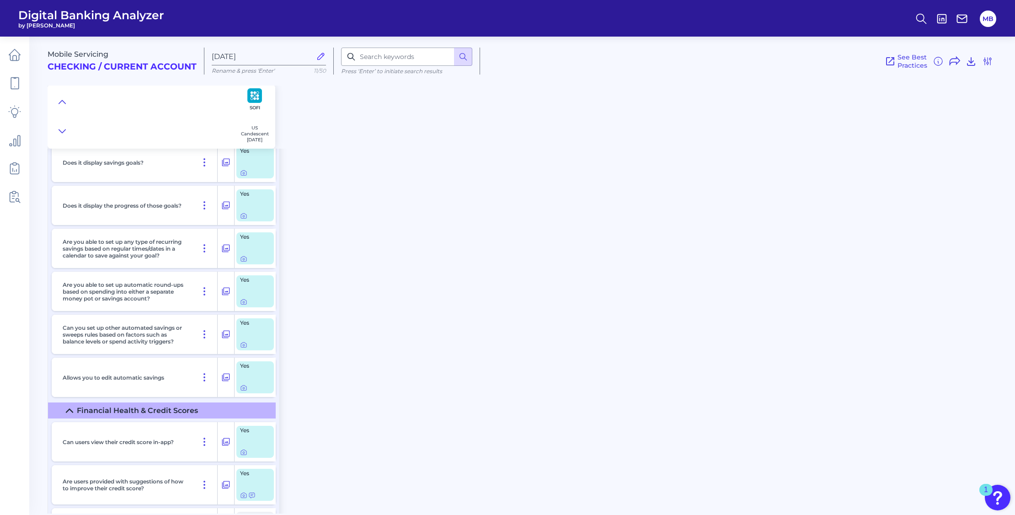
scroll to position [11656, 0]
click at [241, 297] on icon at bounding box center [243, 300] width 7 height 7
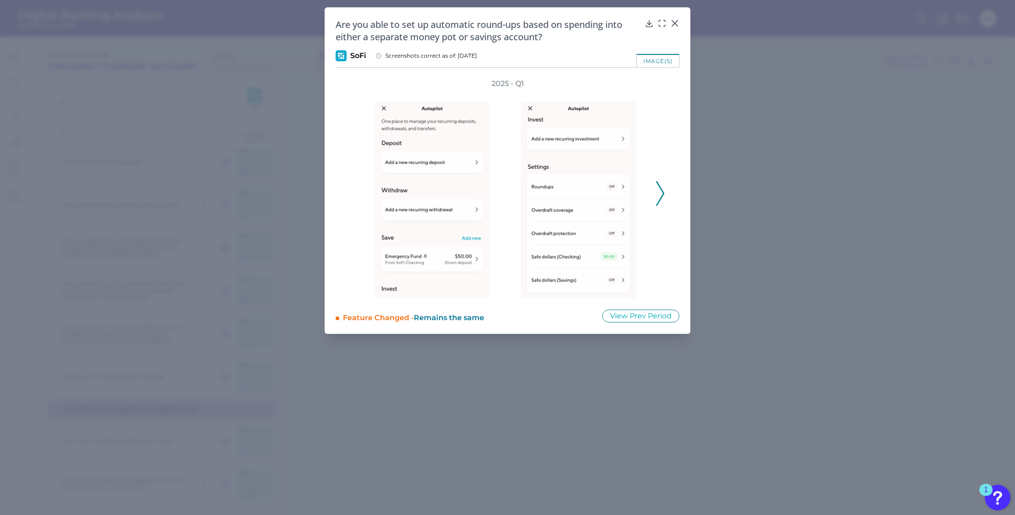
click at [661, 193] on icon at bounding box center [660, 193] width 8 height 25
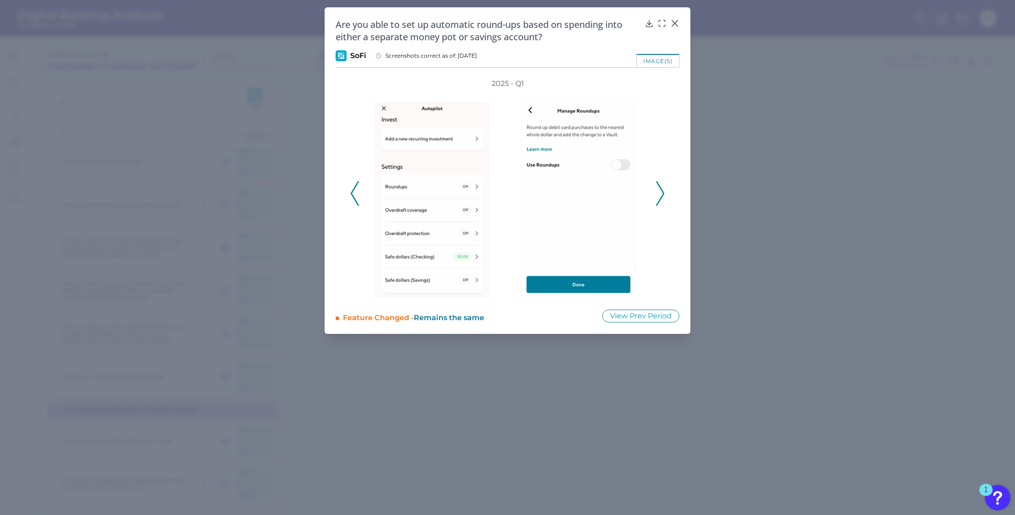
click at [356, 192] on icon at bounding box center [355, 193] width 8 height 25
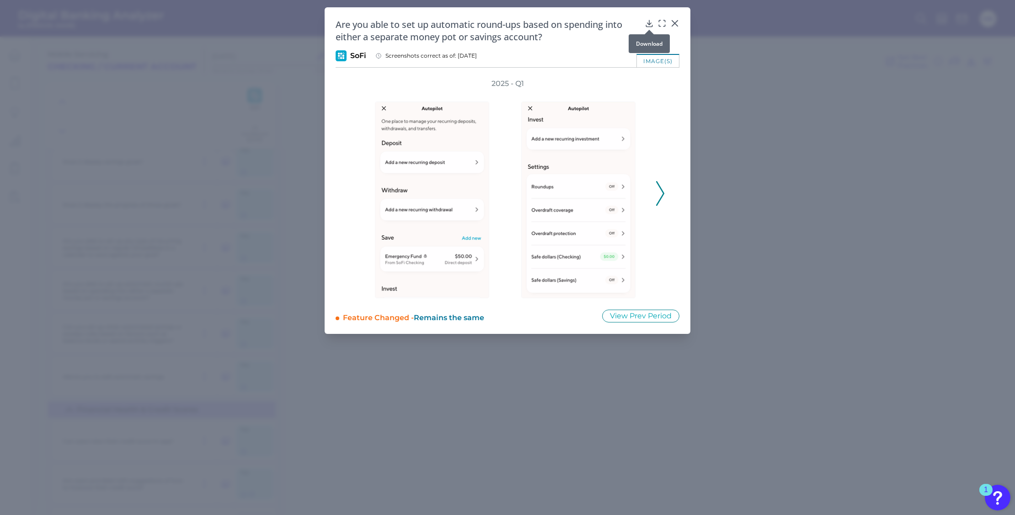
click at [649, 23] on icon at bounding box center [649, 23] width 6 height 6
click at [676, 22] on icon at bounding box center [674, 23] width 5 height 5
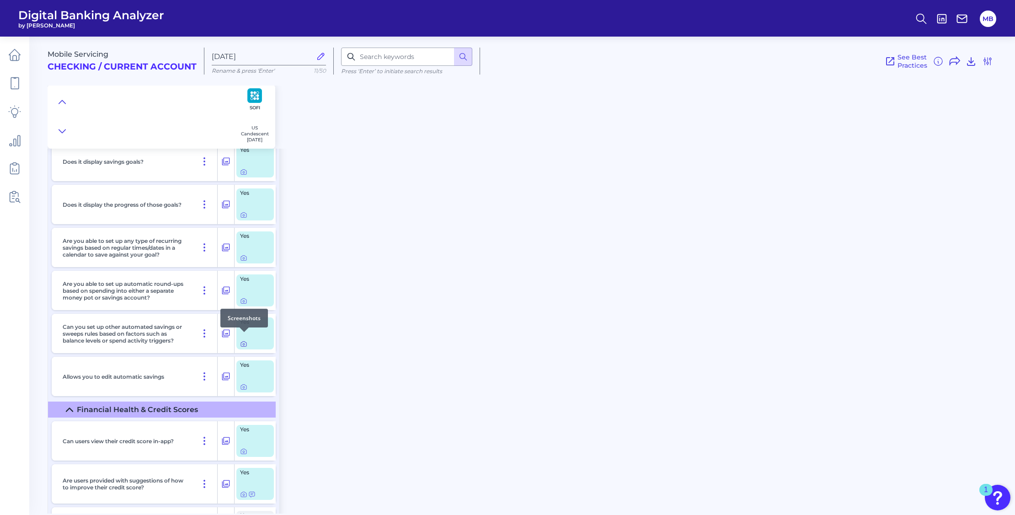
click at [245, 340] on icon at bounding box center [243, 343] width 7 height 7
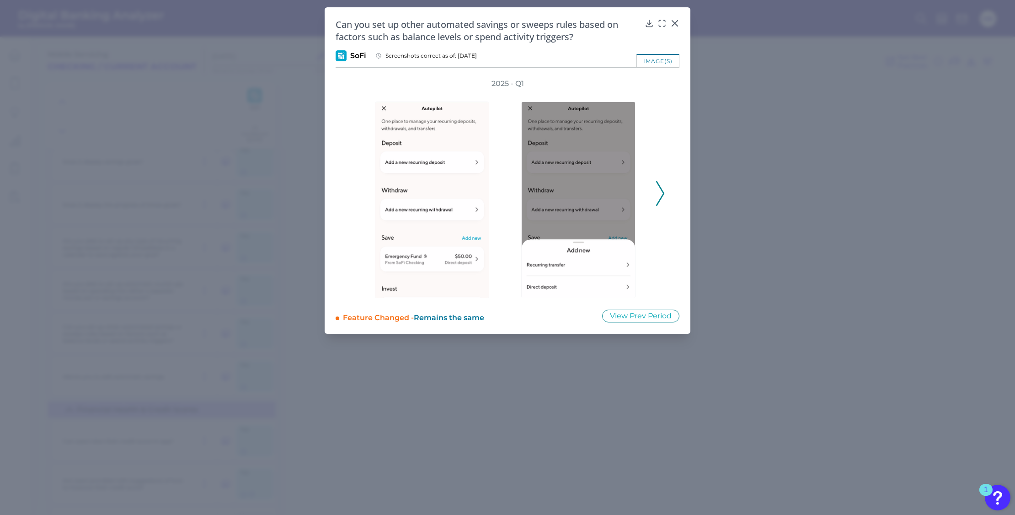
click at [660, 191] on icon at bounding box center [660, 193] width 8 height 25
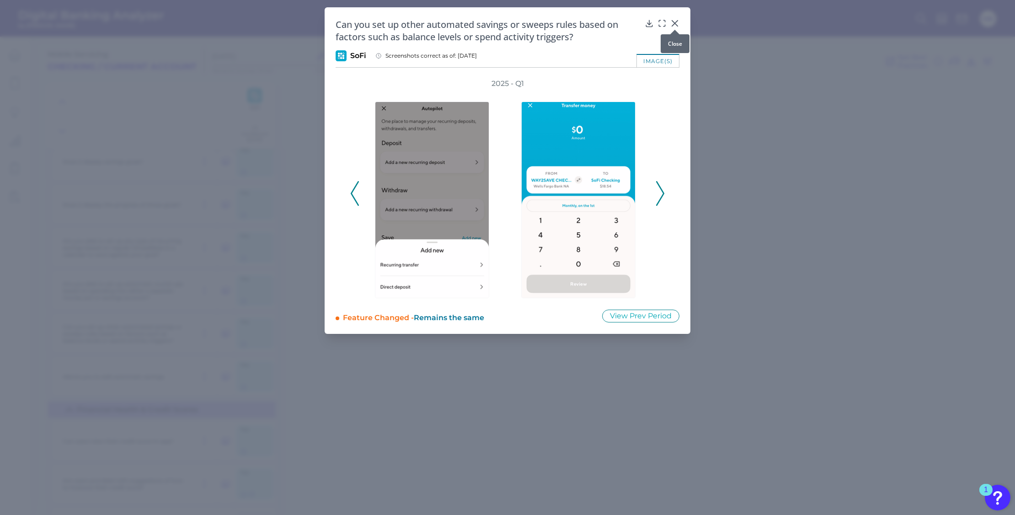
click at [675, 21] on icon at bounding box center [674, 23] width 9 height 9
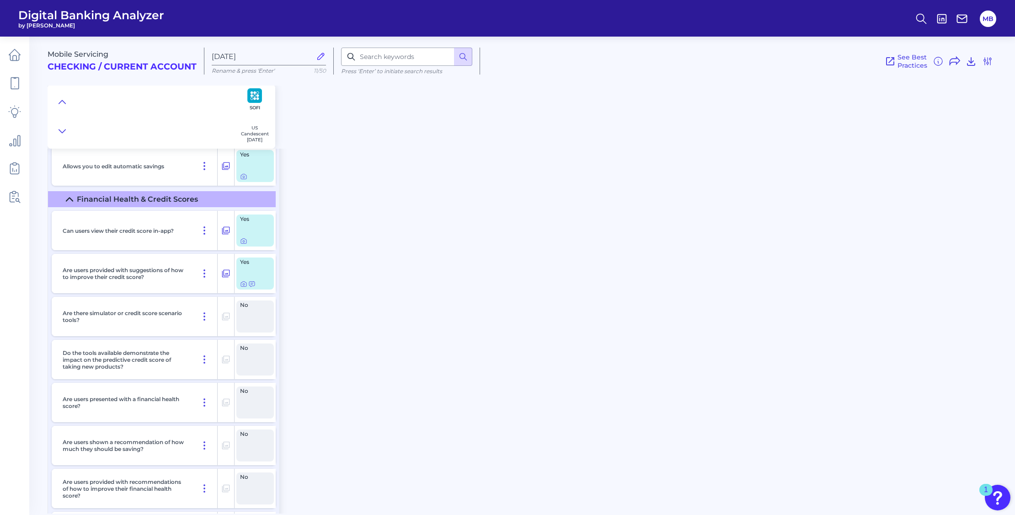
scroll to position [11885, 0]
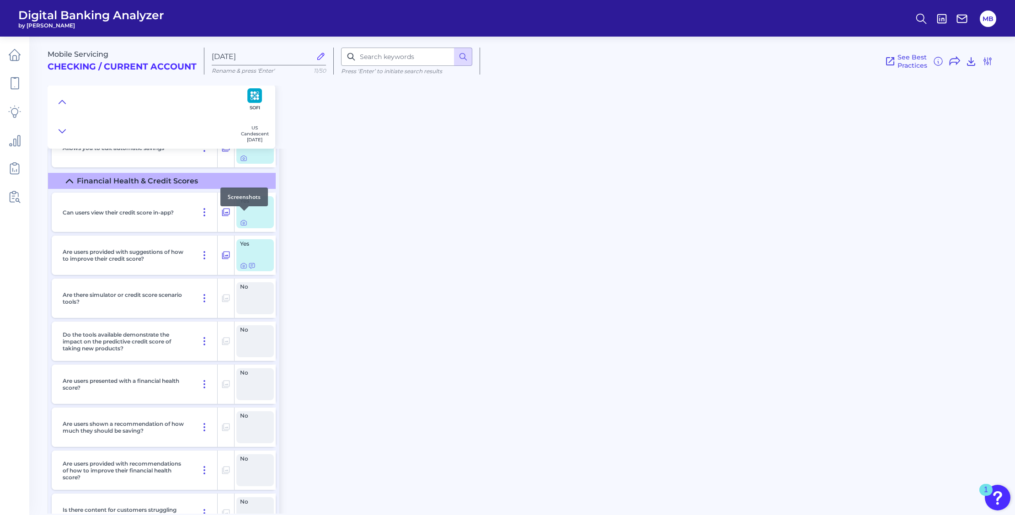
click at [243, 213] on div at bounding box center [244, 210] width 9 height 9
click at [242, 219] on icon at bounding box center [243, 222] width 7 height 7
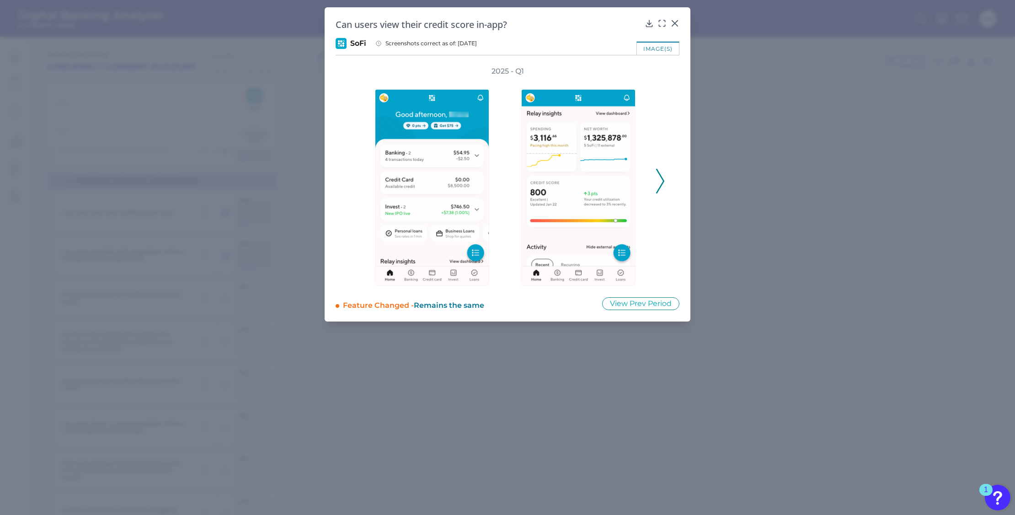
click at [656, 180] on icon at bounding box center [660, 181] width 8 height 25
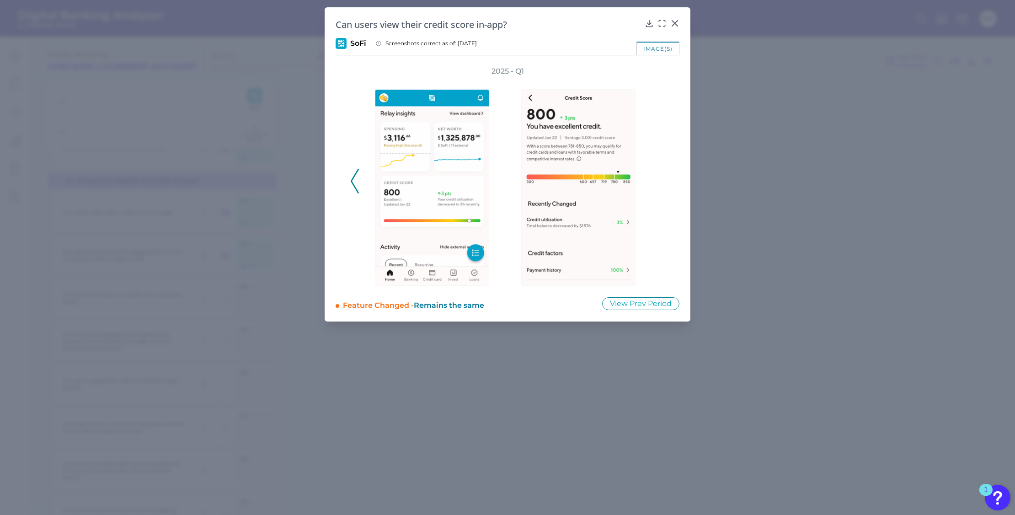
click at [657, 180] on div "2025 - Q1" at bounding box center [507, 175] width 314 height 219
click at [648, 22] on icon at bounding box center [649, 23] width 9 height 9
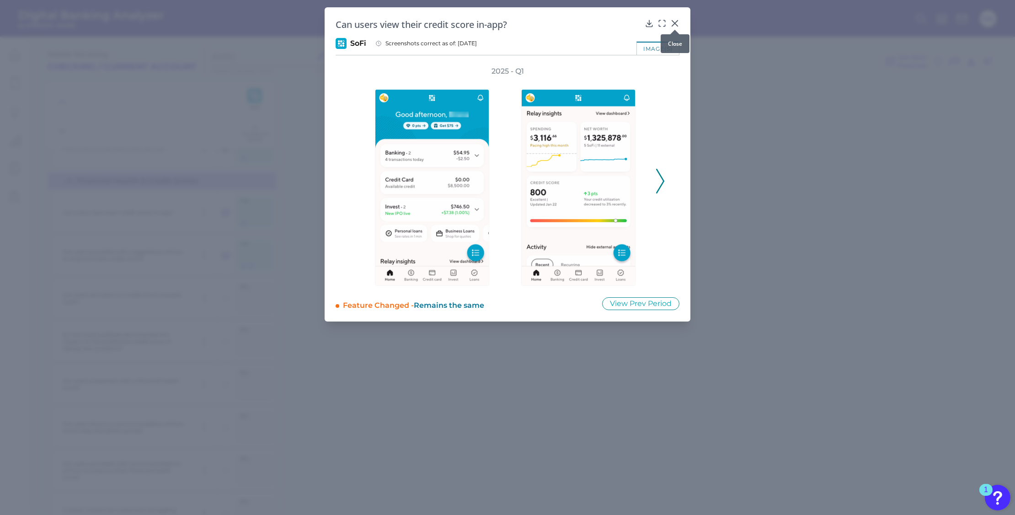
click at [672, 21] on icon at bounding box center [674, 23] width 9 height 9
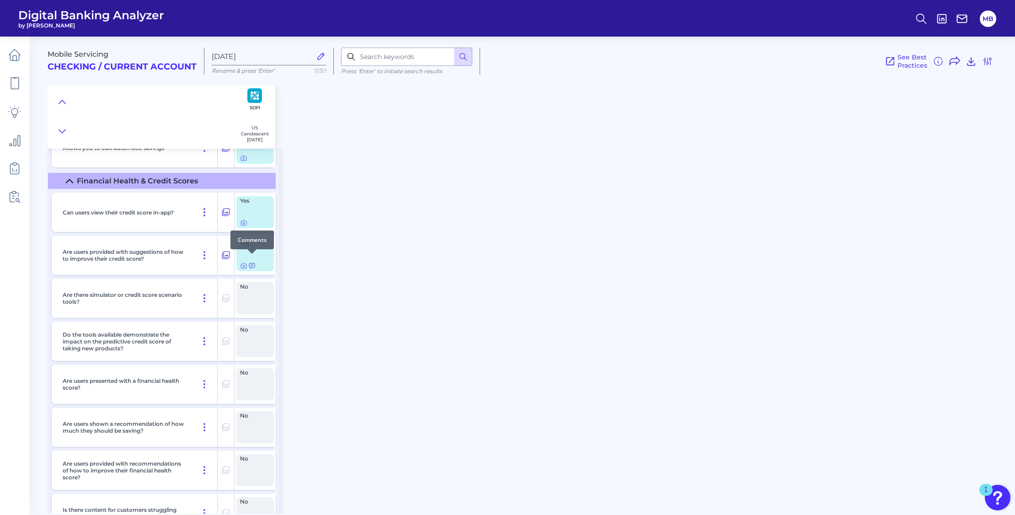
click at [250, 262] on icon at bounding box center [251, 265] width 7 height 7
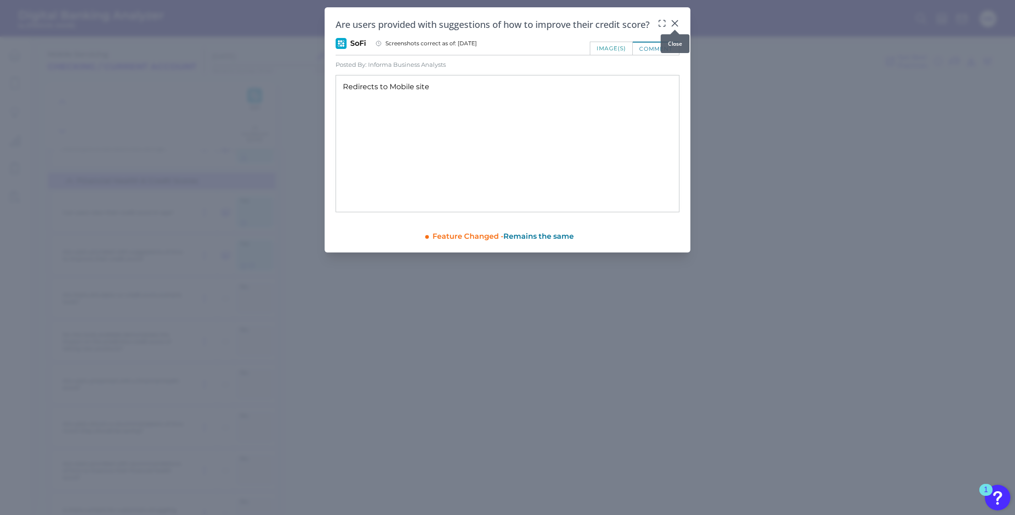
click at [671, 23] on icon at bounding box center [674, 23] width 9 height 9
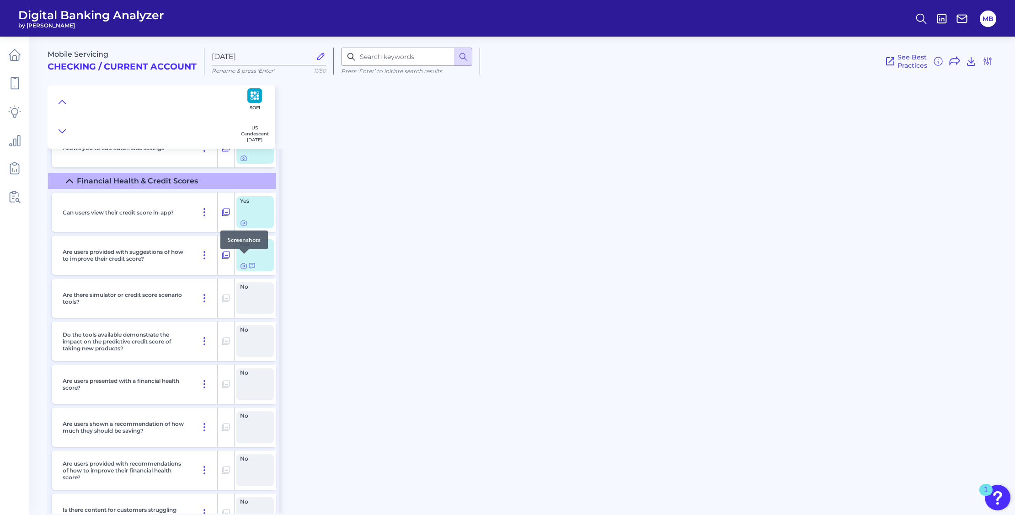
click at [244, 262] on icon at bounding box center [243, 265] width 7 height 7
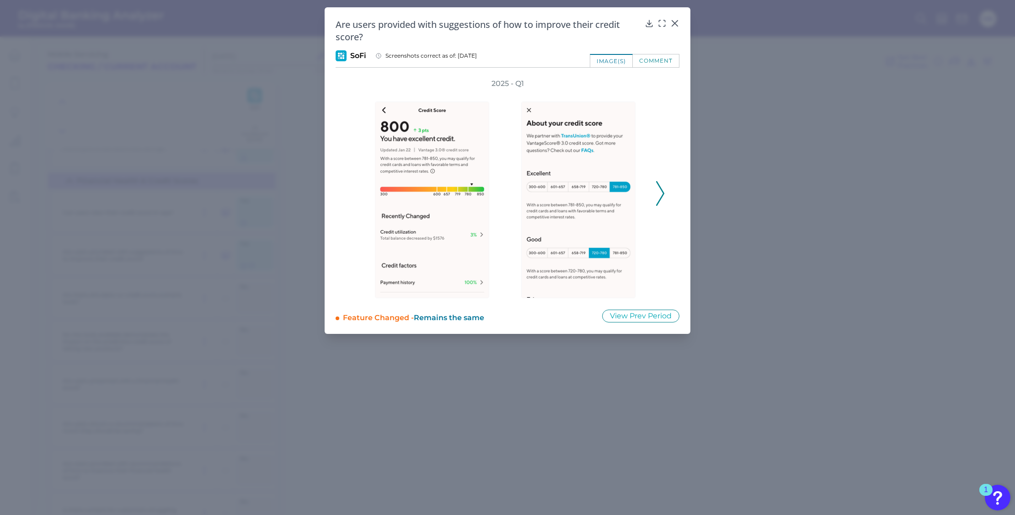
click at [658, 188] on icon at bounding box center [660, 193] width 8 height 25
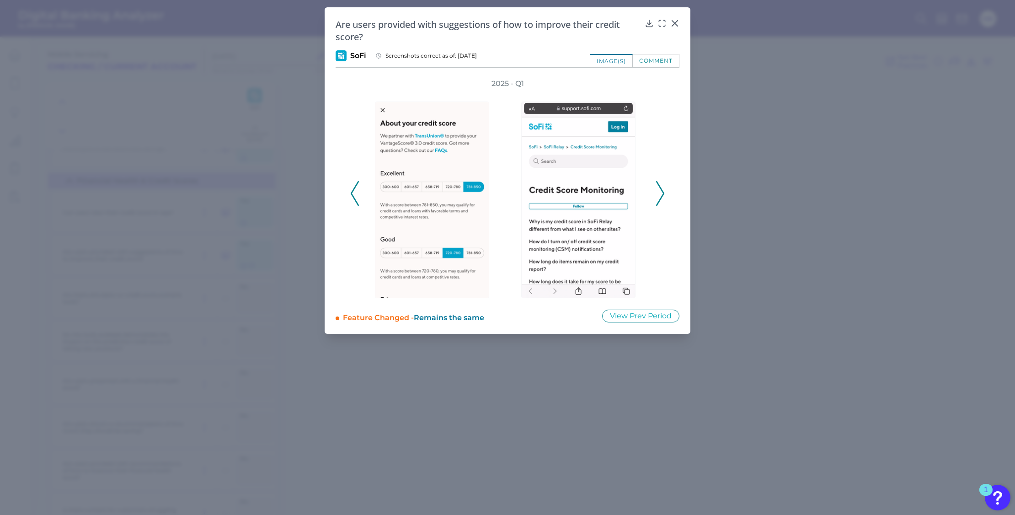
click at [658, 188] on icon at bounding box center [660, 193] width 8 height 25
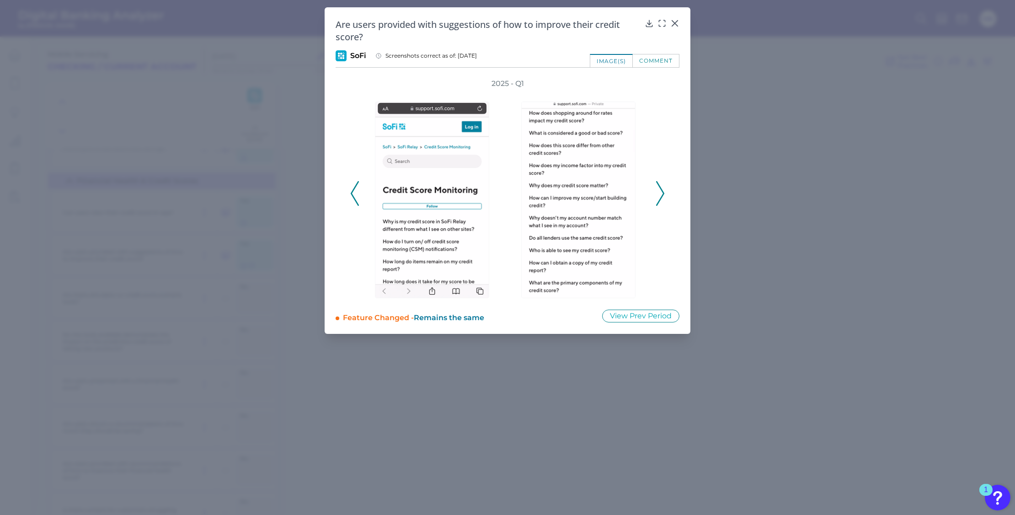
click at [658, 188] on icon at bounding box center [660, 193] width 8 height 25
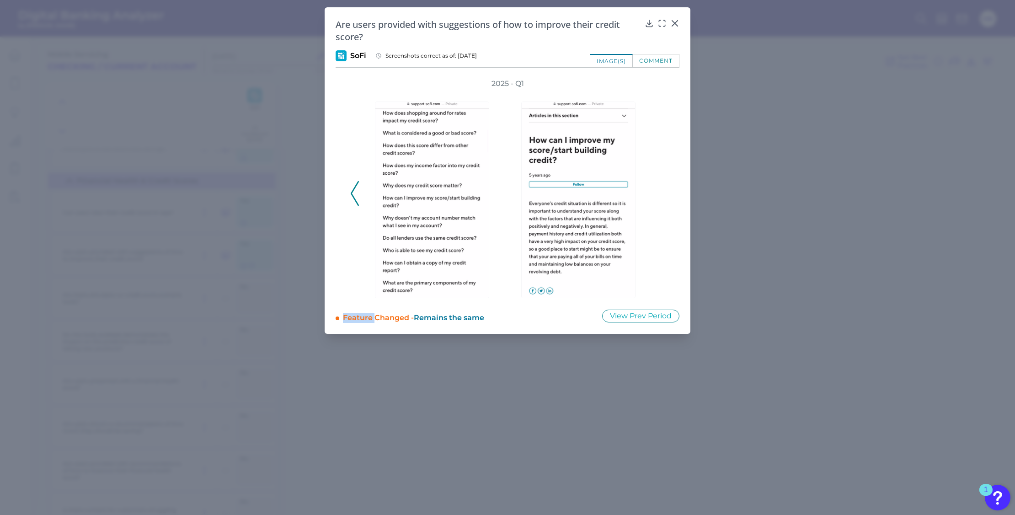
click at [658, 188] on div "2025 - Q1" at bounding box center [507, 188] width 314 height 219
click at [649, 23] on icon at bounding box center [649, 23] width 6 height 6
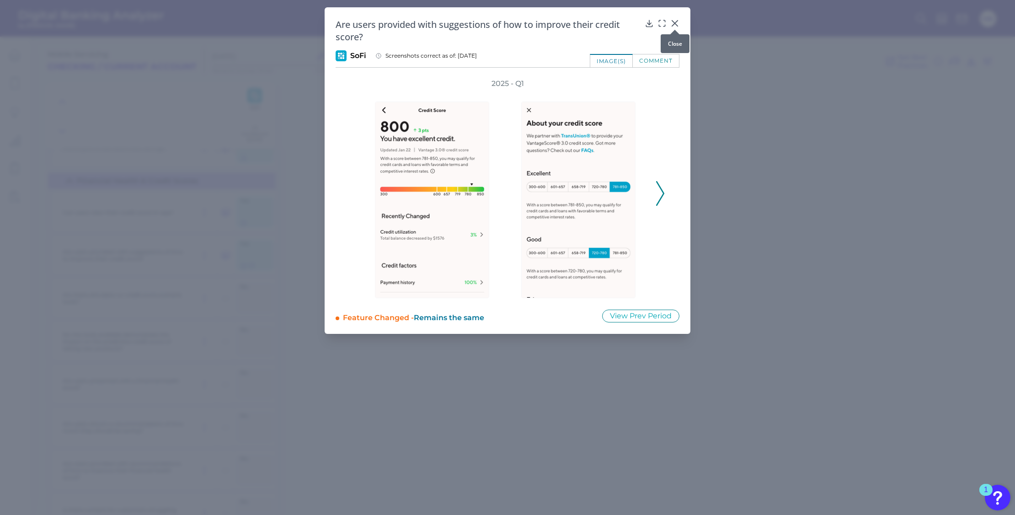
click at [675, 22] on icon at bounding box center [674, 23] width 9 height 9
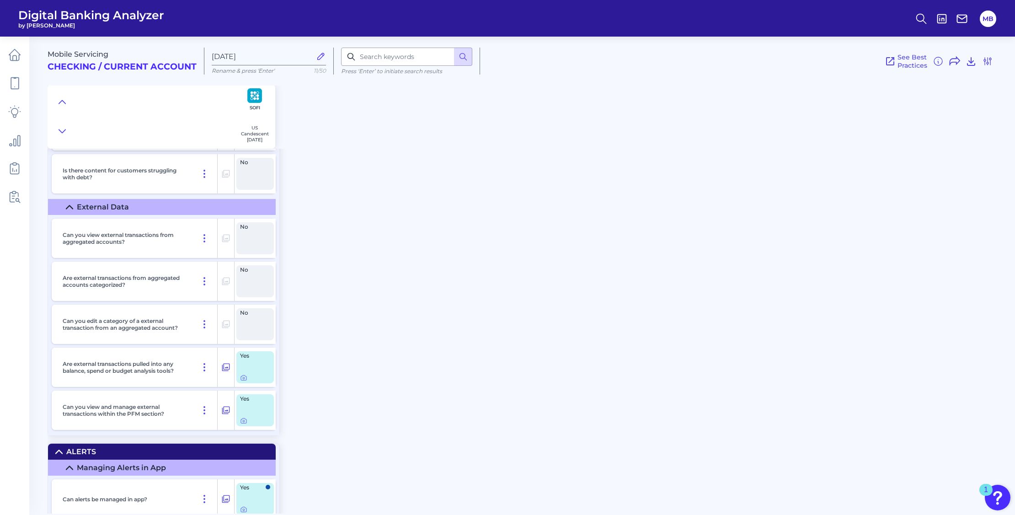
scroll to position [12228, 0]
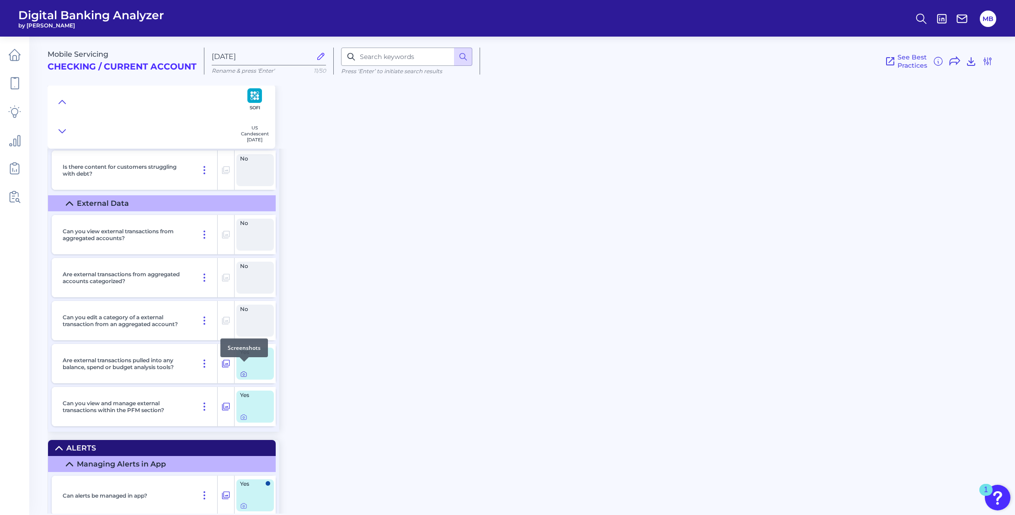
click at [243, 370] on icon at bounding box center [243, 373] width 7 height 7
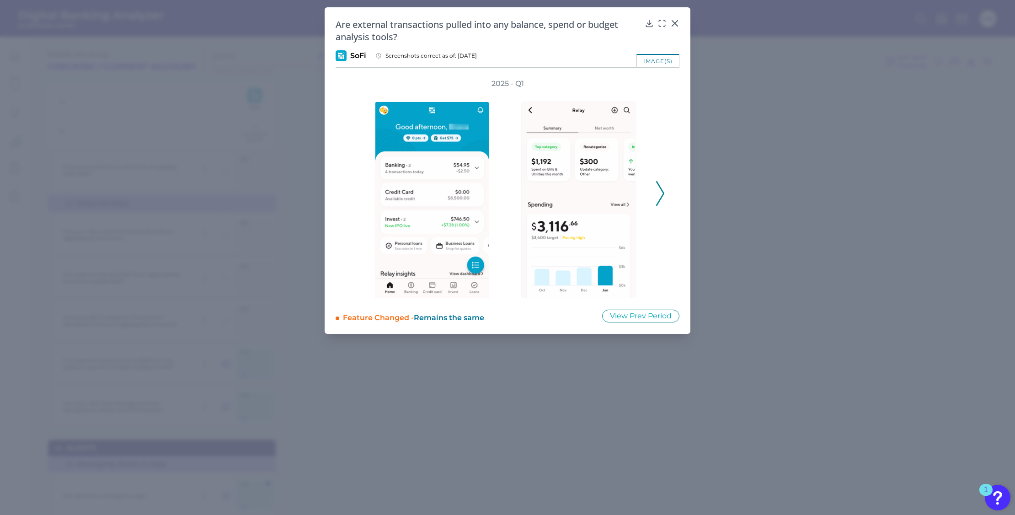
click at [659, 190] on icon at bounding box center [660, 193] width 8 height 25
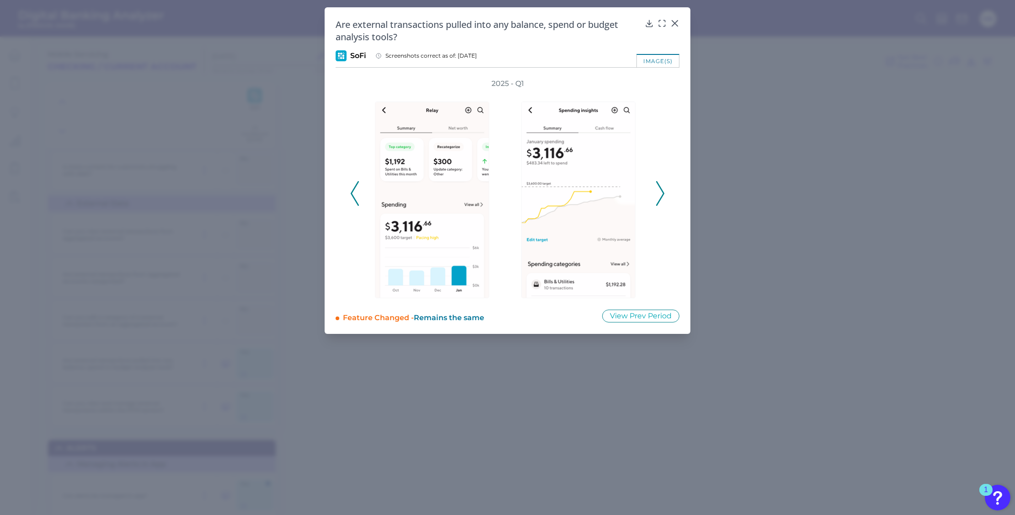
click at [660, 190] on icon at bounding box center [660, 193] width 8 height 25
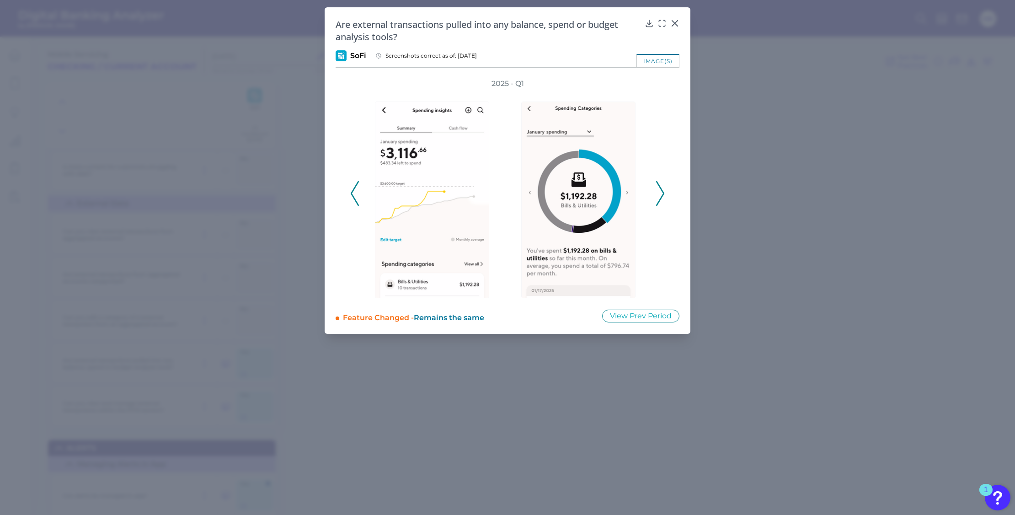
click at [660, 190] on icon at bounding box center [660, 193] width 8 height 25
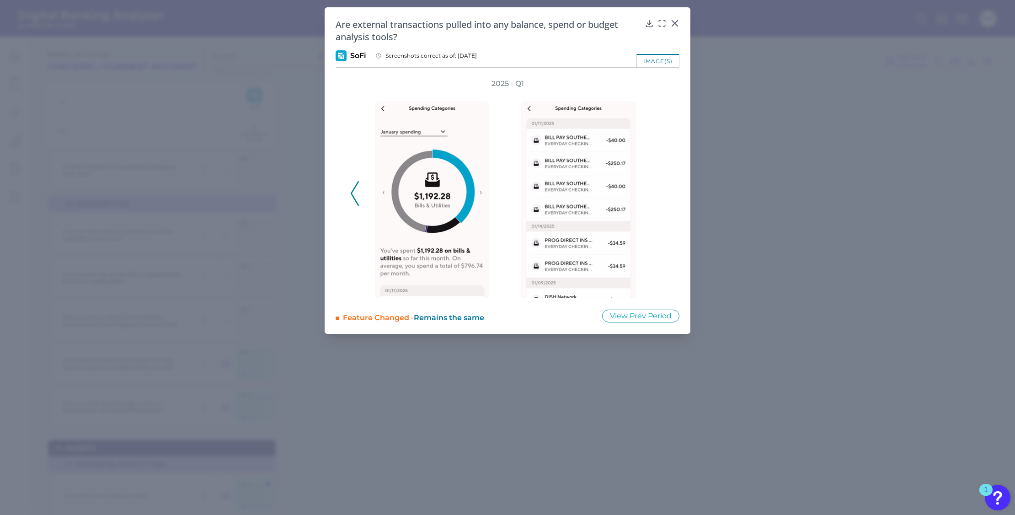
click at [660, 190] on div "2025 - Q1" at bounding box center [507, 188] width 314 height 219
click at [674, 21] on icon at bounding box center [674, 23] width 9 height 9
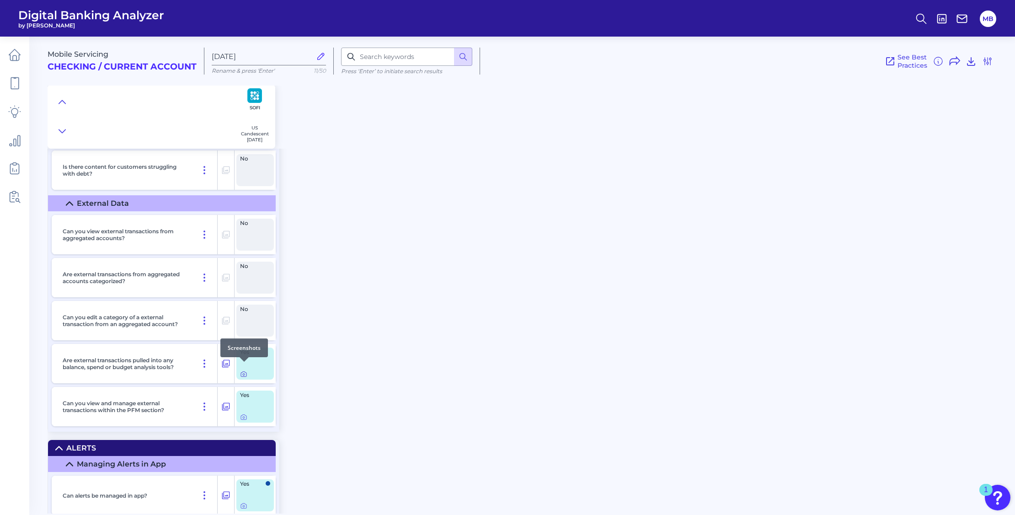
click at [244, 373] on icon at bounding box center [244, 374] width 2 height 2
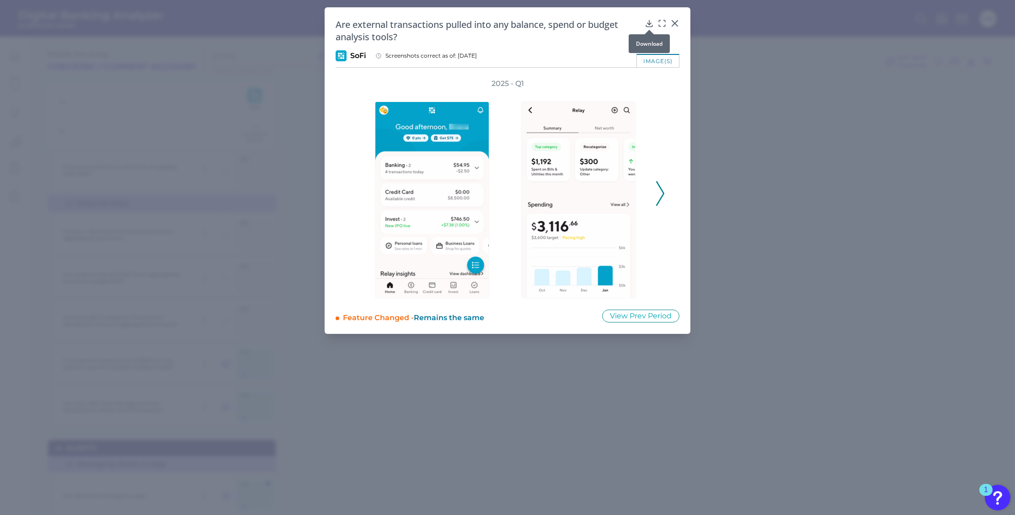
click at [648, 22] on icon at bounding box center [649, 23] width 9 height 9
click at [673, 22] on icon at bounding box center [674, 23] width 9 height 9
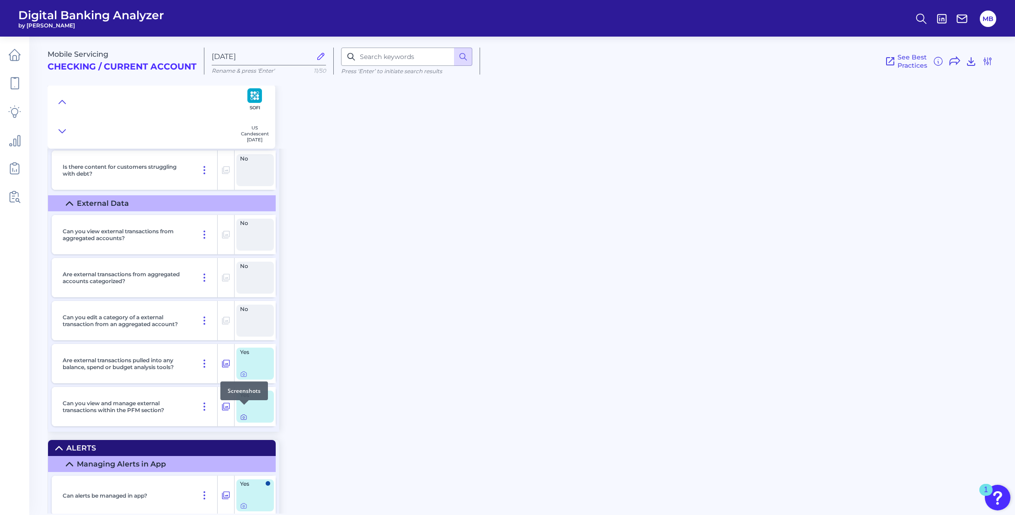
click at [241, 413] on icon at bounding box center [243, 416] width 7 height 7
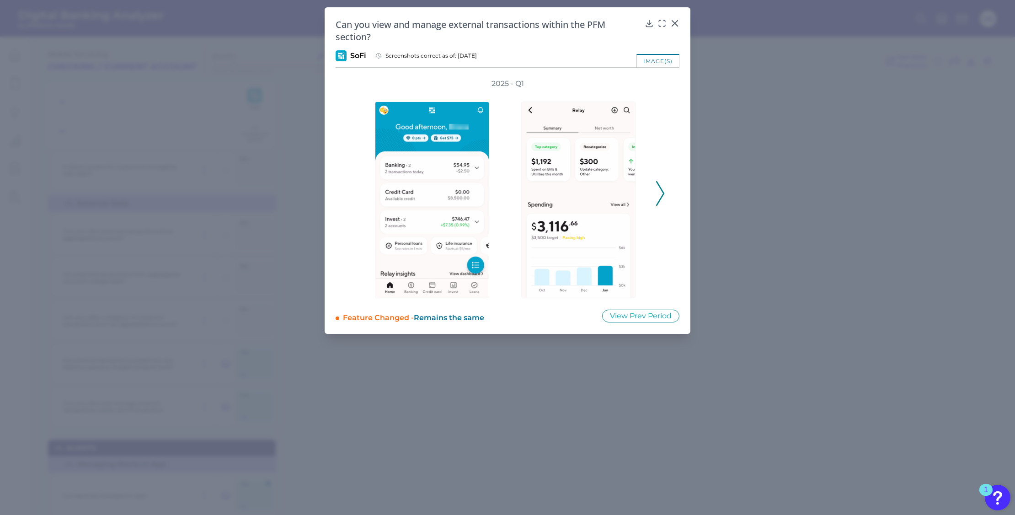
click at [663, 192] on polyline at bounding box center [659, 192] width 7 height 23
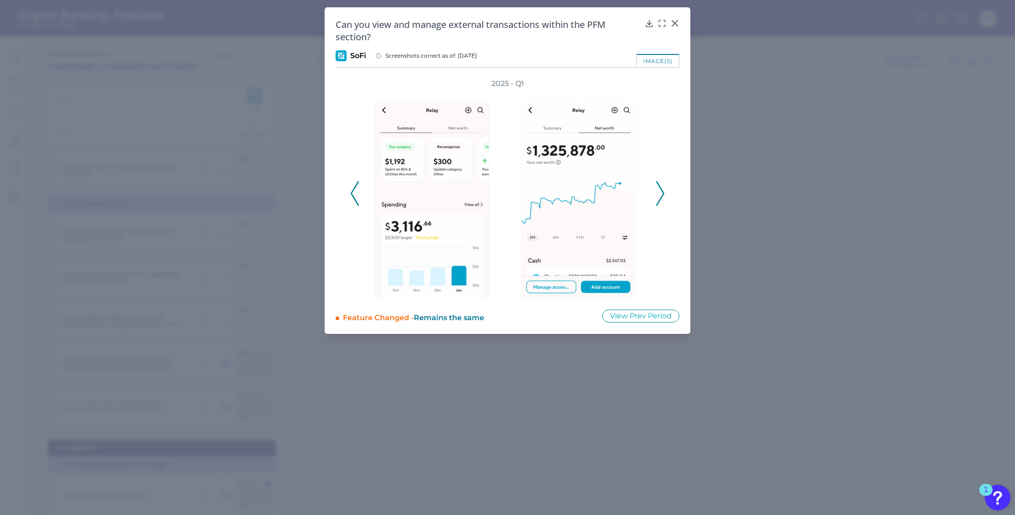
click at [663, 192] on polyline at bounding box center [659, 192] width 7 height 23
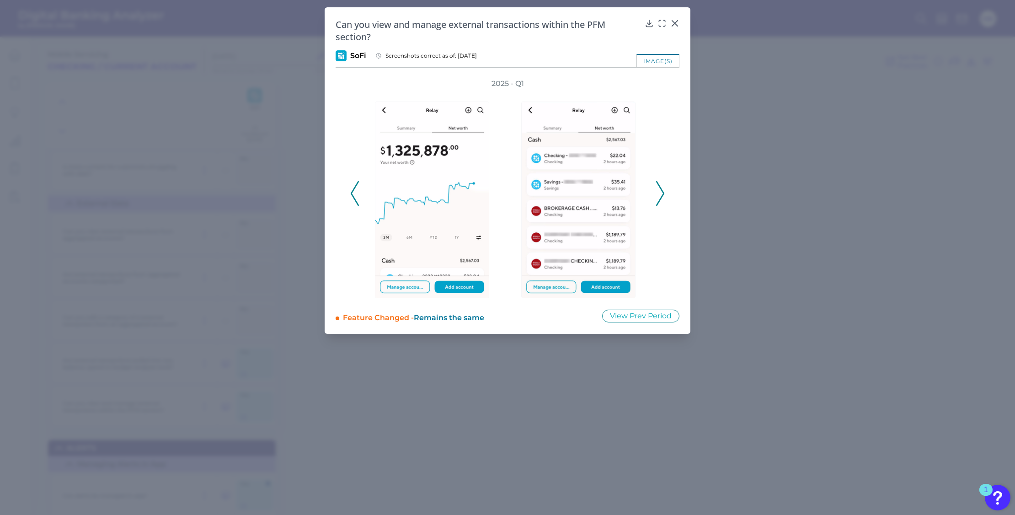
click at [663, 192] on polyline at bounding box center [659, 192] width 7 height 23
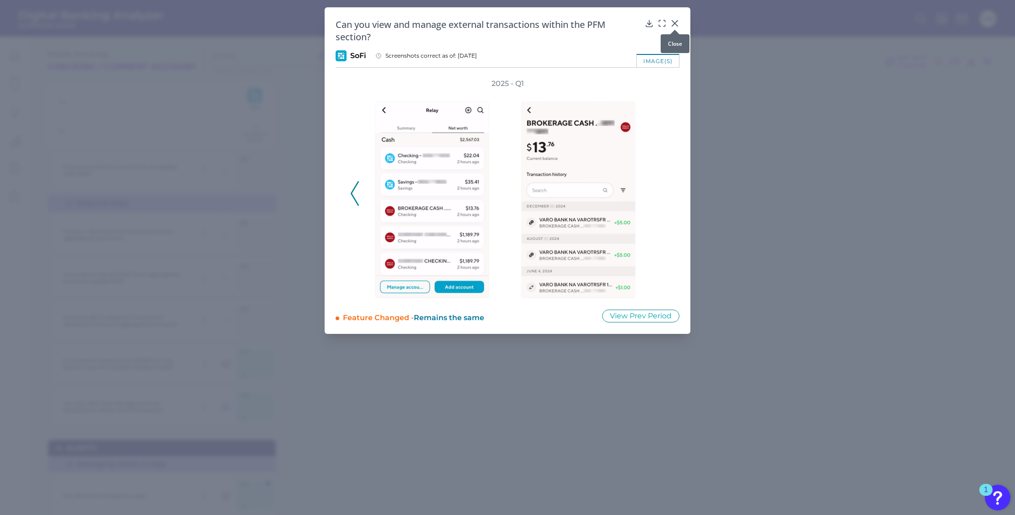
click at [675, 23] on icon at bounding box center [674, 23] width 5 height 5
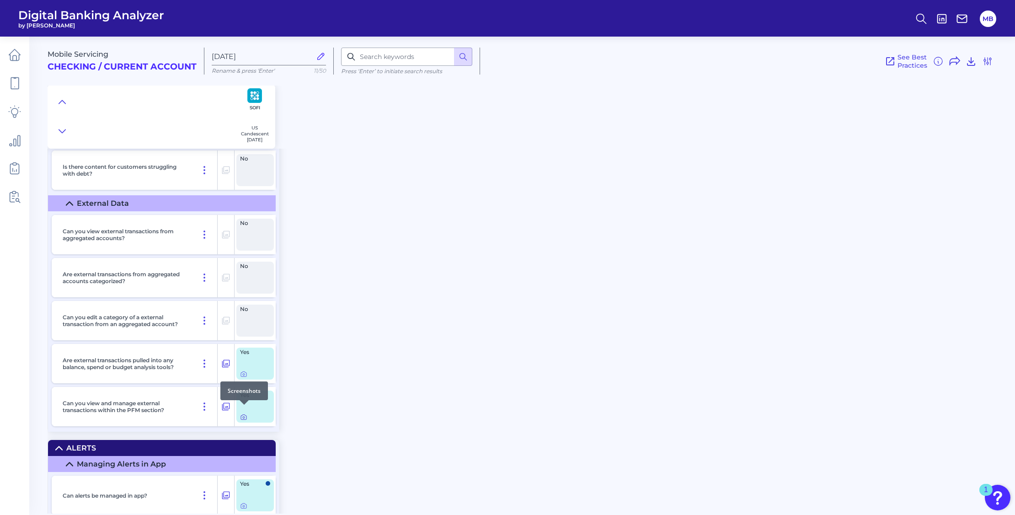
click at [245, 413] on icon at bounding box center [243, 416] width 7 height 7
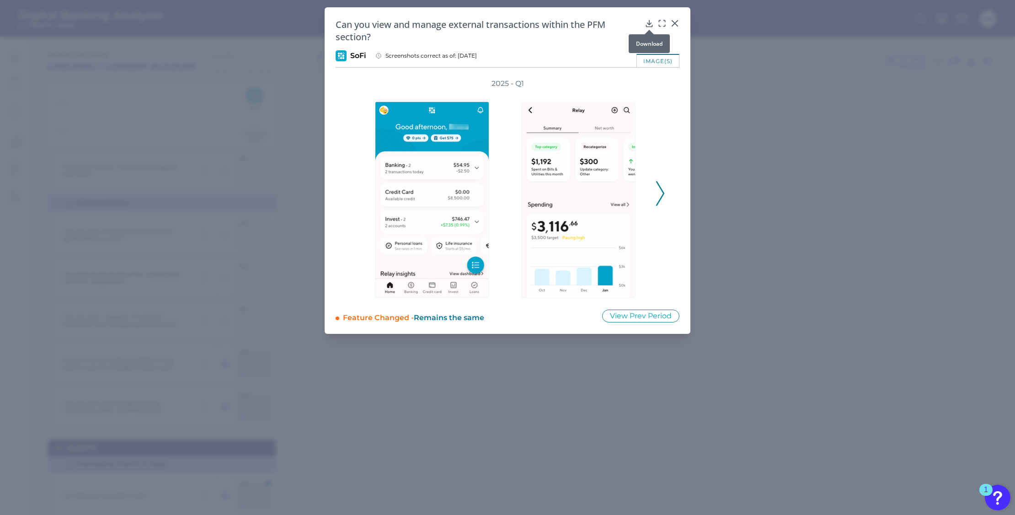
click at [647, 24] on icon at bounding box center [649, 23] width 9 height 9
click at [675, 21] on icon at bounding box center [674, 23] width 9 height 9
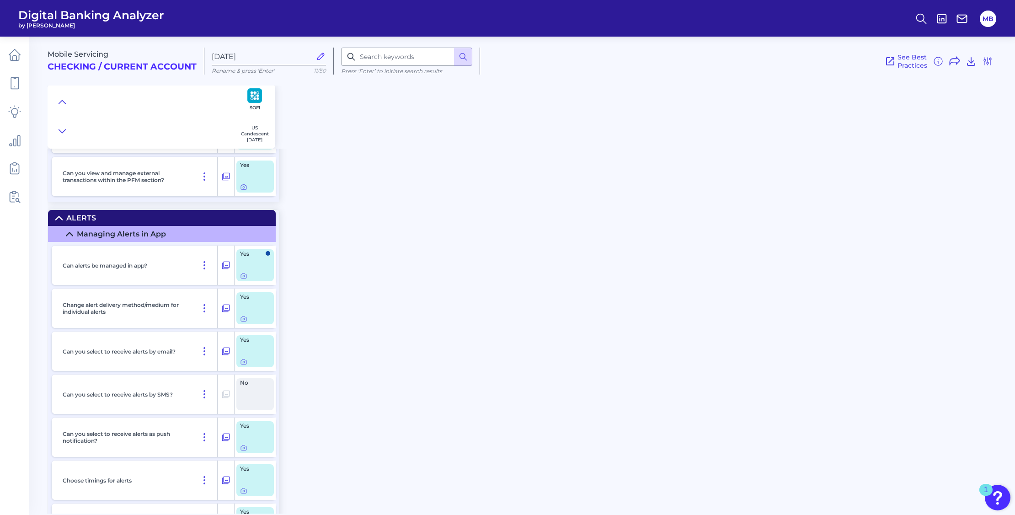
scroll to position [12513, 0]
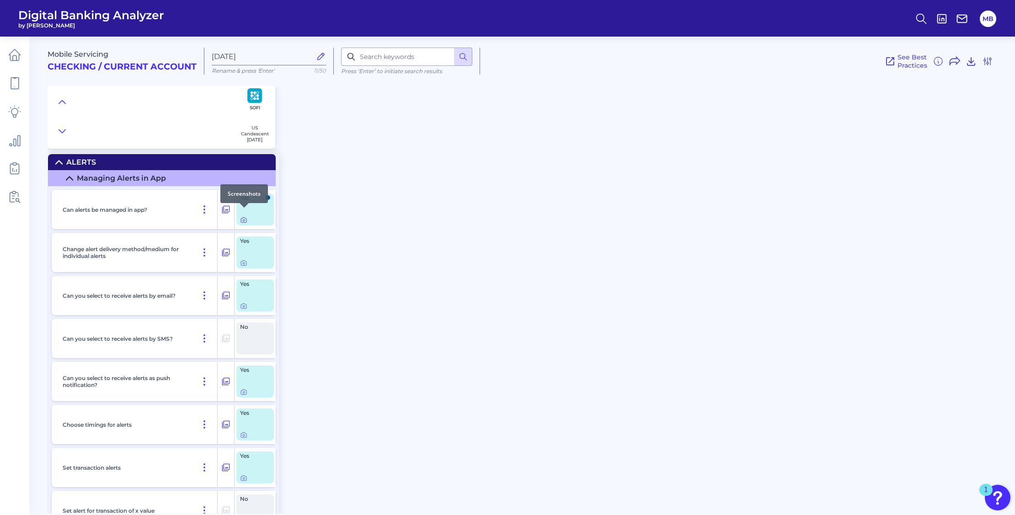
click at [243, 216] on icon at bounding box center [243, 219] width 7 height 7
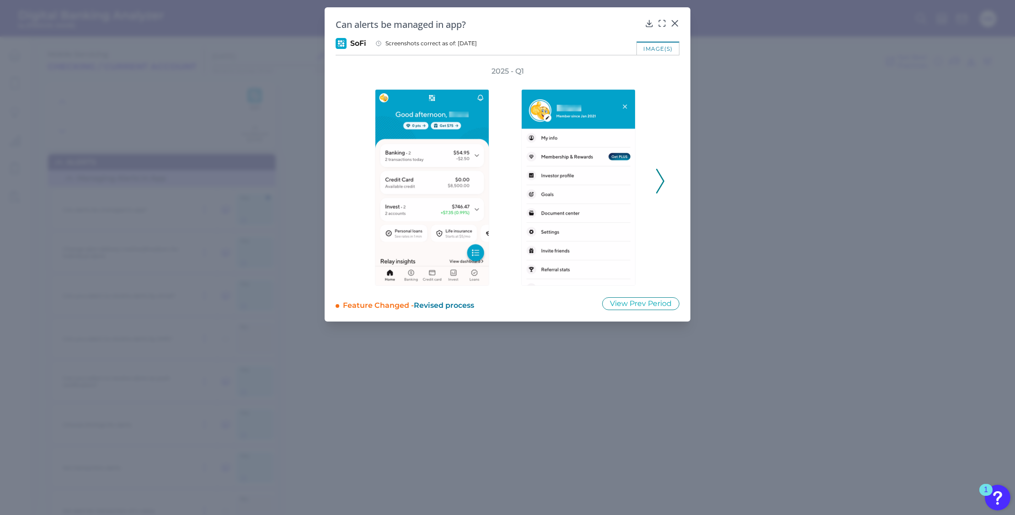
click at [657, 175] on icon at bounding box center [660, 181] width 8 height 25
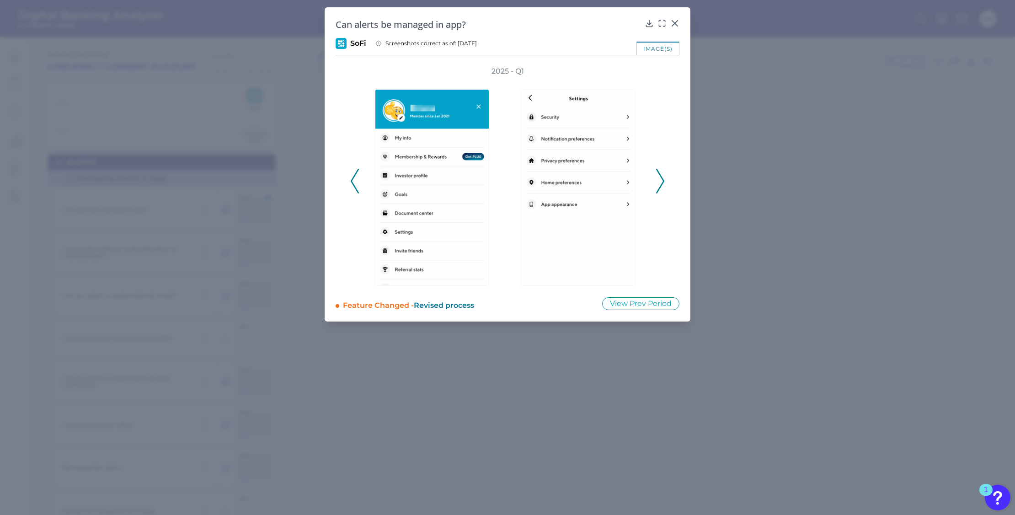
click at [657, 175] on icon at bounding box center [660, 181] width 8 height 25
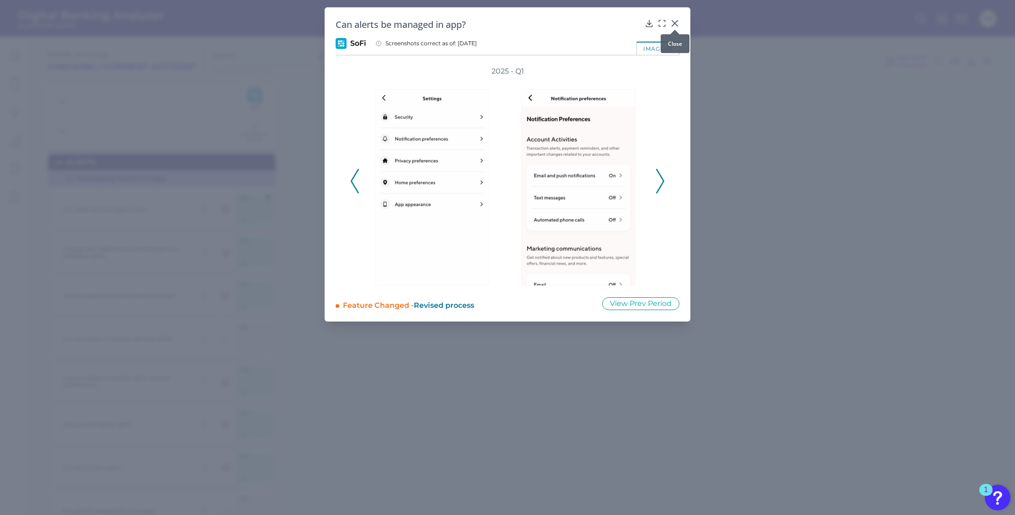
click at [672, 20] on icon at bounding box center [674, 23] width 9 height 9
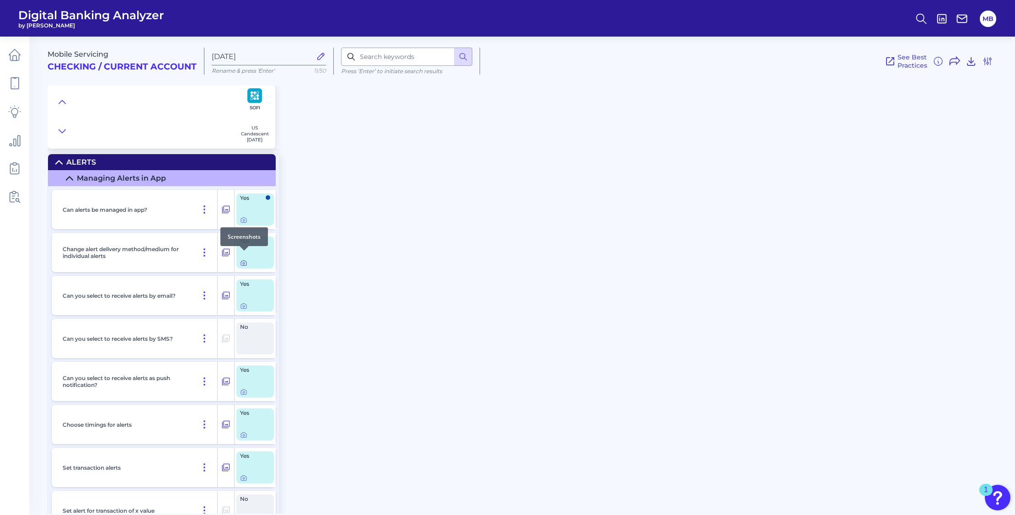
click at [244, 259] on icon at bounding box center [243, 262] width 7 height 7
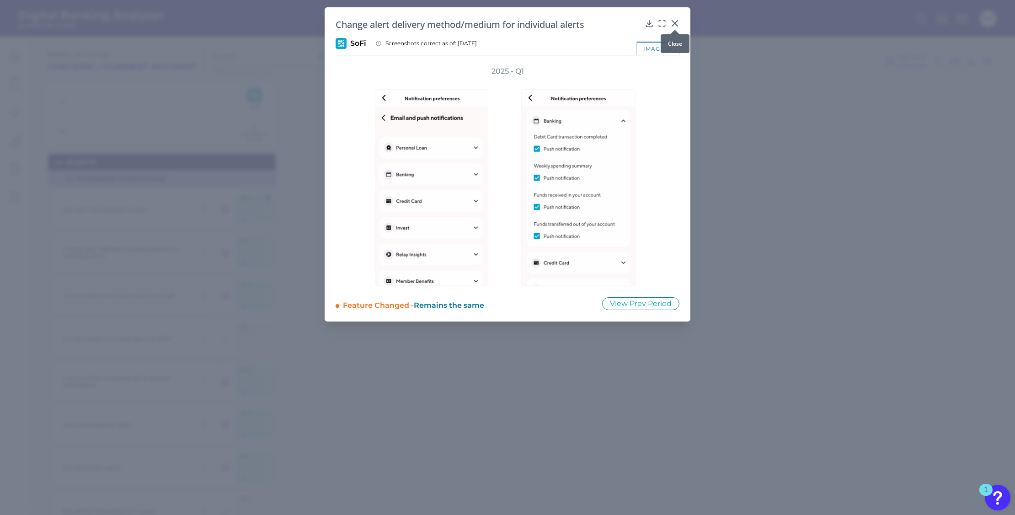
click at [675, 21] on icon at bounding box center [674, 23] width 9 height 9
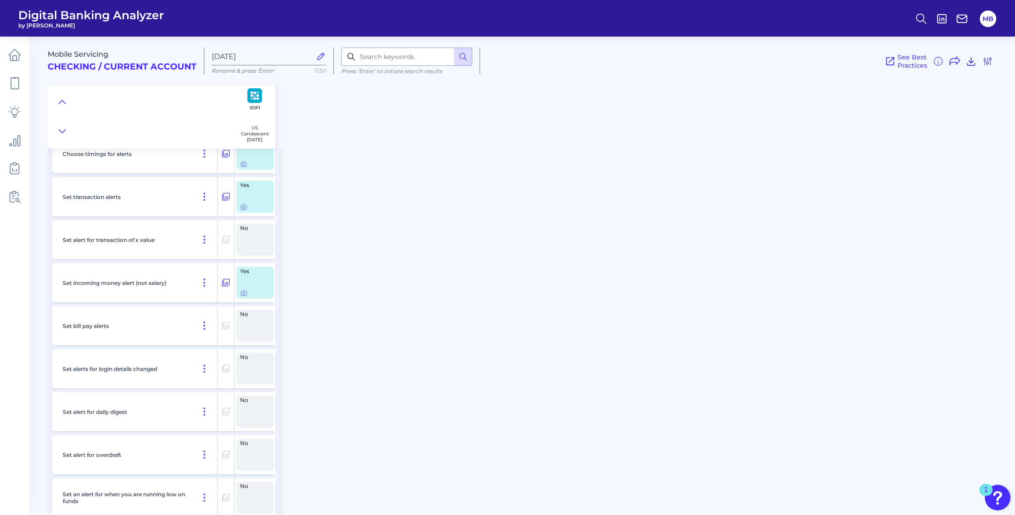
scroll to position [12799, 0]
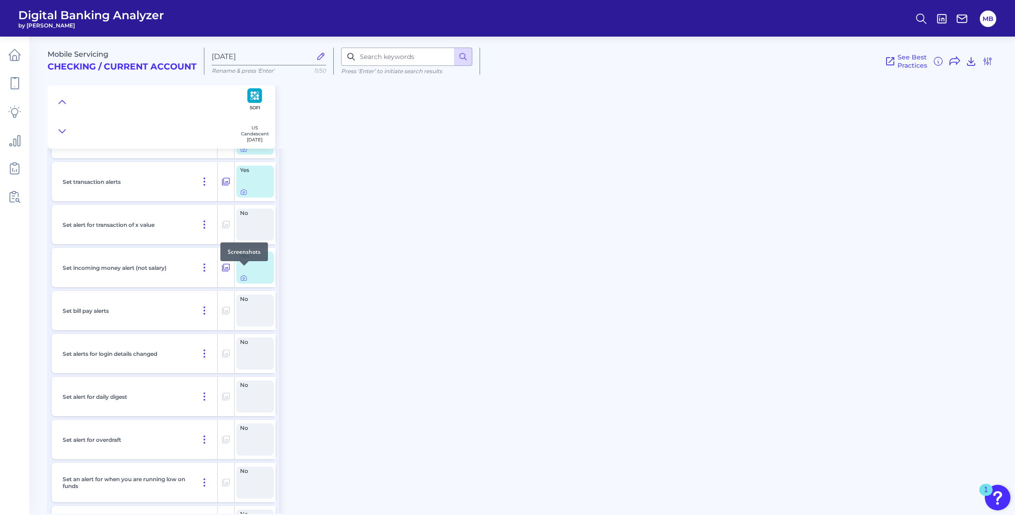
click at [246, 269] on div at bounding box center [244, 265] width 9 height 9
click at [243, 276] on icon at bounding box center [243, 278] width 5 height 5
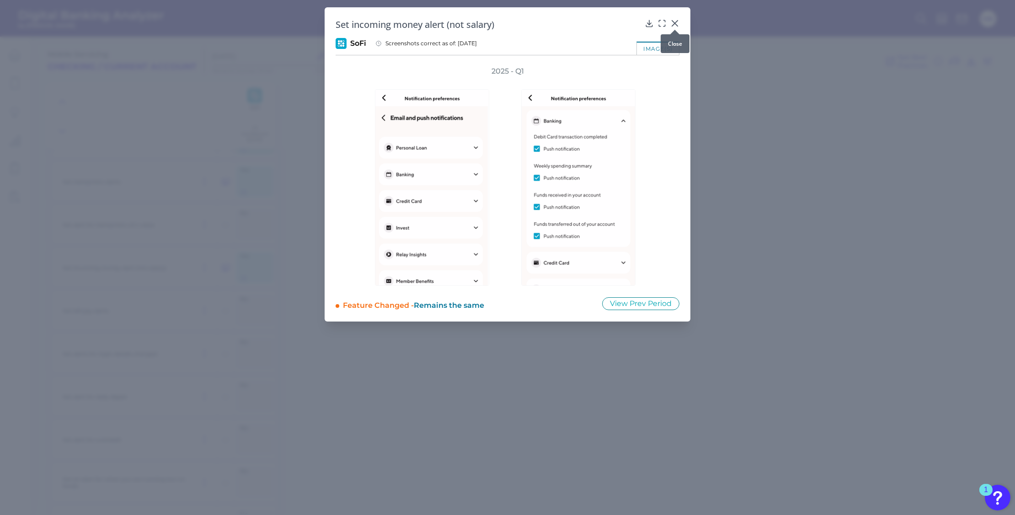
click at [677, 21] on icon at bounding box center [674, 23] width 9 height 9
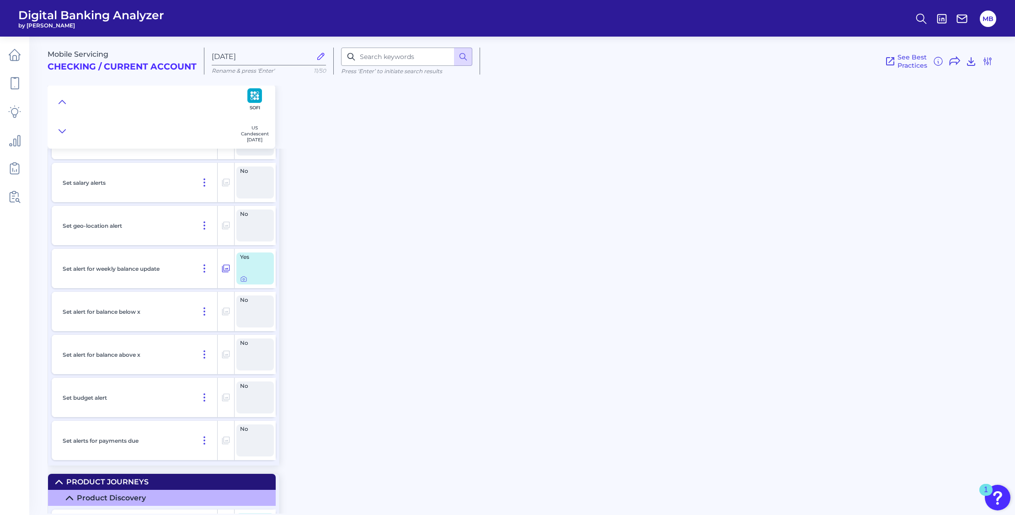
scroll to position [13199, 0]
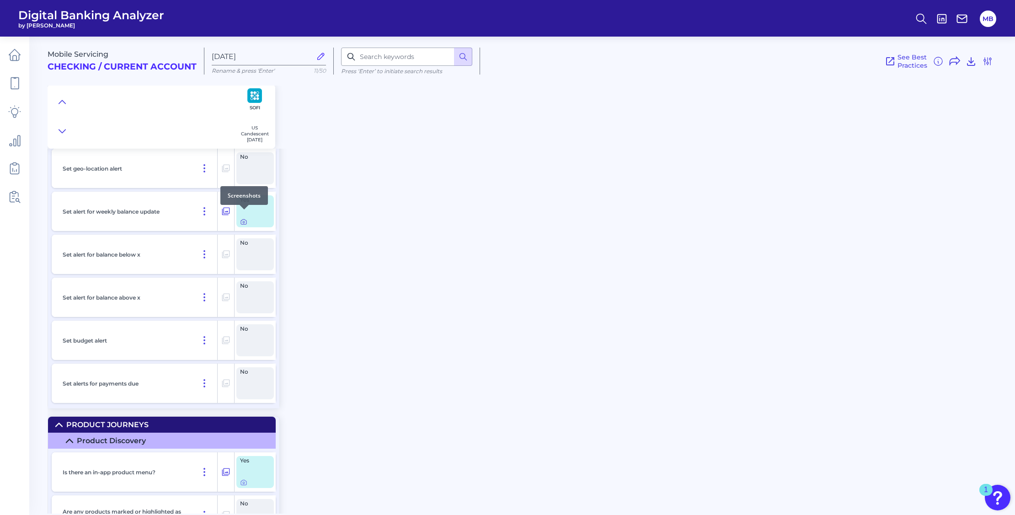
click at [240, 212] on div at bounding box center [244, 209] width 9 height 9
click at [245, 221] on icon at bounding box center [244, 222] width 2 height 2
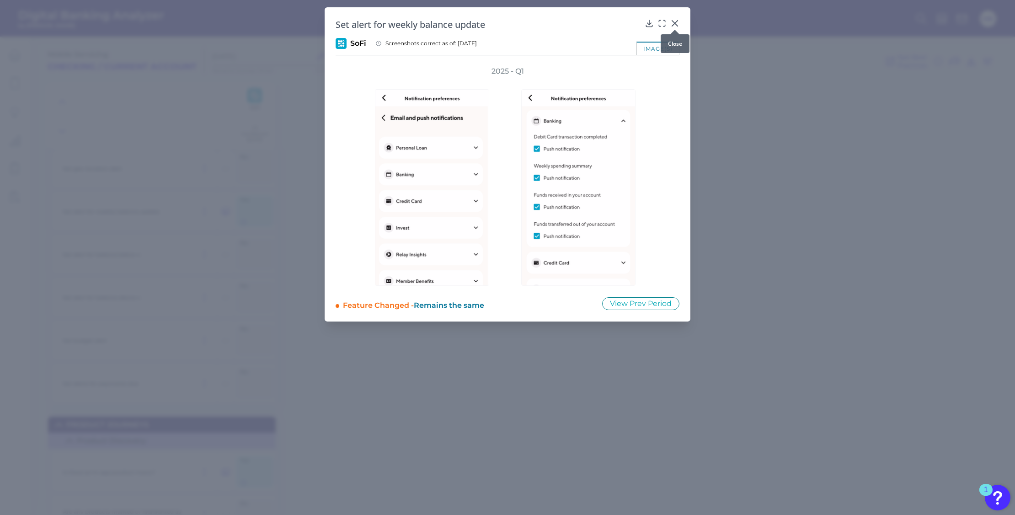
click at [676, 21] on icon at bounding box center [674, 23] width 9 height 9
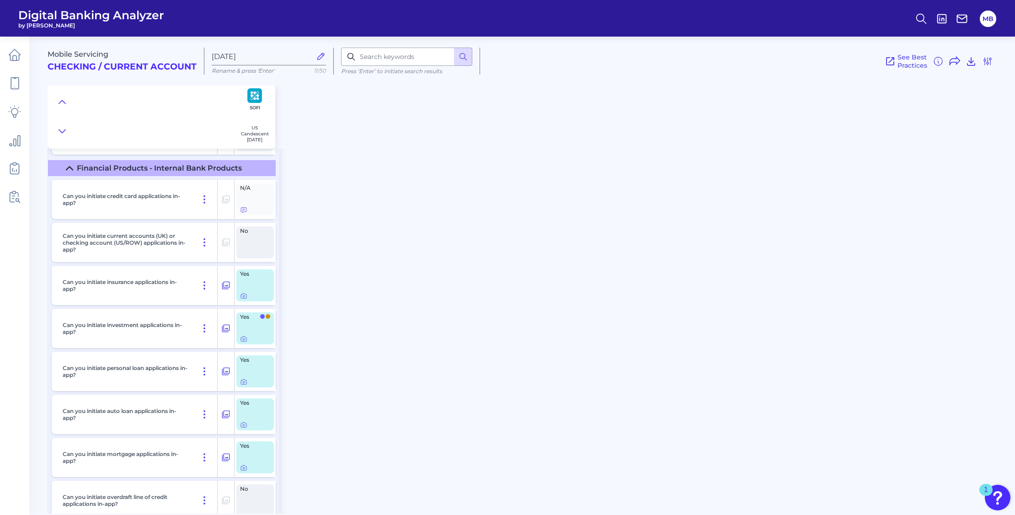
scroll to position [13599, 0]
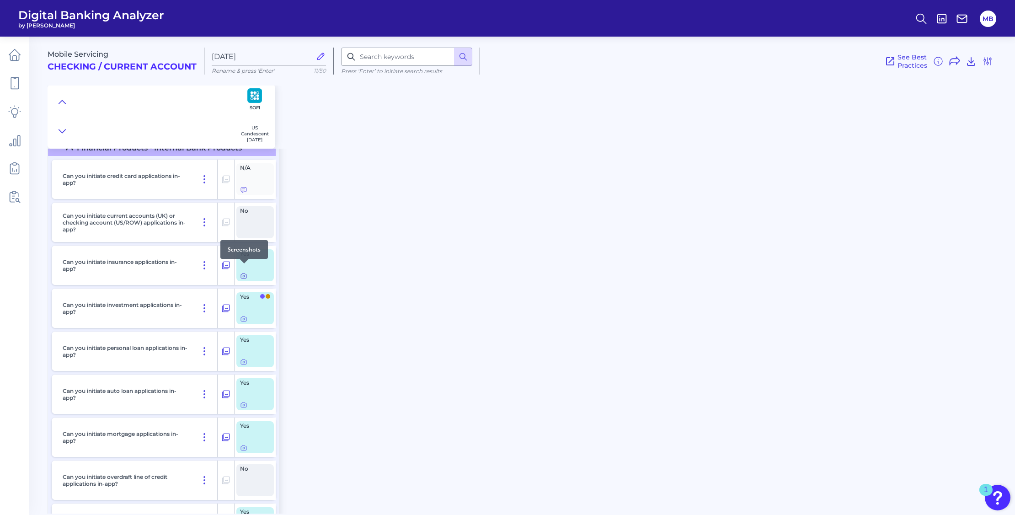
click at [244, 275] on icon at bounding box center [244, 276] width 2 height 2
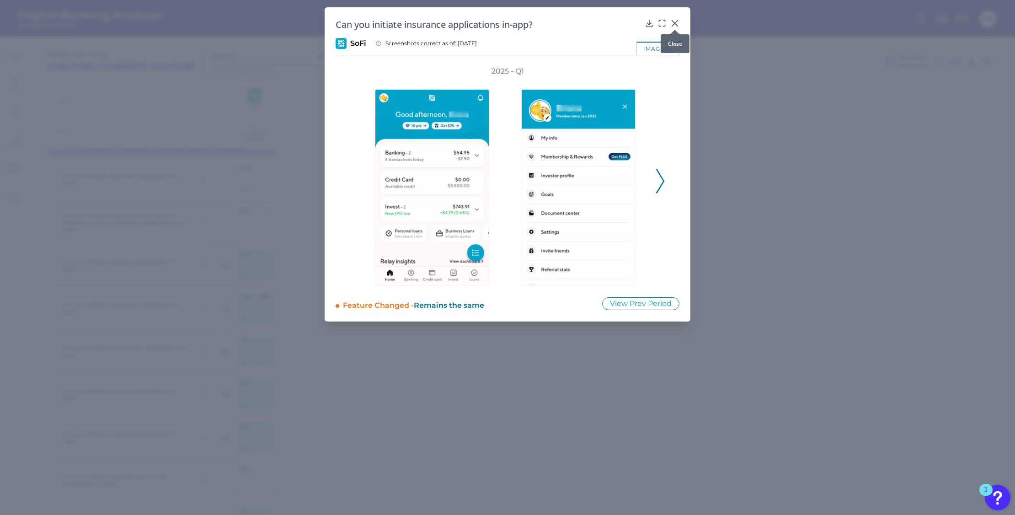
click at [672, 21] on icon at bounding box center [674, 23] width 5 height 5
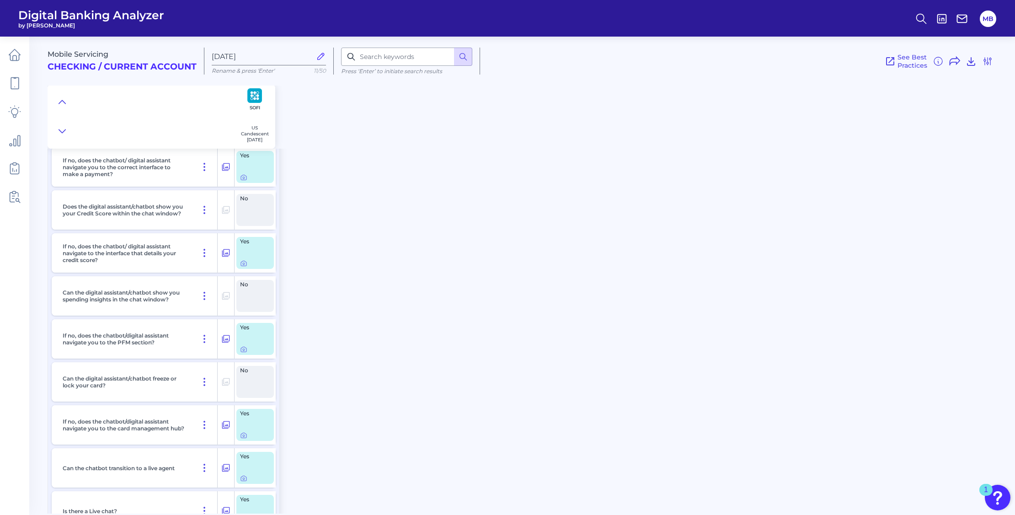
scroll to position [14665, 0]
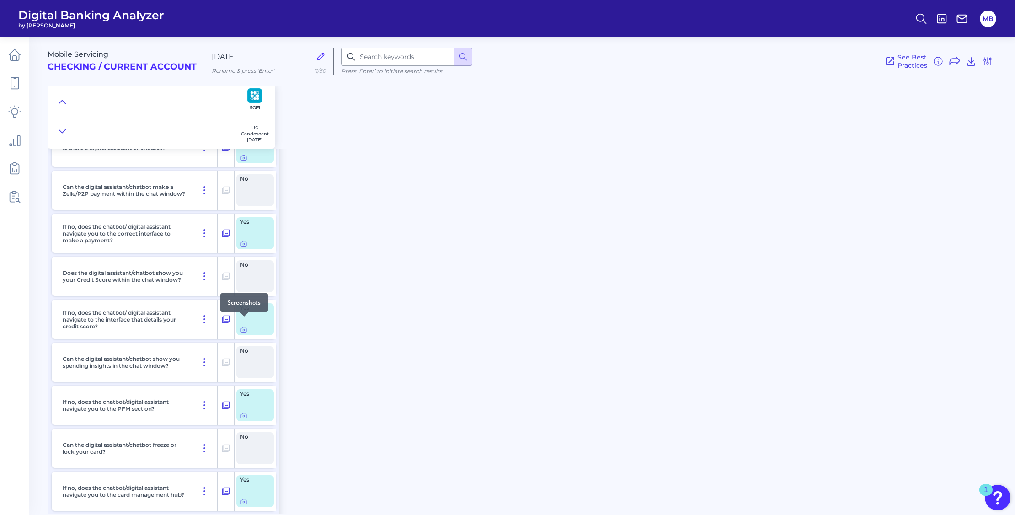
click at [245, 319] on div at bounding box center [244, 316] width 9 height 9
click at [243, 326] on icon at bounding box center [243, 329] width 7 height 7
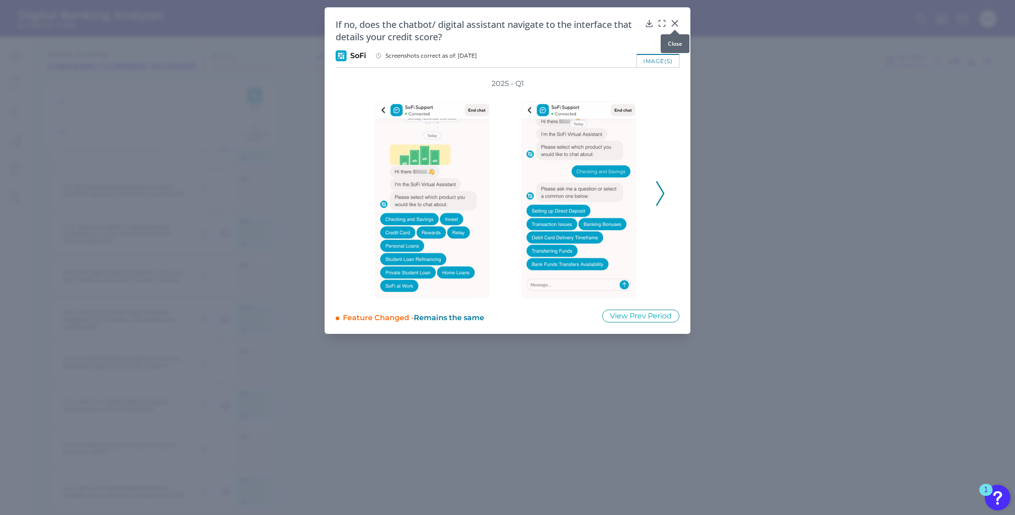
click at [674, 23] on icon at bounding box center [674, 23] width 5 height 5
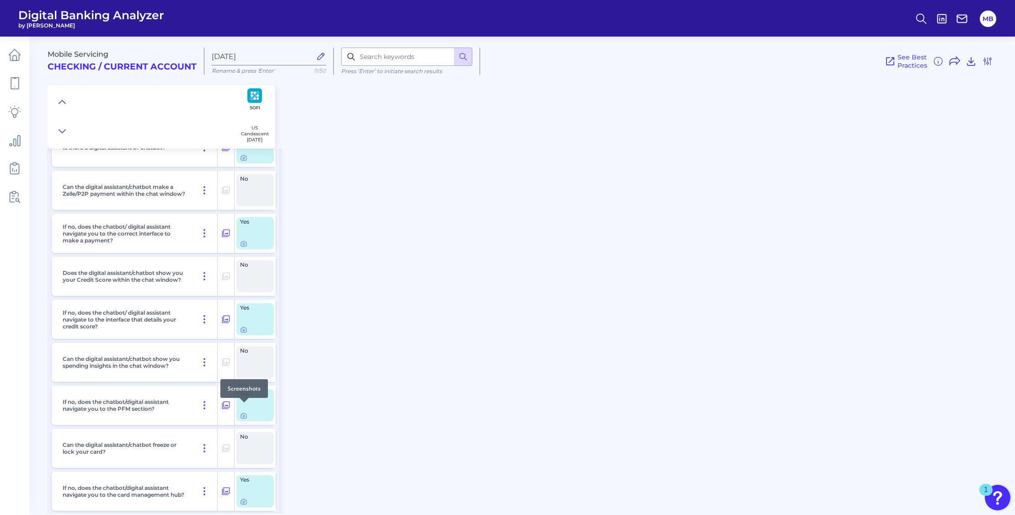
click at [245, 405] on div at bounding box center [244, 402] width 9 height 9
click at [246, 413] on icon at bounding box center [243, 415] width 5 height 5
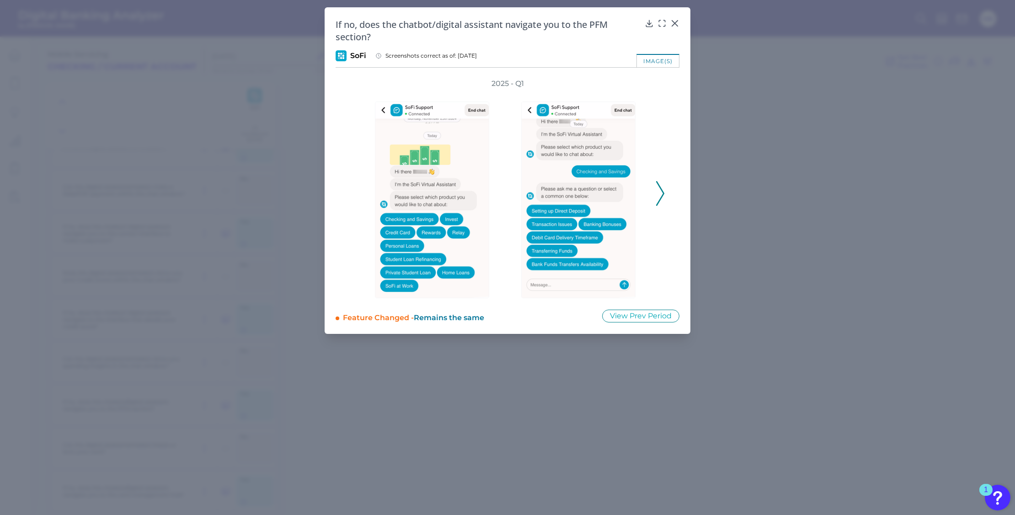
click at [659, 193] on icon at bounding box center [660, 193] width 8 height 25
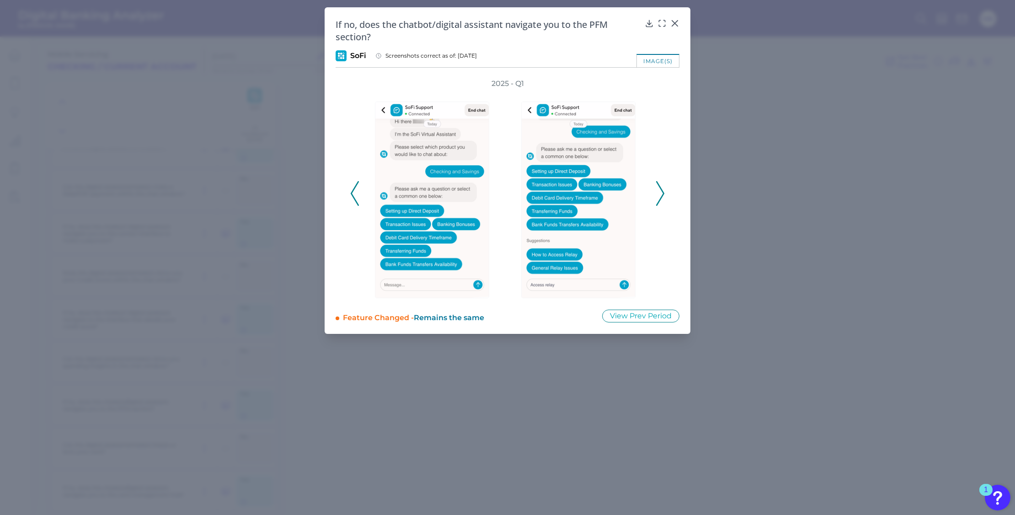
click at [659, 192] on icon at bounding box center [660, 193] width 8 height 25
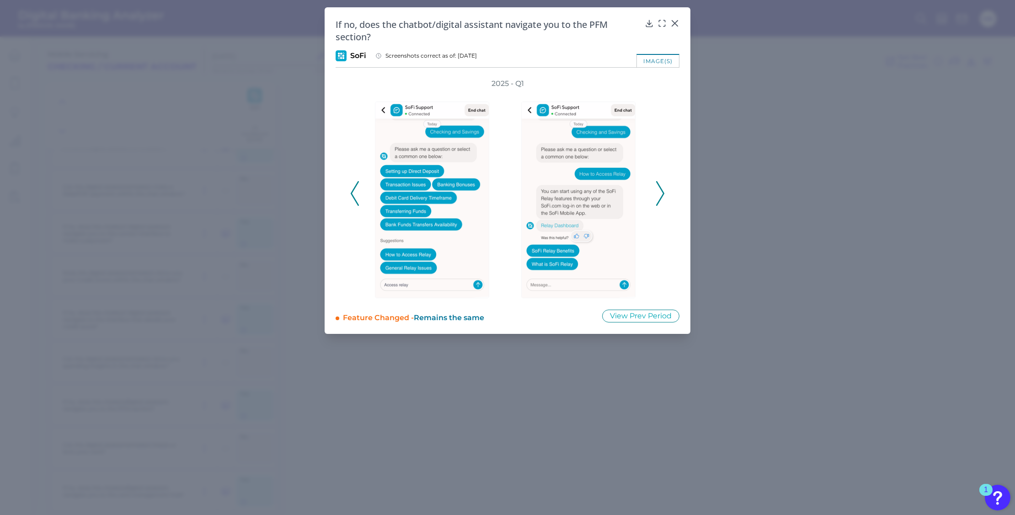
click at [659, 192] on icon at bounding box center [660, 193] width 8 height 25
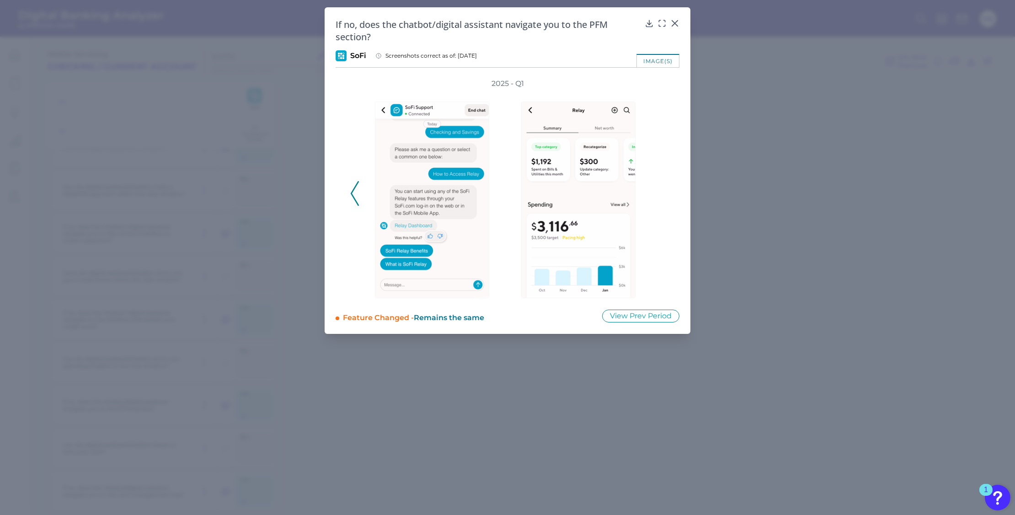
click at [660, 190] on div "2025 - Q1" at bounding box center [507, 188] width 314 height 219
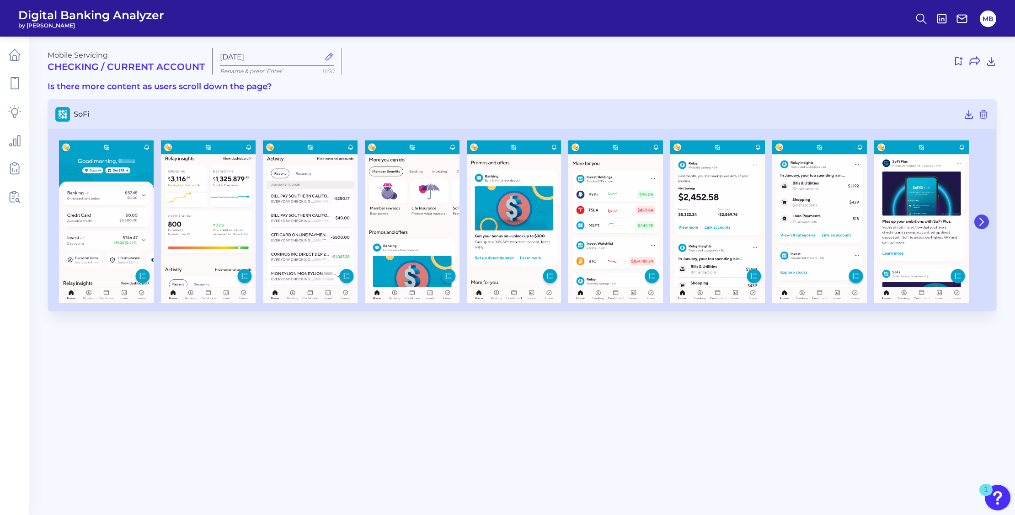
click at [980, 222] on icon at bounding box center [981, 222] width 8 height 8
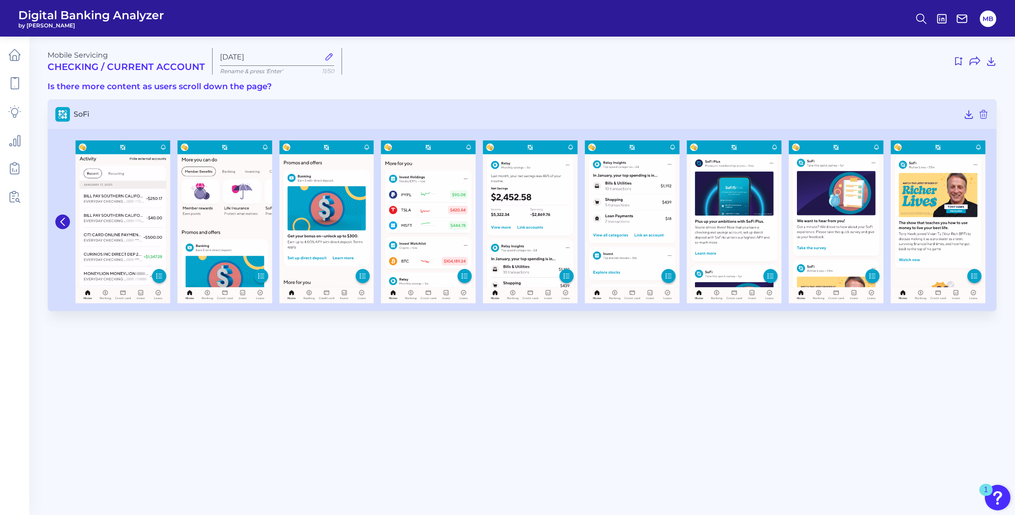
click at [59, 222] on button at bounding box center [62, 221] width 15 height 15
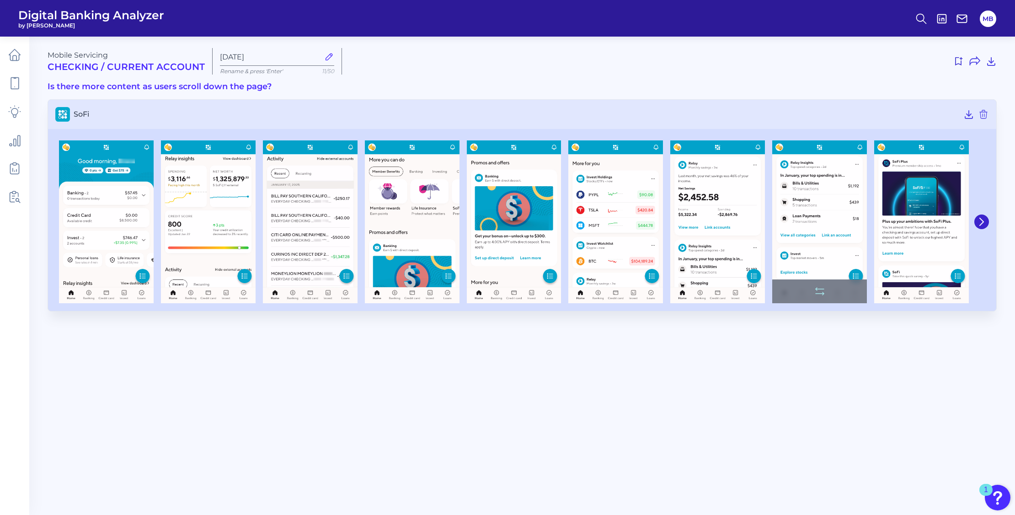
click at [808, 172] on img at bounding box center [819, 221] width 95 height 163
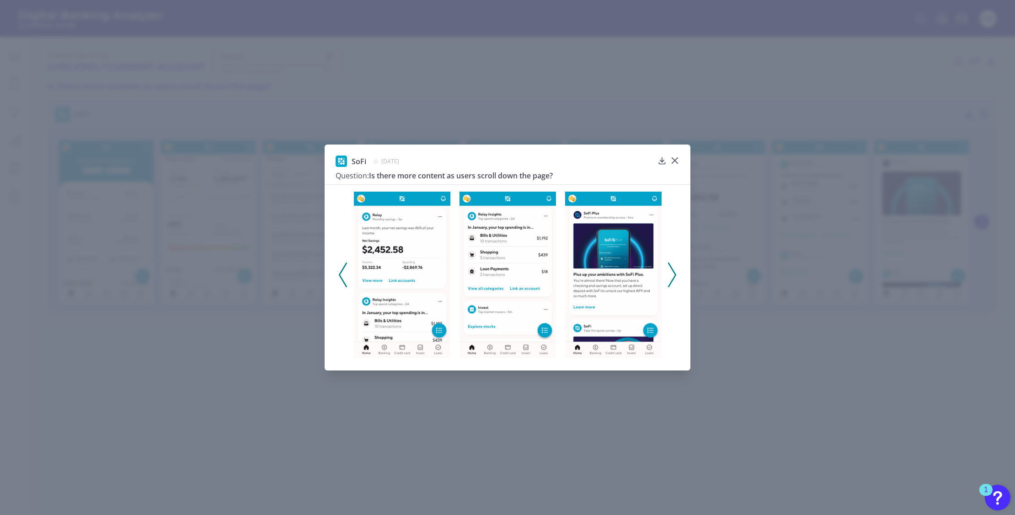
click at [339, 273] on icon at bounding box center [343, 274] width 8 height 25
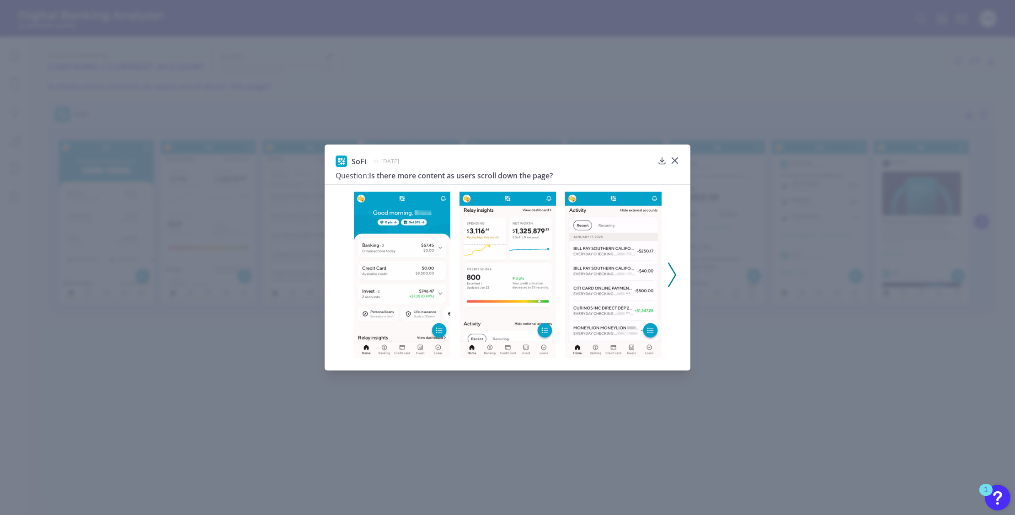
click at [671, 272] on icon at bounding box center [672, 274] width 8 height 25
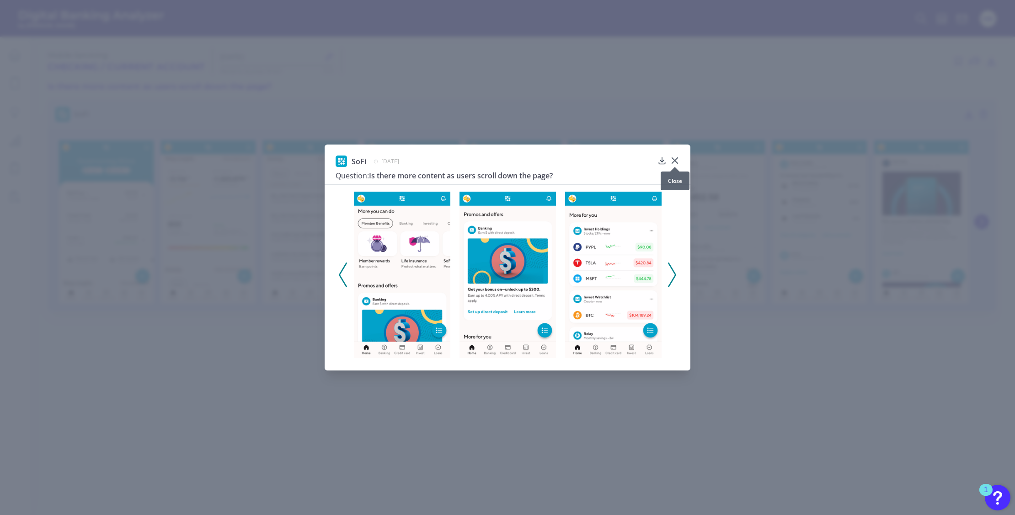
click at [675, 159] on icon at bounding box center [674, 160] width 9 height 9
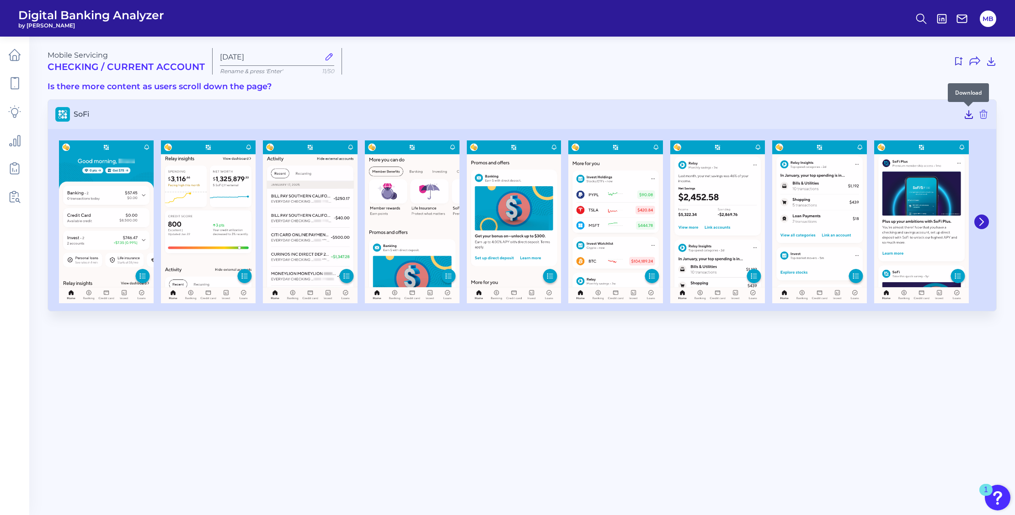
click at [970, 115] on icon at bounding box center [968, 115] width 7 height 8
click at [14, 57] on icon at bounding box center [14, 54] width 13 height 13
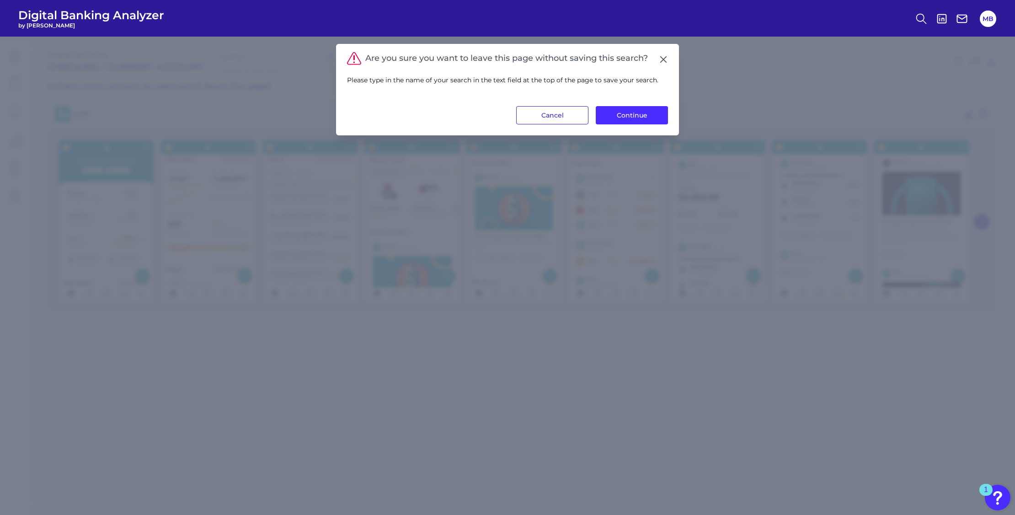
click at [561, 115] on button "Cancel" at bounding box center [552, 115] width 72 height 18
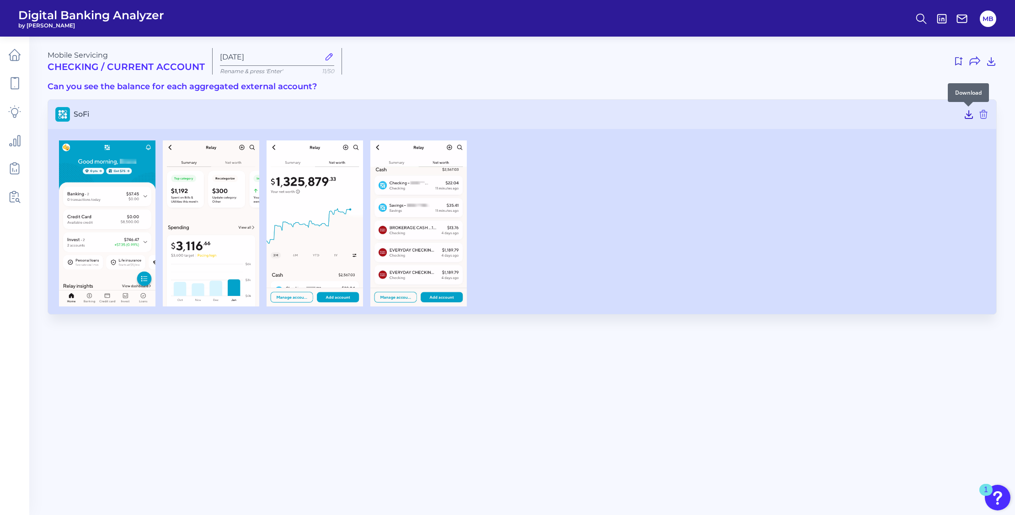
click at [967, 114] on icon at bounding box center [968, 115] width 7 height 8
click at [916, 207] on div at bounding box center [521, 223] width 933 height 166
